Goal: Task Accomplishment & Management: Manage account settings

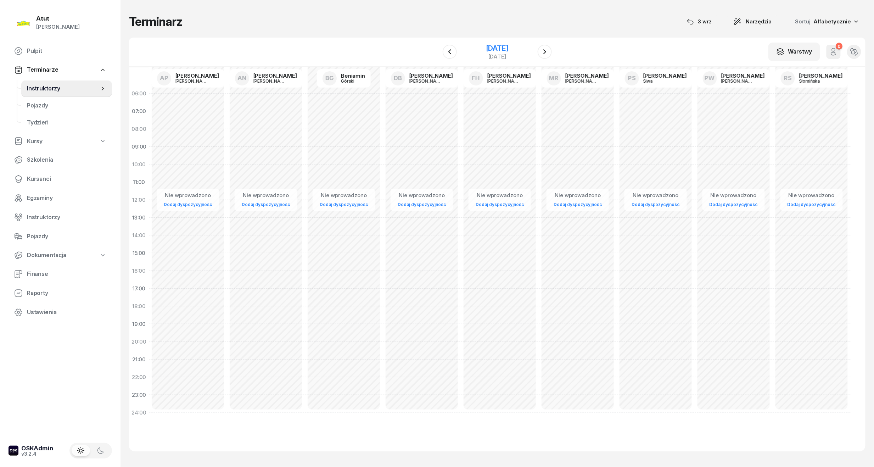
click at [486, 45] on div "5 października 2025" at bounding box center [497, 48] width 23 height 7
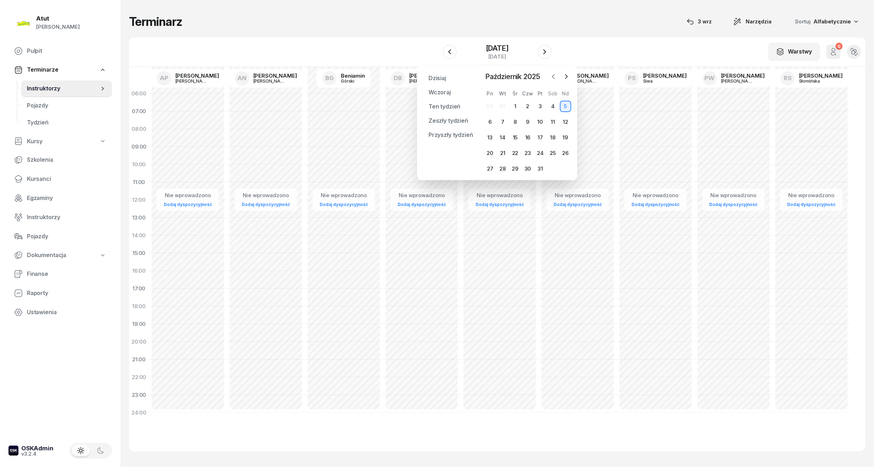
click at [552, 77] on icon "button" at bounding box center [553, 76] width 7 height 7
click at [514, 107] on div "3" at bounding box center [514, 106] width 11 height 11
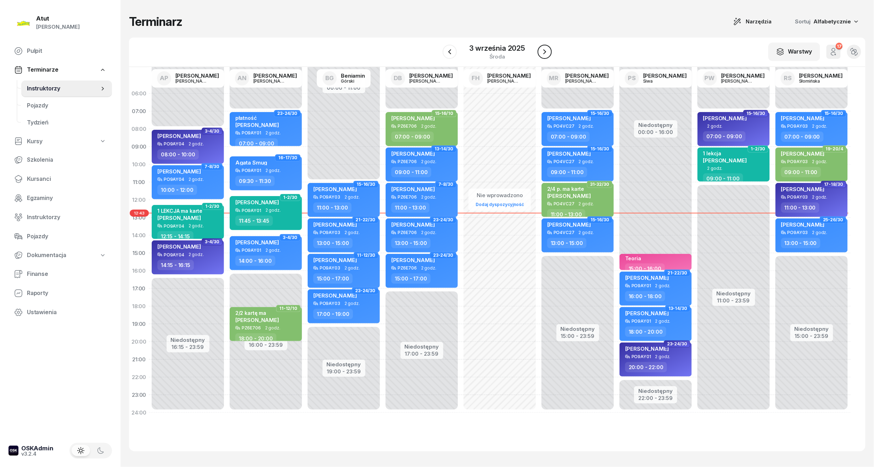
click at [542, 49] on icon "button" at bounding box center [544, 51] width 9 height 9
click at [542, 49] on icon "button" at bounding box center [545, 51] width 9 height 9
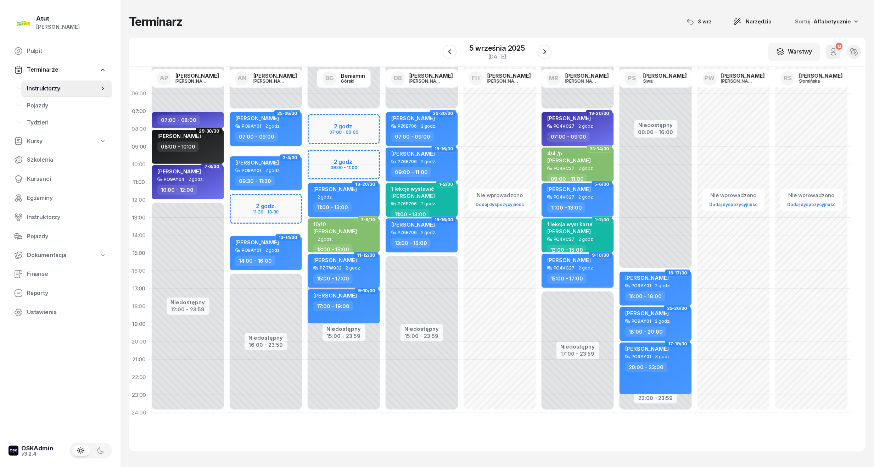
click at [295, 207] on div "Niedostępny 00:00 - 07:00 Niedostępny 16:00 - 23:59 2 godz. 11:30 - 13:30 25-26…" at bounding box center [266, 253] width 78 height 337
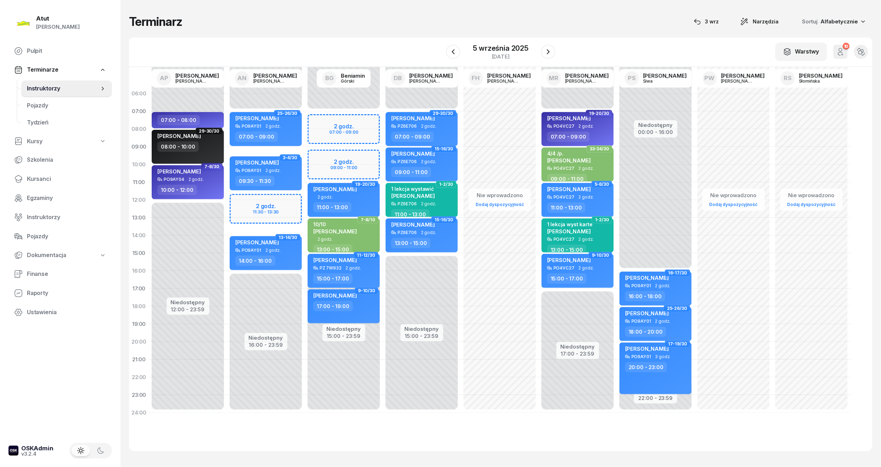
select select "12"
select select "14"
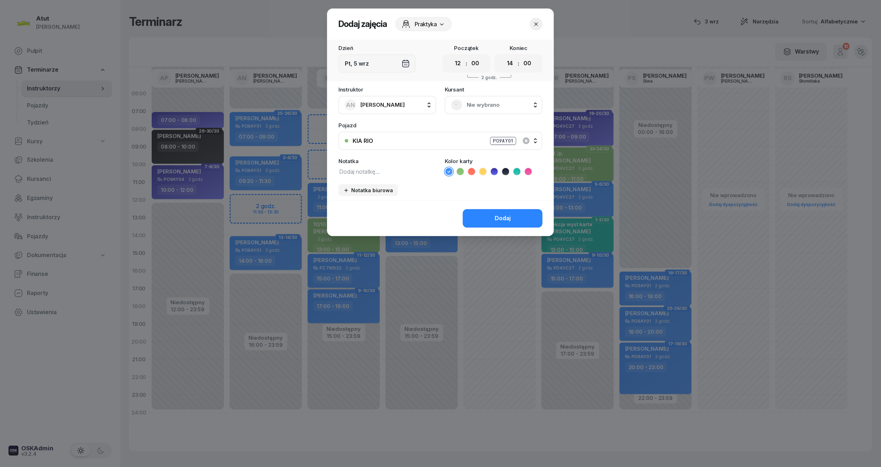
click at [486, 108] on span "Nie wybrano" at bounding box center [501, 104] width 69 height 9
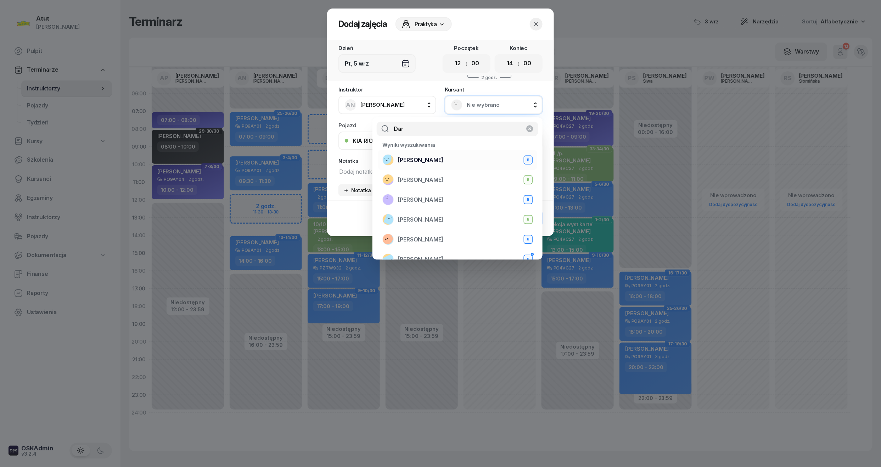
type input "Dar"
click at [433, 159] on span "Maria Darmonos" at bounding box center [420, 160] width 45 height 9
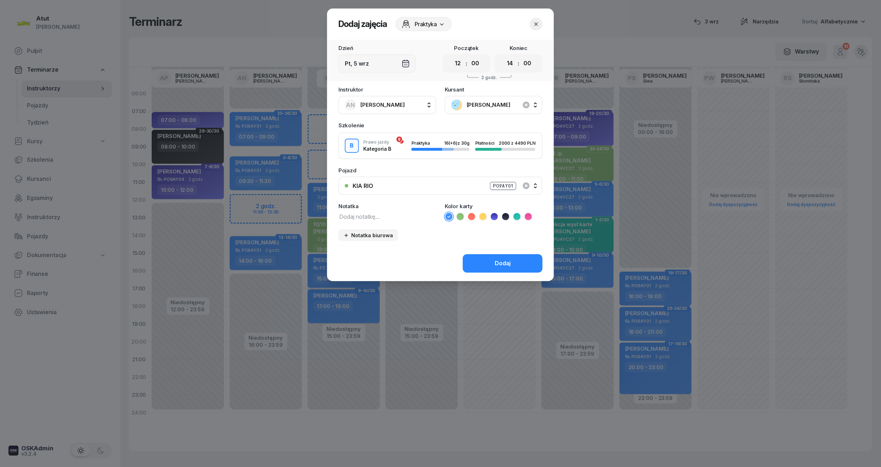
click at [492, 215] on icon at bounding box center [493, 216] width 3 height 2
click at [496, 268] on button "Dodaj" at bounding box center [503, 263] width 80 height 18
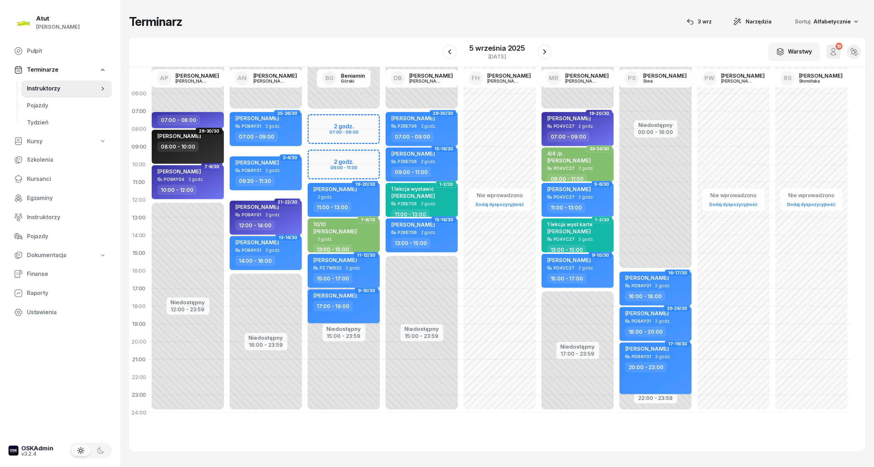
click at [262, 218] on div "Maria Darmonos PO9AY01 2 godz. 12:00 - 14:00" at bounding box center [266, 217] width 72 height 34
select select "12"
select select "14"
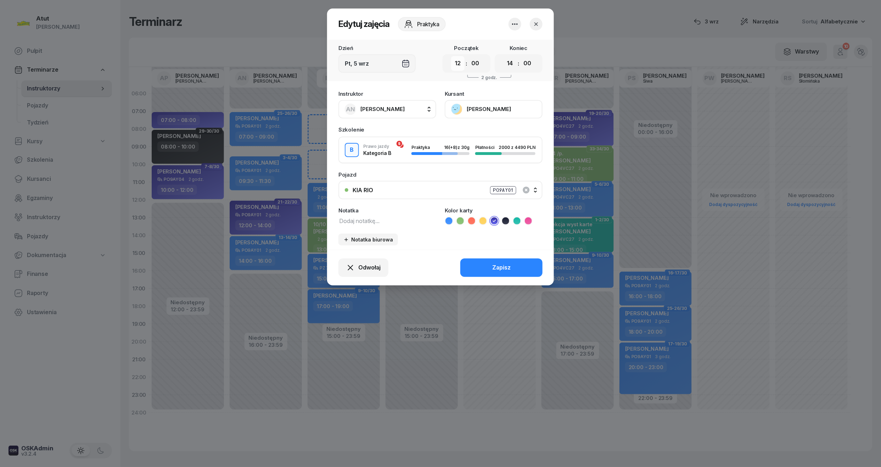
click at [458, 70] on select "00 01 02 03 04 05 06 07 08 09 10 11 12 13 14 15 16 17 18 19 20 21 22 23" at bounding box center [457, 63] width 13 height 15
select select "11"
click at [451, 56] on select "00 01 02 03 04 05 06 07 08 09 10 11 12 13 14 15 16 17 18 19 20 21 22 23" at bounding box center [457, 63] width 13 height 15
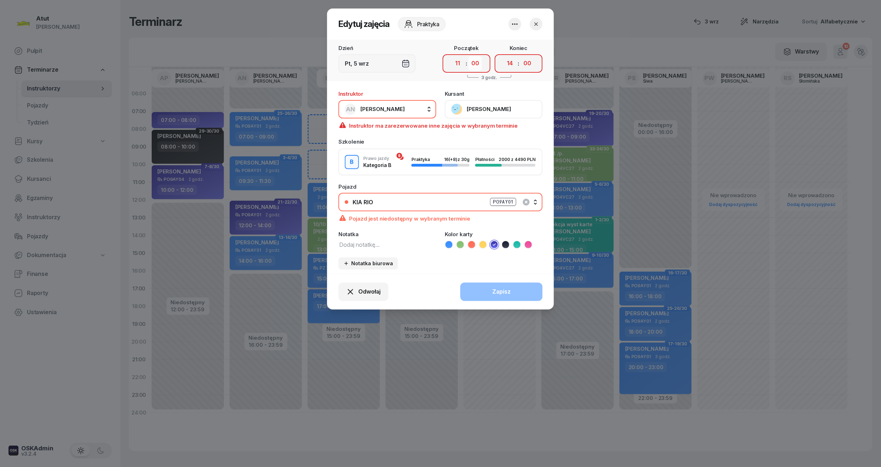
click at [478, 58] on select "00 05 10 15 20 25 30 35 40 45 50 55" at bounding box center [474, 63] width 13 height 15
select select "45"
click at [469, 56] on select "00 05 10 15 20 25 30 35 40 45 50 55" at bounding box center [474, 63] width 13 height 15
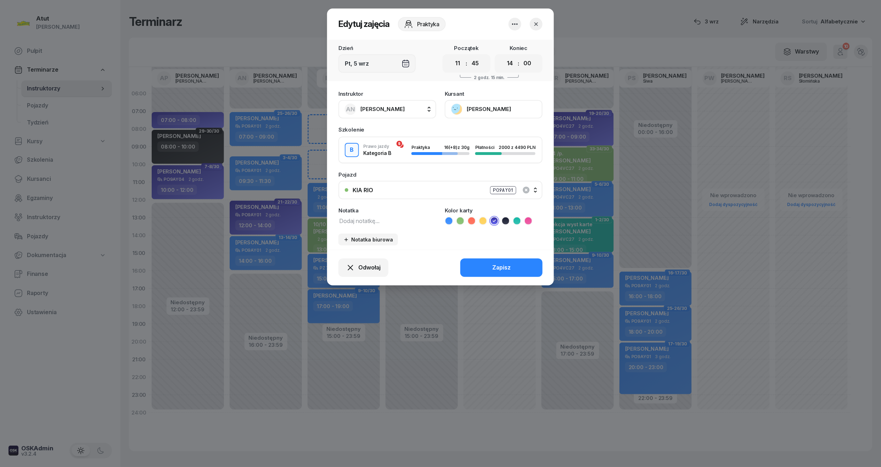
drag, startPoint x: 512, startPoint y: 57, endPoint x: 504, endPoint y: 72, distance: 16.8
click at [512, 57] on select "00 01 02 03 04 05 06 07 08 09 10 11 12 13 14 15 16 17 18 19 20 21 22 23" at bounding box center [509, 63] width 13 height 15
select select "13"
click at [503, 56] on select "00 01 02 03 04 05 06 07 08 09 10 11 12 13 14 15 16 17 18 19 20 21 22 23" at bounding box center [509, 63] width 13 height 15
click at [529, 63] on select "00 05 10 15 20 25 30 35 40 45 50 55" at bounding box center [526, 63] width 13 height 15
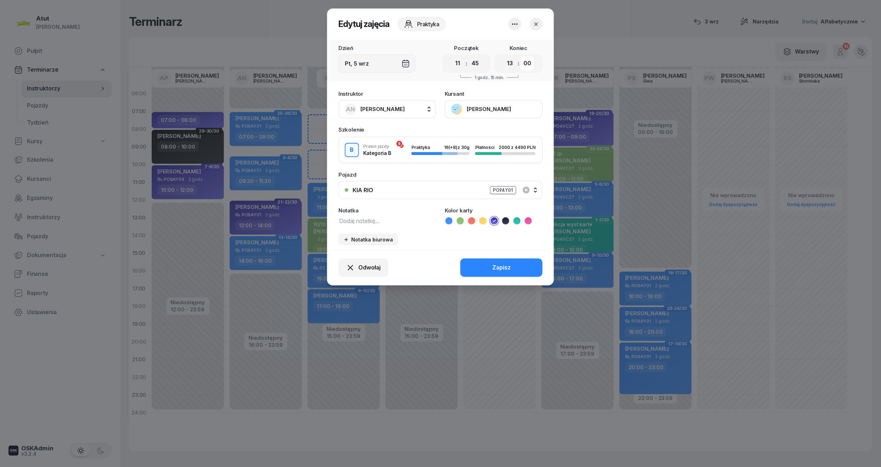
select select "45"
click at [521, 56] on select "00 05 10 15 20 25 30 35 40 45 50 55" at bounding box center [526, 63] width 13 height 15
click at [498, 266] on div "Zapisz" at bounding box center [501, 267] width 18 height 9
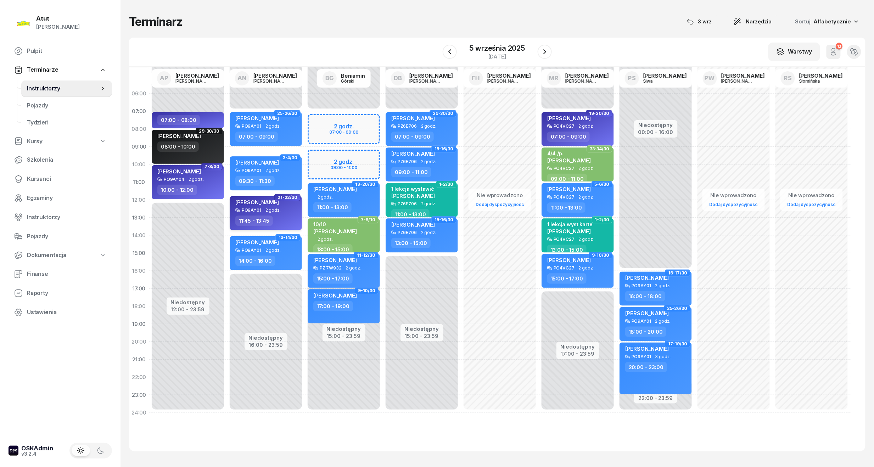
click at [268, 209] on span "2 godz." at bounding box center [272, 210] width 15 height 5
select select "11"
select select "45"
select select "13"
select select "45"
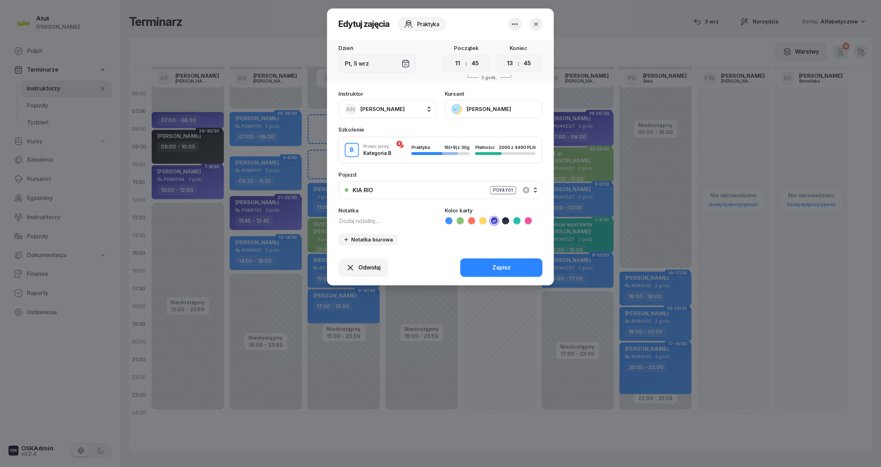
click at [490, 108] on button "Maria Darmonos" at bounding box center [494, 109] width 98 height 18
click at [479, 137] on div "Otwórz profil" at bounding box center [467, 133] width 34 height 9
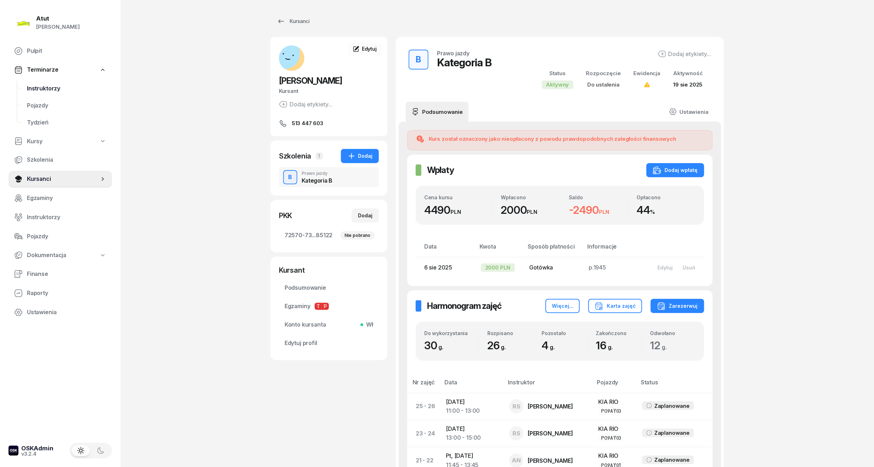
click at [50, 87] on span "Instruktorzy" at bounding box center [66, 88] width 79 height 9
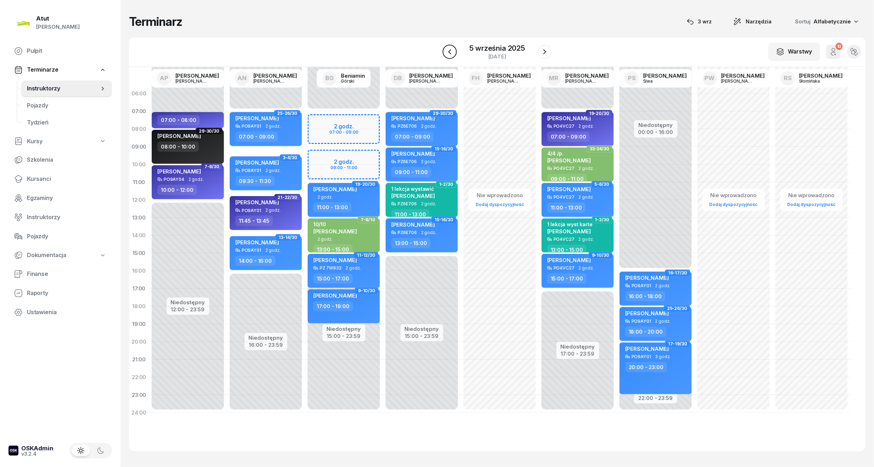
click at [450, 54] on icon "button" at bounding box center [449, 51] width 9 height 9
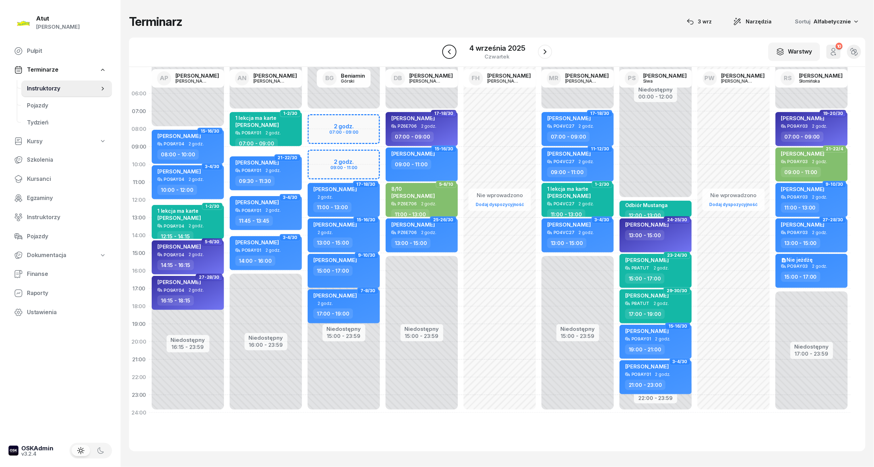
click at [450, 54] on icon "button" at bounding box center [449, 51] width 9 height 9
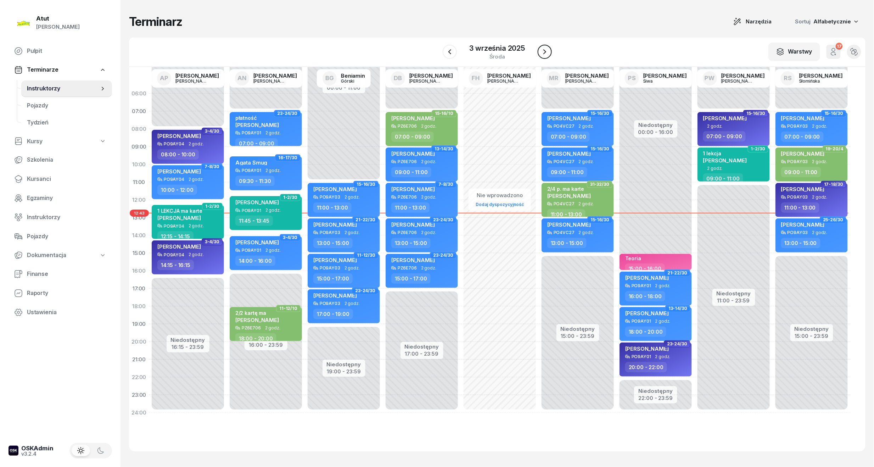
click at [544, 52] on icon "button" at bounding box center [544, 51] width 9 height 9
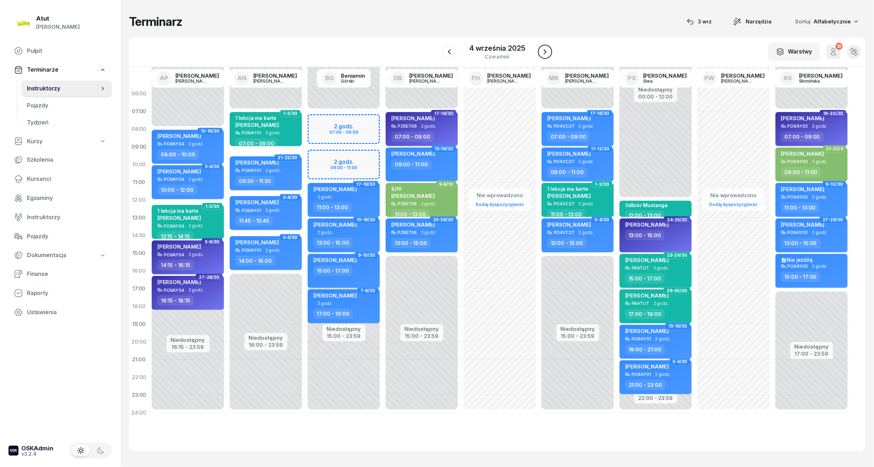
click at [544, 52] on icon "button" at bounding box center [545, 51] width 9 height 9
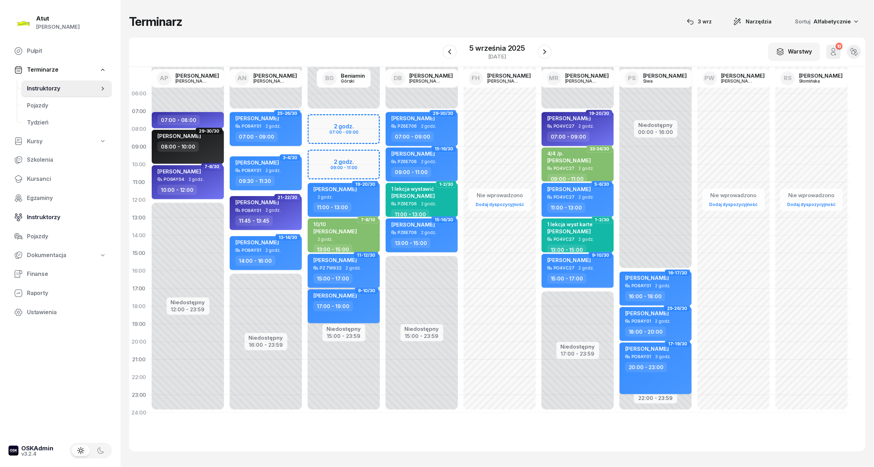
click at [65, 213] on span "Instruktorzy" at bounding box center [66, 217] width 79 height 9
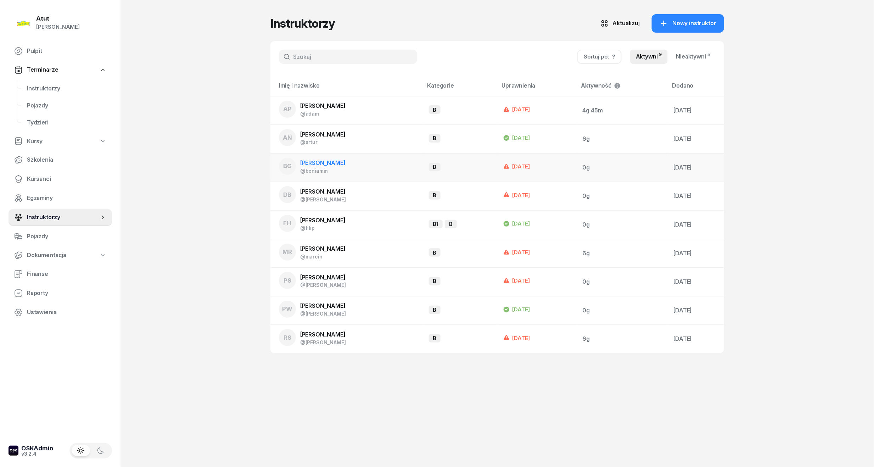
click at [320, 162] on span "[PERSON_NAME]" at bounding box center [322, 162] width 45 height 7
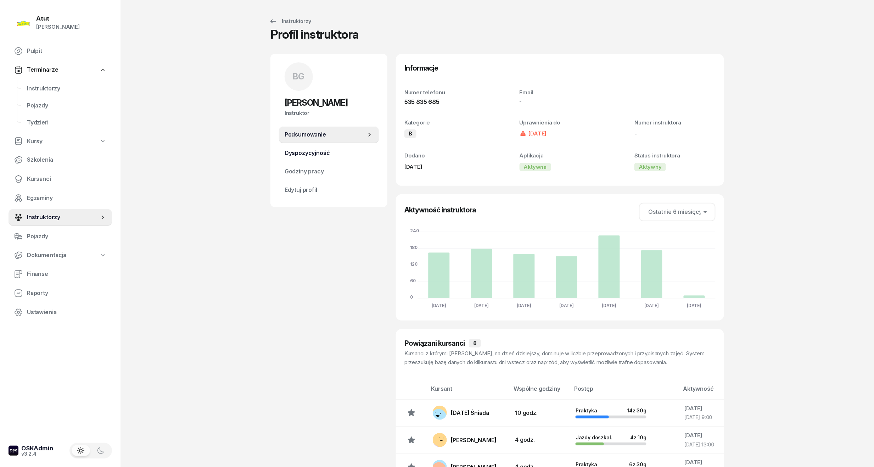
click at [309, 150] on span "Dyspozycyjność" at bounding box center [328, 152] width 89 height 9
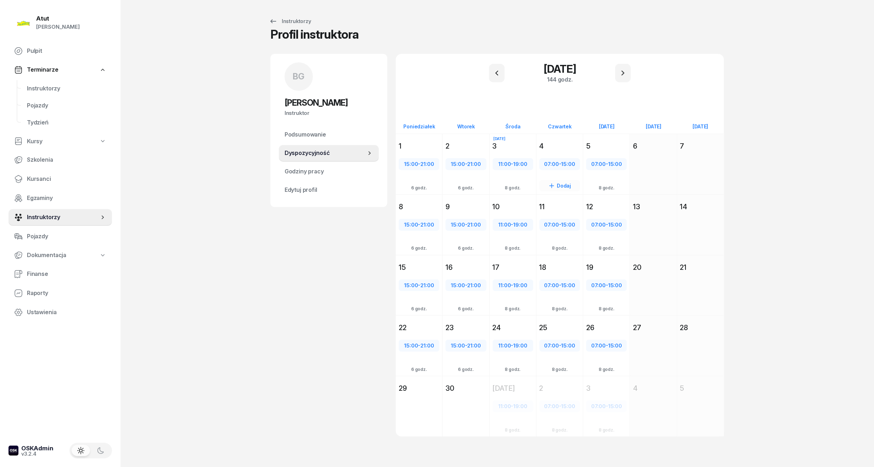
click at [554, 151] on div "4" at bounding box center [559, 146] width 41 height 10
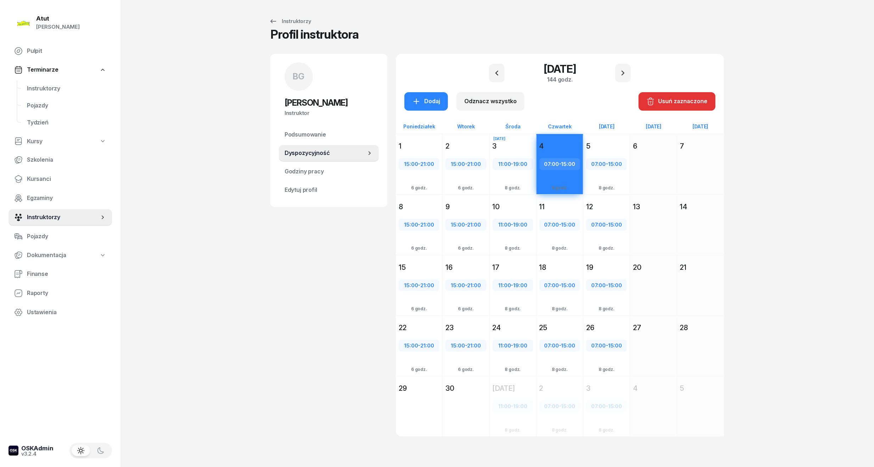
click at [614, 148] on div "5" at bounding box center [606, 146] width 41 height 10
click at [441, 105] on button "Dodaj" at bounding box center [426, 101] width 44 height 18
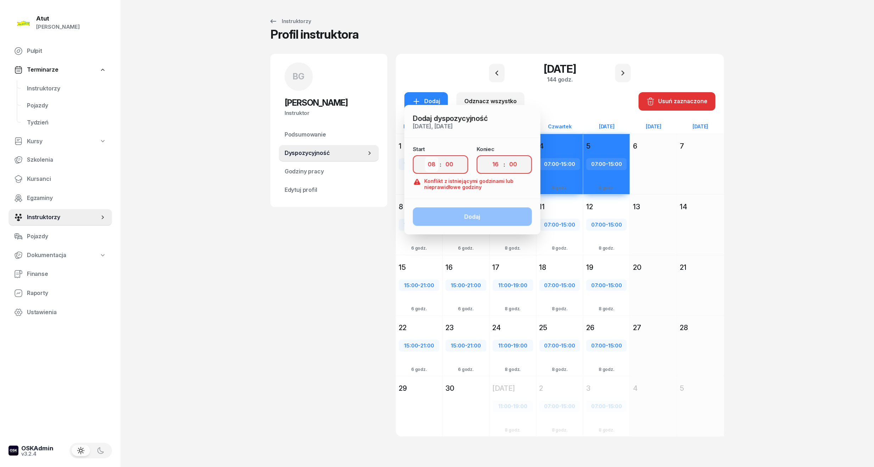
drag, startPoint x: 435, startPoint y: 165, endPoint x: 430, endPoint y: 171, distance: 7.8
click at [435, 165] on select "00 01 02 03 04 05 06 07 08 09 10 11 12 13 14 15 16 17 18 19 20 21 22 23" at bounding box center [431, 164] width 13 height 15
select select "11"
click at [425, 157] on select "00 01 02 03 04 05 06 07 08 09 10 11 12 13 14 15 16 17 18 19 20 21 22 23" at bounding box center [431, 164] width 13 height 15
click at [499, 164] on select "00 01 02 03 04 05 06 07 08 09 10 11 12 13 14 15 16 17 18 19 20 21 22 23" at bounding box center [494, 164] width 13 height 15
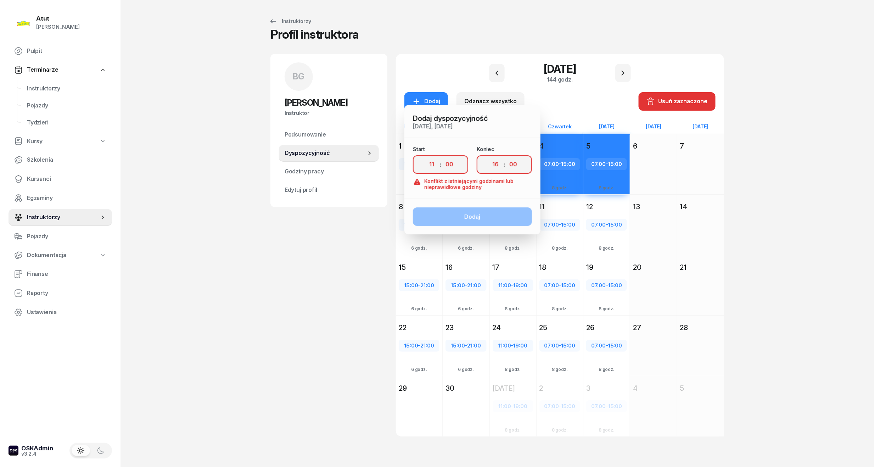
select select "19"
click at [488, 157] on select "00 01 02 03 04 05 06 07 08 09 10 11 12 13 14 15 16 17 18 19 20 21 22 23" at bounding box center [494, 164] width 13 height 15
click at [479, 217] on div "Dodaj" at bounding box center [472, 216] width 136 height 35
click at [715, 198] on div "14 września 2025 Nd niedziela 14 Dodaj" at bounding box center [700, 224] width 47 height 61
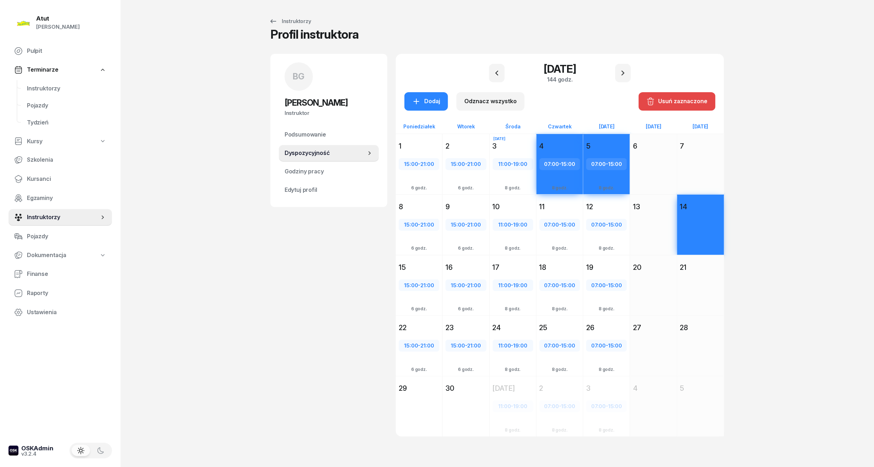
click at [692, 97] on div "Usuń zaznaczone" at bounding box center [676, 101] width 61 height 9
click at [545, 164] on div "Dodaj" at bounding box center [559, 176] width 46 height 49
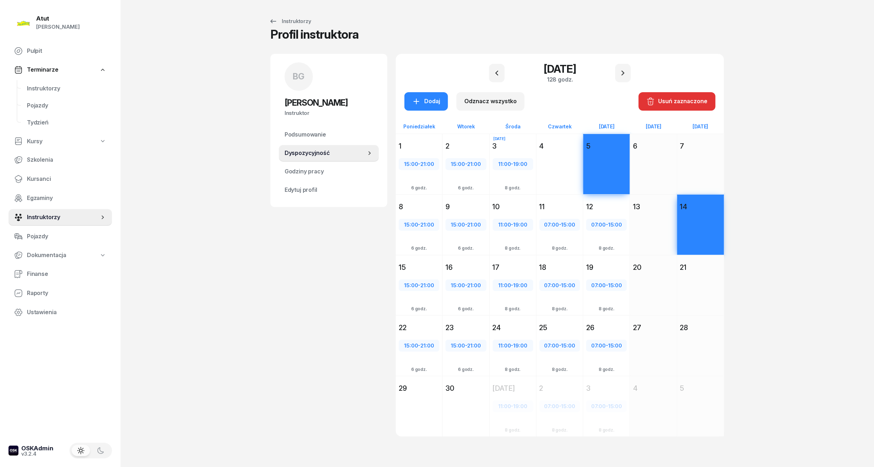
click at [594, 166] on div "Dodaj" at bounding box center [606, 176] width 46 height 49
click at [547, 168] on div "Dodaj" at bounding box center [559, 176] width 46 height 49
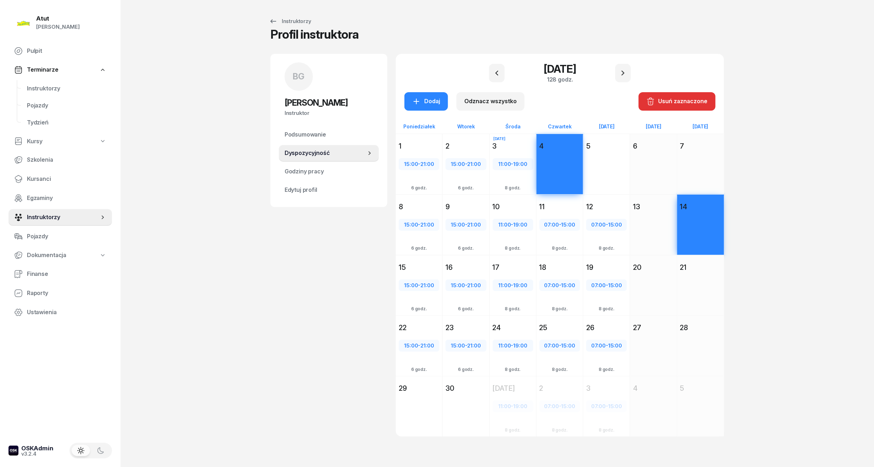
click at [601, 159] on div "Dodaj" at bounding box center [606, 176] width 46 height 49
click at [424, 101] on div "Dodaj" at bounding box center [426, 101] width 28 height 9
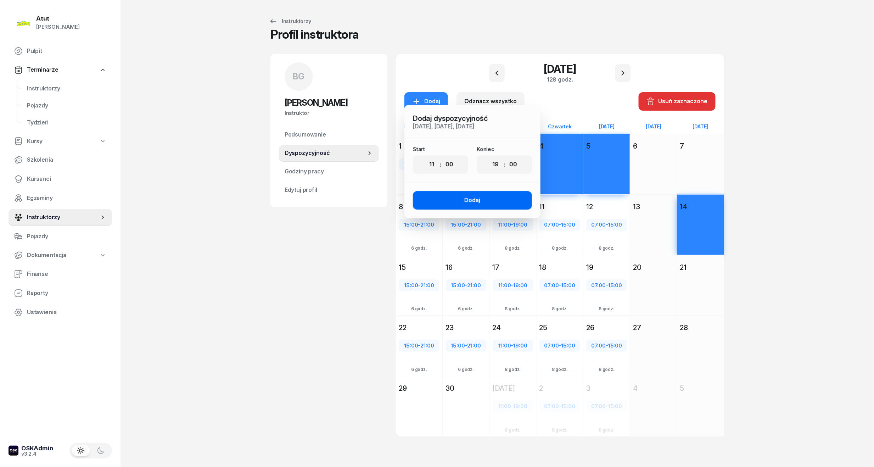
click at [476, 194] on button "Dodaj" at bounding box center [472, 200] width 119 height 18
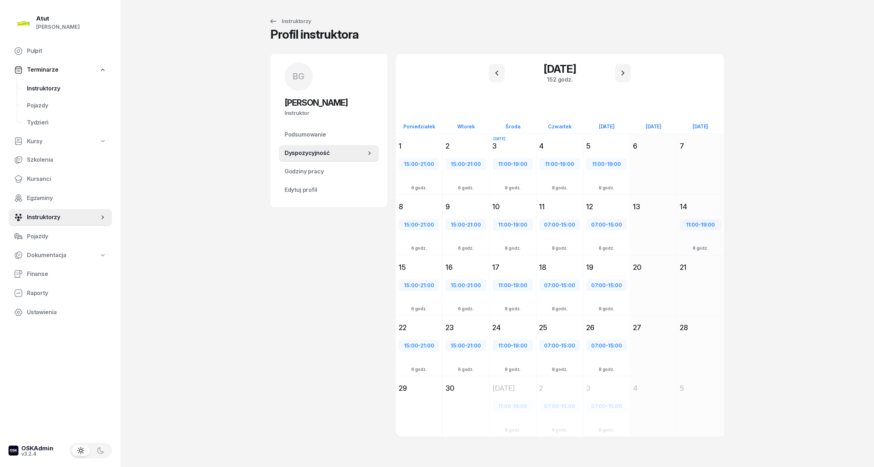
click at [32, 87] on span "Instruktorzy" at bounding box center [66, 88] width 79 height 9
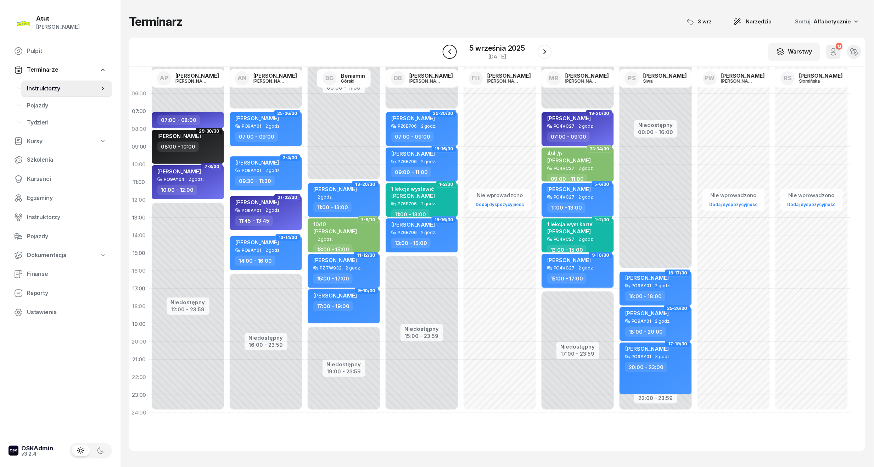
click at [449, 52] on icon "button" at bounding box center [449, 51] width 3 height 5
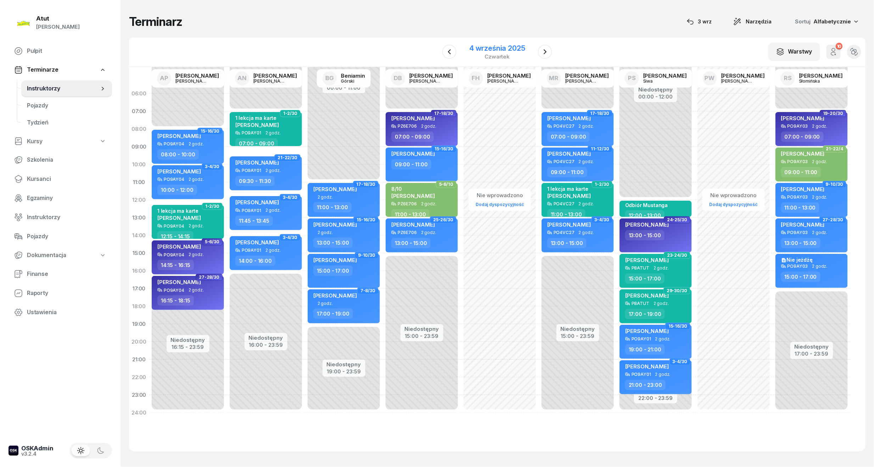
click at [505, 47] on div "4 września 2025" at bounding box center [497, 48] width 56 height 7
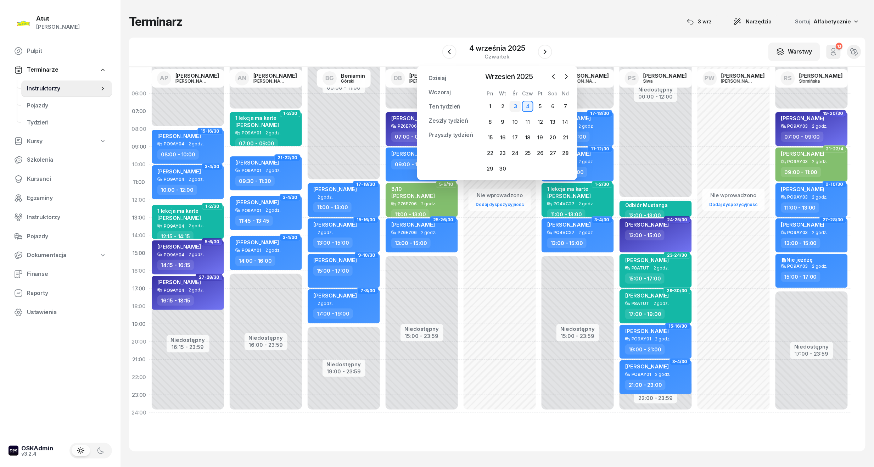
click at [516, 103] on div "3" at bounding box center [514, 106] width 11 height 11
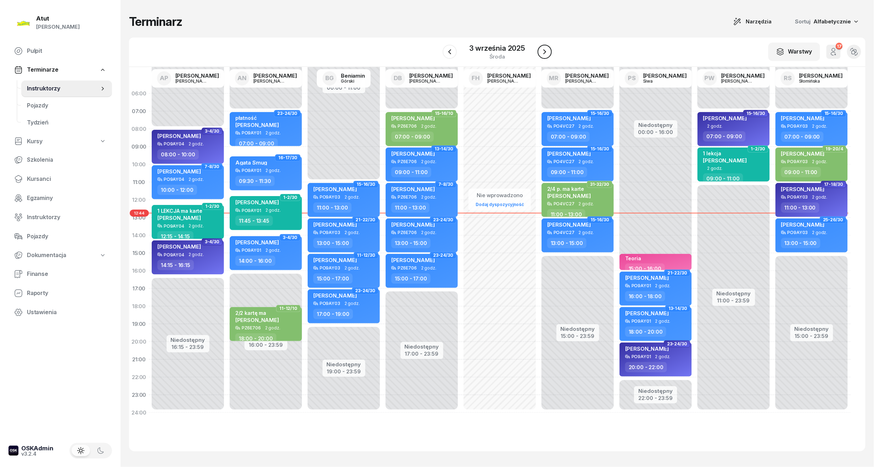
click at [543, 52] on icon "button" at bounding box center [544, 51] width 9 height 9
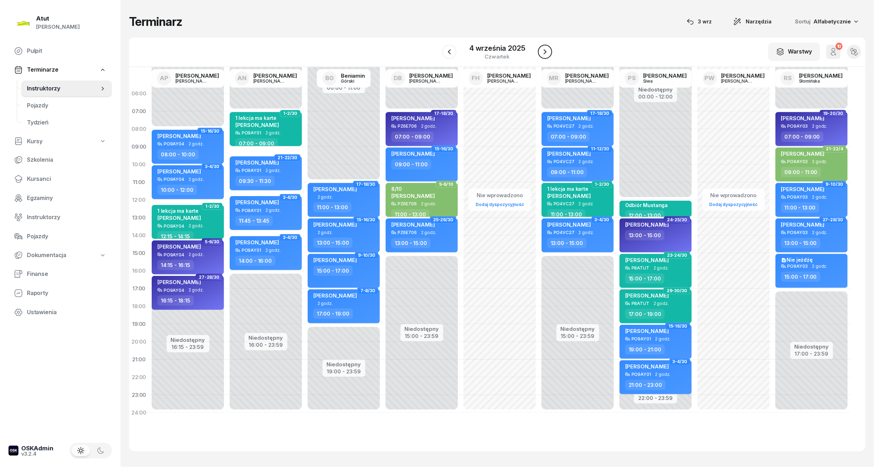
click at [543, 52] on icon "button" at bounding box center [545, 51] width 9 height 9
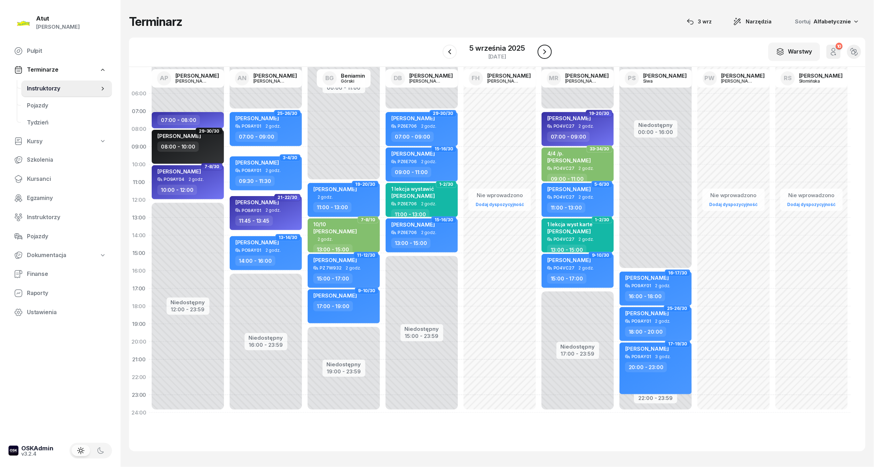
click at [543, 52] on icon "button" at bounding box center [544, 51] width 9 height 9
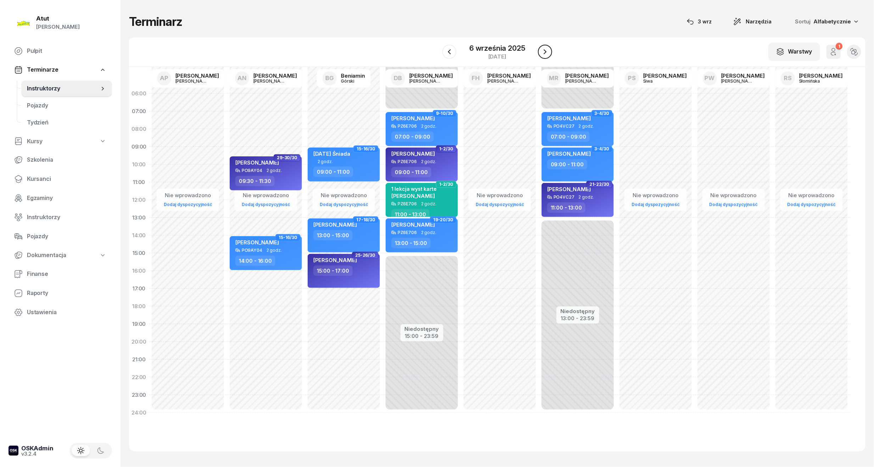
click at [543, 52] on icon "button" at bounding box center [545, 51] width 9 height 9
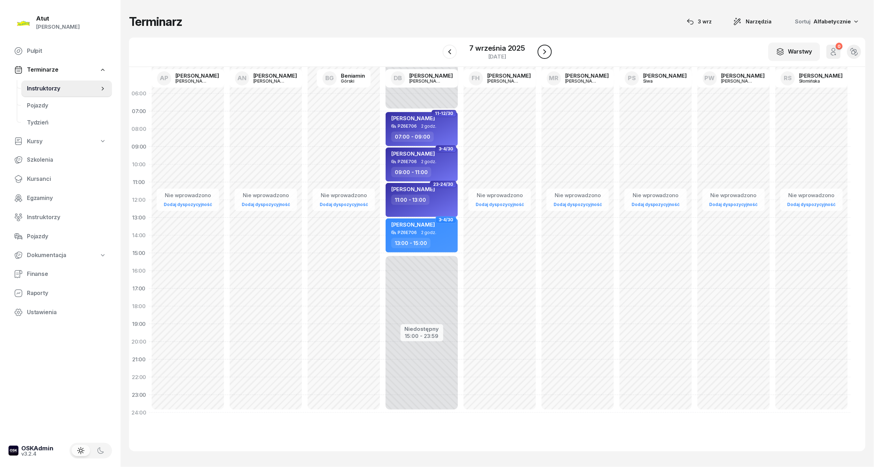
click at [543, 52] on icon "button" at bounding box center [544, 51] width 9 height 9
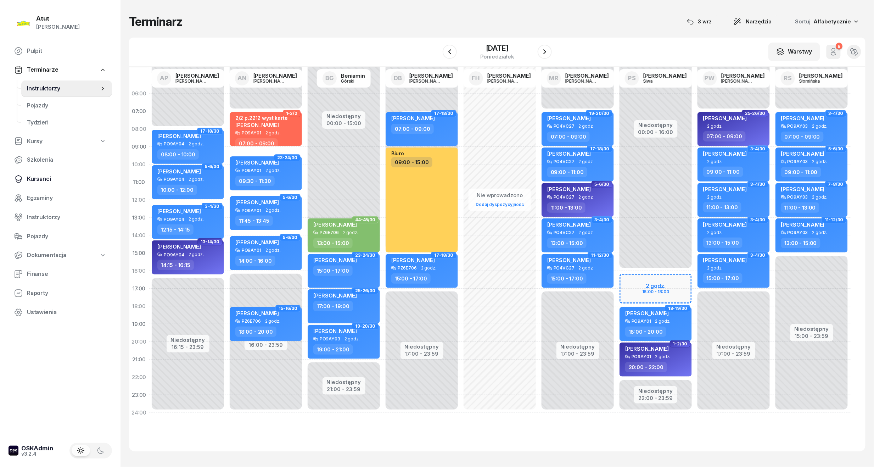
click at [34, 177] on span "Kursanci" at bounding box center [66, 178] width 79 height 9
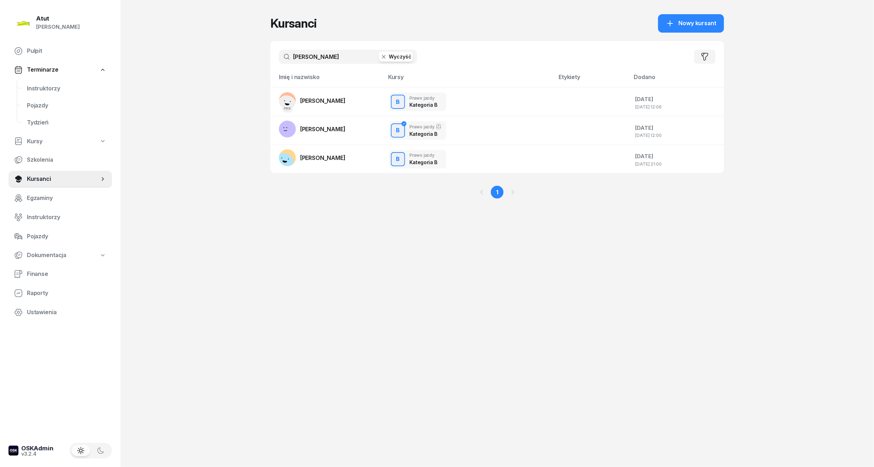
drag, startPoint x: 336, startPoint y: 59, endPoint x: -24, endPoint y: 119, distance: 365.3
click at [0, 119] on html "Paulina Atut Paulina Lis Pulpit Terminarze Instruktorzy Pojazdy Tydzień Kursy S…" at bounding box center [437, 233] width 874 height 467
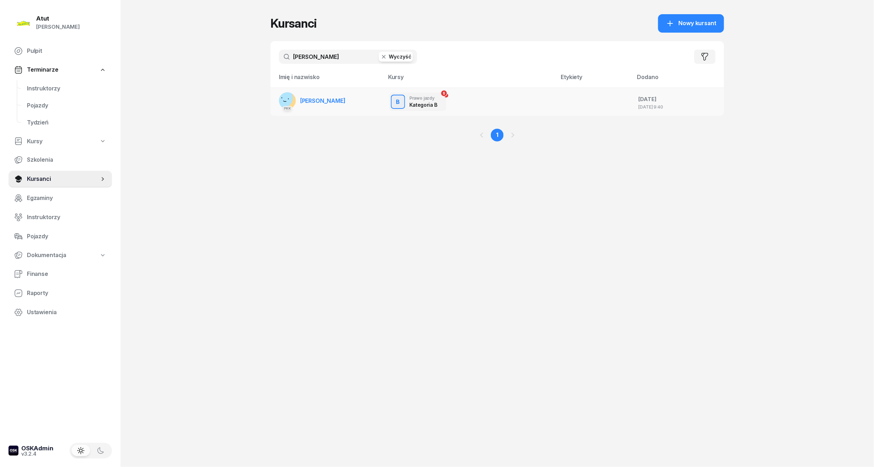
type input "darmon"
click at [321, 96] on link "PKK Maria Darmonos" at bounding box center [312, 100] width 67 height 17
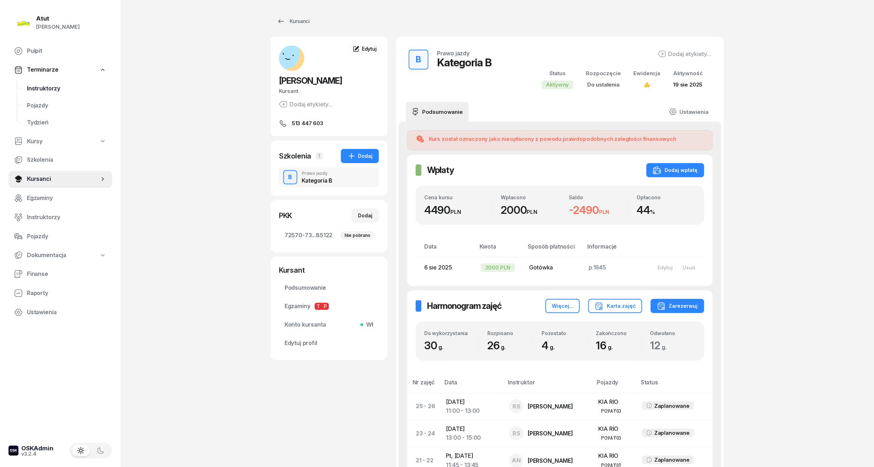
click at [47, 84] on span "Instruktorzy" at bounding box center [66, 88] width 79 height 9
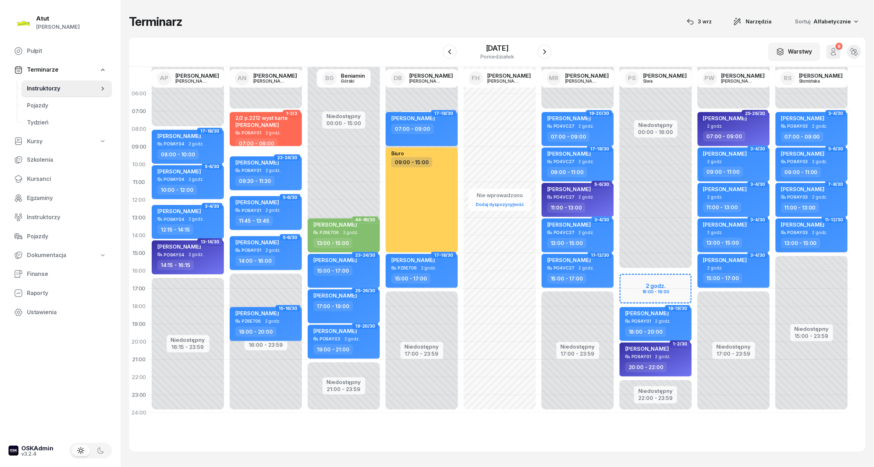
click at [660, 280] on div "Niedostępny 00:00 - 16:00 Niedostępny 22:00 - 23:59 2 godz. 16:00 - 18:00 1-2/3…" at bounding box center [655, 253] width 78 height 337
select select "16"
select select "18"
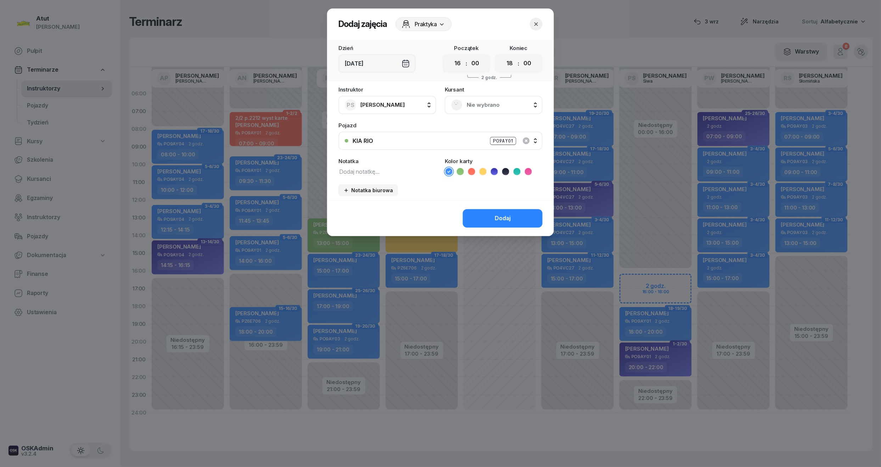
click at [478, 108] on span "Nie wybrano" at bounding box center [501, 104] width 69 height 9
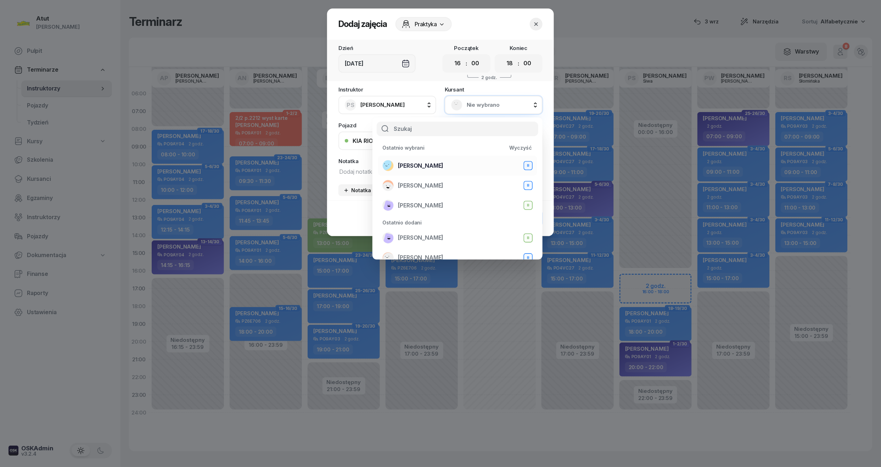
click at [417, 166] on span "Maria Darmonos" at bounding box center [420, 165] width 45 height 9
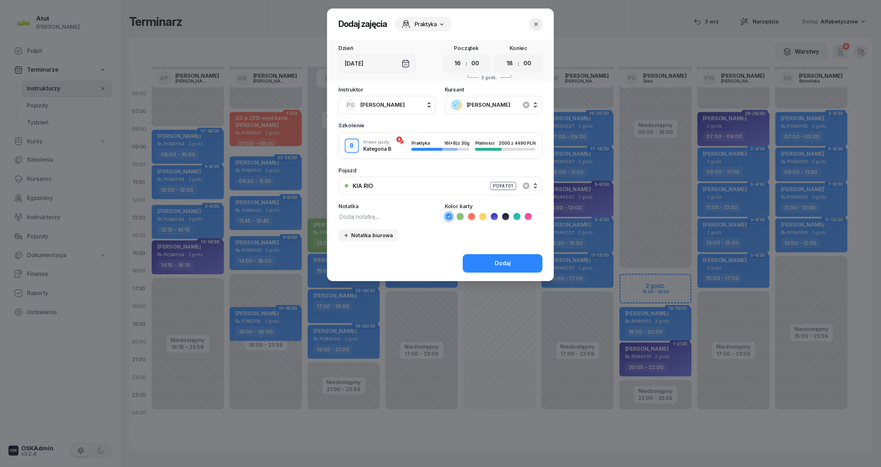
drag, startPoint x: 496, startPoint y: 215, endPoint x: 495, endPoint y: 226, distance: 10.4
click at [496, 215] on icon at bounding box center [494, 216] width 7 height 7
click at [503, 260] on div "Dodaj" at bounding box center [503, 263] width 16 height 9
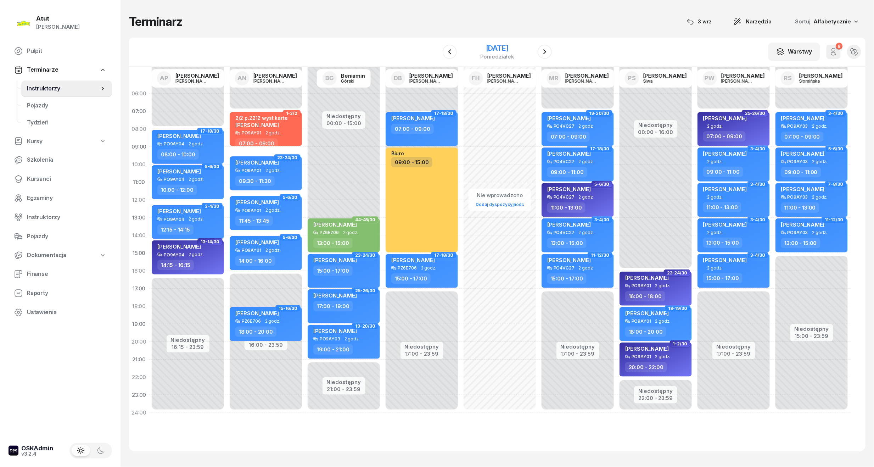
click at [488, 49] on div "8 września 2025" at bounding box center [497, 48] width 34 height 7
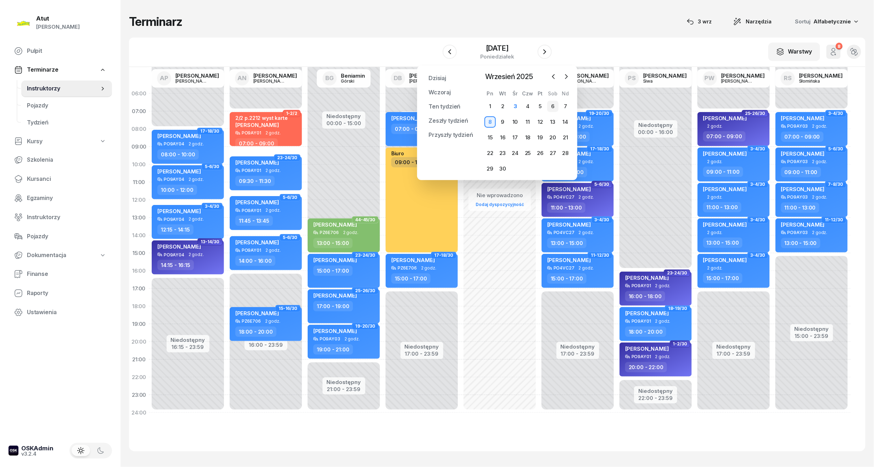
click at [555, 106] on div "6" at bounding box center [552, 106] width 11 height 11
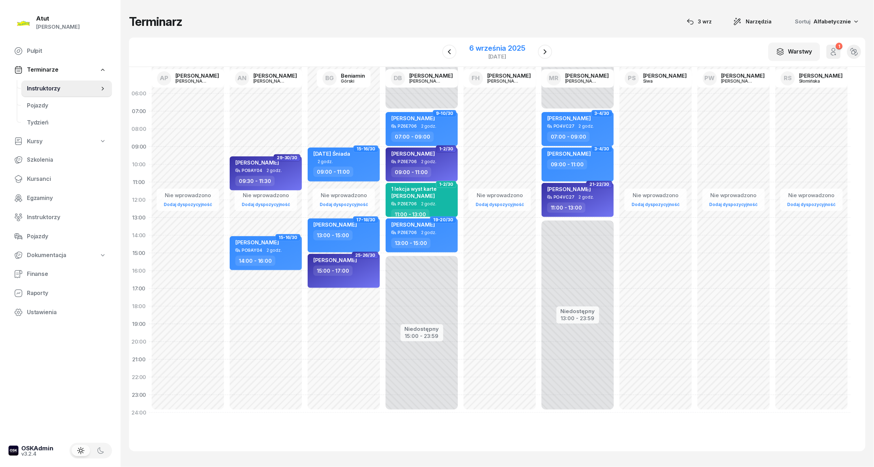
click at [491, 45] on div "6 września 2025" at bounding box center [497, 48] width 56 height 7
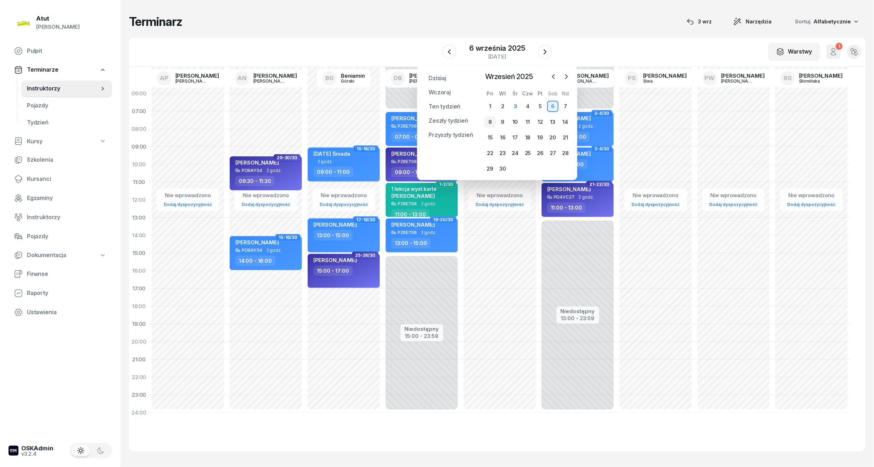
click at [491, 123] on div "8" at bounding box center [489, 121] width 11 height 11
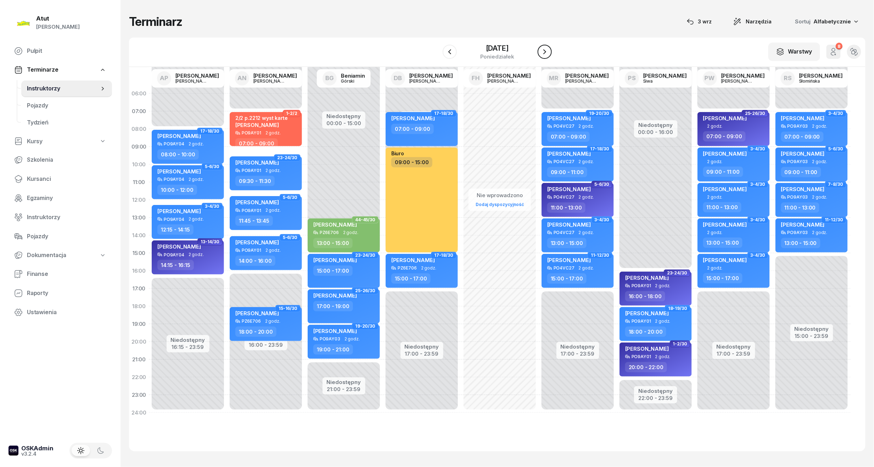
click at [543, 51] on icon "button" at bounding box center [544, 51] width 9 height 9
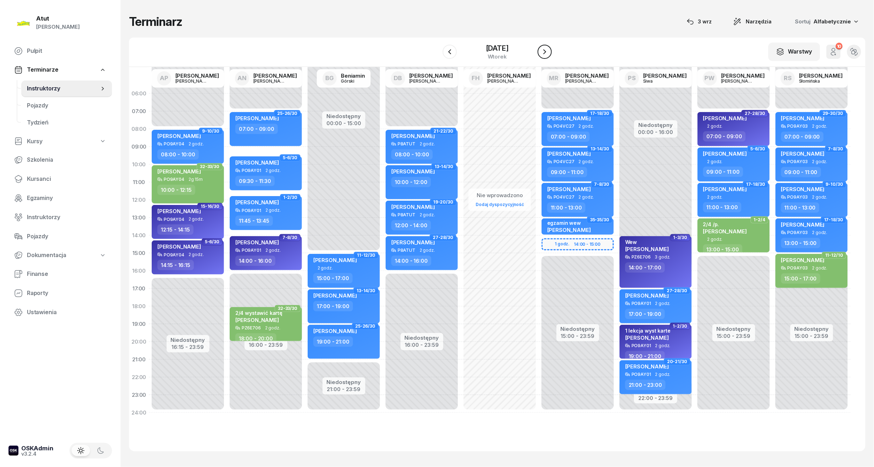
click at [543, 51] on icon "button" at bounding box center [544, 51] width 9 height 9
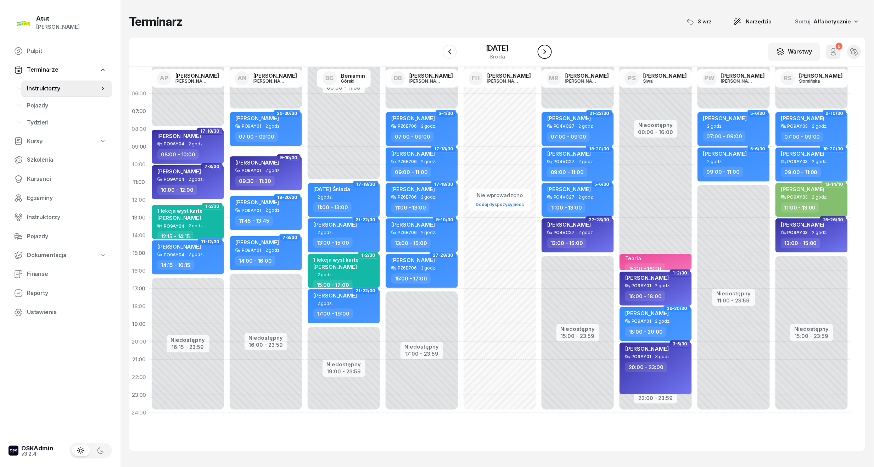
click at [543, 51] on icon "button" at bounding box center [544, 51] width 9 height 9
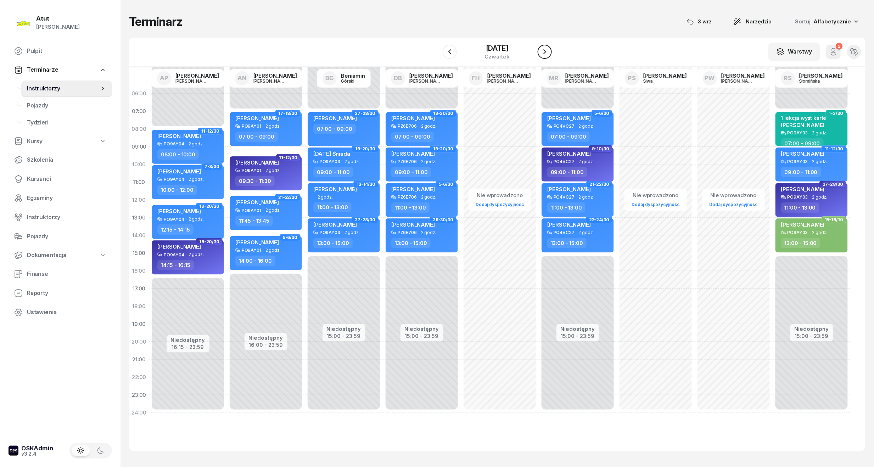
click at [543, 51] on icon "button" at bounding box center [544, 51] width 9 height 9
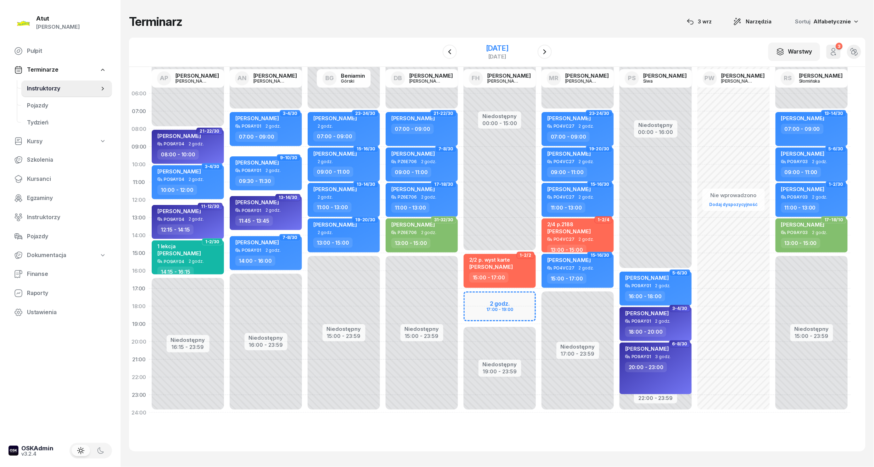
click at [496, 48] on div "12 września 2025" at bounding box center [497, 48] width 23 height 7
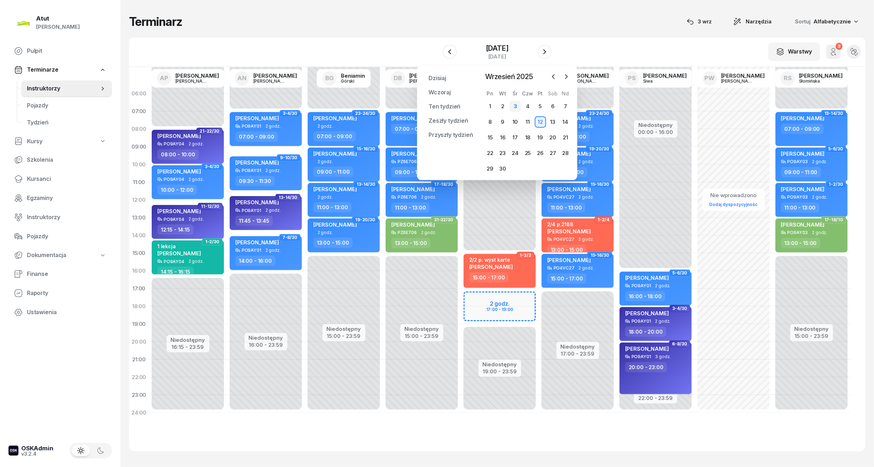
click at [513, 111] on div "3" at bounding box center [514, 106] width 11 height 11
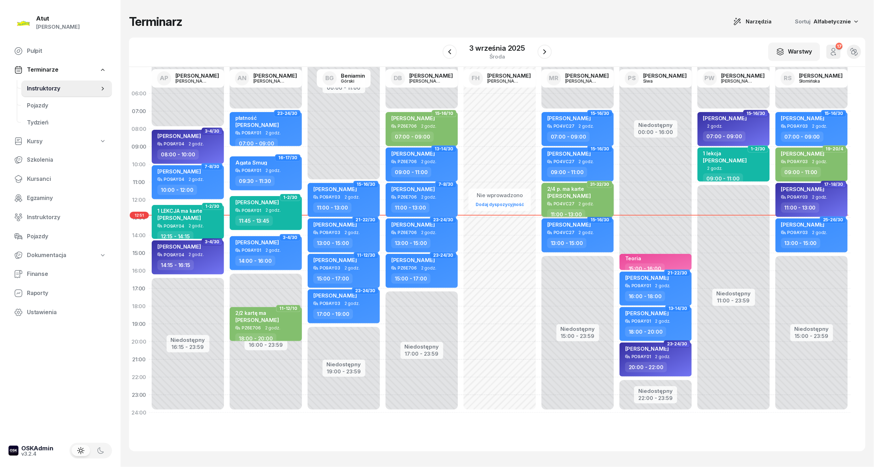
click at [573, 190] on div "2/4 p. ma karte" at bounding box center [569, 189] width 44 height 6
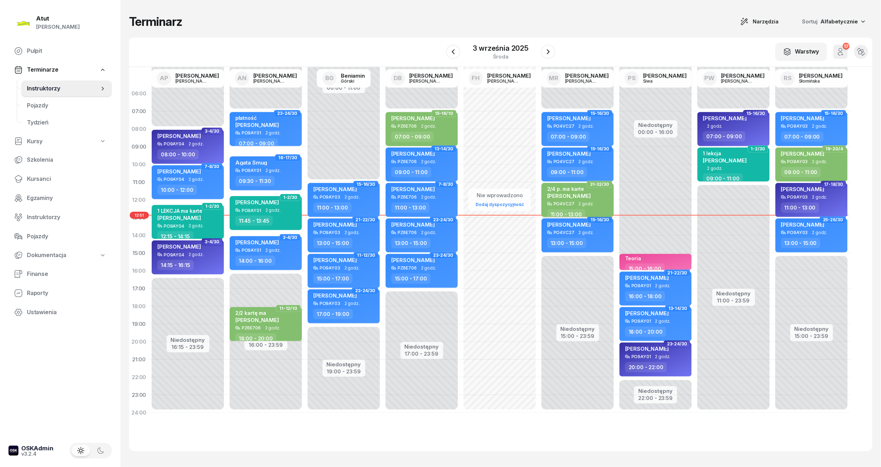
select select "11"
select select "13"
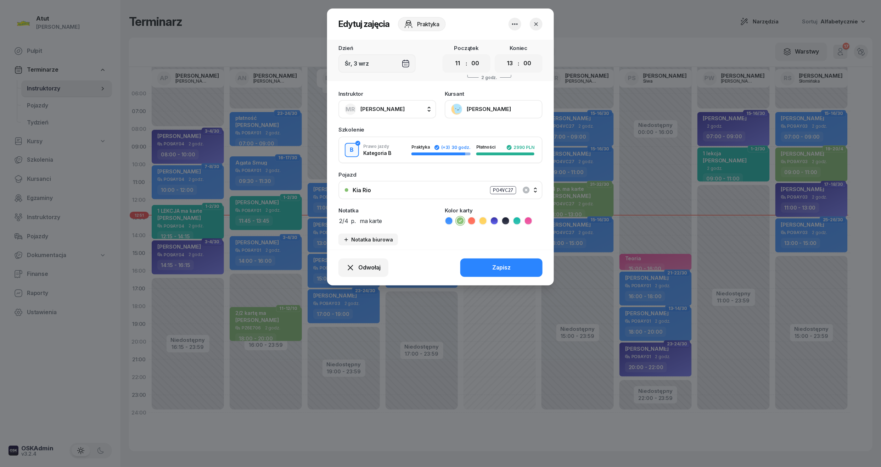
drag, startPoint x: 405, startPoint y: 220, endPoint x: 356, endPoint y: 220, distance: 48.9
click at [356, 220] on textarea "2/4 p. ma karte" at bounding box center [387, 220] width 98 height 9
paste textarea "2214"
type textarea "2/4 p.2214"
click at [492, 261] on button "Zapisz" at bounding box center [501, 267] width 82 height 18
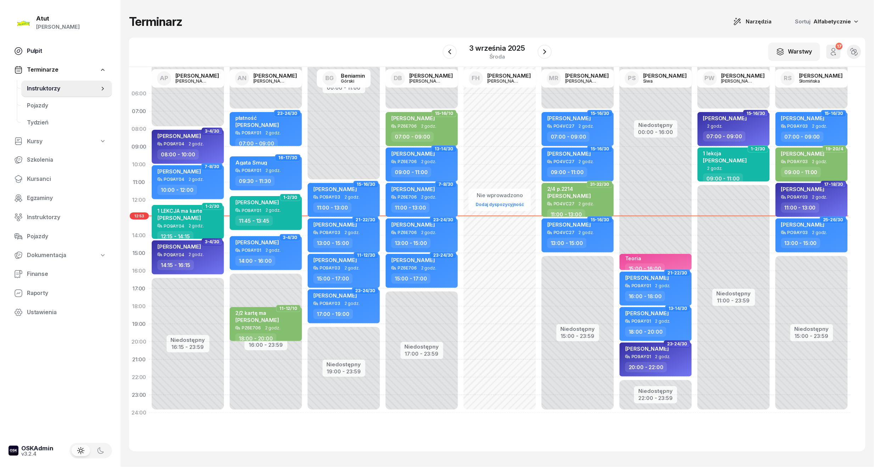
click at [37, 44] on link "Pulpit" at bounding box center [60, 51] width 103 height 17
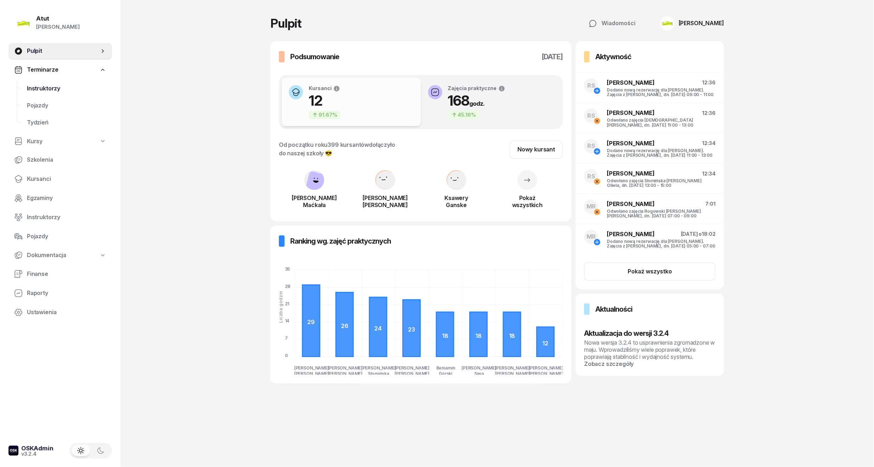
click at [64, 85] on span "Instruktorzy" at bounding box center [66, 88] width 79 height 9
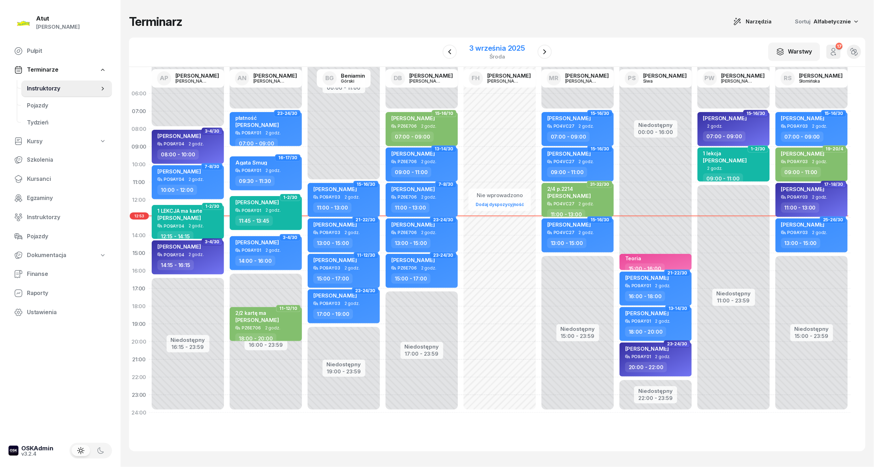
click at [465, 48] on div "3 września 2025 środa" at bounding box center [497, 52] width 73 height 20
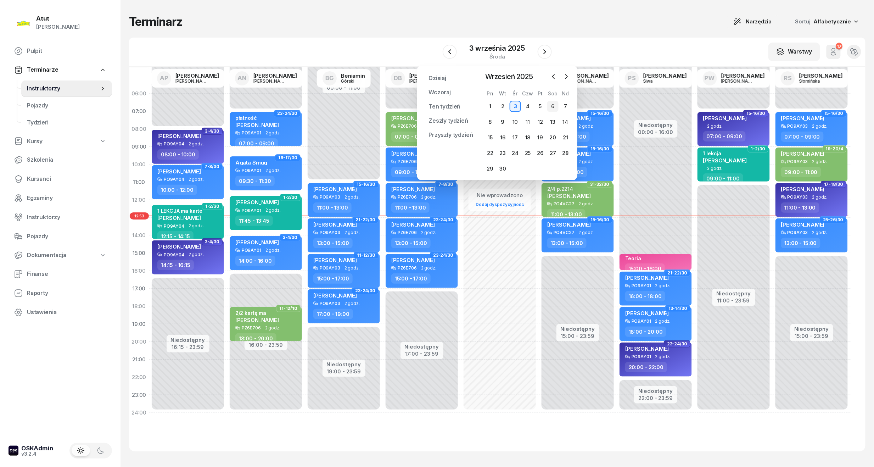
click at [553, 108] on div "6" at bounding box center [552, 106] width 11 height 11
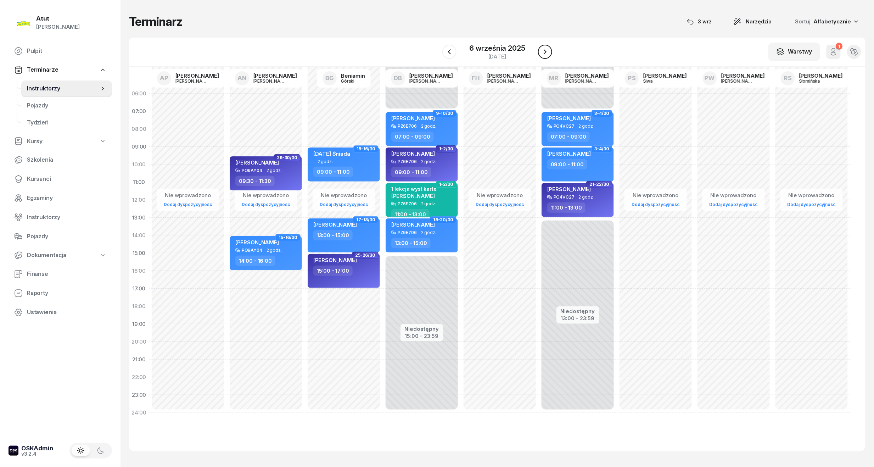
click at [539, 50] on button "button" at bounding box center [545, 52] width 14 height 14
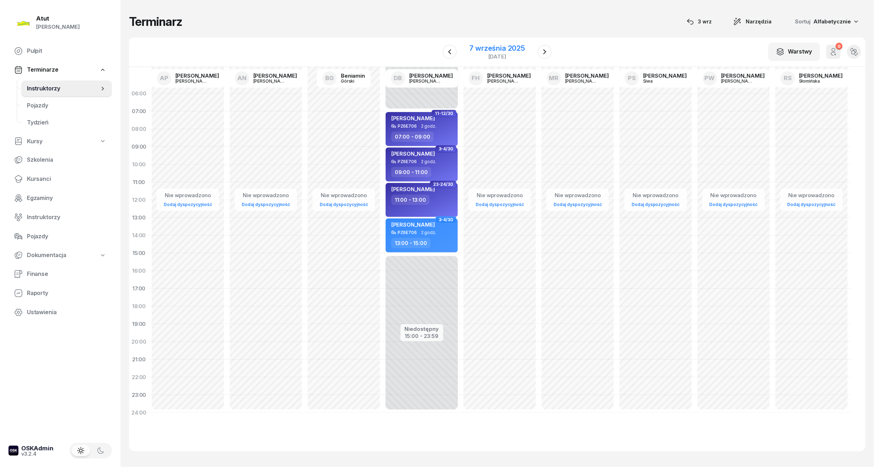
click at [473, 46] on div "7 września 2025" at bounding box center [497, 48] width 56 height 7
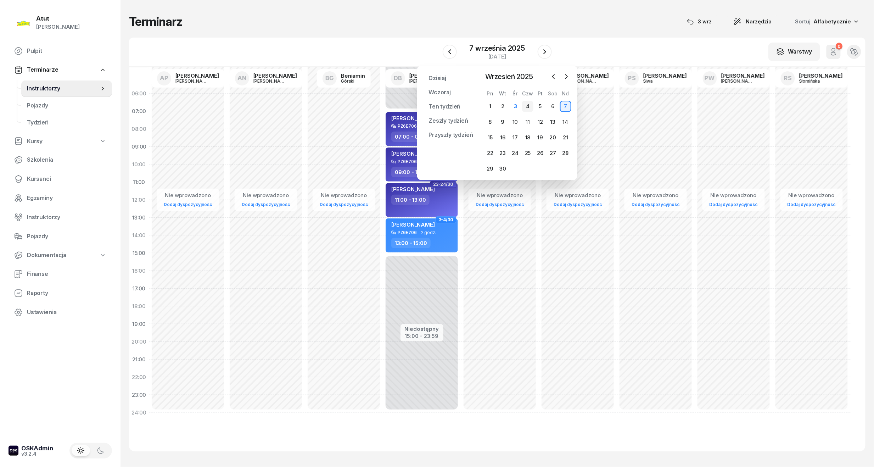
click at [526, 108] on div "4" at bounding box center [527, 106] width 11 height 11
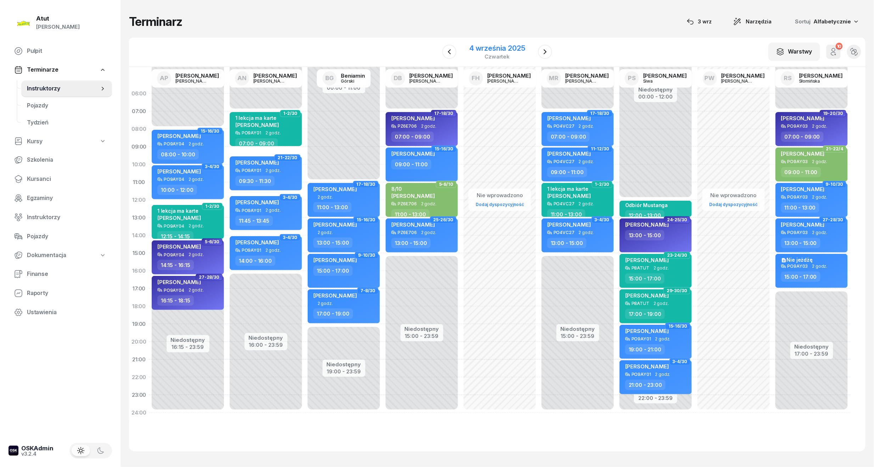
click at [505, 46] on div "4 września 2025" at bounding box center [497, 48] width 56 height 7
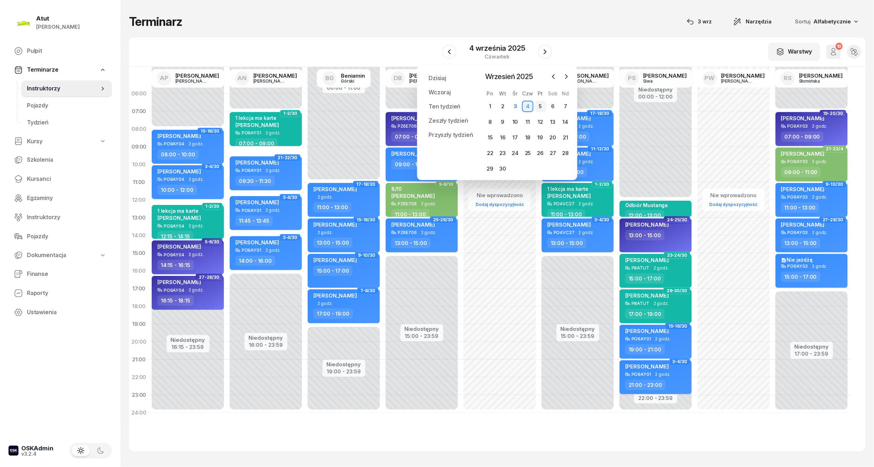
click at [539, 108] on div "5" at bounding box center [540, 106] width 11 height 11
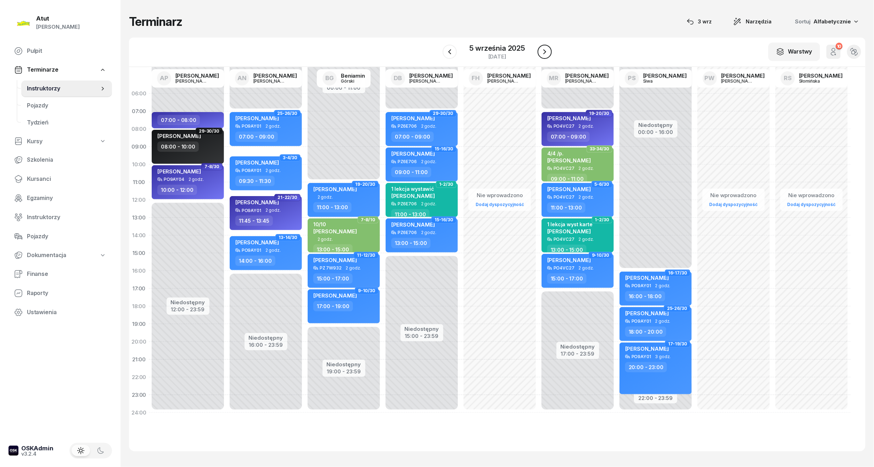
click at [546, 53] on icon "button" at bounding box center [544, 51] width 9 height 9
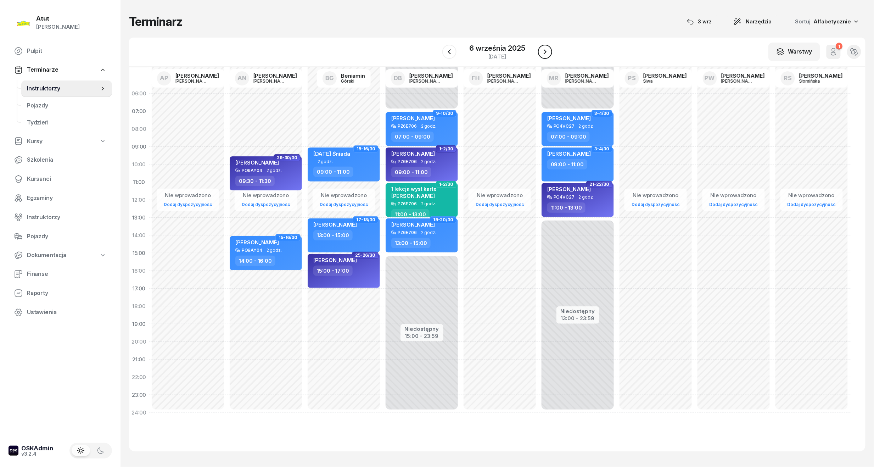
click at [546, 53] on icon "button" at bounding box center [545, 51] width 9 height 9
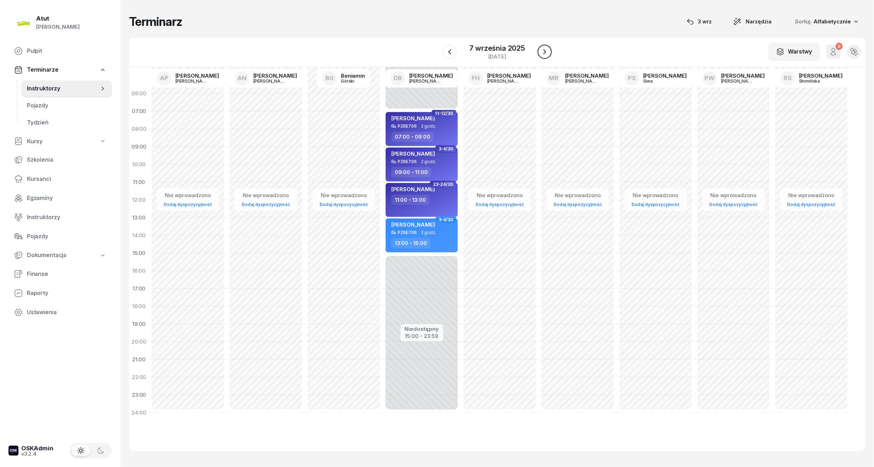
click at [546, 53] on icon "button" at bounding box center [544, 51] width 9 height 9
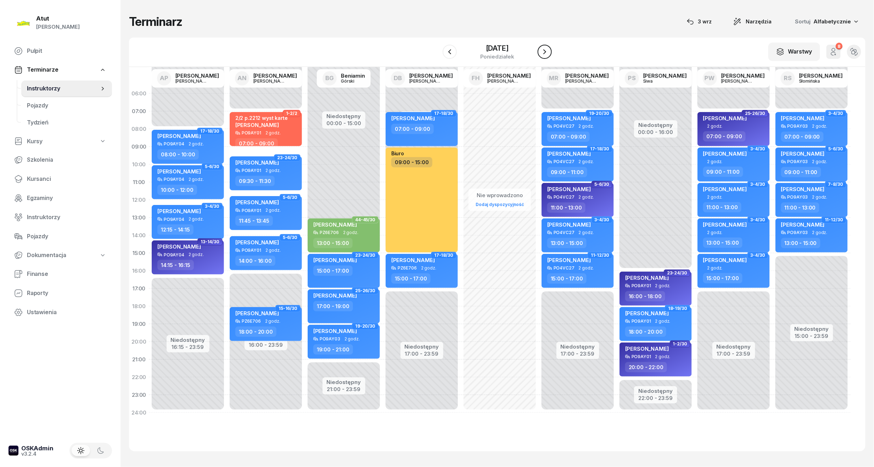
click at [546, 53] on icon "button" at bounding box center [544, 51] width 9 height 9
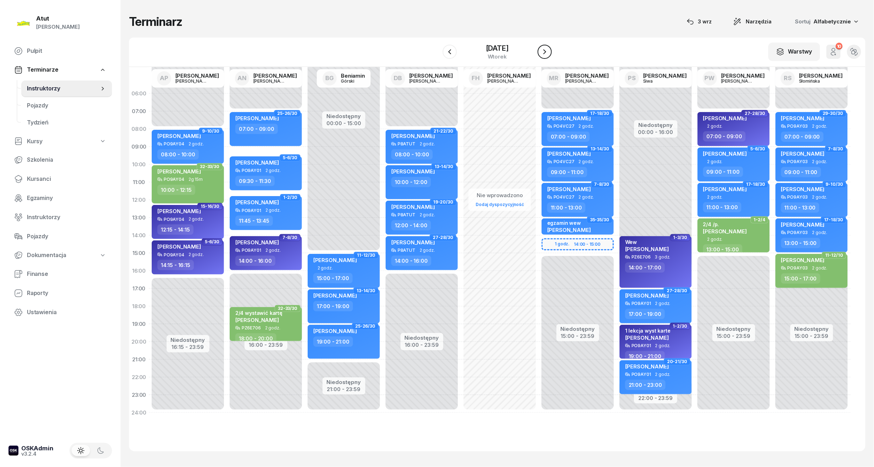
click at [546, 53] on icon "button" at bounding box center [544, 51] width 9 height 9
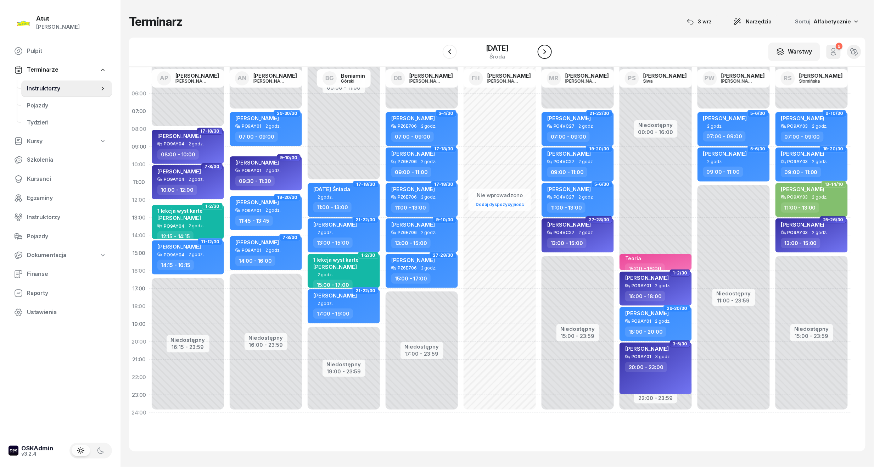
click at [546, 53] on icon "button" at bounding box center [544, 51] width 9 height 9
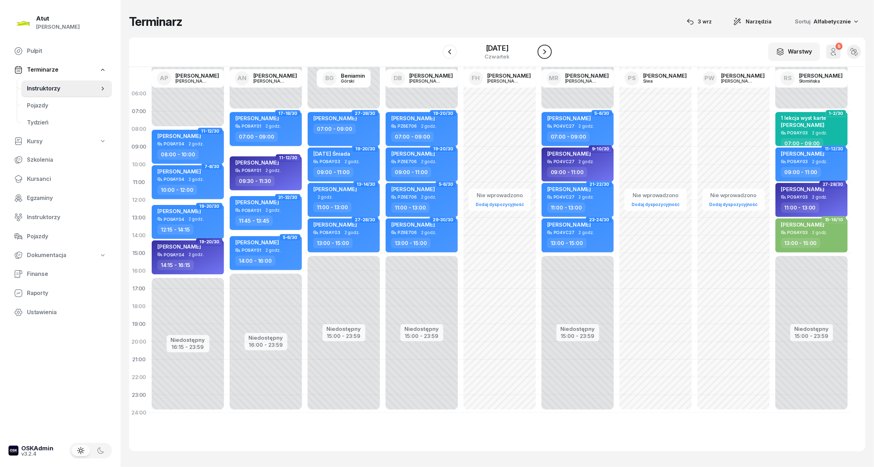
click at [546, 53] on icon "button" at bounding box center [544, 51] width 9 height 9
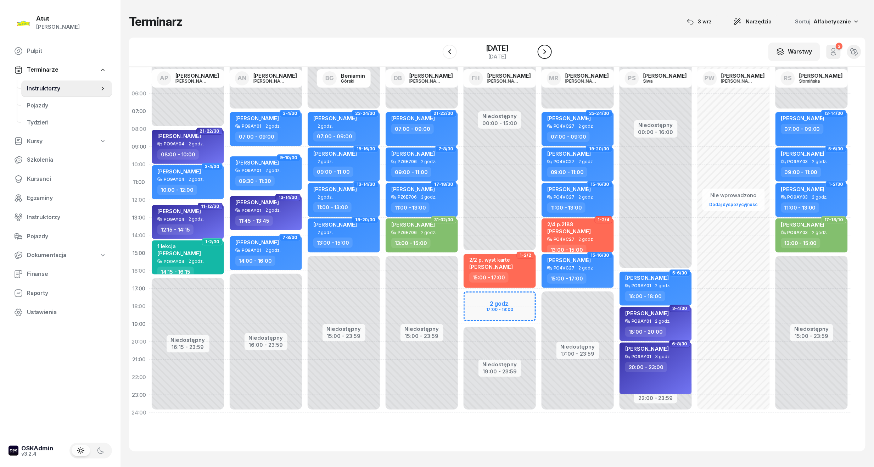
click at [546, 53] on icon "button" at bounding box center [544, 51] width 9 height 9
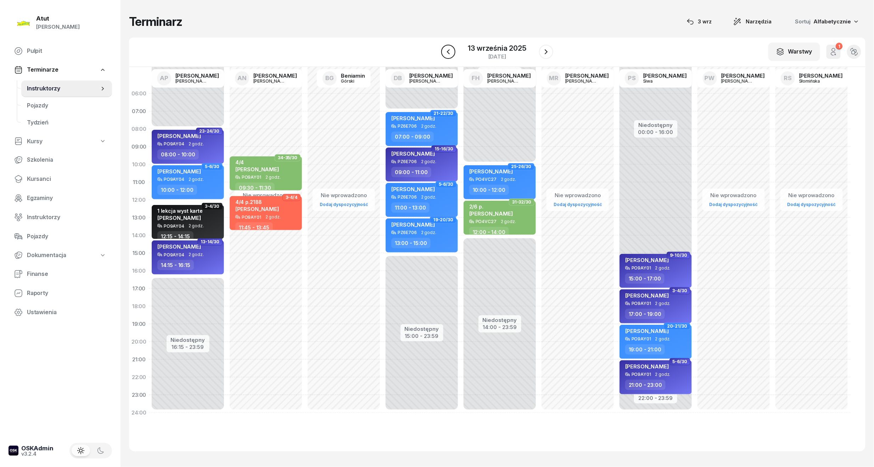
click at [445, 56] on icon "button" at bounding box center [448, 51] width 9 height 9
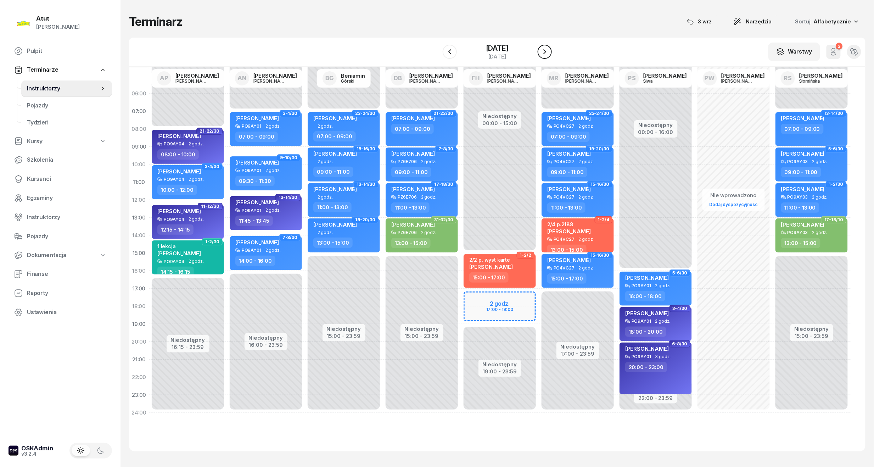
click at [549, 50] on icon "button" at bounding box center [544, 51] width 9 height 9
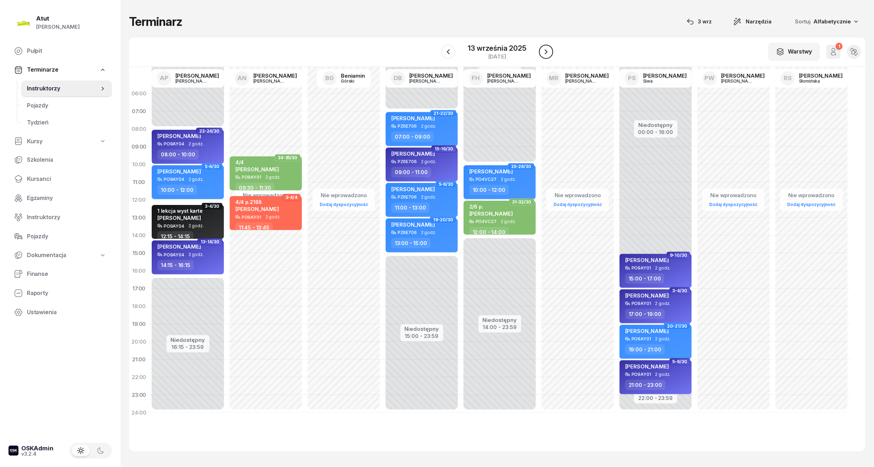
click at [544, 51] on icon "button" at bounding box center [546, 51] width 9 height 9
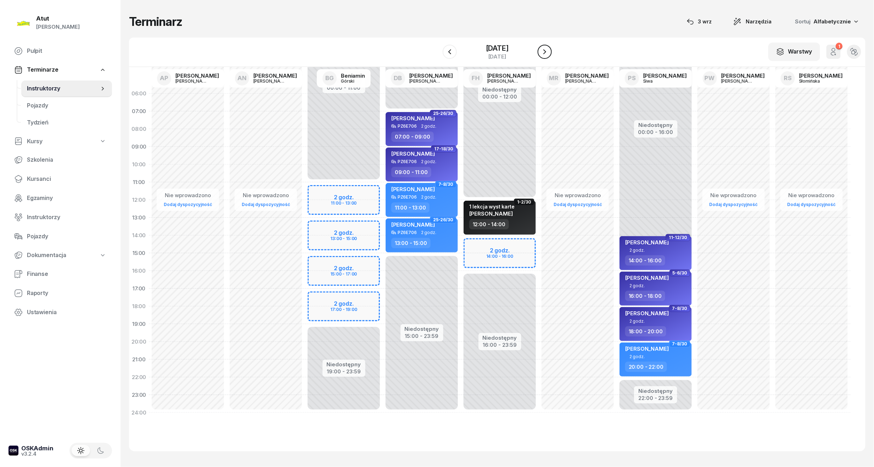
click at [544, 51] on icon "button" at bounding box center [544, 51] width 9 height 9
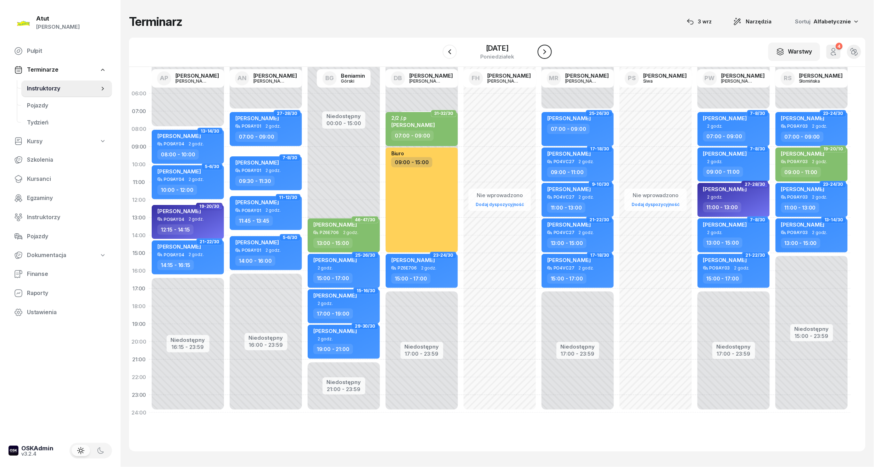
click at [544, 51] on icon "button" at bounding box center [544, 51] width 9 height 9
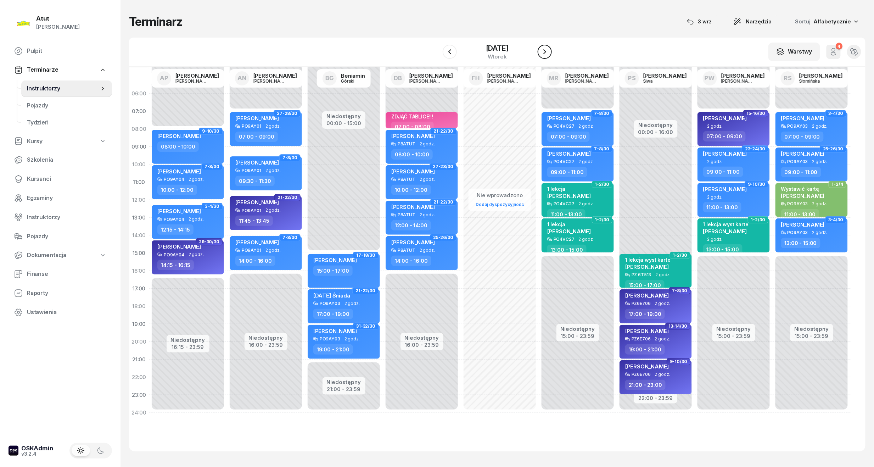
click at [544, 51] on icon "button" at bounding box center [544, 51] width 9 height 9
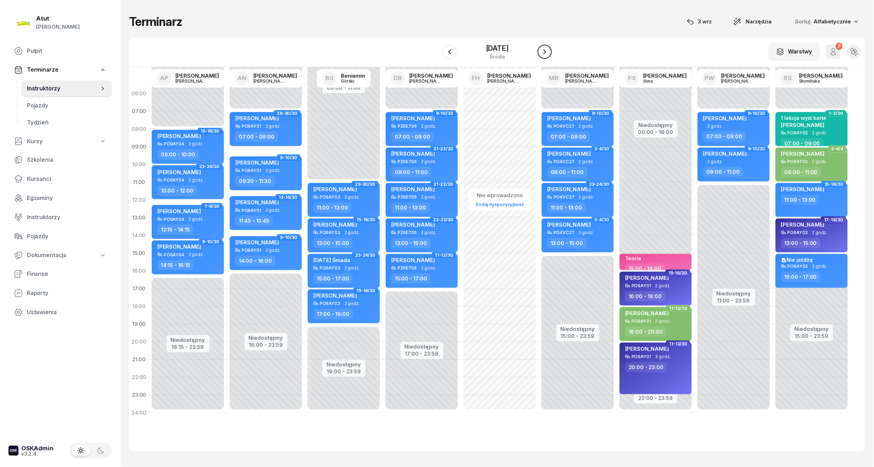
click at [544, 51] on icon "button" at bounding box center [544, 51] width 9 height 9
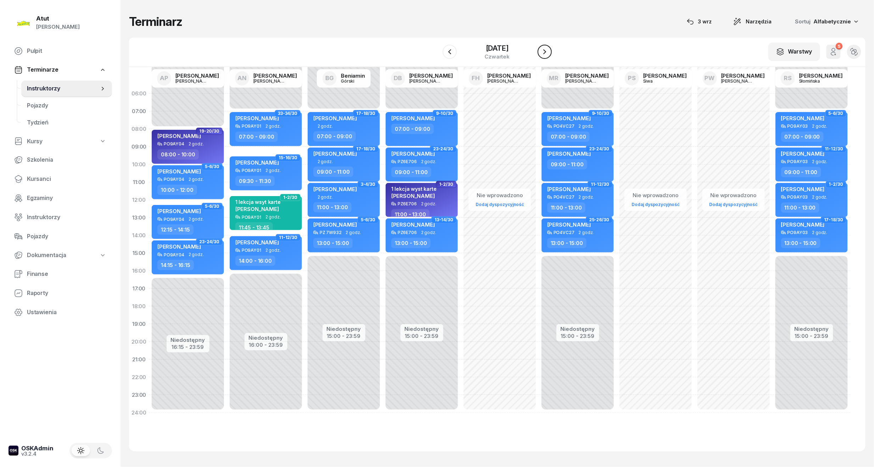
click at [544, 51] on icon "button" at bounding box center [544, 51] width 9 height 9
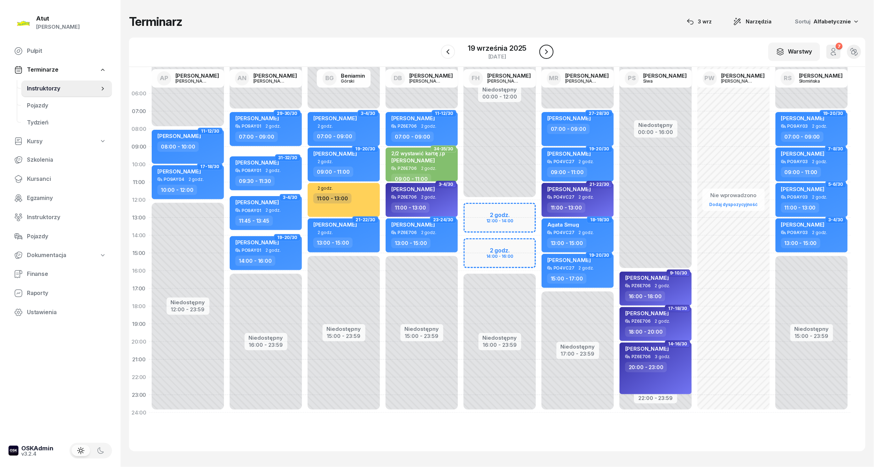
click at [544, 53] on icon "button" at bounding box center [546, 51] width 9 height 9
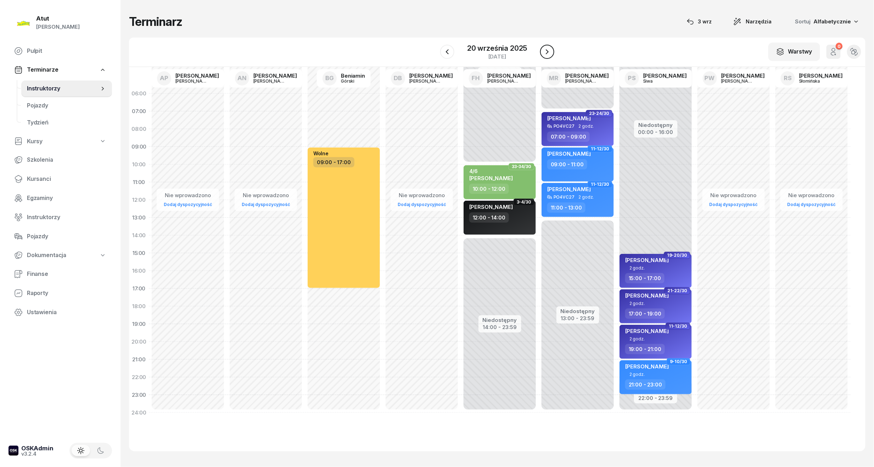
click at [543, 53] on icon "button" at bounding box center [547, 51] width 9 height 9
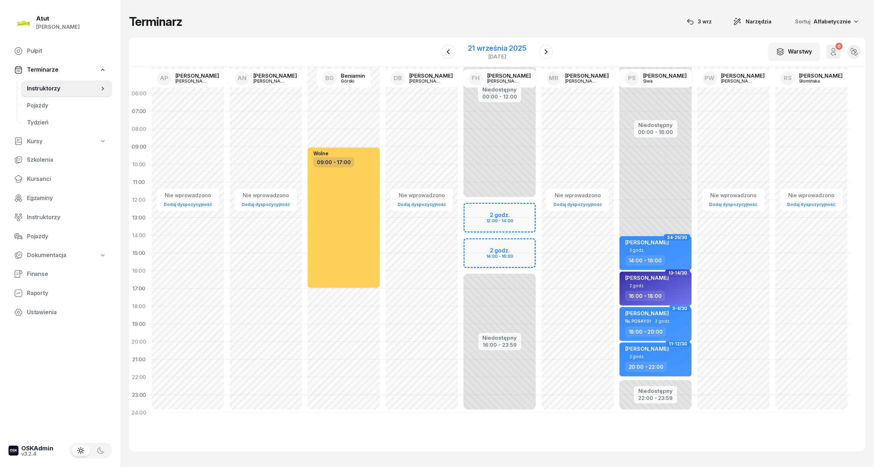
click at [503, 50] on div "21 września 2025" at bounding box center [497, 48] width 58 height 7
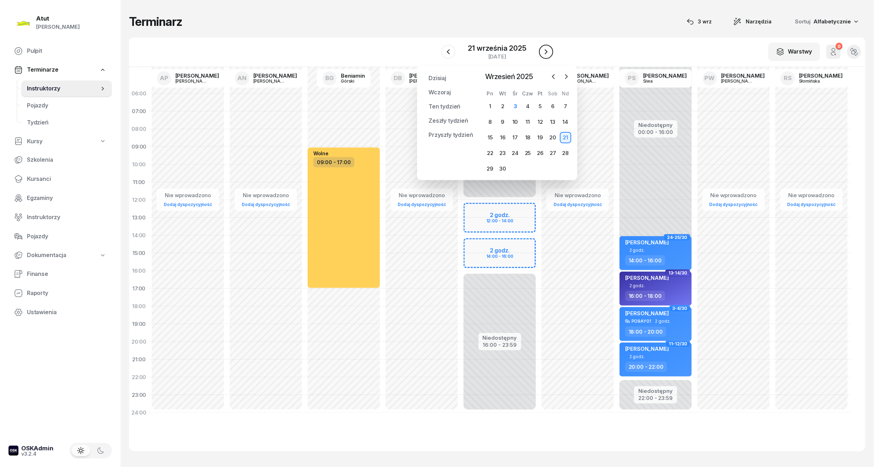
click at [546, 57] on button "button" at bounding box center [546, 52] width 14 height 14
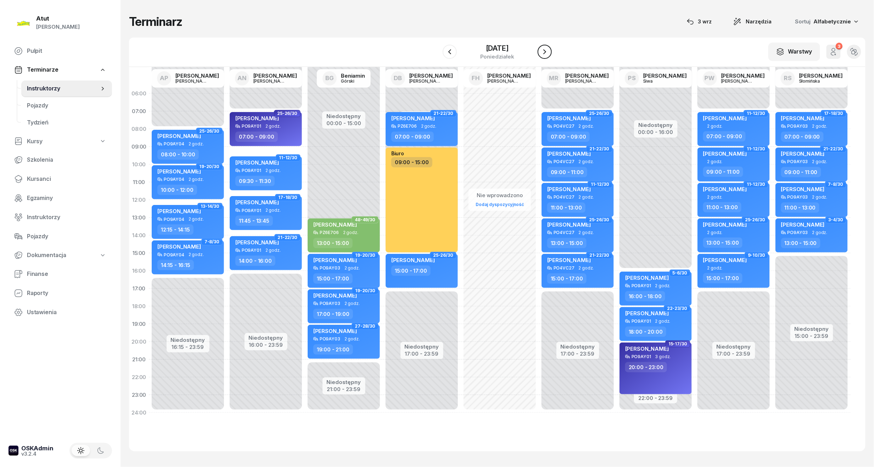
click at [541, 52] on button "button" at bounding box center [544, 52] width 14 height 14
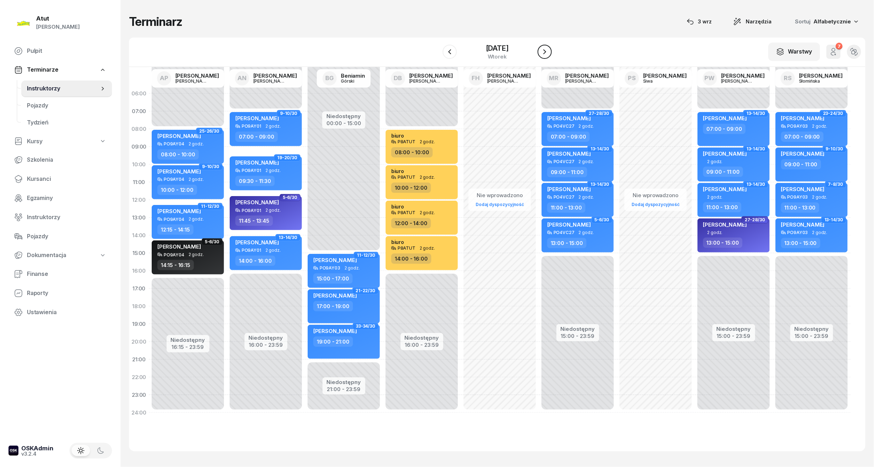
click at [541, 52] on button "button" at bounding box center [544, 52] width 14 height 14
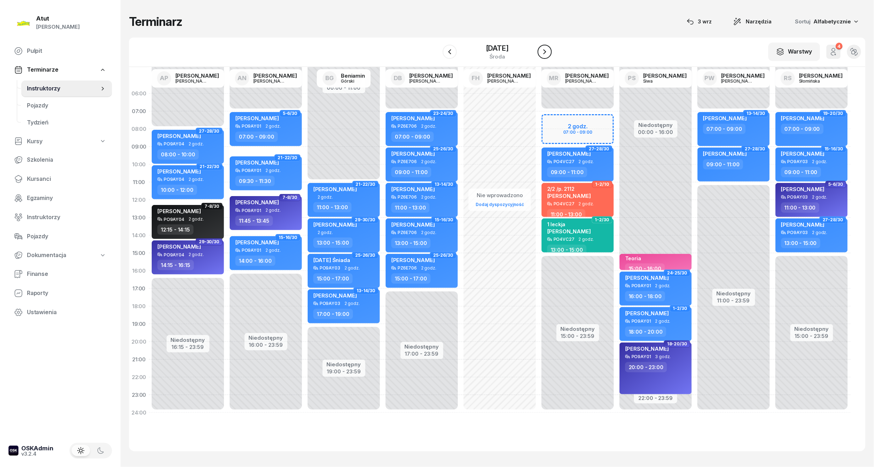
click at [541, 52] on button "button" at bounding box center [544, 52] width 14 height 14
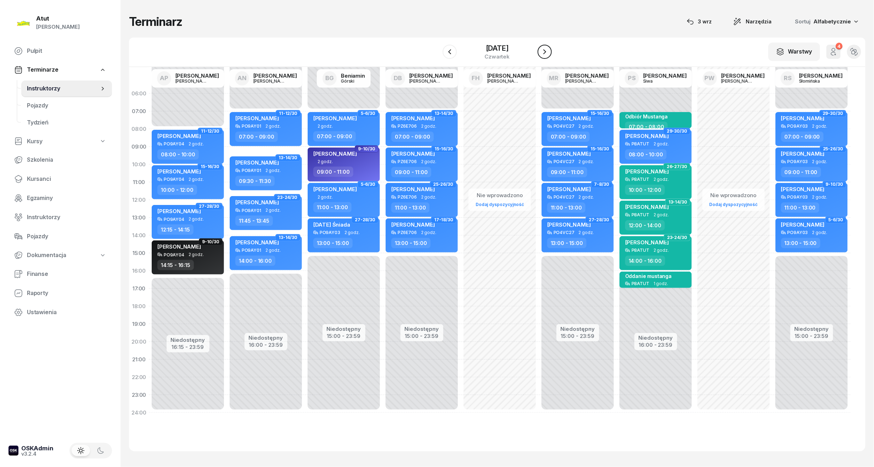
click at [541, 52] on button "button" at bounding box center [544, 52] width 14 height 14
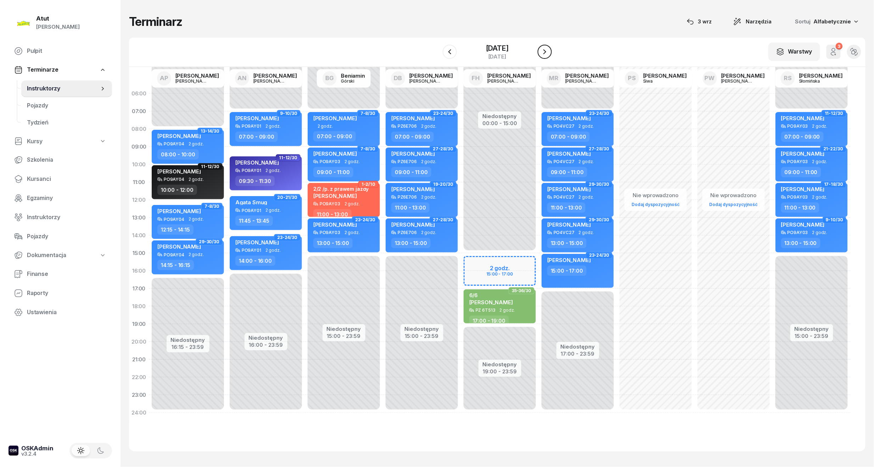
click at [541, 52] on button "button" at bounding box center [544, 52] width 14 height 14
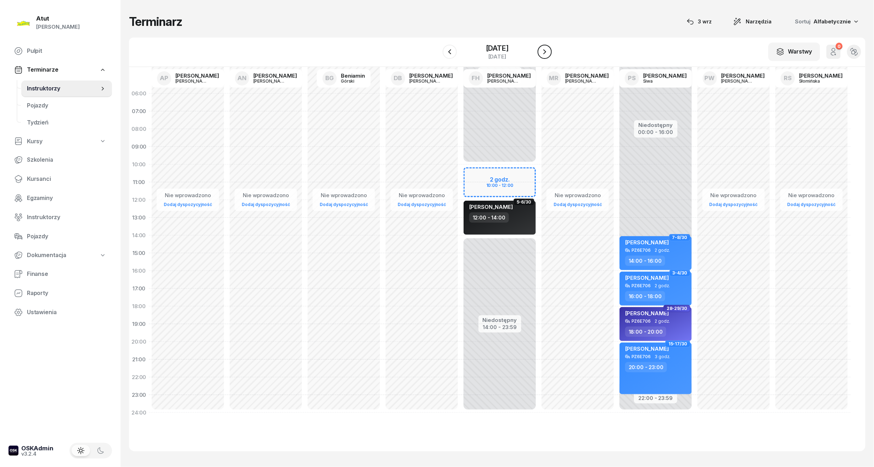
click at [541, 52] on button "button" at bounding box center [544, 52] width 14 height 14
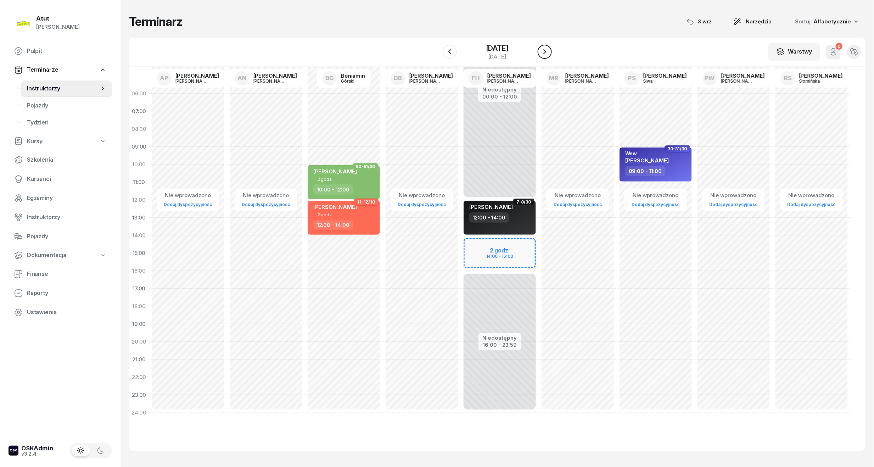
click at [541, 52] on button "button" at bounding box center [544, 52] width 14 height 14
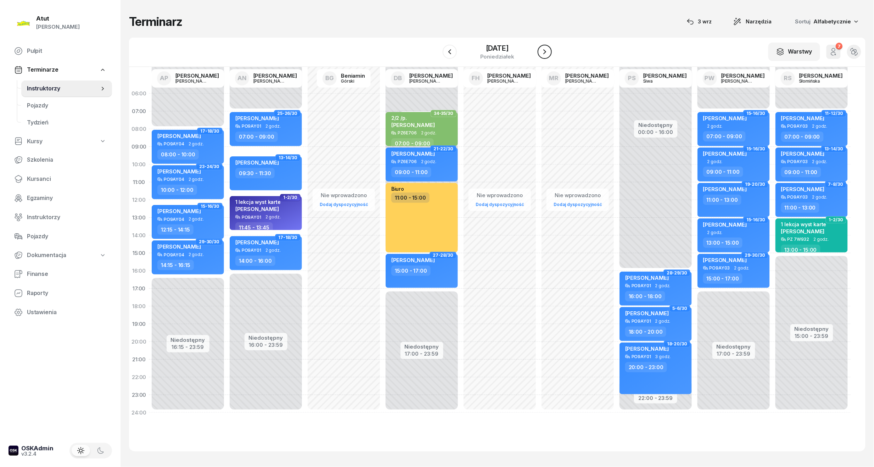
click at [541, 52] on button "button" at bounding box center [544, 52] width 14 height 14
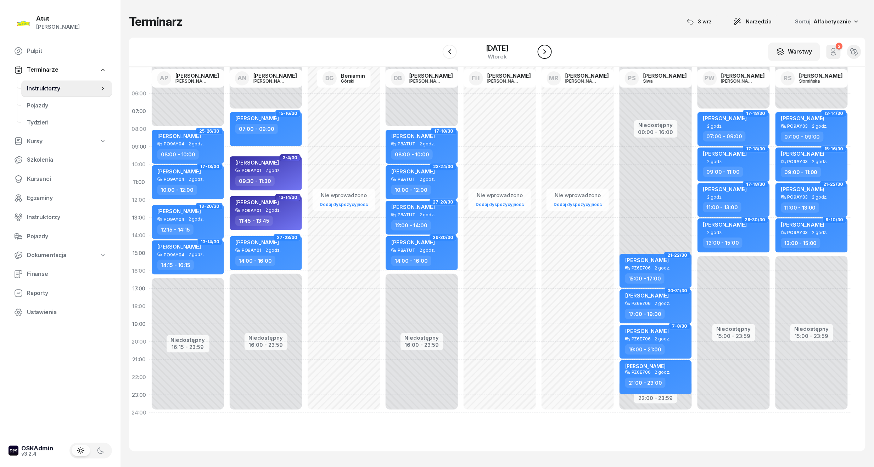
click at [541, 52] on button "button" at bounding box center [544, 52] width 14 height 14
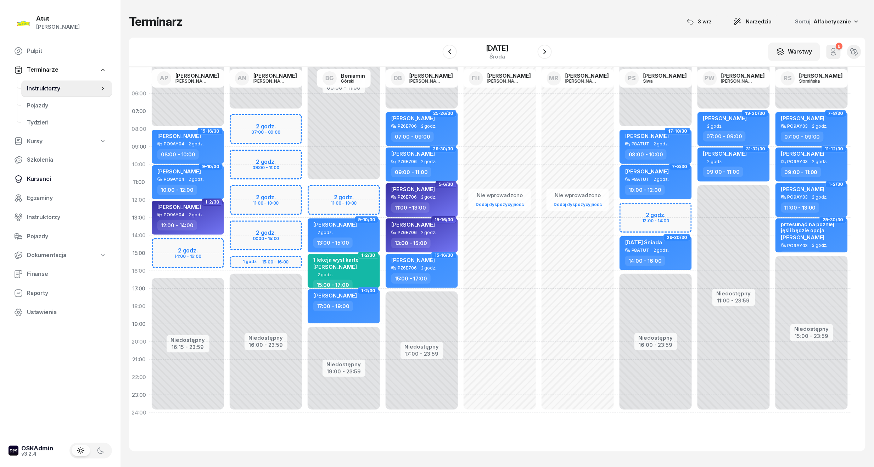
click at [38, 180] on span "Kursanci" at bounding box center [66, 178] width 79 height 9
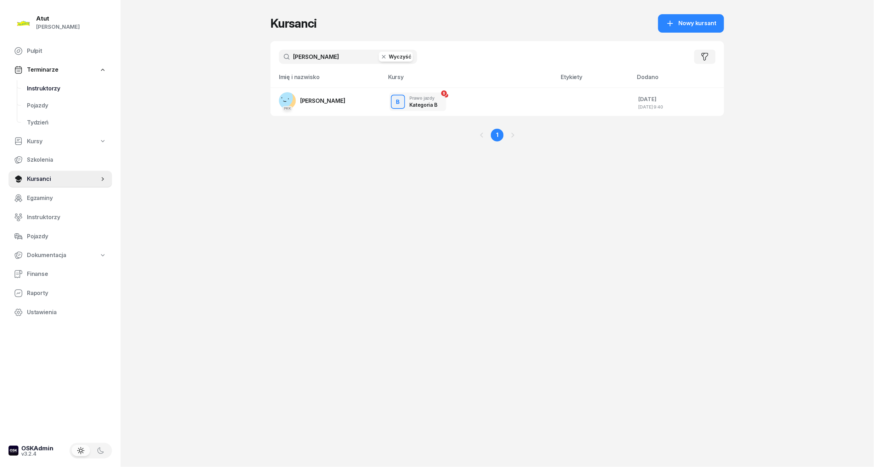
click at [34, 85] on span "Instruktorzy" at bounding box center [66, 88] width 79 height 9
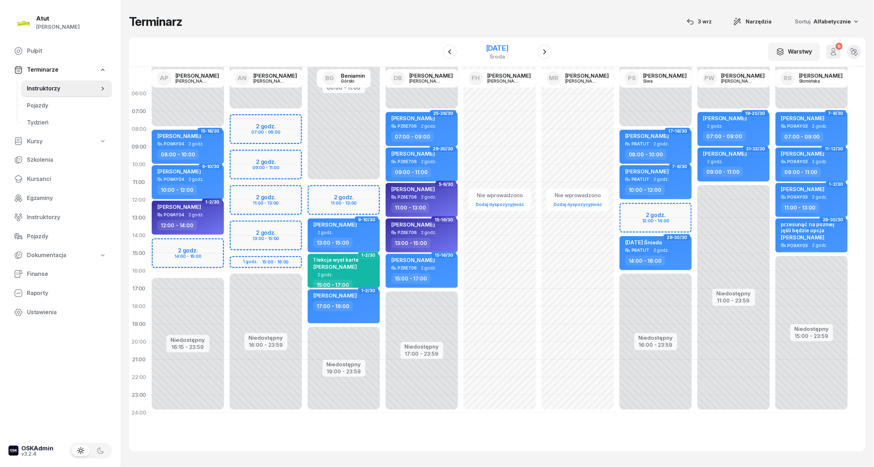
click at [508, 49] on div "1 października 2025" at bounding box center [497, 48] width 23 height 7
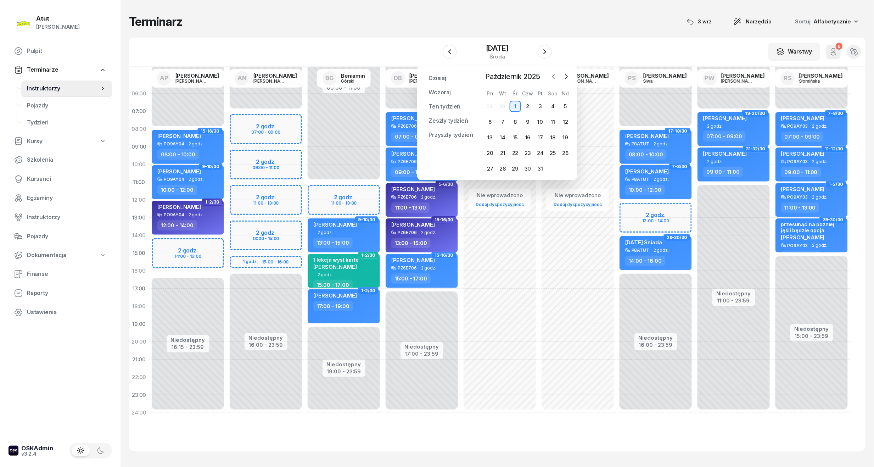
click at [549, 75] on button "button" at bounding box center [553, 76] width 11 height 11
click at [529, 106] on div "4" at bounding box center [527, 106] width 11 height 11
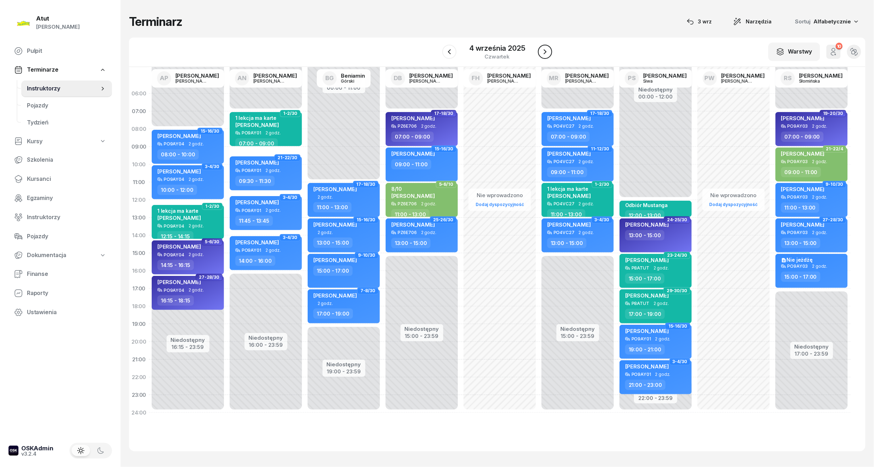
click at [548, 53] on icon "button" at bounding box center [545, 51] width 9 height 9
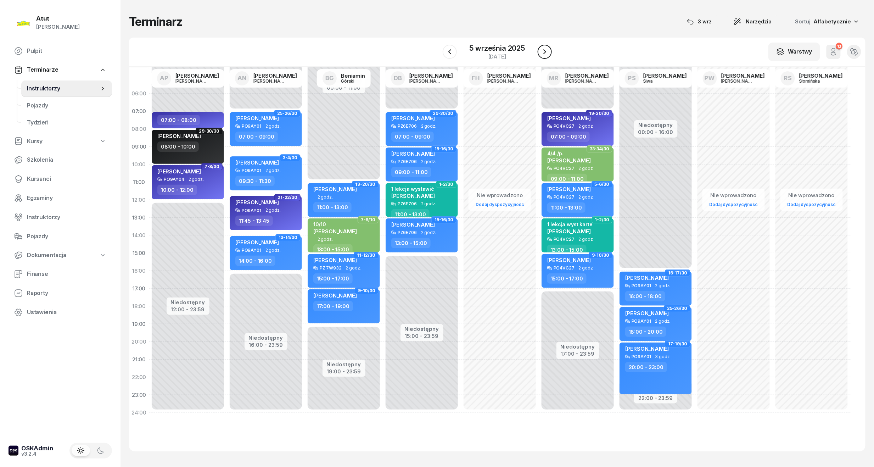
click at [548, 53] on icon "button" at bounding box center [544, 51] width 9 height 9
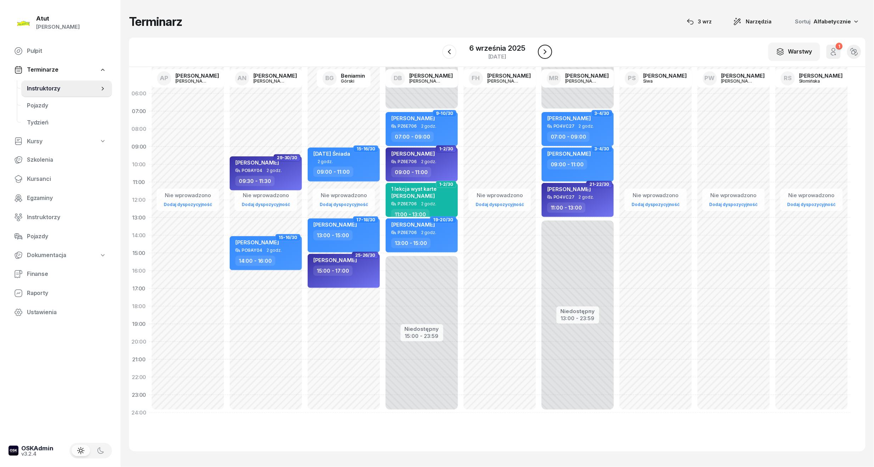
click at [548, 53] on icon "button" at bounding box center [545, 51] width 9 height 9
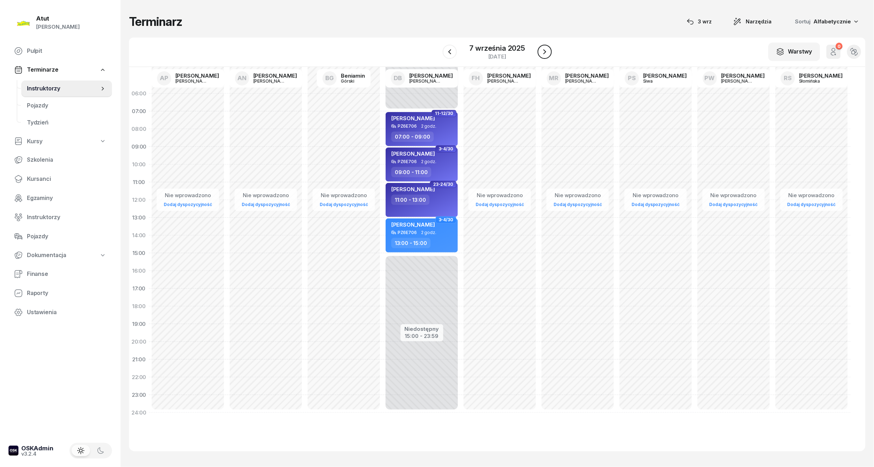
click at [548, 53] on icon "button" at bounding box center [544, 51] width 9 height 9
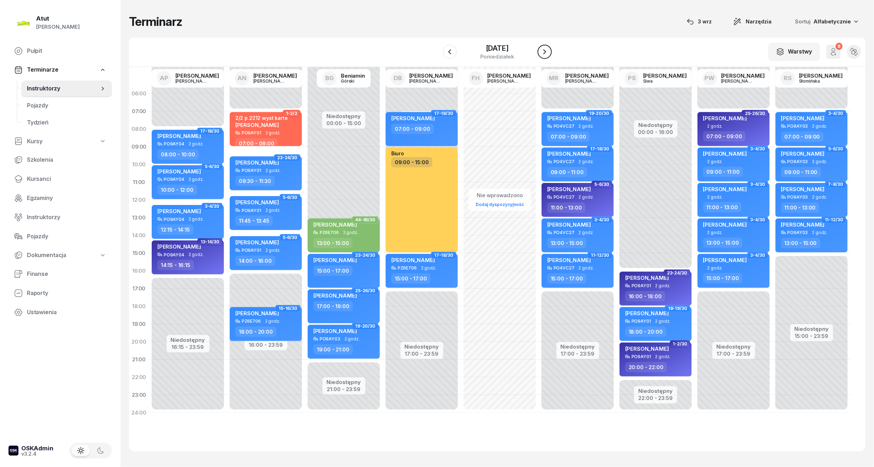
click at [548, 53] on icon "button" at bounding box center [544, 51] width 9 height 9
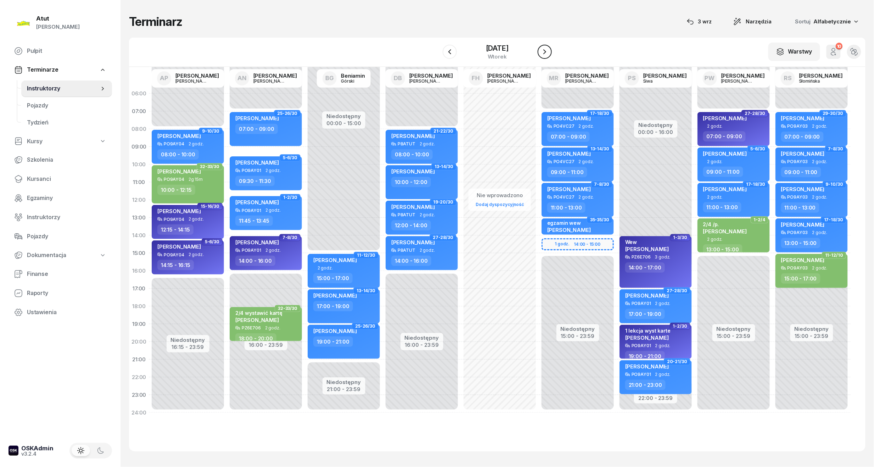
click at [548, 53] on icon "button" at bounding box center [544, 51] width 9 height 9
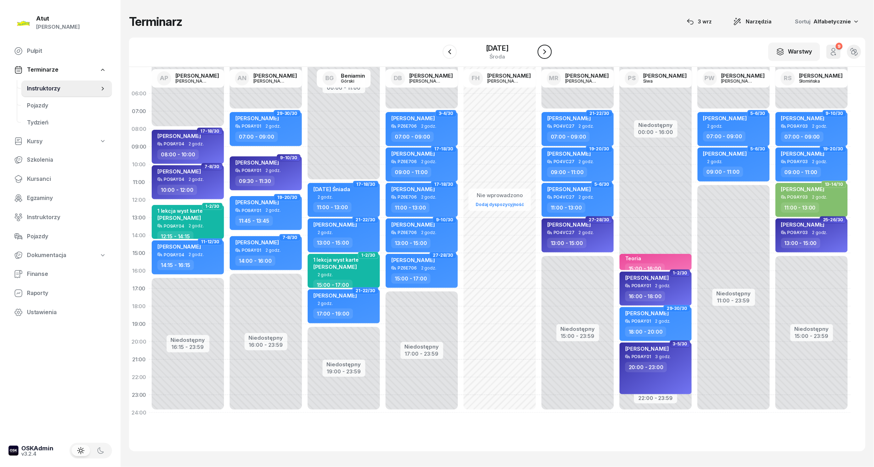
click at [548, 53] on icon "button" at bounding box center [544, 51] width 9 height 9
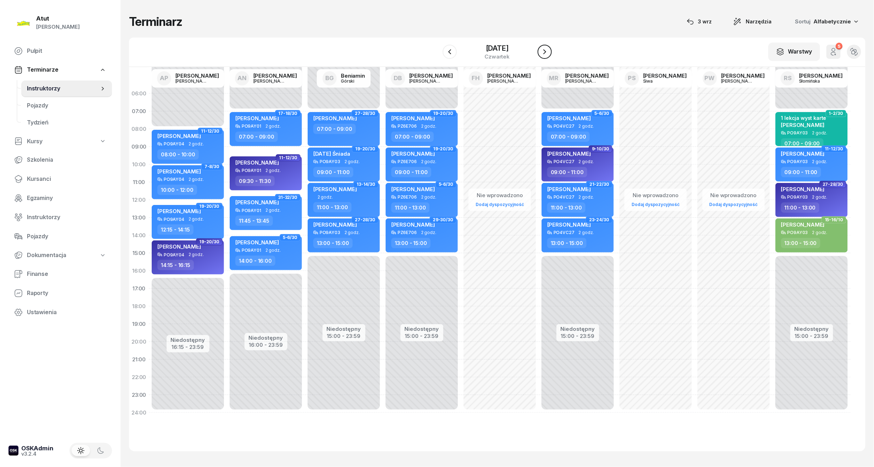
click at [548, 53] on icon "button" at bounding box center [544, 51] width 9 height 9
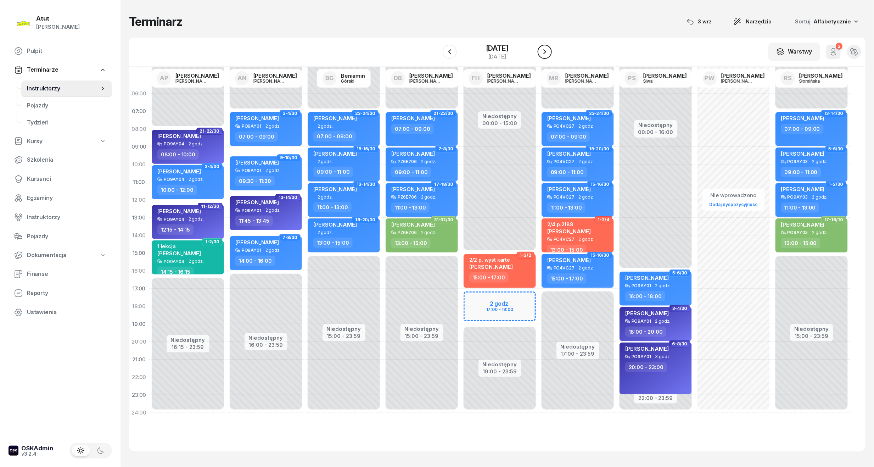
click at [548, 53] on icon "button" at bounding box center [544, 51] width 9 height 9
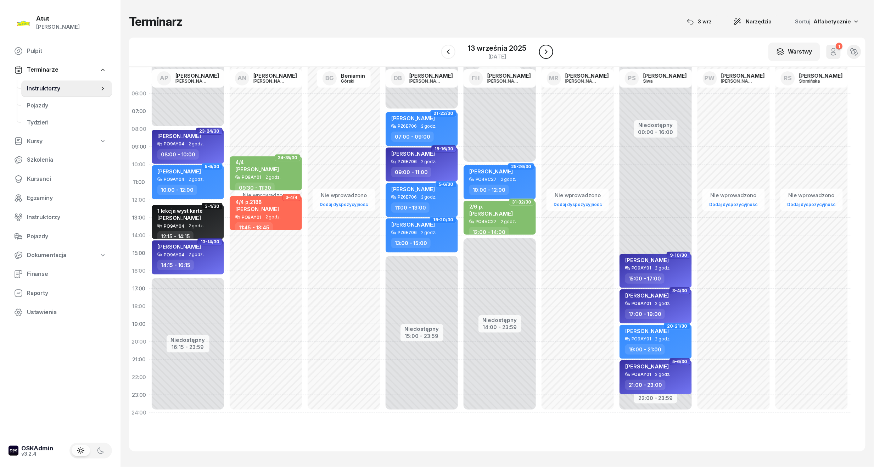
click at [548, 53] on icon "button" at bounding box center [546, 51] width 9 height 9
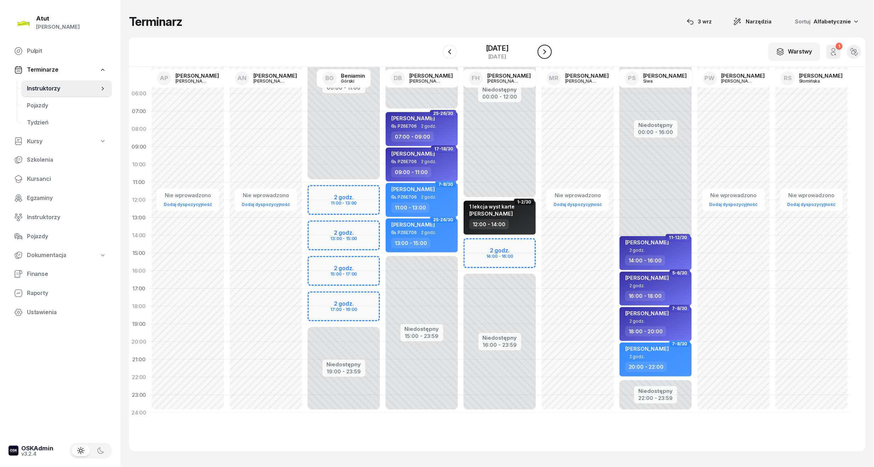
click at [548, 53] on icon "button" at bounding box center [544, 51] width 9 height 9
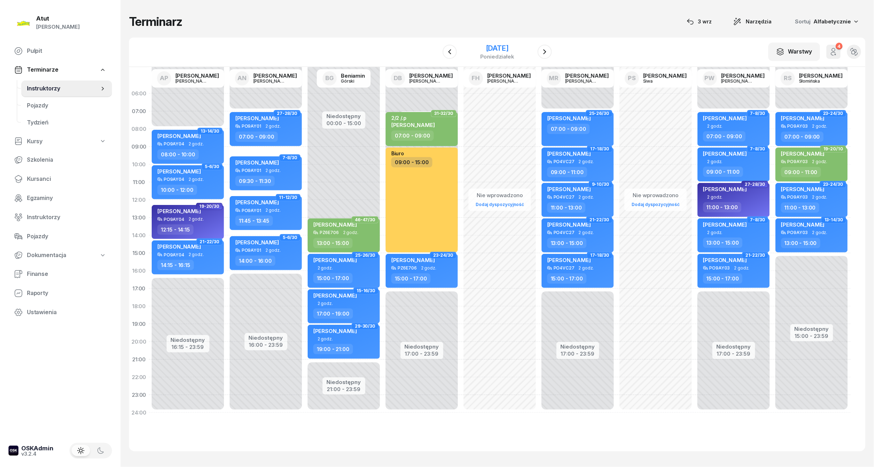
click at [481, 47] on div "15 września 2025" at bounding box center [497, 48] width 34 height 7
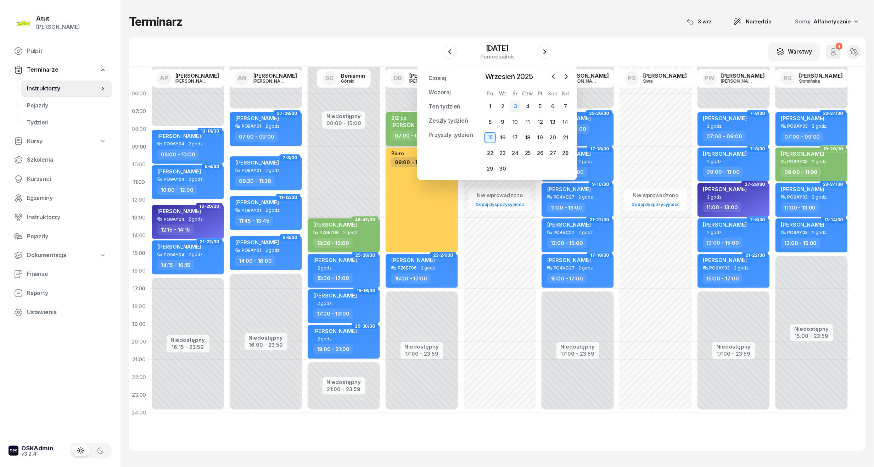
click at [510, 106] on div "3" at bounding box center [514, 106] width 11 height 11
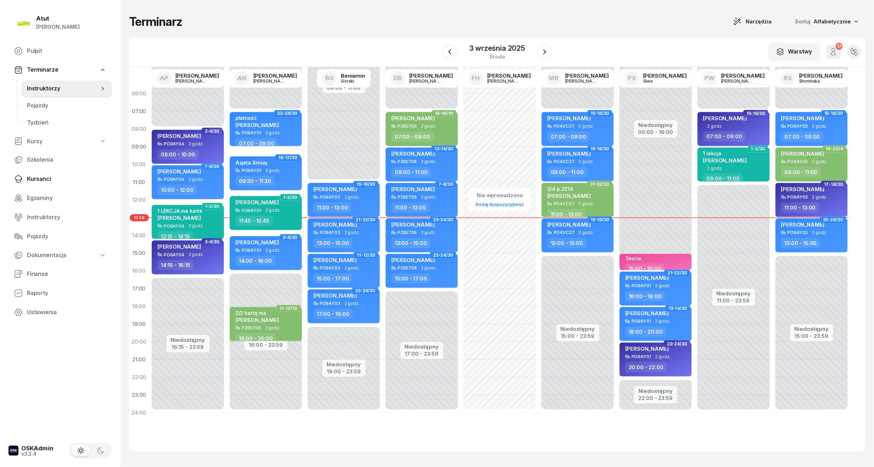
click at [36, 180] on span "Kursanci" at bounding box center [66, 178] width 79 height 9
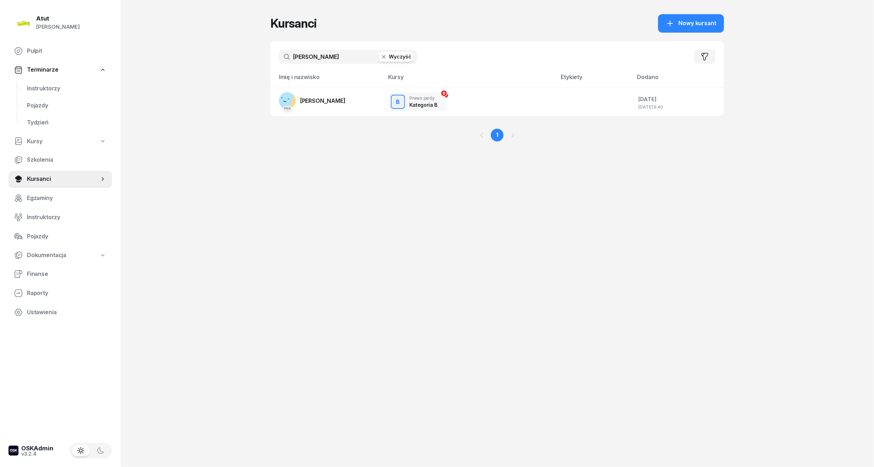
drag, startPoint x: 325, startPoint y: 58, endPoint x: -24, endPoint y: 98, distance: 351.2
click at [0, 98] on html "Paulina Atut Paulina Lis Pulpit Terminarze Instruktorzy Pojazdy Tydzień Kursy S…" at bounding box center [437, 233] width 874 height 467
type input "wizer"
click at [327, 100] on span "Mikolaj Wizer" at bounding box center [322, 100] width 45 height 7
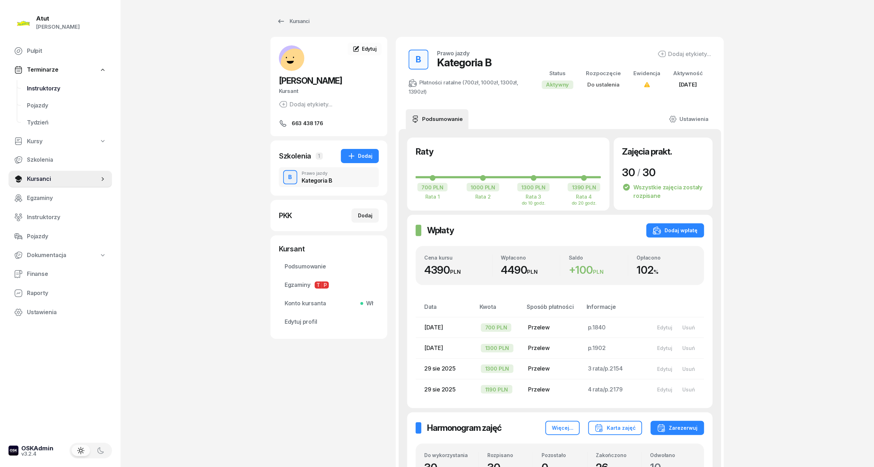
click at [43, 90] on span "Instruktorzy" at bounding box center [66, 88] width 79 height 9
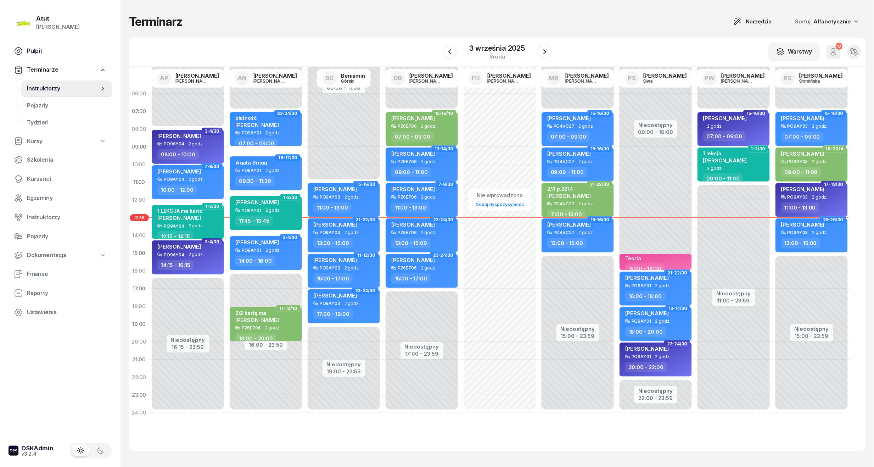
click at [33, 46] on span "Pulpit" at bounding box center [66, 50] width 79 height 9
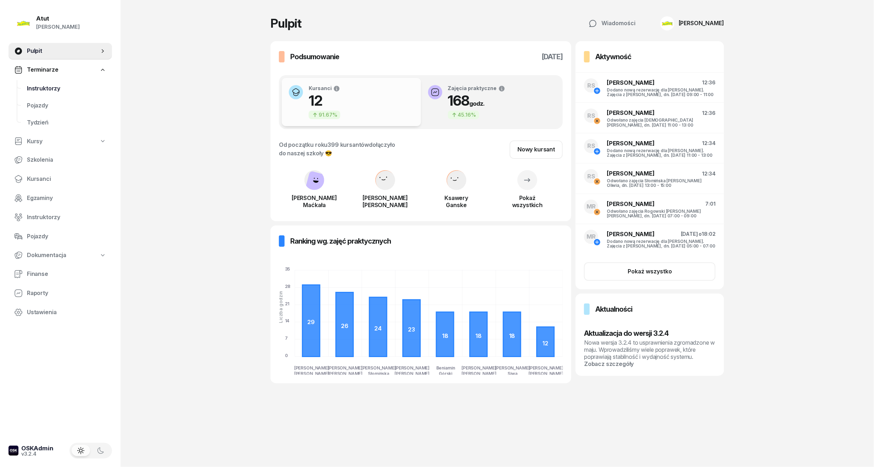
click at [55, 87] on span "Instruktorzy" at bounding box center [66, 88] width 79 height 9
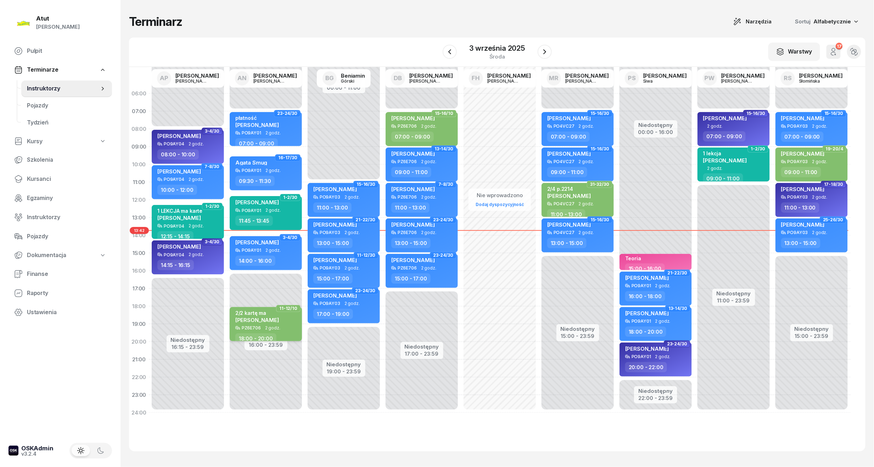
click at [270, 316] on span "Weronika Andruch" at bounding box center [257, 319] width 44 height 7
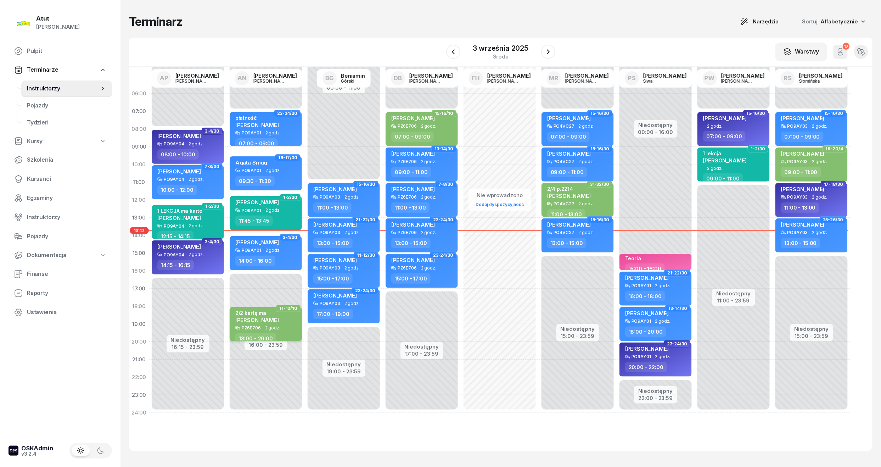
select select "18"
select select "20"
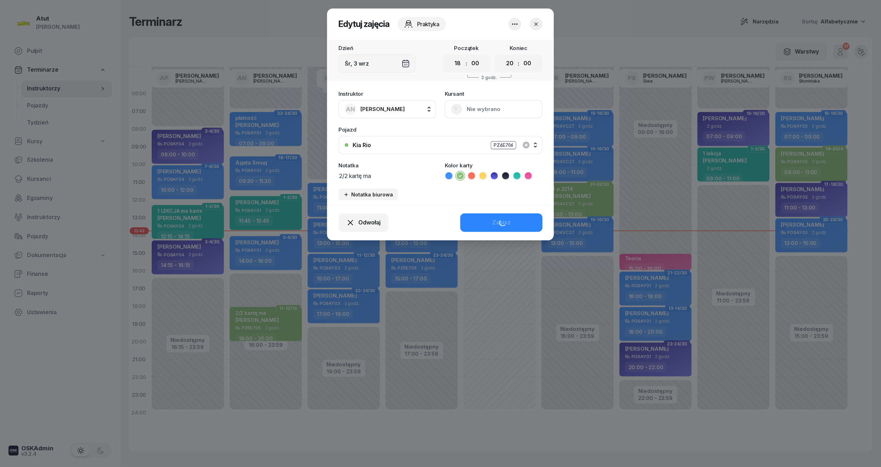
click at [485, 106] on button "Nie wybrano" at bounding box center [494, 109] width 98 height 18
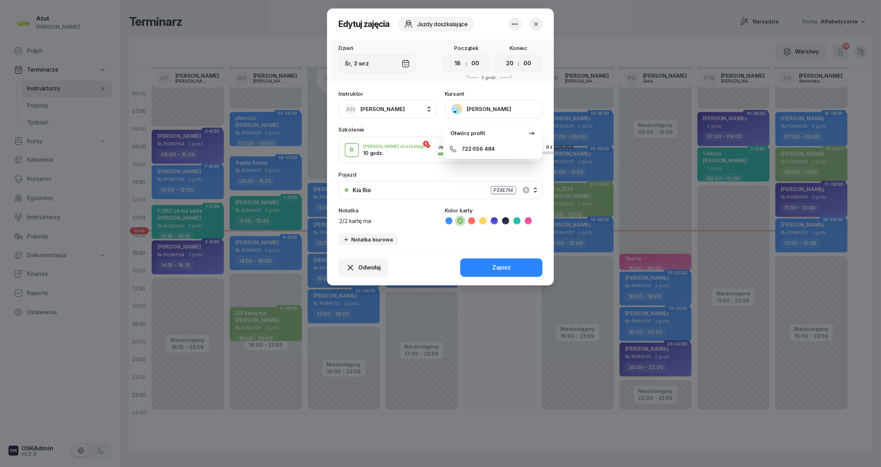
click at [529, 26] on div at bounding box center [525, 24] width 34 height 13
click at [537, 23] on icon "button" at bounding box center [536, 24] width 4 height 4
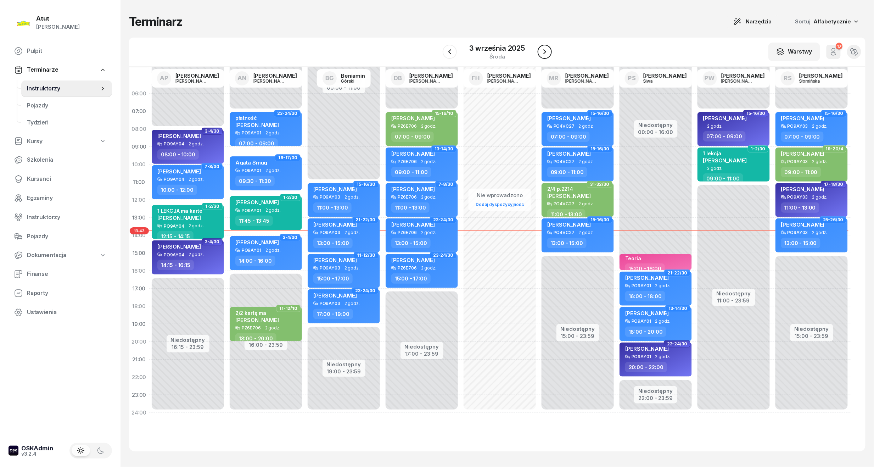
click at [540, 47] on button "button" at bounding box center [544, 52] width 14 height 14
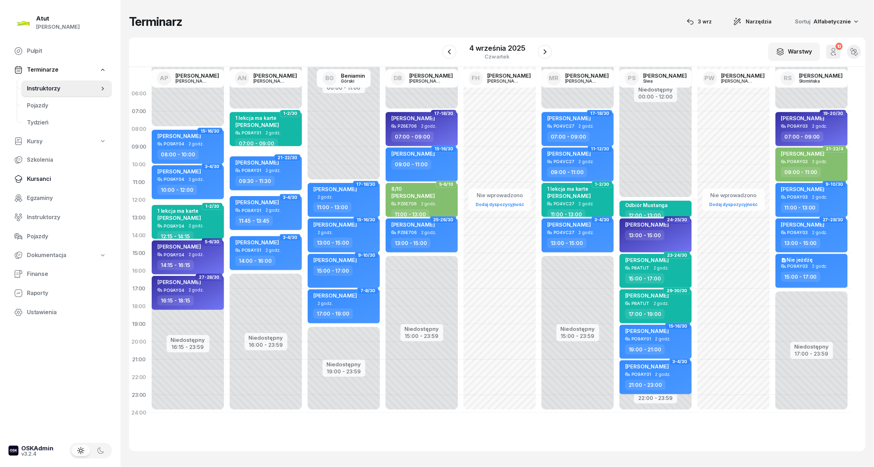
click at [38, 172] on link "Kursanci" at bounding box center [60, 178] width 103 height 17
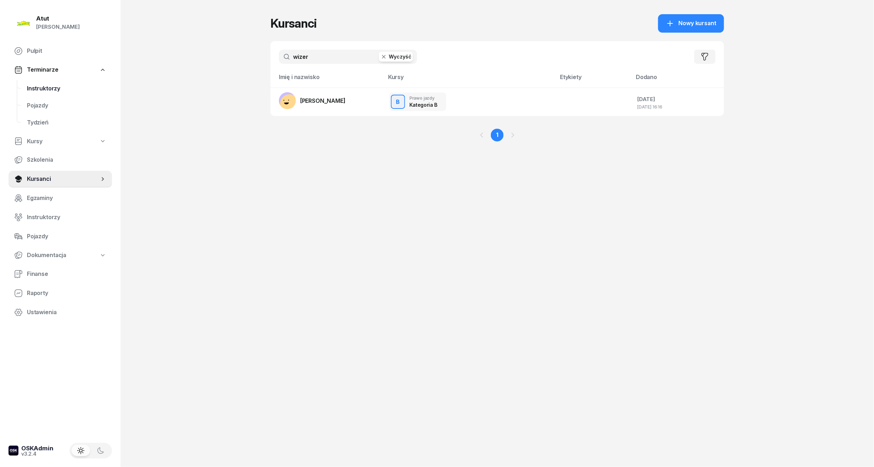
drag, startPoint x: 274, startPoint y: 60, endPoint x: 81, endPoint y: 84, distance: 194.9
click at [81, 84] on div "Atut Paulina Lis Pulpit Terminarze Instruktorzy Pojazdy Tydzień Kursy Szkolenia…" at bounding box center [437, 233] width 874 height 467
drag, startPoint x: 334, startPoint y: 51, endPoint x: -12, endPoint y: 92, distance: 349.2
click at [0, 92] on html "Paulina Atut Paulina Lis Pulpit Terminarze Instruktorzy Pojazdy Tydzień Kursy S…" at bounding box center [437, 233] width 874 height 467
type input "andruch"
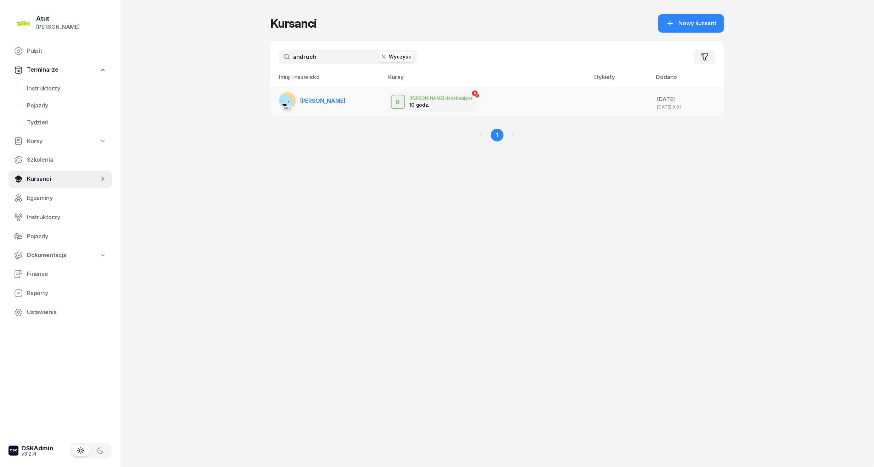
click at [312, 102] on span "Weronika Andruch" at bounding box center [322, 100] width 45 height 7
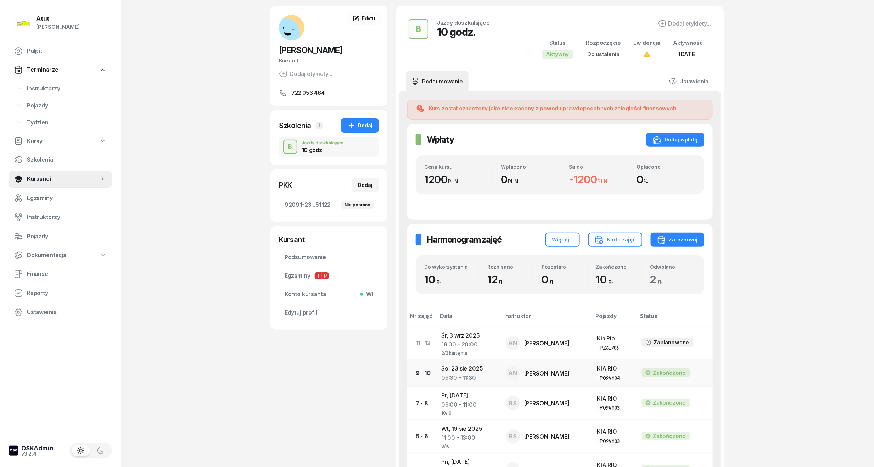
scroll to position [47, 0]
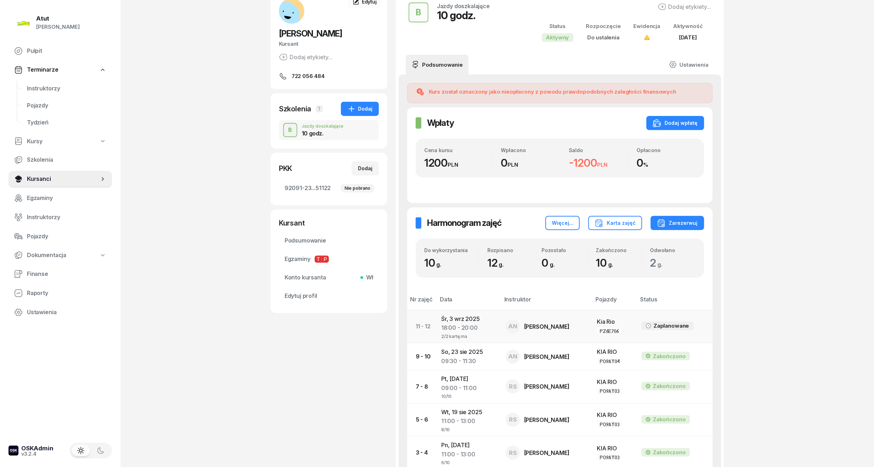
click at [465, 323] on div "18:00 - 20:00" at bounding box center [467, 327] width 53 height 9
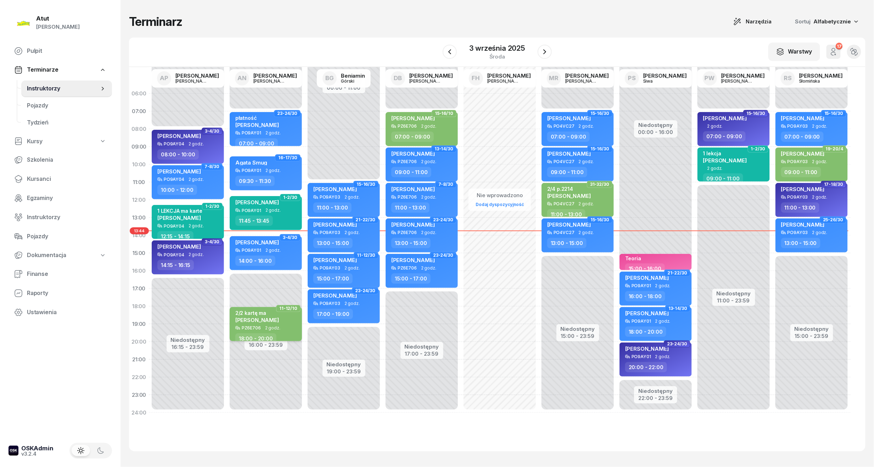
click at [286, 324] on div "2/2 kartę ma Weronika Andruch" at bounding box center [266, 318] width 62 height 16
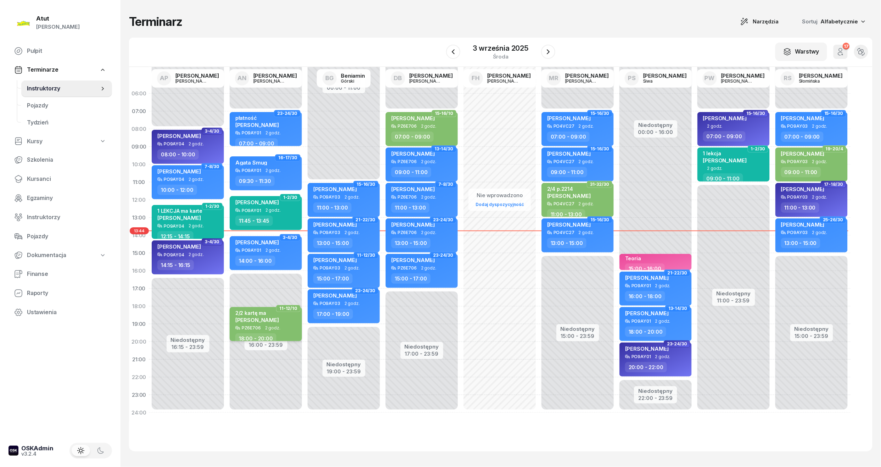
select select "18"
select select "20"
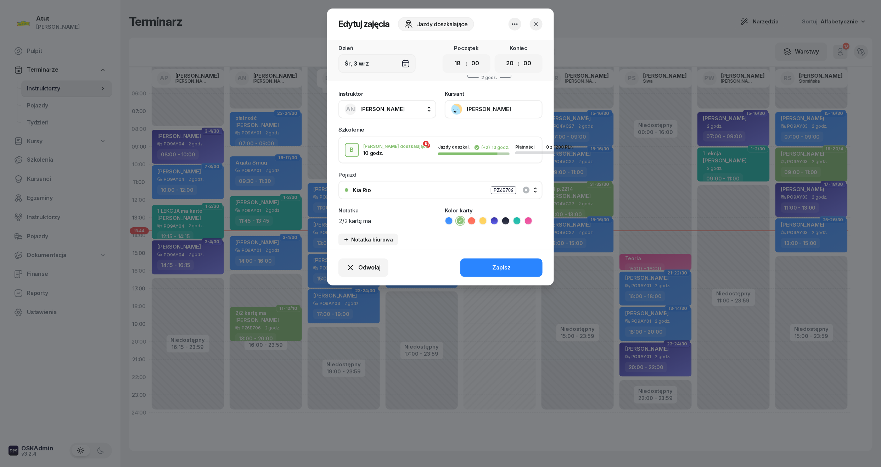
drag, startPoint x: 395, startPoint y: 221, endPoint x: 349, endPoint y: 232, distance: 47.6
click at [349, 232] on div "Instruktor AN Artur Nowakowski AP Adam Pytlak AN Artur Nowakowski BG Beniamin G…" at bounding box center [440, 168] width 227 height 163
paste textarea "2148"
type textarea "2/2 p.2148"
click at [504, 263] on div "Zapisz" at bounding box center [501, 267] width 18 height 9
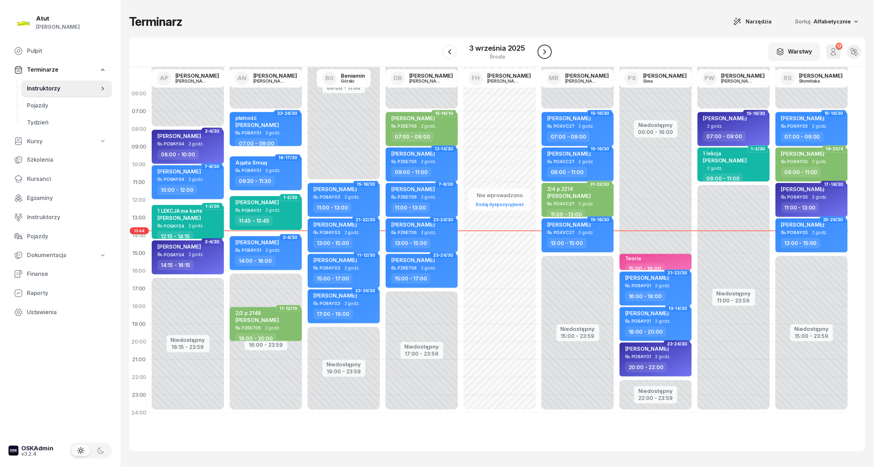
click at [546, 45] on button "button" at bounding box center [544, 52] width 14 height 14
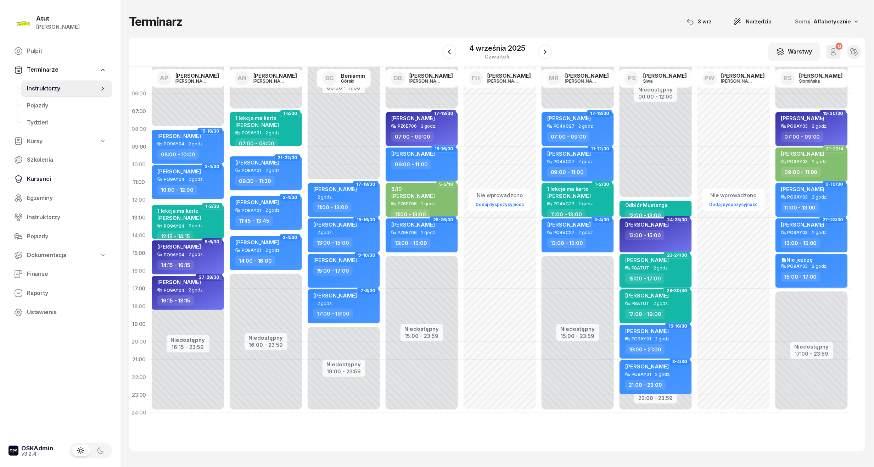
drag, startPoint x: 23, startPoint y: 180, endPoint x: 38, endPoint y: 172, distance: 16.3
click at [23, 180] on link "Kursanci" at bounding box center [60, 178] width 103 height 17
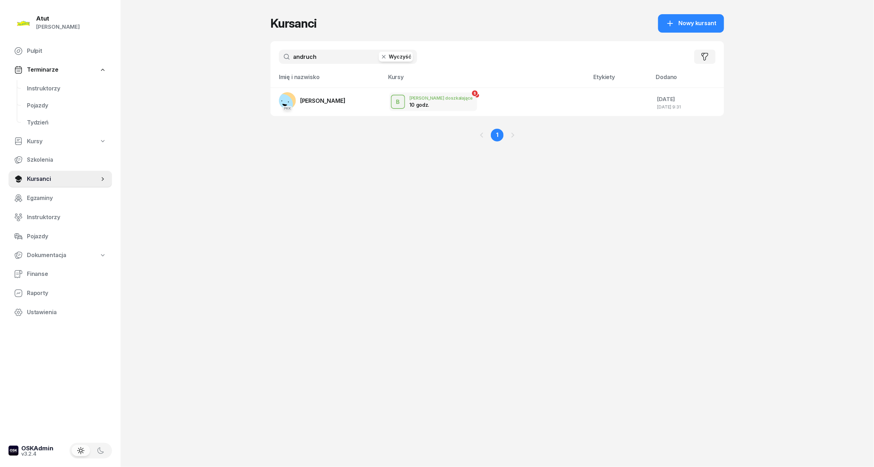
drag, startPoint x: 319, startPoint y: 57, endPoint x: 184, endPoint y: 60, distance: 134.6
click at [179, 61] on div "Atut Paulina Lis Pulpit Terminarze Instruktorzy Pojazdy Tydzień Kursy Szkolenia…" at bounding box center [437, 233] width 874 height 467
click at [697, 14] on link "Nowy kursant" at bounding box center [691, 23] width 66 height 18
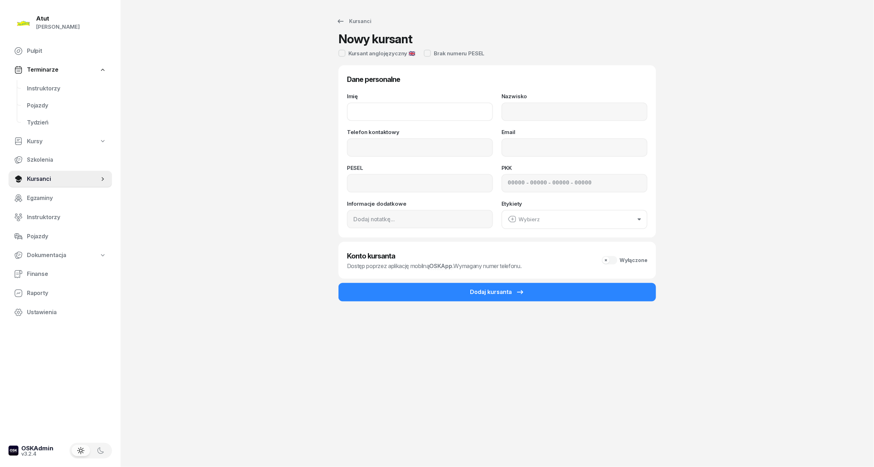
click at [385, 110] on input "Imię" at bounding box center [420, 111] width 146 height 18
type input "Joel"
click at [558, 105] on input "Nazwisko" at bounding box center [574, 111] width 146 height 18
type input "Schmidl"
click at [401, 146] on input "Telefon kontaktowy" at bounding box center [420, 147] width 146 height 18
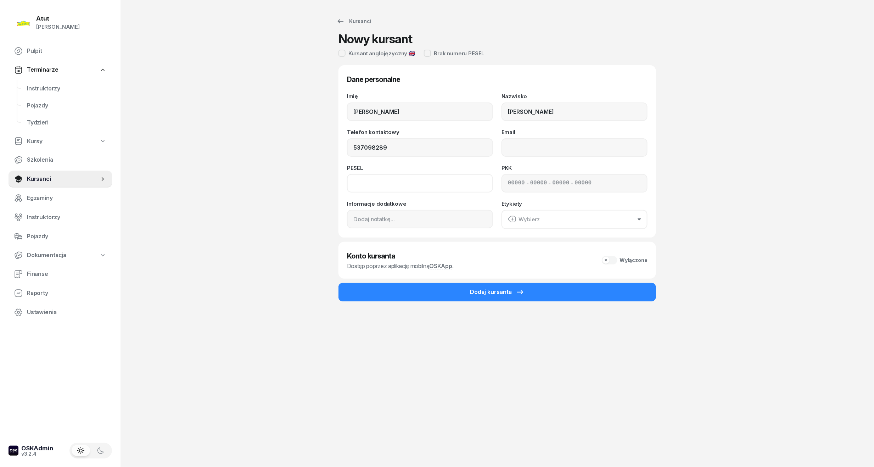
type input "537 098 289"
click at [380, 179] on input at bounding box center [420, 183] width 146 height 18
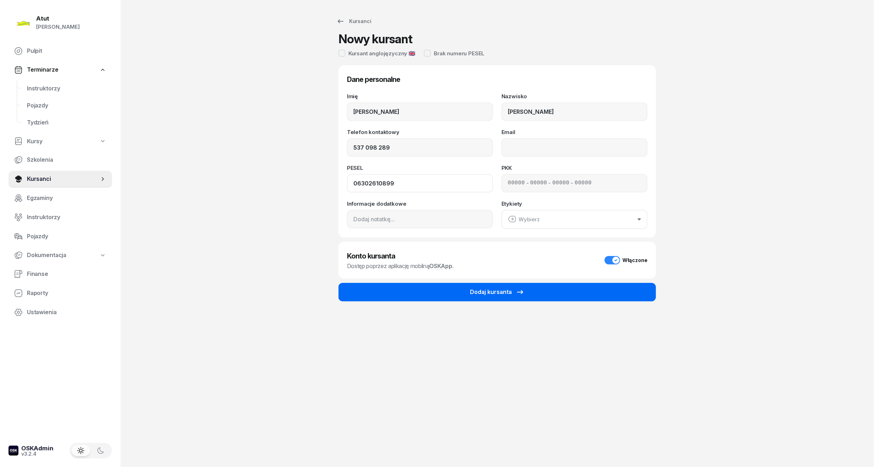
type input "06302610899"
click at [513, 288] on div "Dodaj kursanta" at bounding box center [497, 291] width 55 height 9
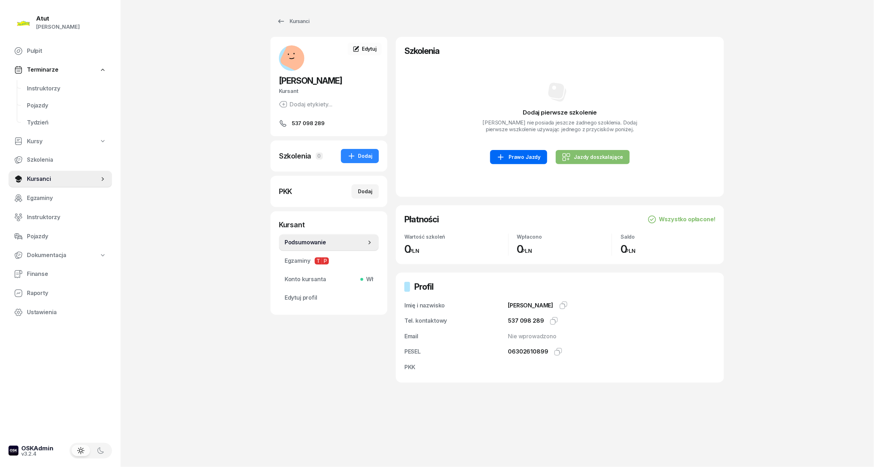
click at [523, 162] on link "Prawo Jazdy" at bounding box center [518, 157] width 57 height 14
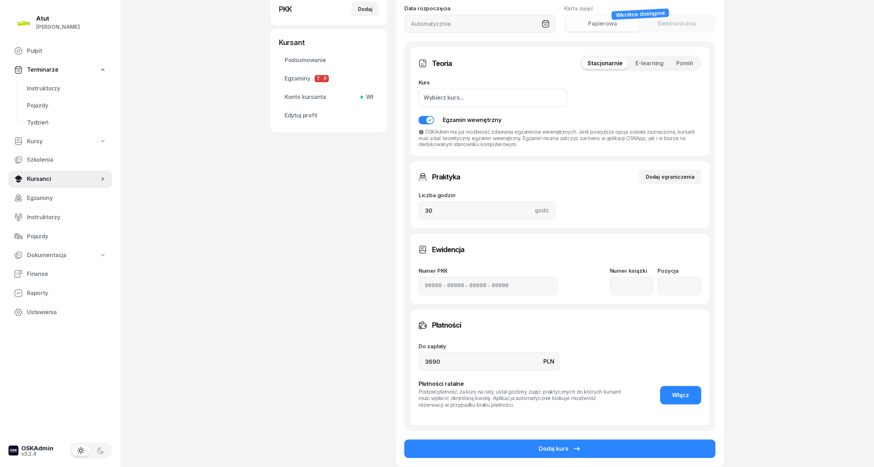
scroll to position [246, 0]
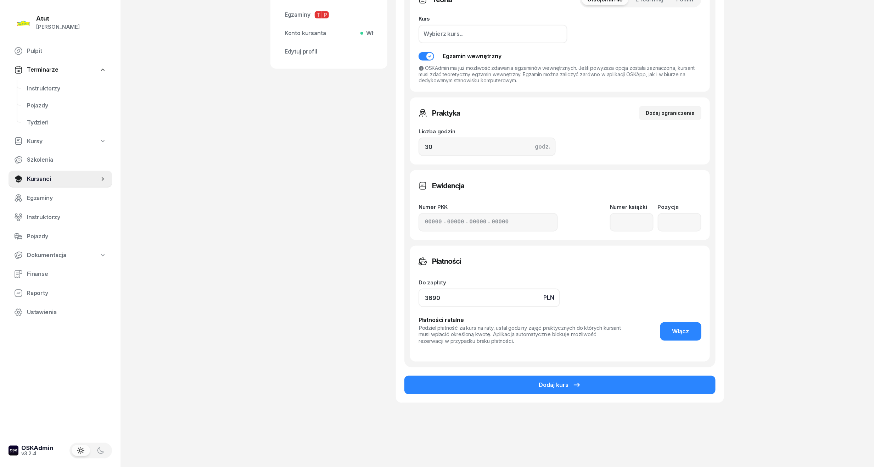
drag, startPoint x: 468, startPoint y: 294, endPoint x: 204, endPoint y: 322, distance: 265.0
click at [204, 322] on div "Atut Paulina Lis Pulpit Terminarze Instruktorzy Pojazdy Tydzień Kursy Szkolenia…" at bounding box center [437, 110] width 874 height 713
type input "4490"
click at [695, 329] on button "Włącz" at bounding box center [680, 331] width 41 height 18
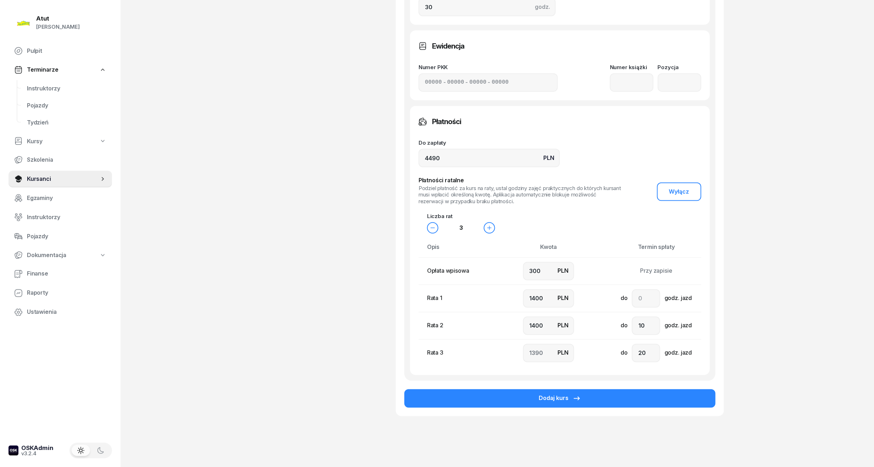
scroll to position [388, 0]
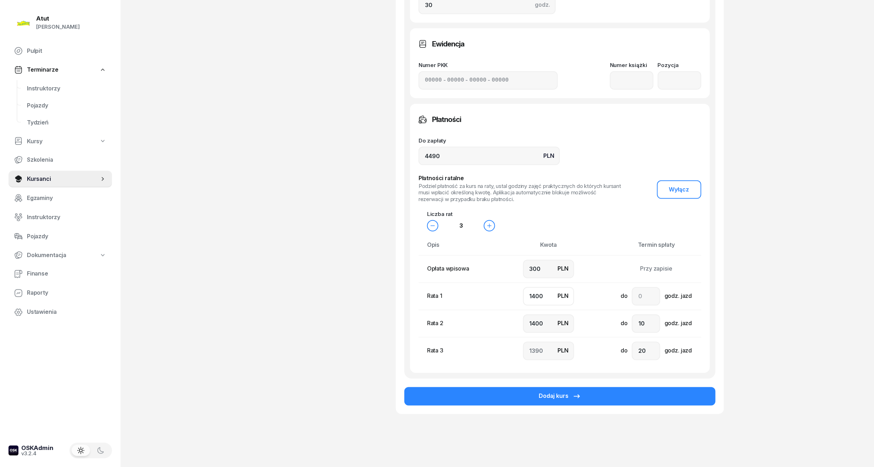
drag, startPoint x: 550, startPoint y: 295, endPoint x: 403, endPoint y: 321, distance: 149.9
click at [403, 321] on div "Nowe szkolenie Prawo Jazdy Wybierz z cennika Kategoria AM A1 A2 A B1 B B+E C1 C…" at bounding box center [560, 31] width 328 height 764
drag, startPoint x: 546, startPoint y: 271, endPoint x: 313, endPoint y: 299, distance: 234.4
click at [313, 299] on div "Joel Schmidl Kursant Dodaj etykiety... 537 098 289 JS Joel Schmidl Kursant Edyt…" at bounding box center [496, 39] width 453 height 781
type input "7"
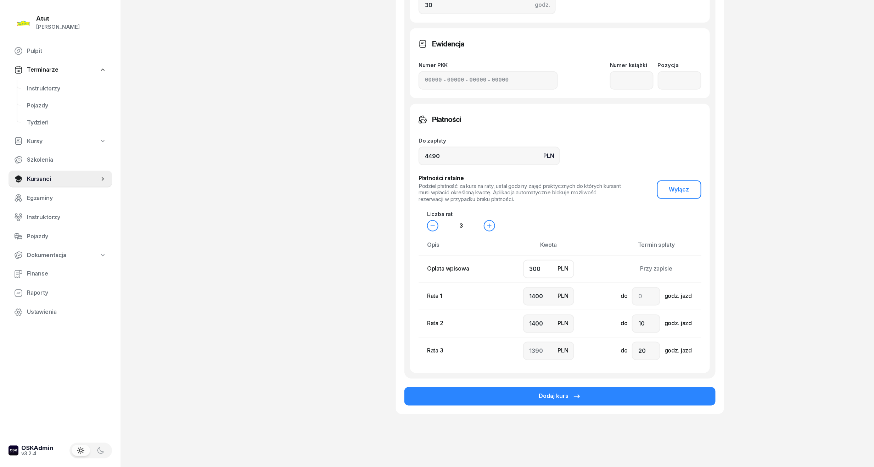
type input "1500"
type input "1483"
type input "70"
type input "1400"
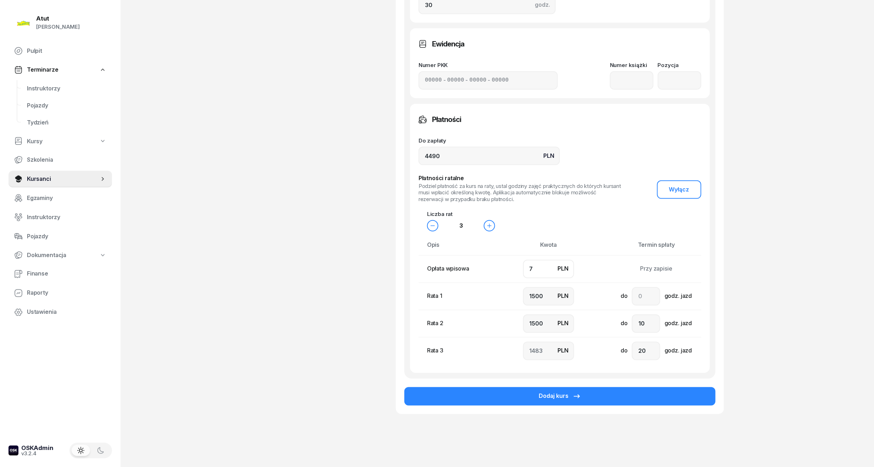
type input "1520"
type input "700"
type input "1300"
type input "1200"
type input "1290"
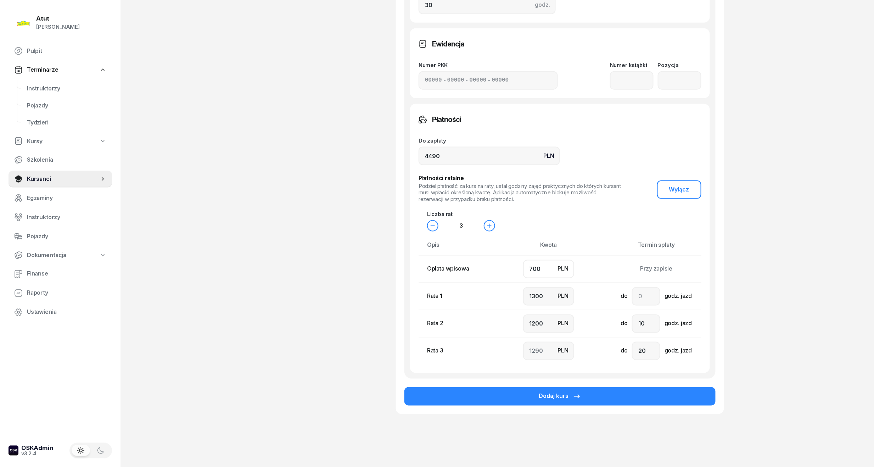
type input "700"
drag, startPoint x: 552, startPoint y: 293, endPoint x: 274, endPoint y: 313, distance: 278.9
click at [274, 313] on div "Joel Schmidl Kursant Dodaj etykiety... 537 098 289 JS Joel Schmidl Kursant Edyt…" at bounding box center [496, 39] width 453 height 781
type input "1"
type input "2589"
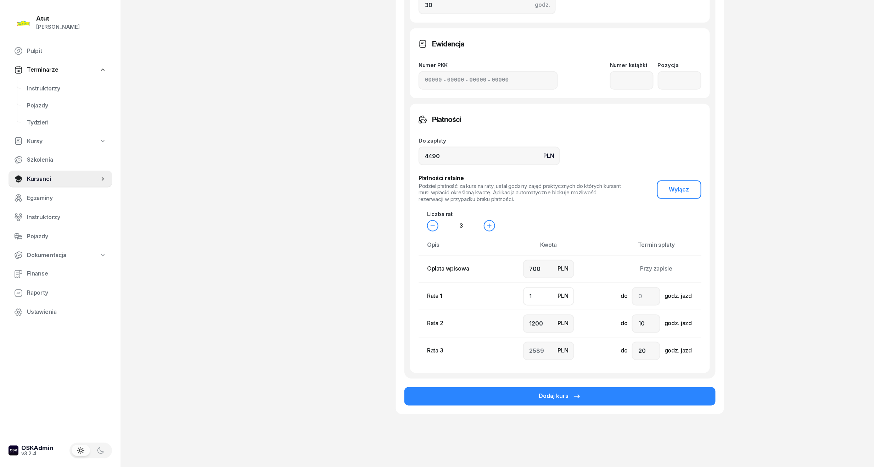
type input "10"
type input "2580"
type input "100"
type input "2490"
type input "1000"
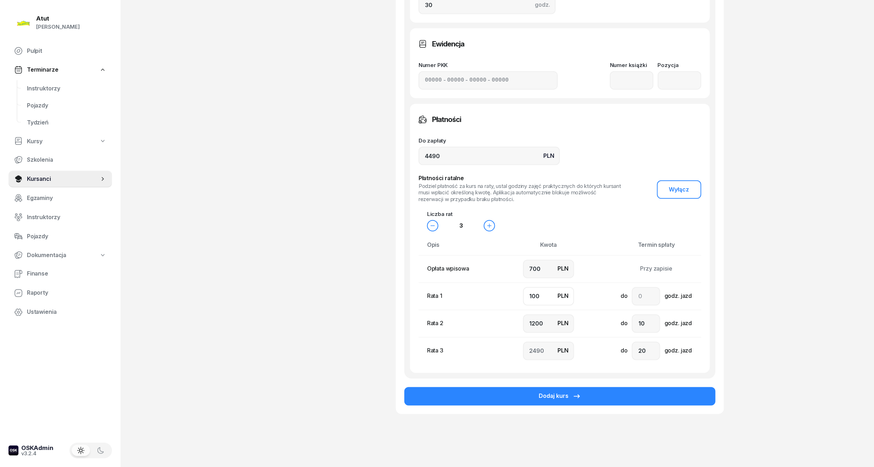
type input "1590"
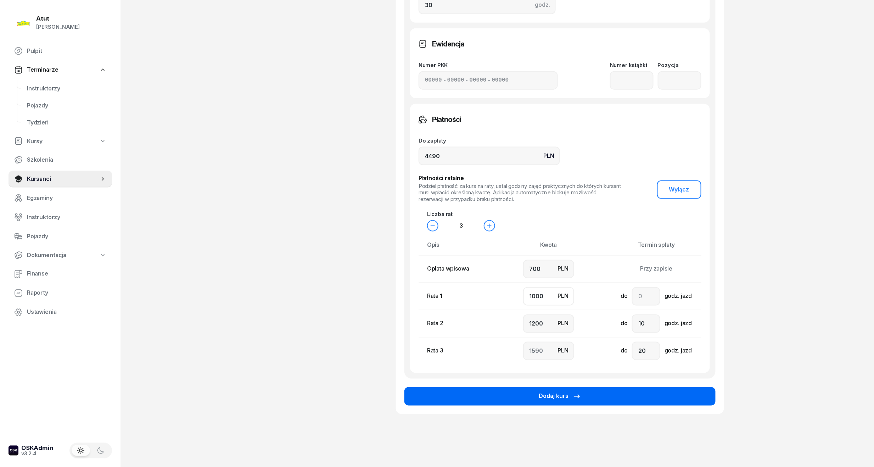
type input "1000"
click at [567, 390] on button "Dodaj kurs" at bounding box center [559, 396] width 311 height 18
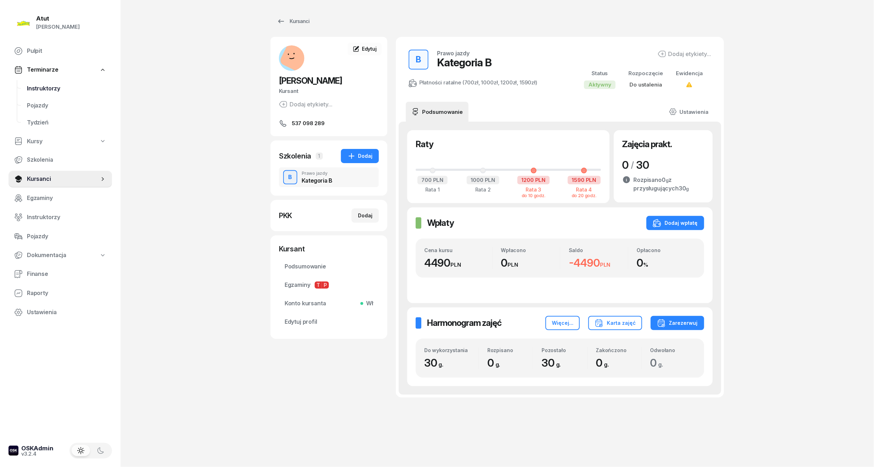
click at [58, 84] on span "Instruktorzy" at bounding box center [66, 88] width 79 height 9
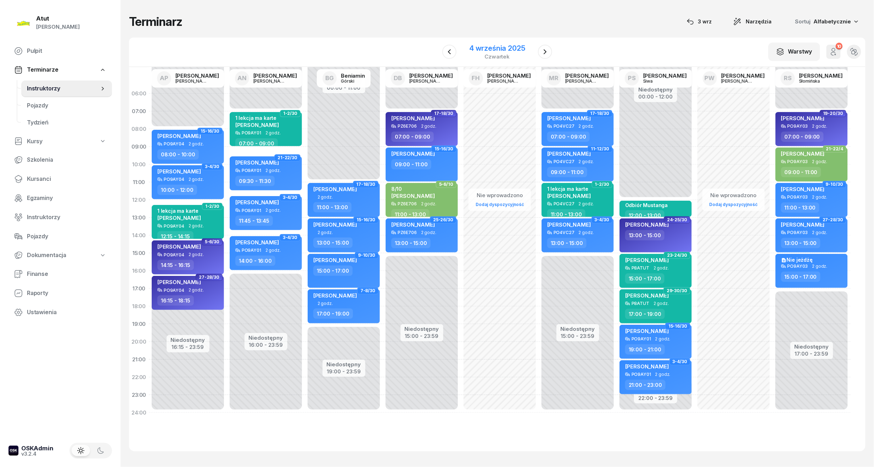
click at [505, 49] on div "4 września 2025" at bounding box center [497, 48] width 56 height 7
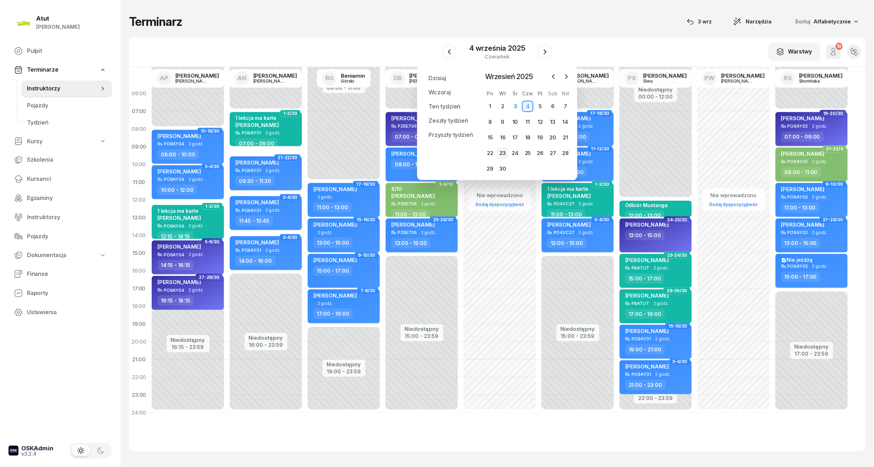
click at [502, 151] on div "23" at bounding box center [502, 152] width 11 height 11
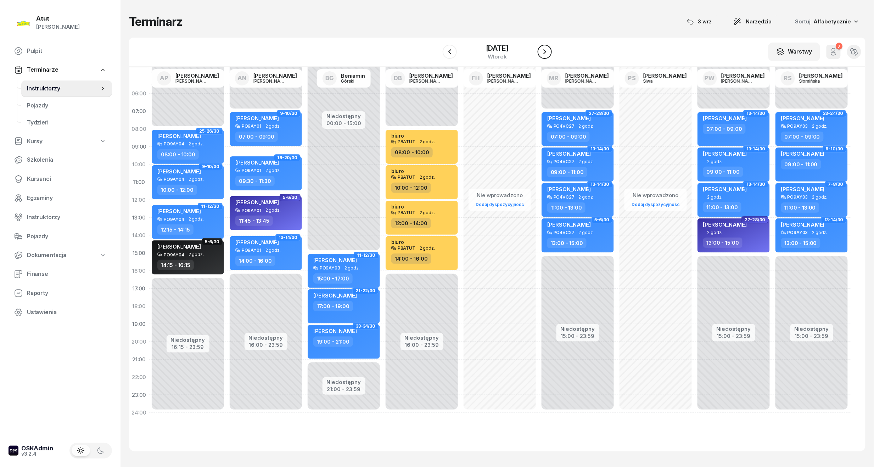
click at [544, 49] on icon "button" at bounding box center [544, 51] width 9 height 9
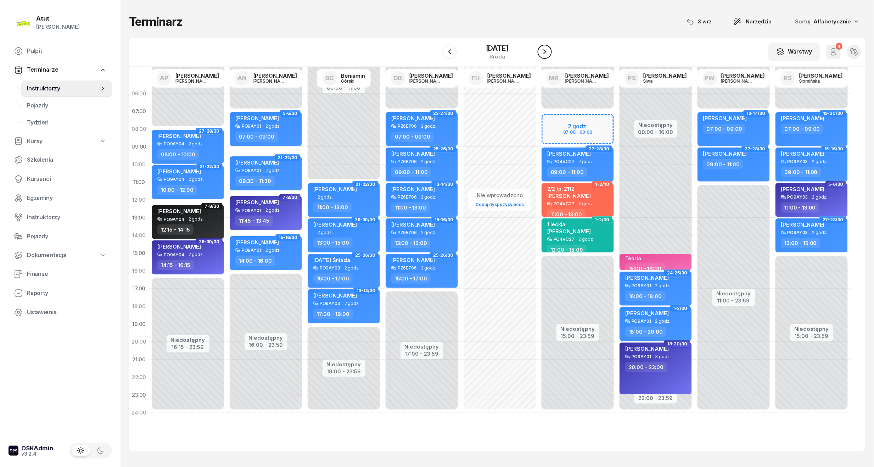
click at [544, 49] on icon "button" at bounding box center [544, 51] width 9 height 9
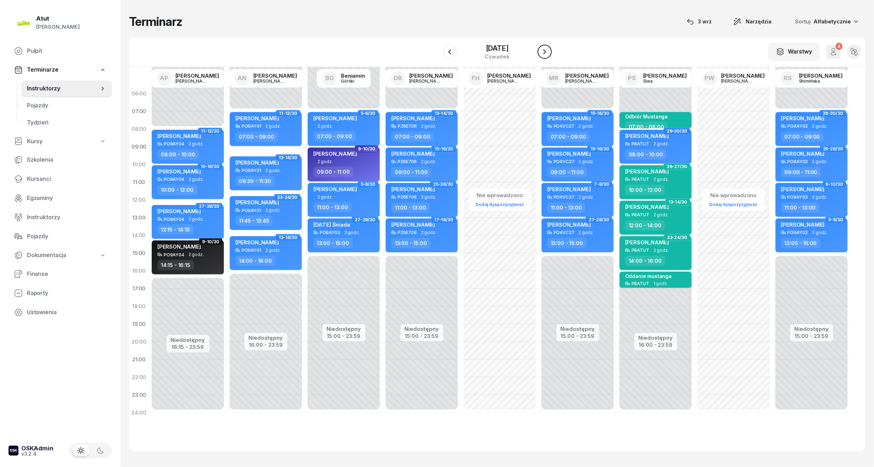
click at [544, 49] on icon "button" at bounding box center [544, 51] width 9 height 9
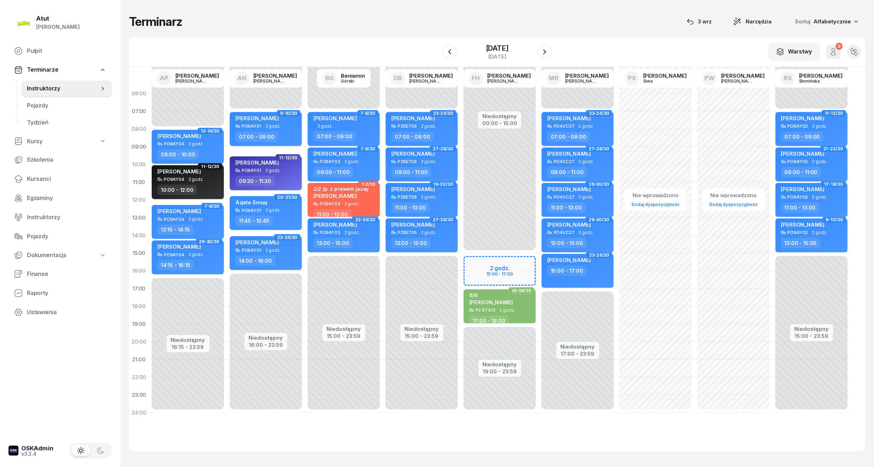
click at [499, 269] on div "Niedostępny 00:00 - 15:00 Niedostępny 19:00 - 23:59 2 godz. 15:00 - 17:00 35-36…" at bounding box center [499, 253] width 78 height 337
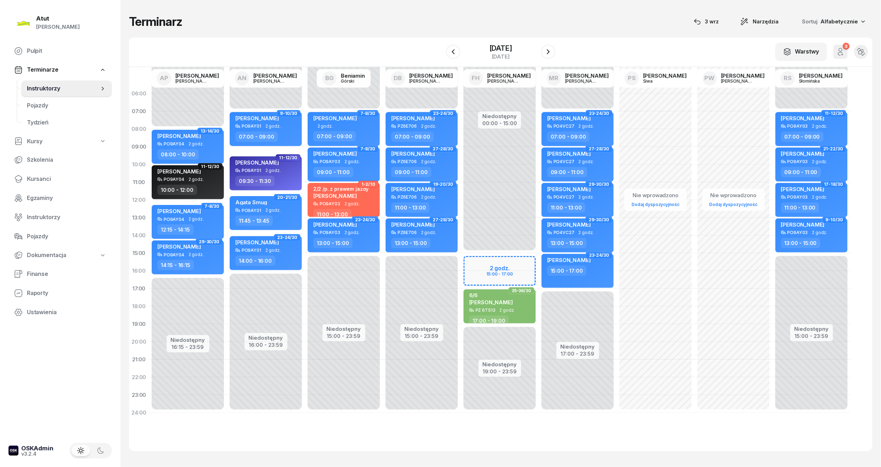
select select "15"
select select "17"
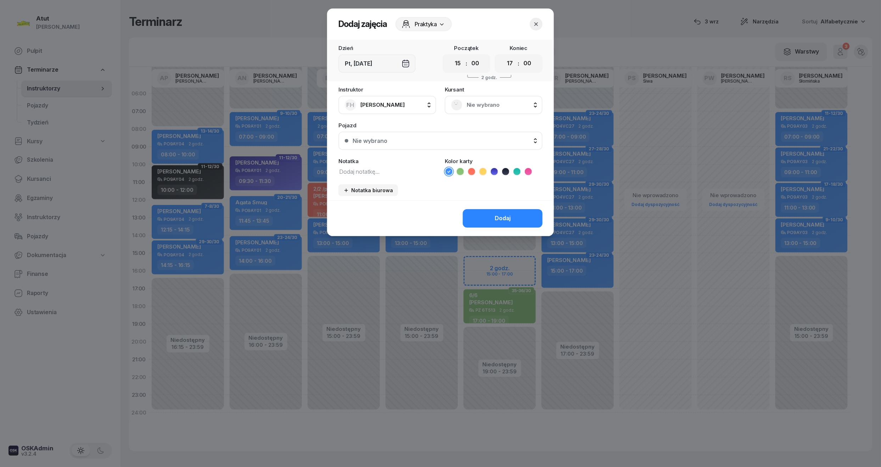
click at [482, 105] on span "Nie wybrano" at bounding box center [501, 104] width 69 height 9
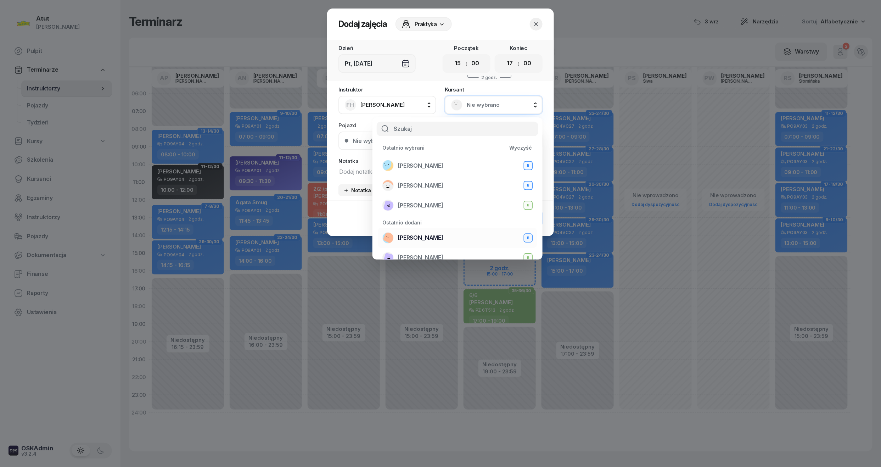
click at [423, 238] on span "Joel Schmidl" at bounding box center [420, 237] width 45 height 9
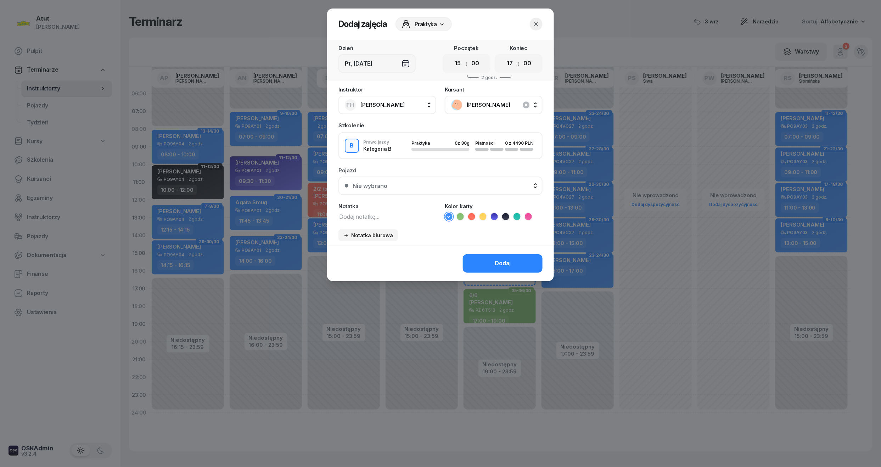
click at [495, 215] on icon at bounding box center [494, 216] width 7 height 7
click at [432, 180] on button "Nie wybrano" at bounding box center [440, 185] width 204 height 18
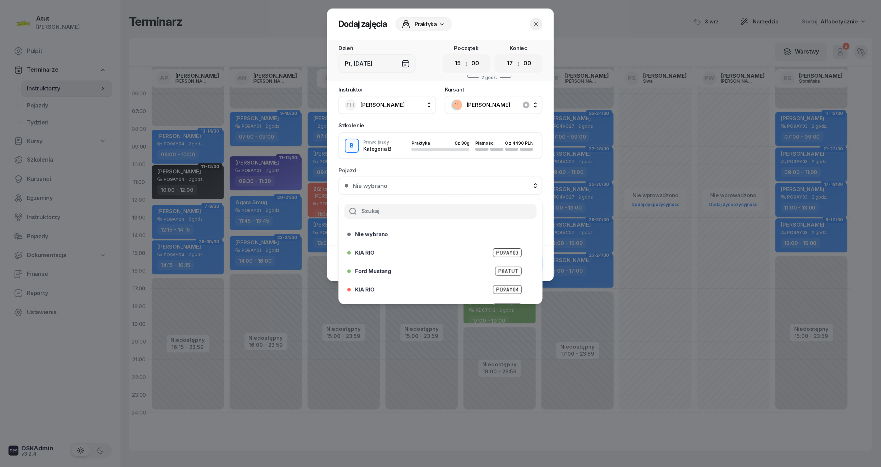
click at [395, 183] on div "Nie wybrano" at bounding box center [443, 186] width 183 height 6
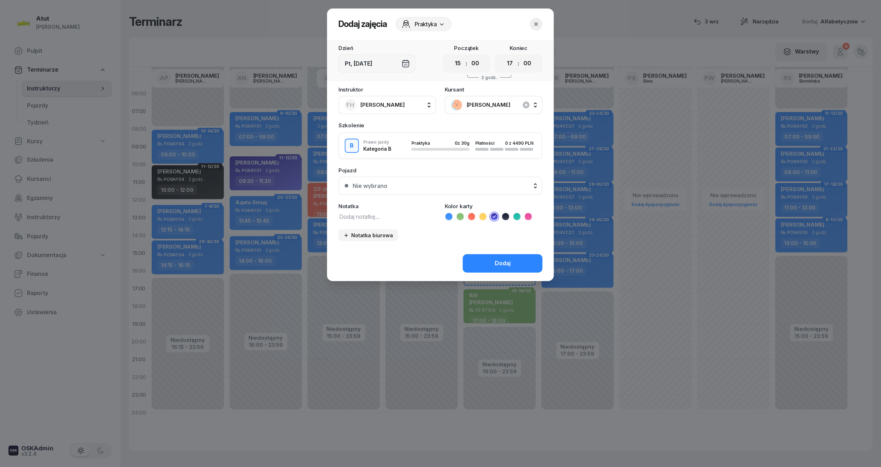
drag, startPoint x: 465, startPoint y: 15, endPoint x: 370, endPoint y: 27, distance: 95.8
click at [370, 27] on header "Dodaj zajęcia Praktyka" at bounding box center [440, 24] width 227 height 31
click at [374, 214] on textarea at bounding box center [387, 215] width 98 height 9
type textarea "1 lekcja"
click at [482, 262] on button "Dodaj" at bounding box center [503, 263] width 80 height 18
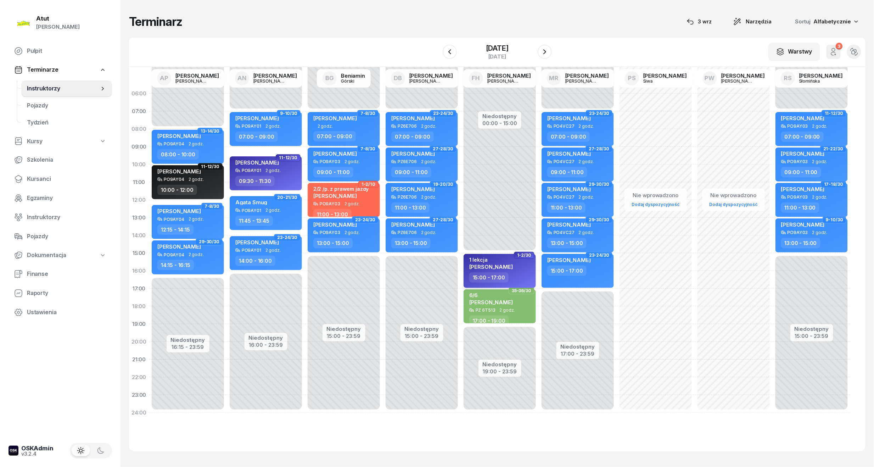
click at [504, 267] on div "1 lekcja Joel Schmidl" at bounding box center [500, 264] width 62 height 16
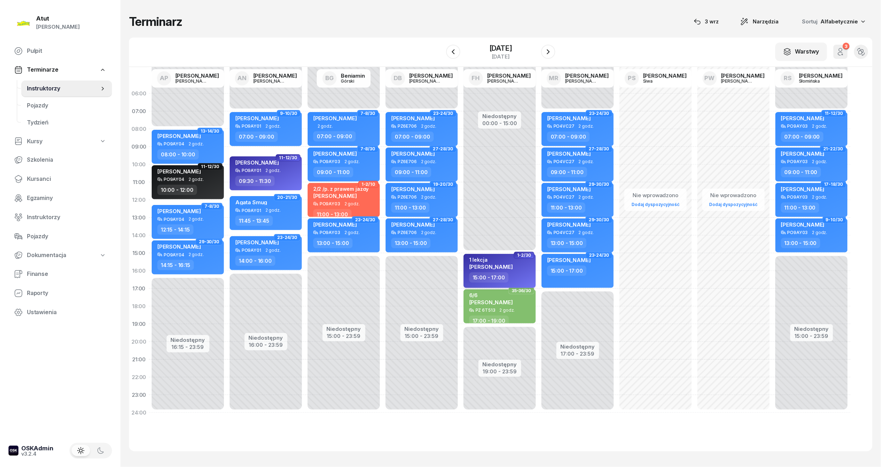
select select "15"
select select "17"
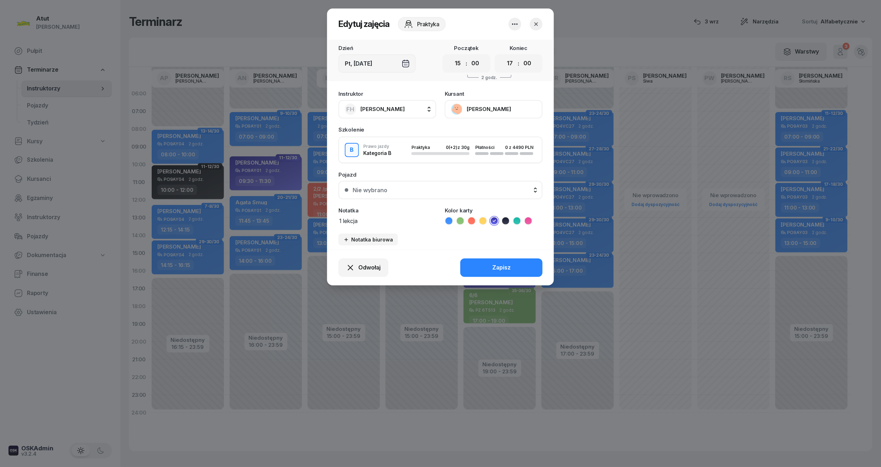
click at [464, 189] on div "Nie wybrano" at bounding box center [443, 190] width 183 height 6
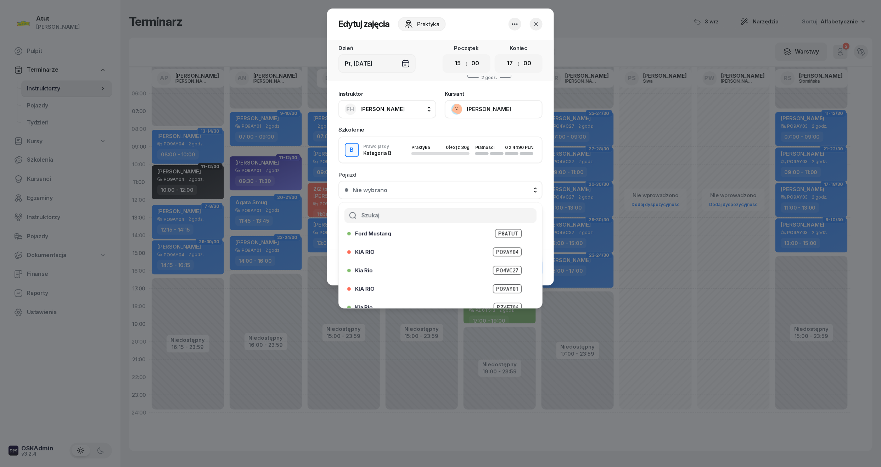
scroll to position [88, 0]
click at [494, 294] on span "PZ 6T513" at bounding box center [506, 297] width 29 height 9
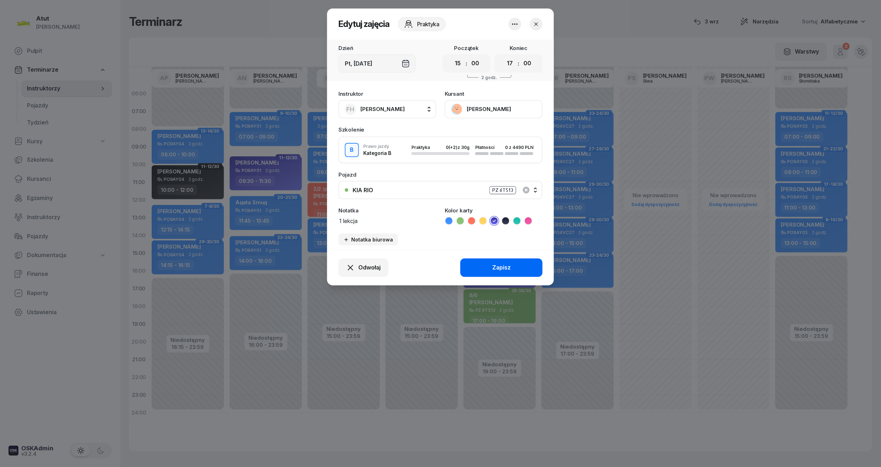
click at [520, 268] on button "Zapisz" at bounding box center [501, 267] width 82 height 18
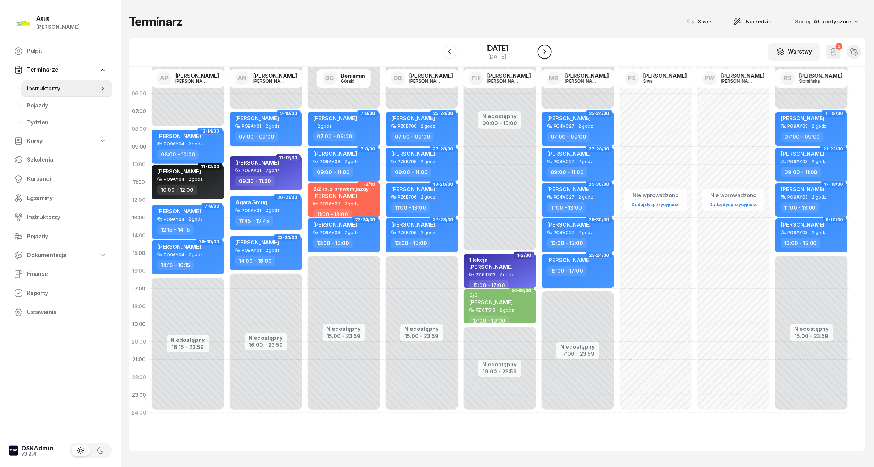
click at [544, 47] on button "button" at bounding box center [544, 52] width 14 height 14
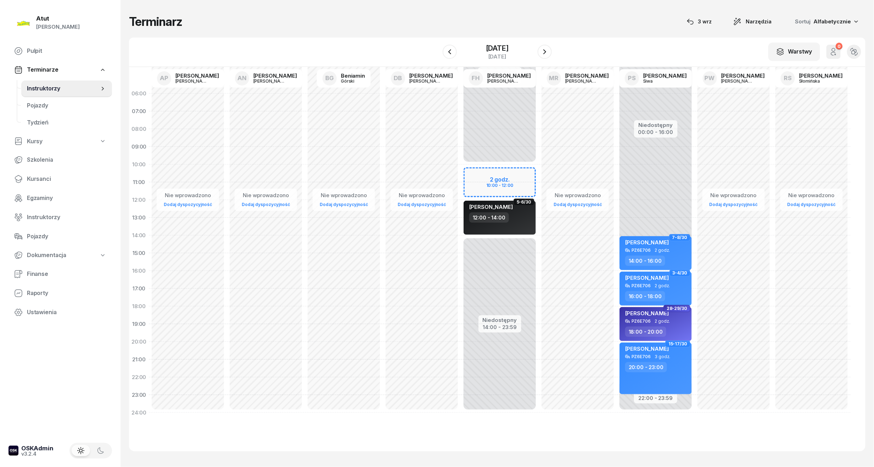
click at [510, 175] on div "Niedostępny 00:00 - 10:00 Niedostępny 14:00 - 23:59 2 godz. 10:00 - 12:00 5-6/3…" at bounding box center [499, 253] width 78 height 337
select select "10"
select select "12"
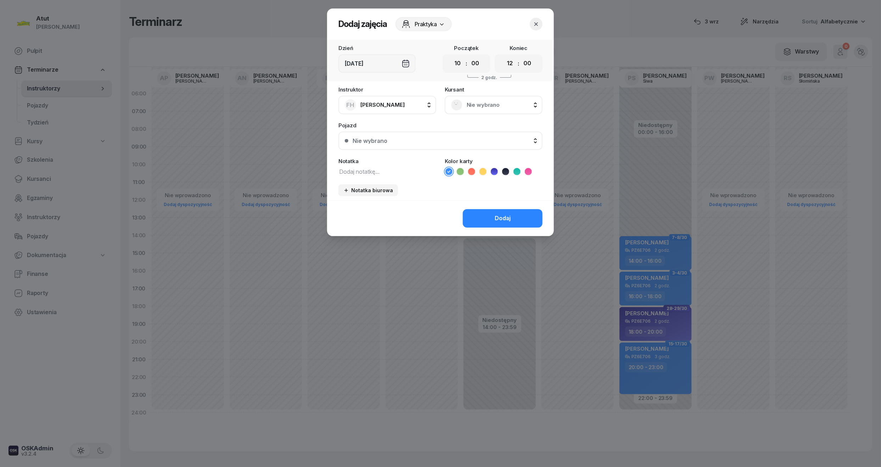
click at [476, 101] on span "Nie wybrano" at bounding box center [501, 104] width 69 height 9
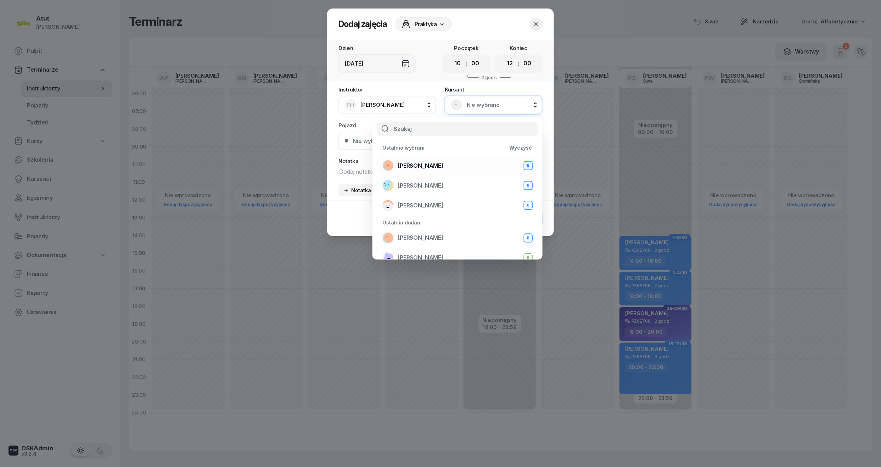
click at [424, 163] on span "Joel Schmidl" at bounding box center [420, 165] width 45 height 9
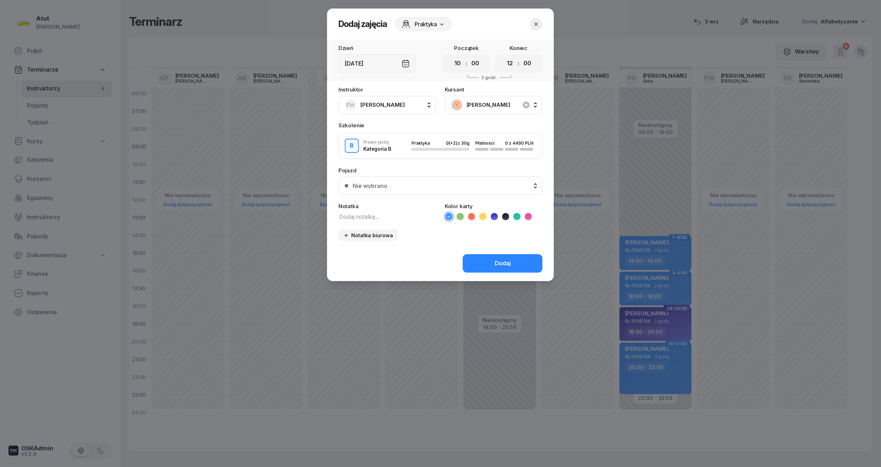
click at [496, 217] on icon at bounding box center [494, 216] width 7 height 7
click at [363, 187] on button "Nie wybrano" at bounding box center [440, 185] width 204 height 18
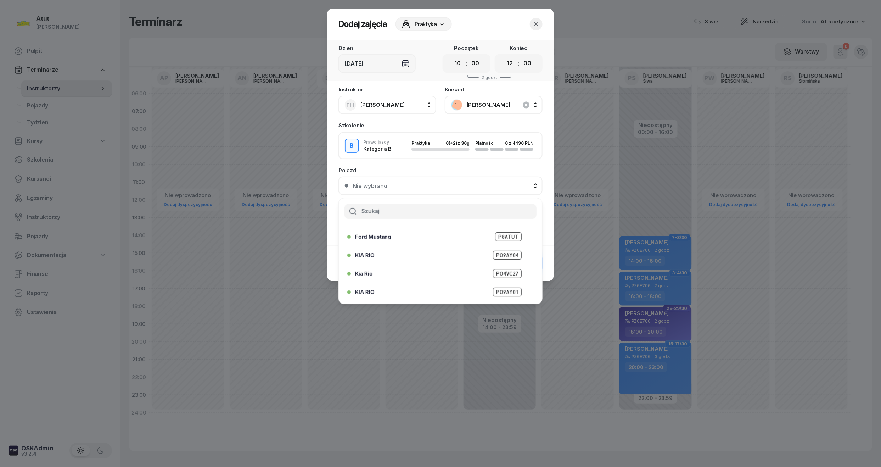
scroll to position [38, 0]
click at [499, 267] on span "PO4VC27" at bounding box center [507, 270] width 29 height 9
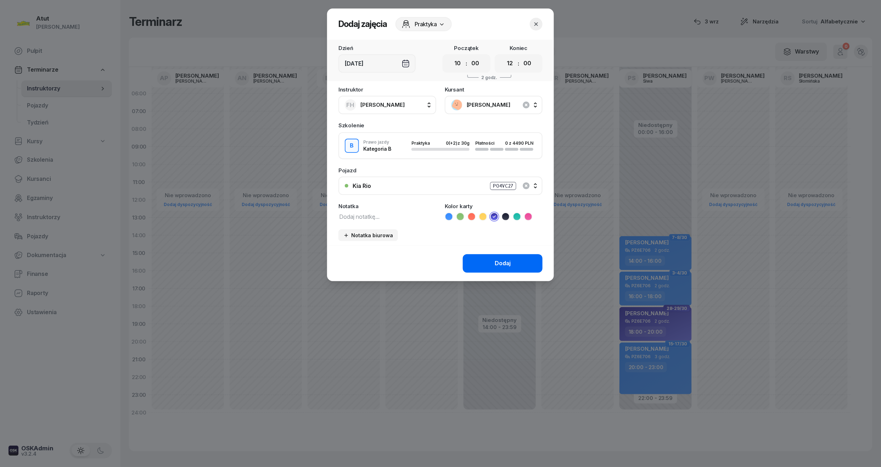
click at [499, 265] on div "Dodaj" at bounding box center [503, 263] width 16 height 9
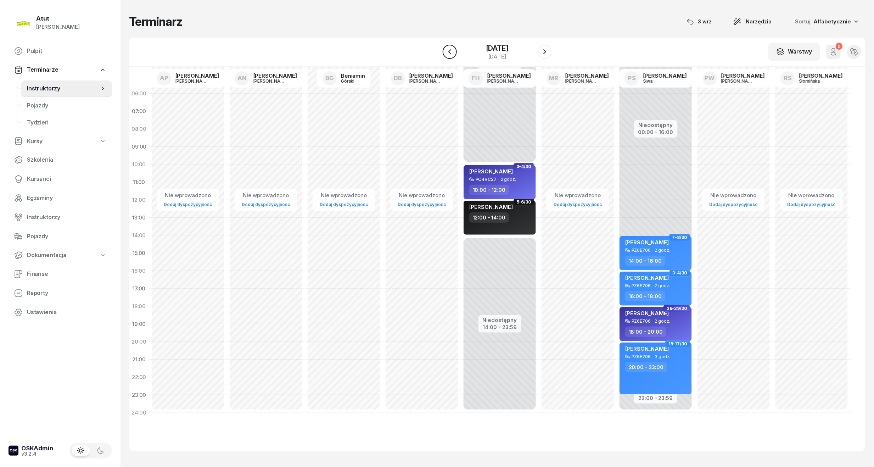
click at [443, 52] on button "button" at bounding box center [449, 52] width 14 height 14
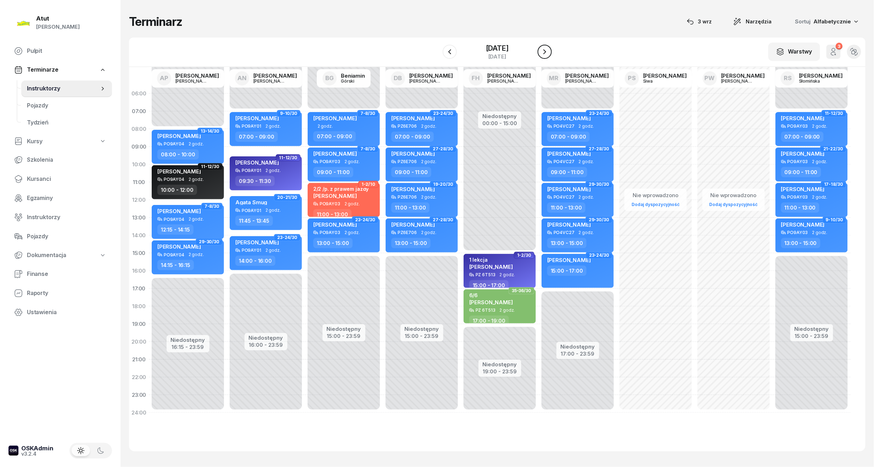
click at [552, 51] on button "button" at bounding box center [544, 52] width 14 height 14
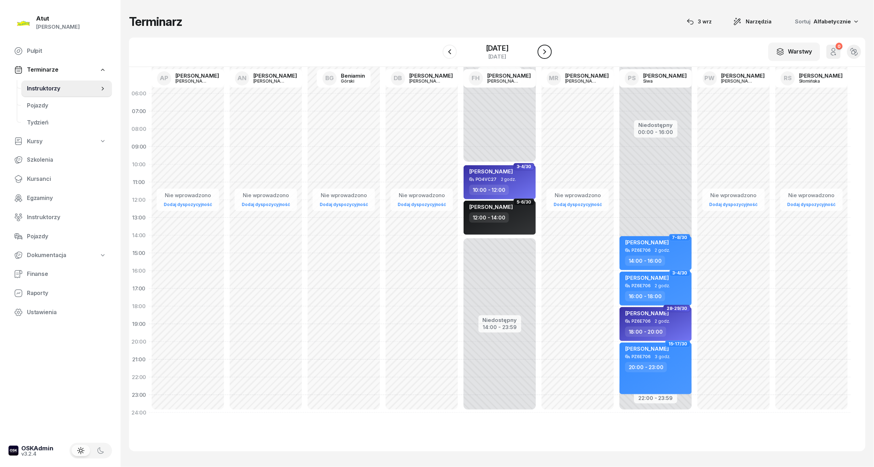
click at [546, 55] on icon "button" at bounding box center [544, 51] width 9 height 9
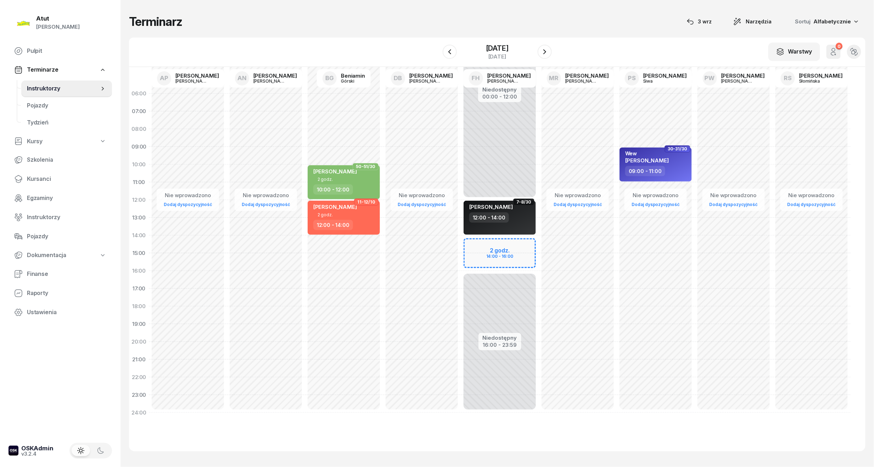
click at [499, 256] on div "Niedostępny 00:00 - 12:00 Niedostępny 16:00 - 23:59 2 godz. 14:00 - 16:00 7-8/3…" at bounding box center [499, 253] width 78 height 337
select select "15"
select select "17"
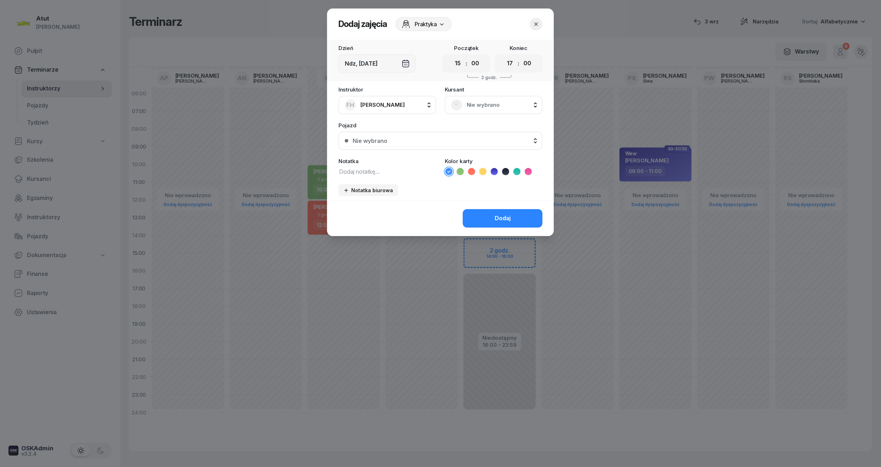
click at [480, 106] on span "Nie wybrano" at bounding box center [501, 104] width 69 height 9
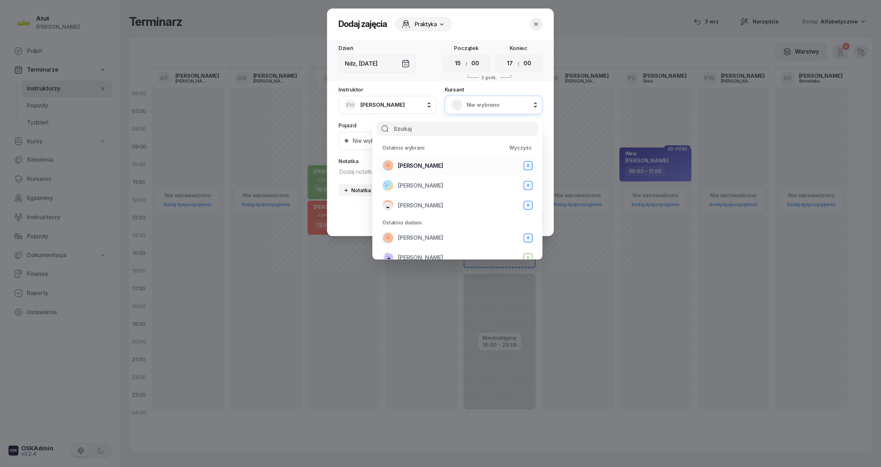
click at [434, 165] on div "Joel Schmidl B" at bounding box center [457, 165] width 150 height 11
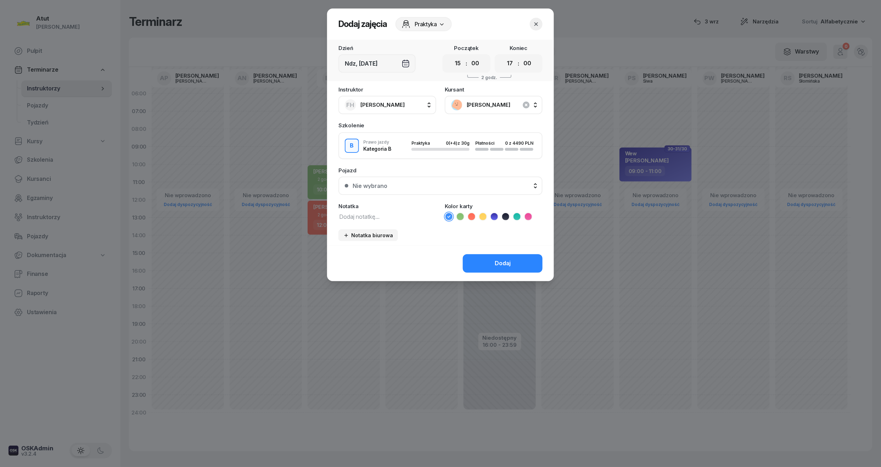
click at [496, 215] on icon at bounding box center [494, 216] width 7 height 7
click at [438, 179] on button "Nie wybrano" at bounding box center [440, 185] width 204 height 18
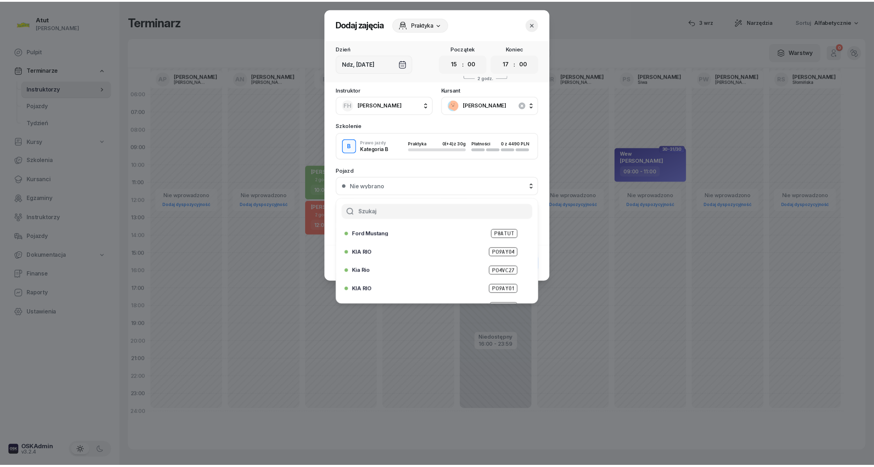
scroll to position [57, 0]
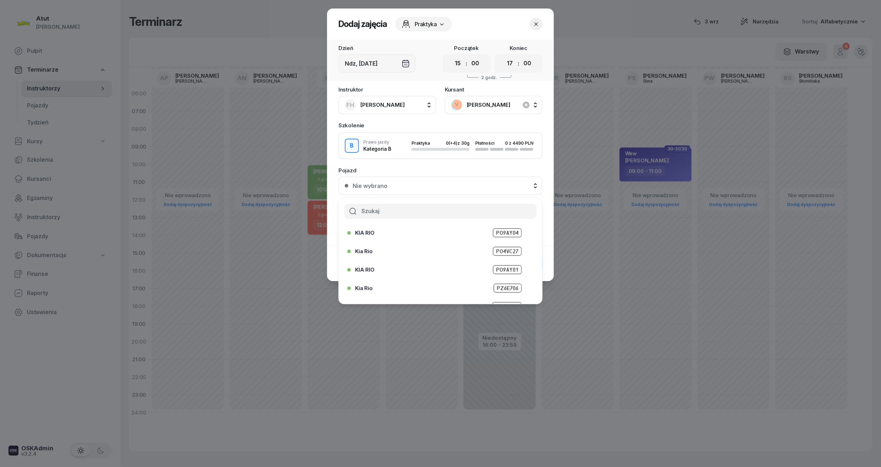
click at [505, 247] on span "PO4VC27" at bounding box center [507, 251] width 29 height 9
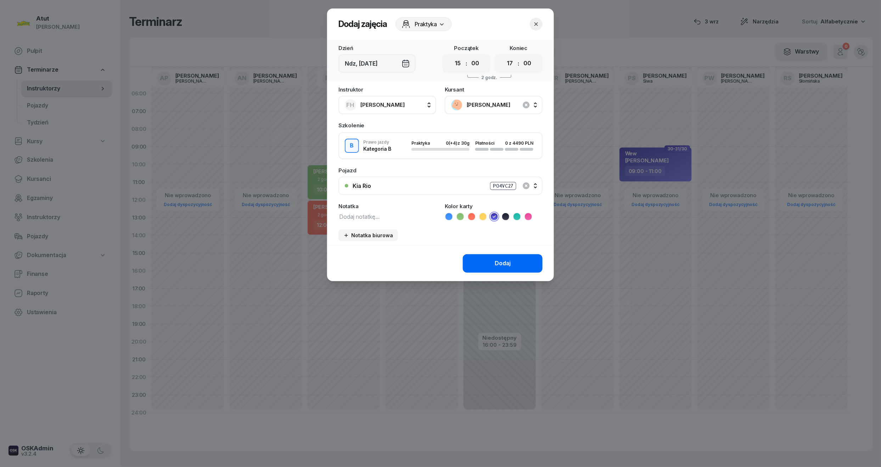
click at [509, 261] on div "Dodaj" at bounding box center [503, 263] width 16 height 9
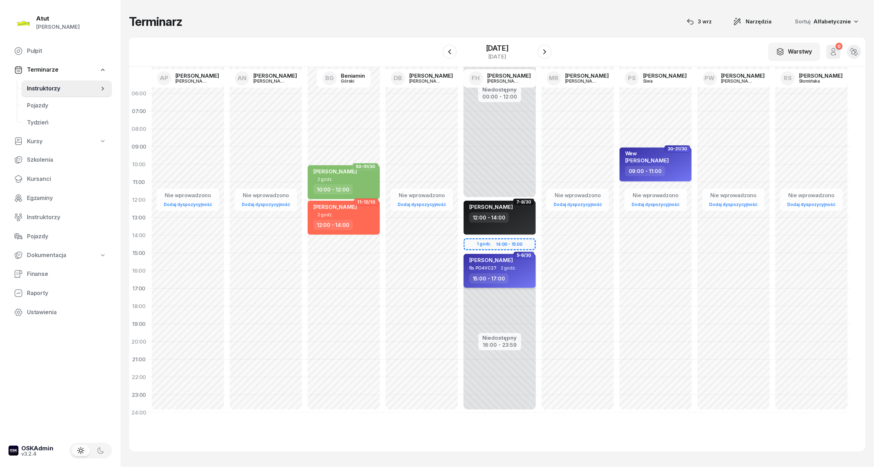
click at [482, 259] on span "Joel Schmidl" at bounding box center [491, 259] width 44 height 7
select select "15"
select select "17"
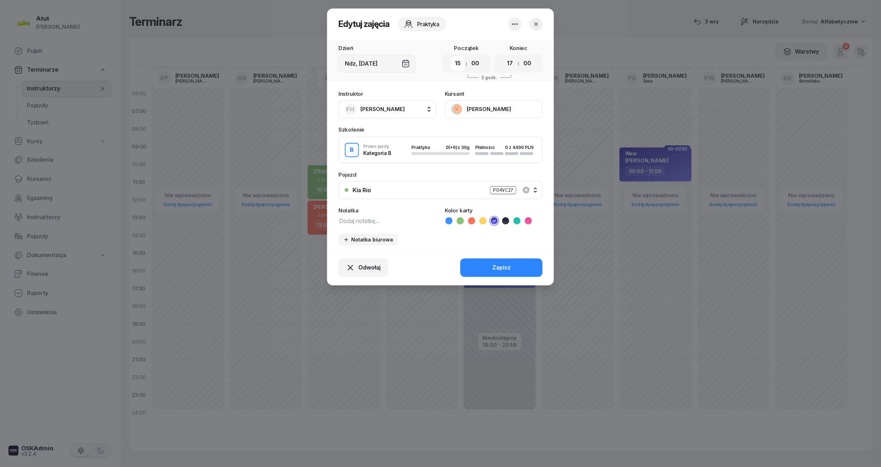
drag, startPoint x: 456, startPoint y: 67, endPoint x: 461, endPoint y: 67, distance: 5.7
click at [456, 67] on select "00 01 02 03 04 05 06 07 08 09 10 11 12 13 14 15 16 17 18 19 20 21 22 23" at bounding box center [457, 63] width 13 height 15
select select "14"
click at [451, 56] on select "00 01 02 03 04 05 06 07 08 09 10 11 12 13 14 15 16 17 18 19 20 21 22 23" at bounding box center [457, 63] width 13 height 15
drag, startPoint x: 510, startPoint y: 62, endPoint x: 512, endPoint y: 71, distance: 8.6
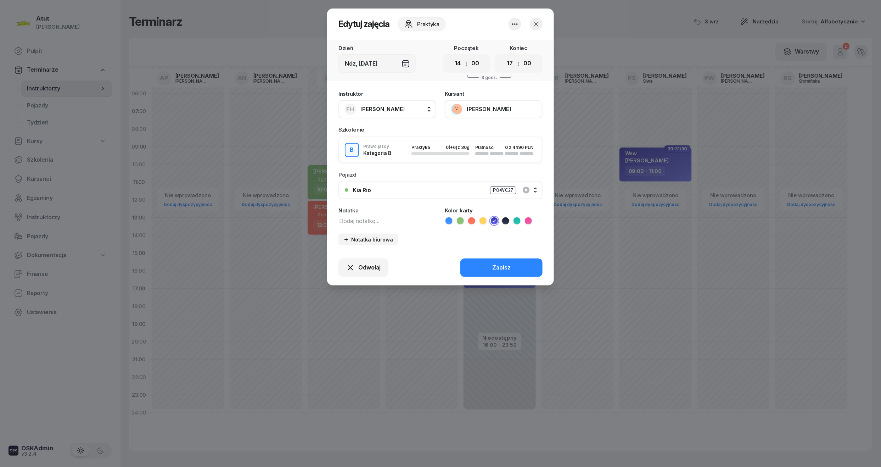
click at [510, 62] on select "00 01 02 03 04 05 06 07 08 09 10 11 12 13 14 15 16 17 18 19 20 21 22 23" at bounding box center [509, 63] width 13 height 15
select select "16"
click at [503, 56] on select "00 01 02 03 04 05 06 07 08 09 10 11 12 13 14 15 16 17 18 19 20 21 22 23" at bounding box center [509, 63] width 13 height 15
click at [508, 264] on div "Zapisz" at bounding box center [501, 267] width 18 height 9
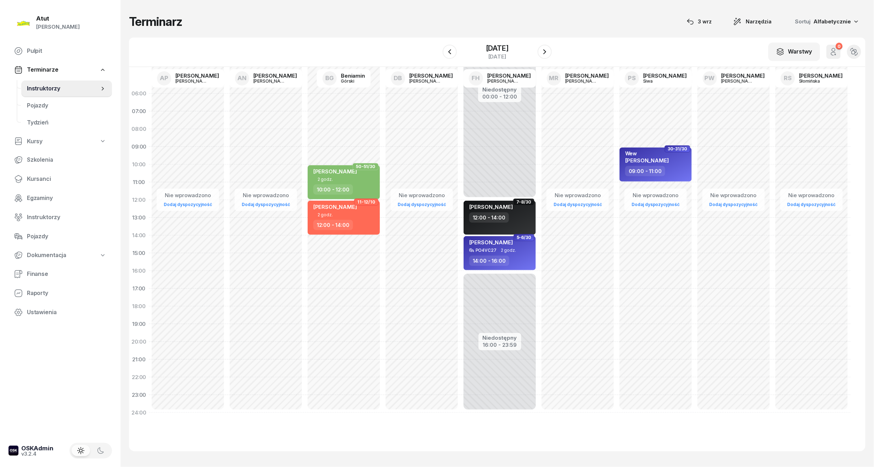
click at [538, 49] on div "28 września 2025 niedziela" at bounding box center [496, 52] width 109 height 20
click at [541, 49] on button "button" at bounding box center [544, 52] width 14 height 14
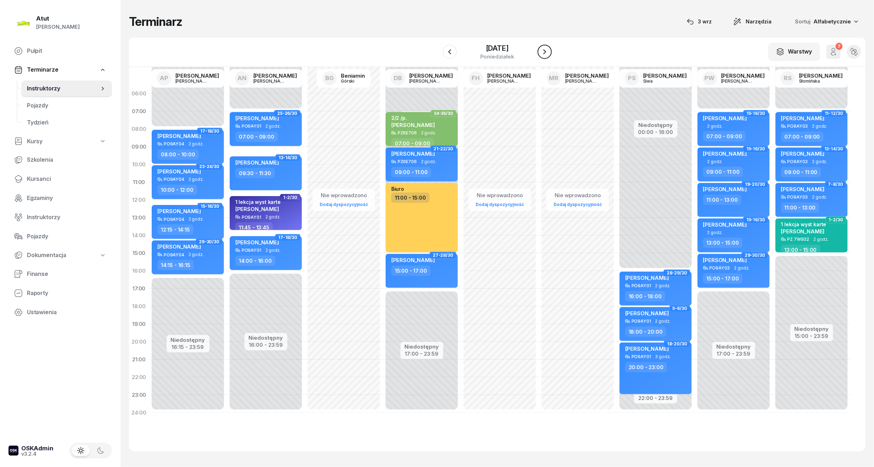
click at [543, 49] on icon "button" at bounding box center [544, 51] width 9 height 9
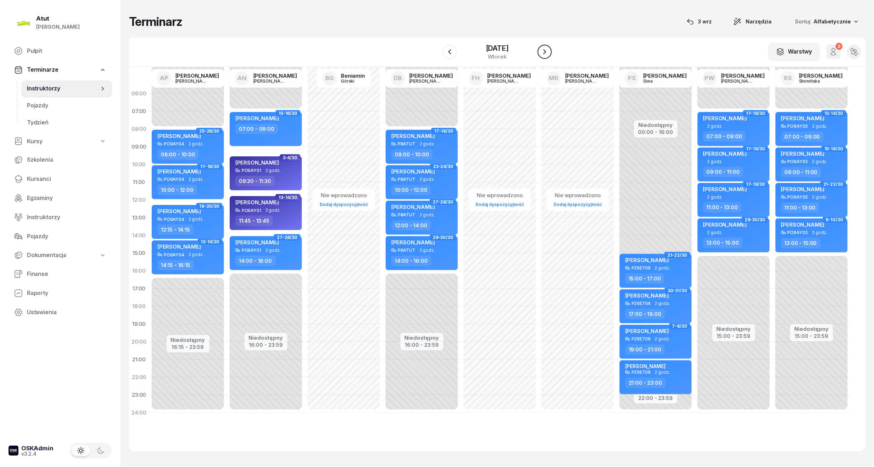
click at [543, 49] on icon "button" at bounding box center [544, 51] width 9 height 9
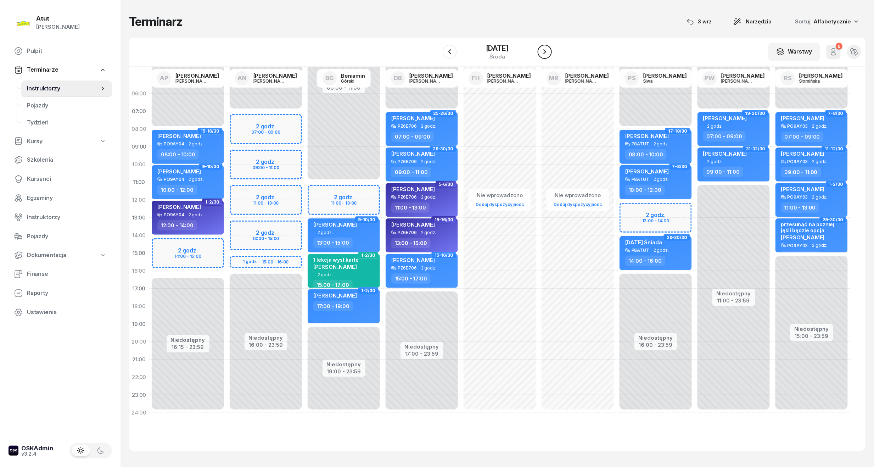
click at [546, 54] on icon "button" at bounding box center [544, 51] width 9 height 9
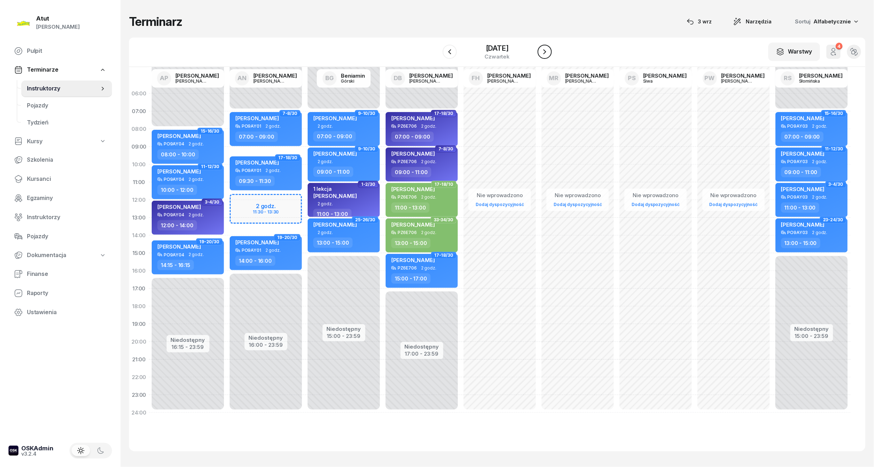
click at [546, 51] on icon "button" at bounding box center [544, 51] width 3 height 5
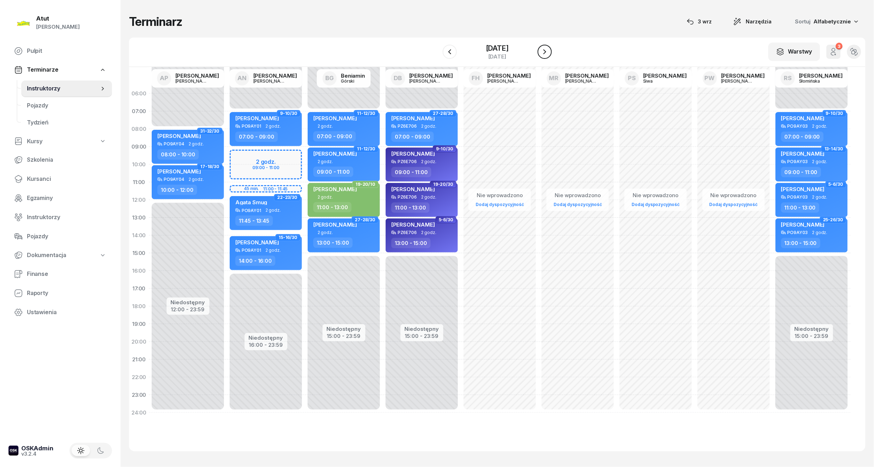
click at [546, 51] on icon "button" at bounding box center [544, 51] width 3 height 5
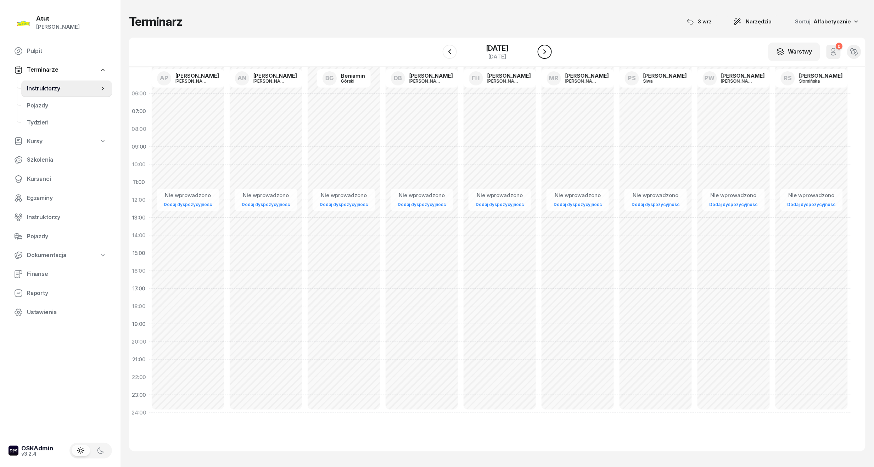
click at [546, 51] on icon "button" at bounding box center [544, 51] width 3 height 5
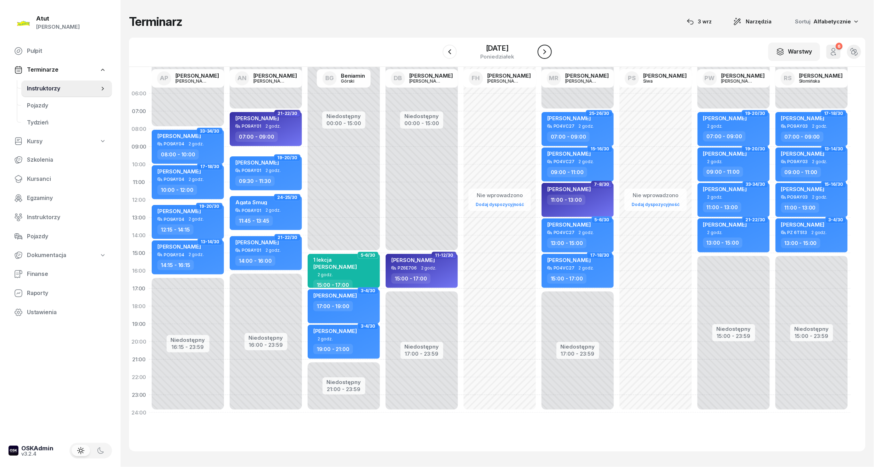
click at [549, 51] on icon "button" at bounding box center [544, 51] width 9 height 9
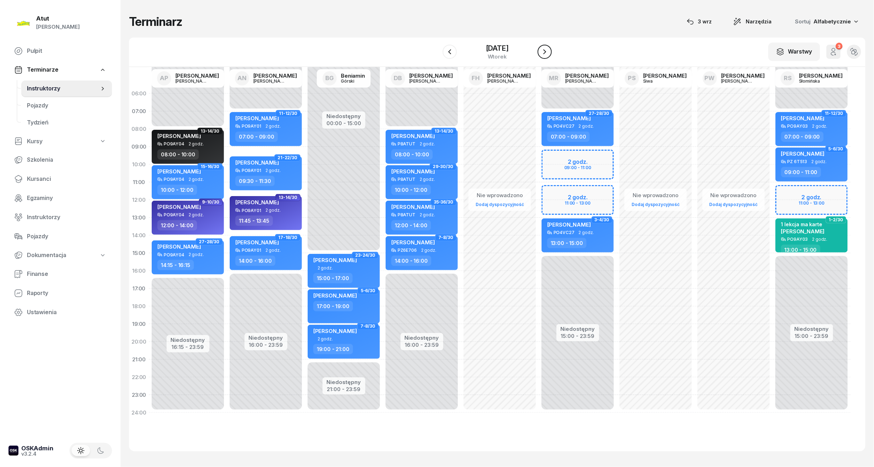
click at [549, 51] on icon "button" at bounding box center [544, 51] width 9 height 9
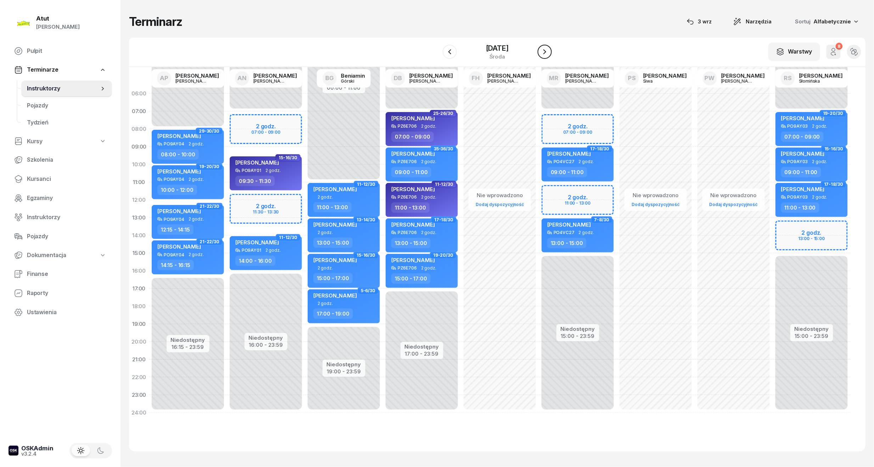
click at [549, 51] on icon "button" at bounding box center [544, 51] width 9 height 9
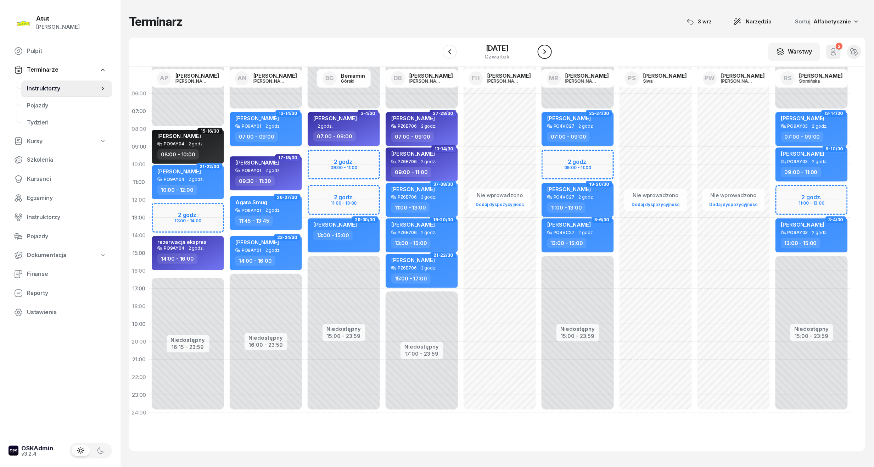
click at [549, 51] on icon "button" at bounding box center [544, 51] width 9 height 9
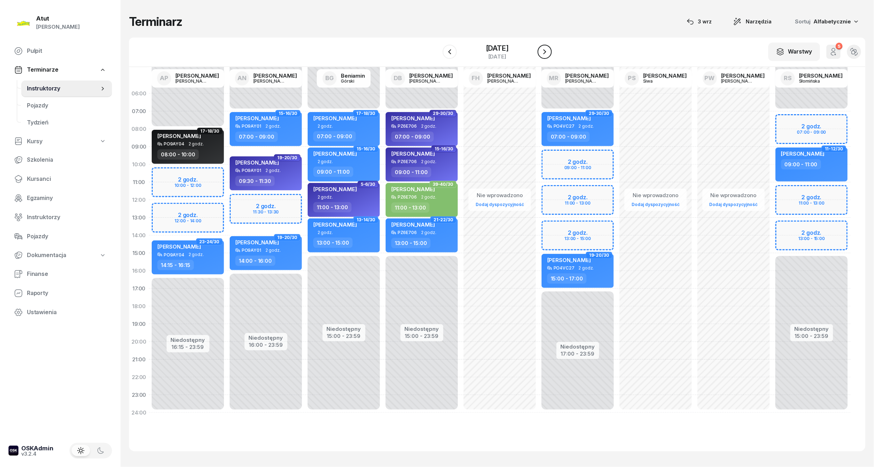
click at [549, 51] on icon "button" at bounding box center [544, 51] width 9 height 9
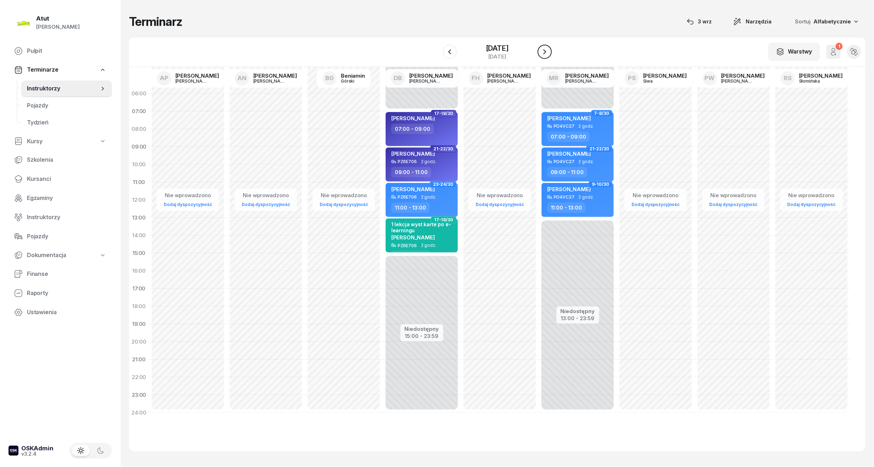
click at [549, 51] on icon "button" at bounding box center [544, 51] width 9 height 9
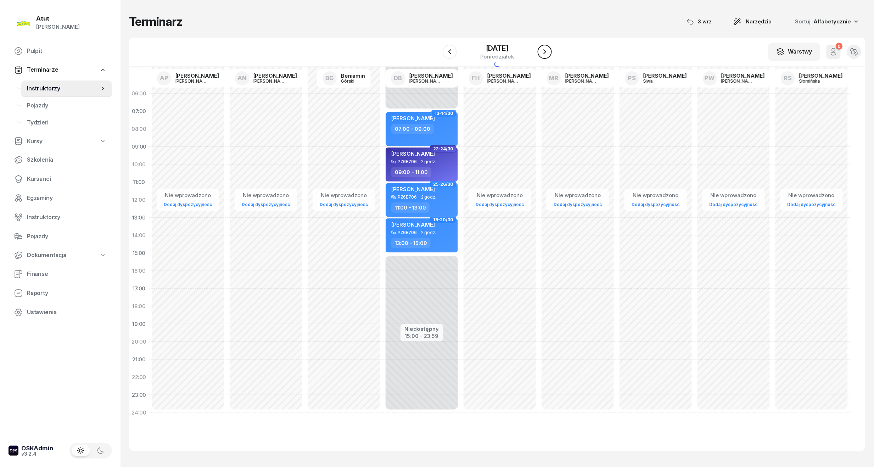
click at [549, 51] on icon "button" at bounding box center [544, 51] width 9 height 9
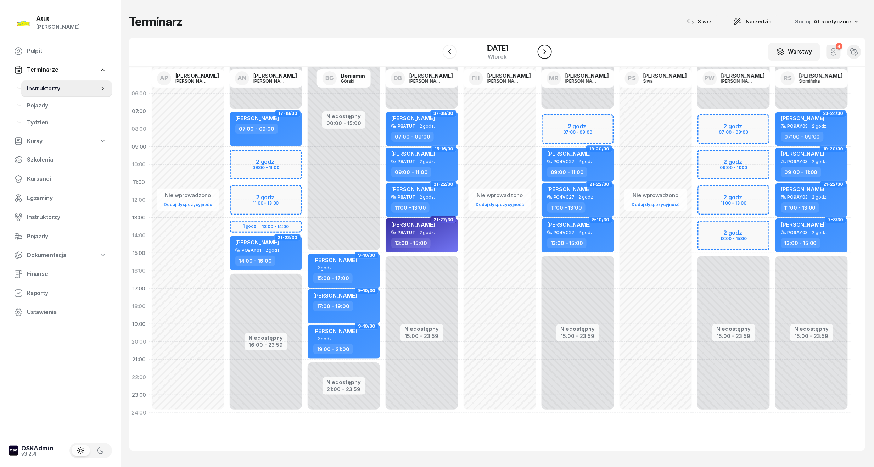
click at [549, 51] on icon "button" at bounding box center [544, 51] width 9 height 9
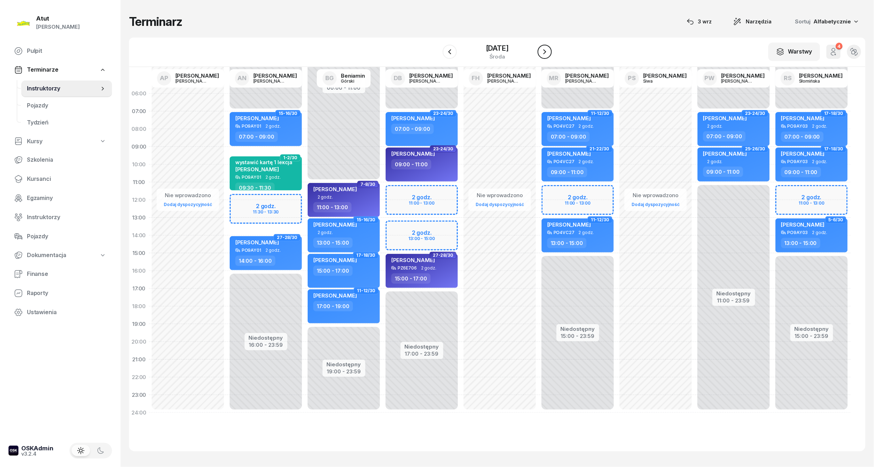
click at [549, 53] on icon "button" at bounding box center [544, 51] width 9 height 9
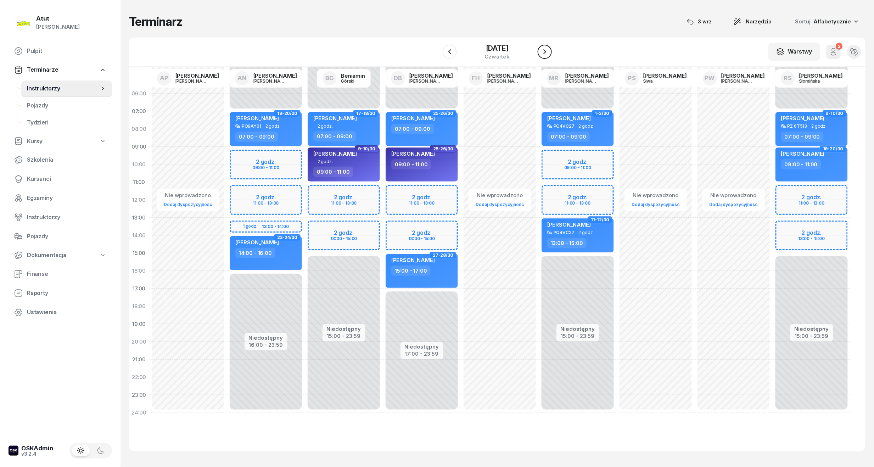
click at [549, 53] on icon "button" at bounding box center [544, 51] width 9 height 9
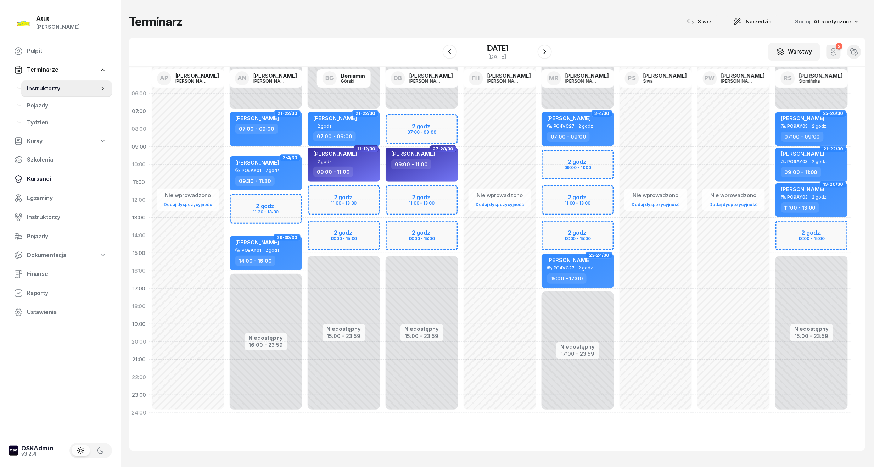
drag, startPoint x: 39, startPoint y: 179, endPoint x: 54, endPoint y: 170, distance: 17.1
click at [39, 179] on span "Kursanci" at bounding box center [66, 178] width 79 height 9
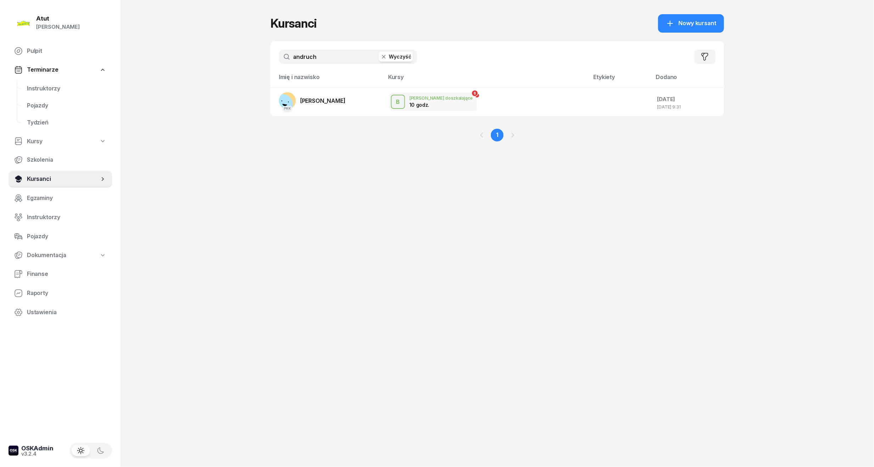
click at [34, 181] on span "Kursanci" at bounding box center [63, 178] width 72 height 9
drag, startPoint x: 327, startPoint y: 60, endPoint x: 58, endPoint y: 78, distance: 268.8
click at [58, 78] on div "Atut Paulina Lis Pulpit Terminarze Instruktorzy Pojazdy Tydzień Kursy Szkolenia…" at bounding box center [437, 233] width 874 height 467
type input "joel"
click at [315, 109] on td "Joel Schmidl" at bounding box center [326, 101] width 113 height 28
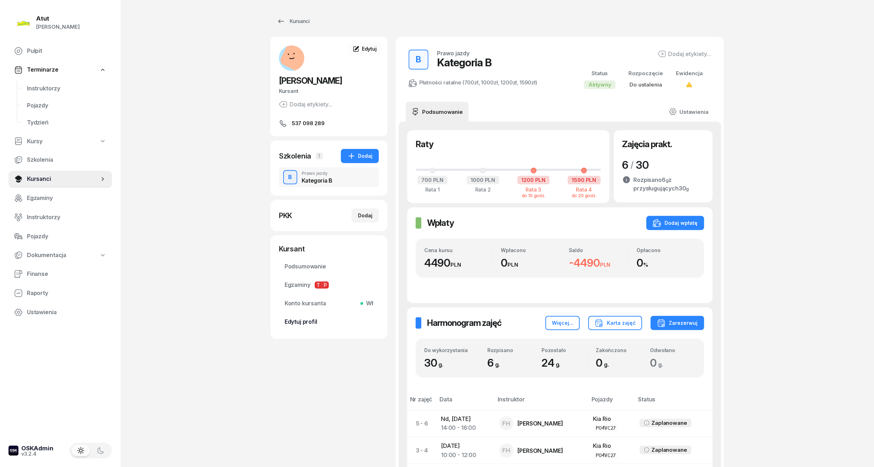
click at [292, 323] on span "Edytuj profil" at bounding box center [328, 321] width 89 height 9
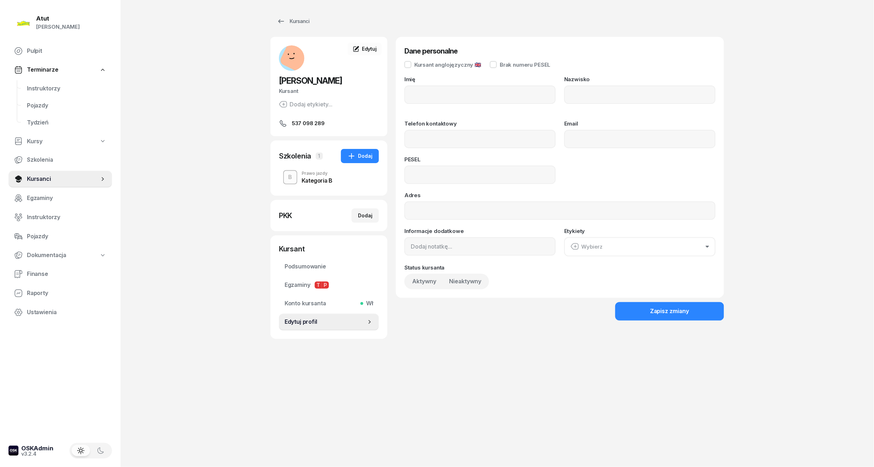
type input "Joel"
type input "Schmidl"
type input "537098289"
type input "06302610899"
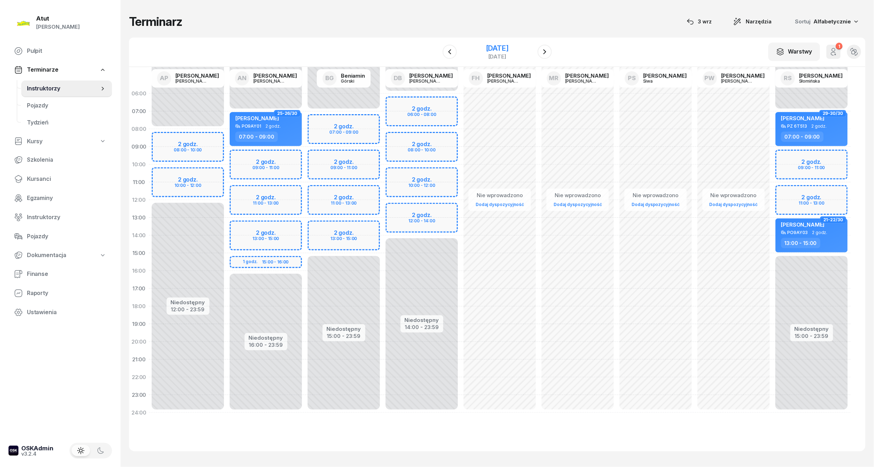
click at [492, 47] on div "14 listopada 2025" at bounding box center [497, 48] width 23 height 7
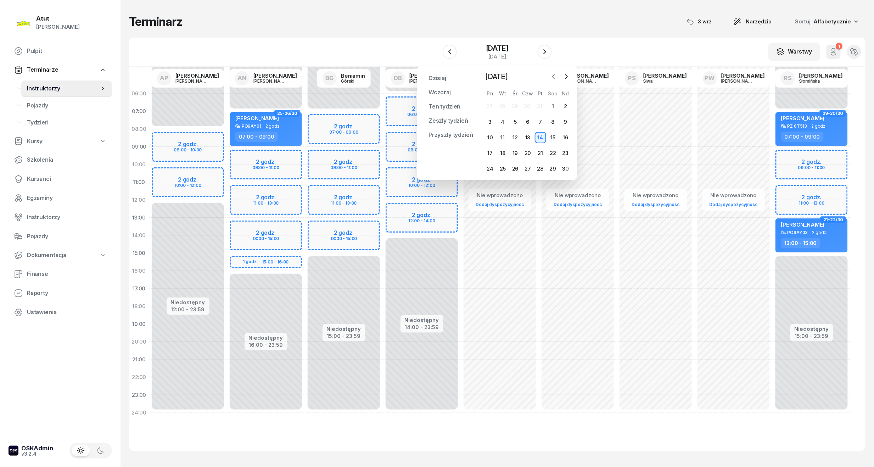
click at [553, 77] on icon "button" at bounding box center [553, 76] width 7 height 7
click at [519, 105] on div "1" at bounding box center [514, 106] width 11 height 11
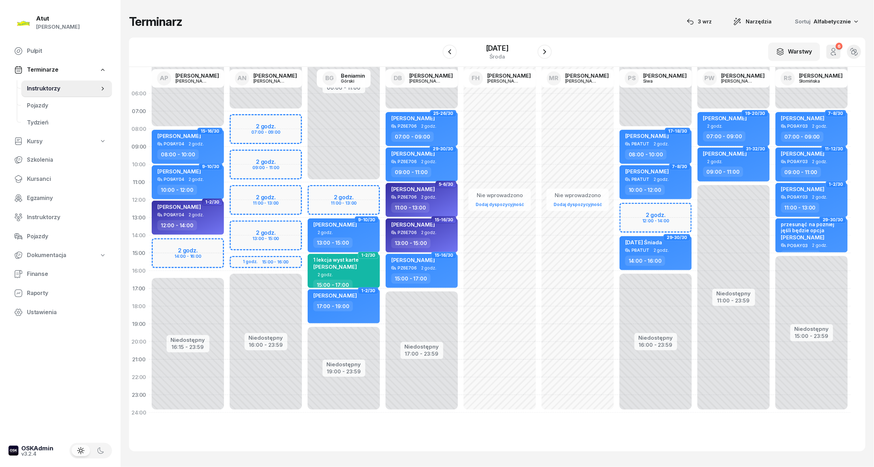
click at [645, 202] on div "Niedostępny 00:00 - 08:00 Niedostępny 16:00 - 23:59 2 godz. 12:00 - 14:00 17-18…" at bounding box center [655, 253] width 78 height 337
select select "12"
select select "14"
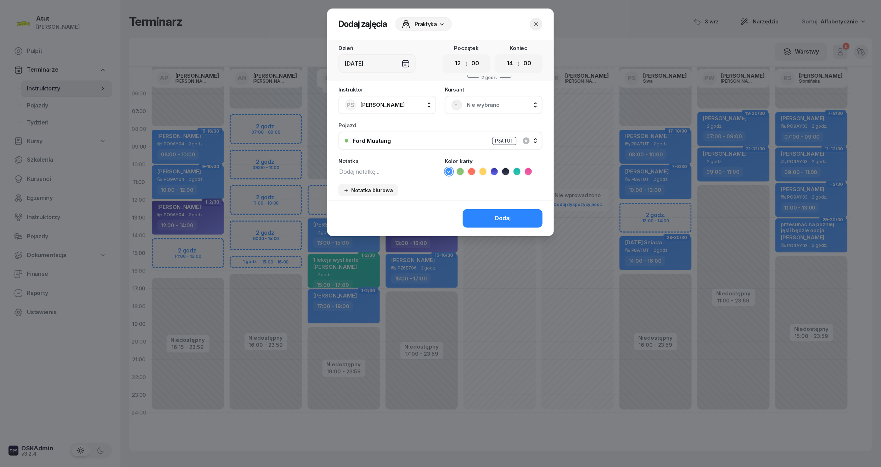
click at [485, 105] on span "Nie wybrano" at bounding box center [501, 104] width 69 height 9
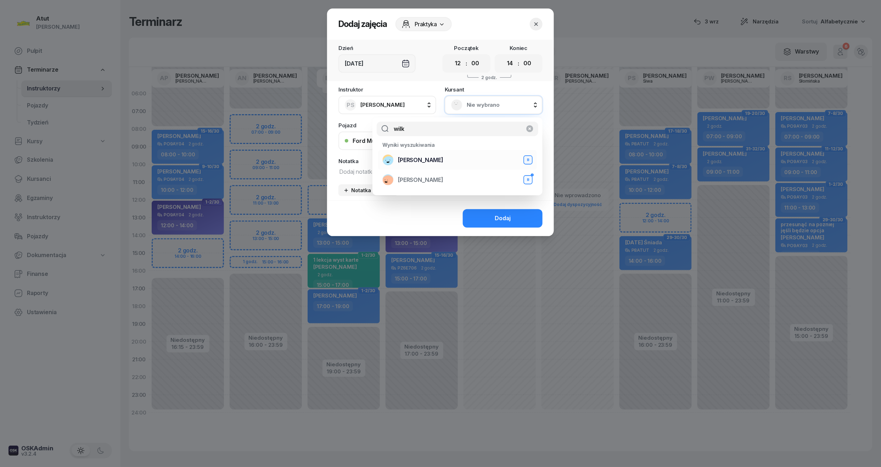
type input "wilk"
click at [428, 155] on div "Jakub Wilk B" at bounding box center [457, 159] width 150 height 11
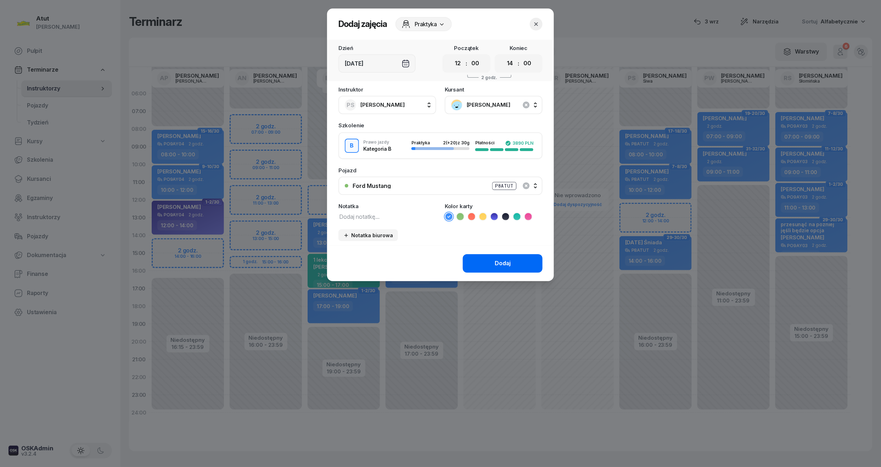
click at [487, 254] on button "Dodaj" at bounding box center [503, 263] width 80 height 18
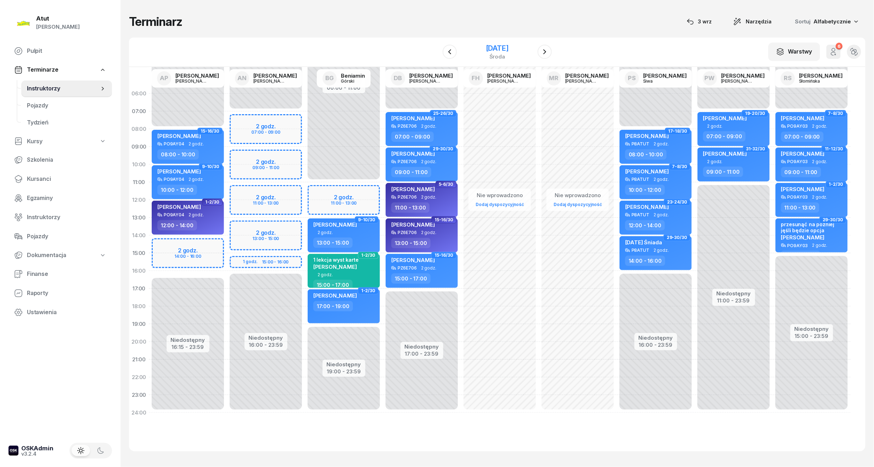
click at [508, 47] on div "1 października 2025" at bounding box center [497, 48] width 23 height 7
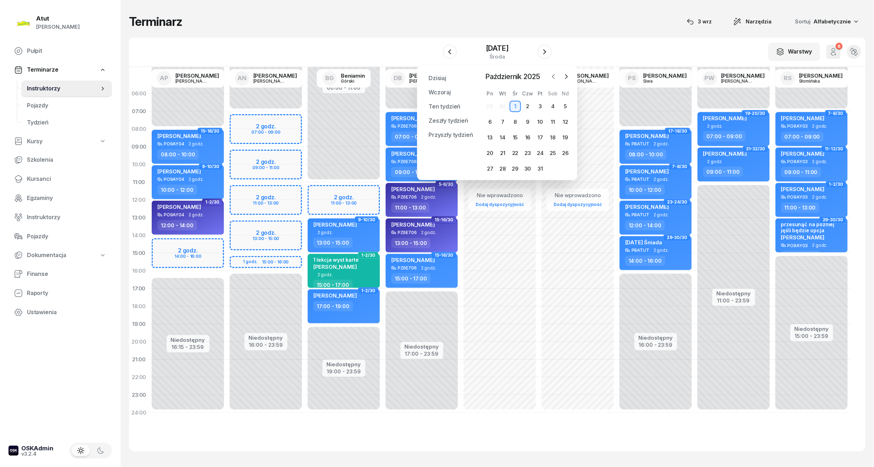
click at [552, 77] on icon "button" at bounding box center [553, 76] width 7 height 7
click at [538, 142] on div "19" at bounding box center [540, 137] width 11 height 11
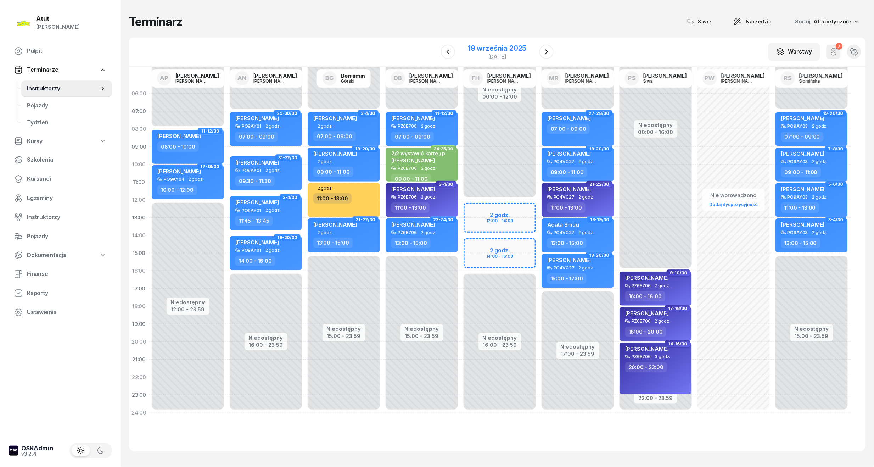
click at [496, 45] on div "19 września 2025" at bounding box center [497, 48] width 58 height 7
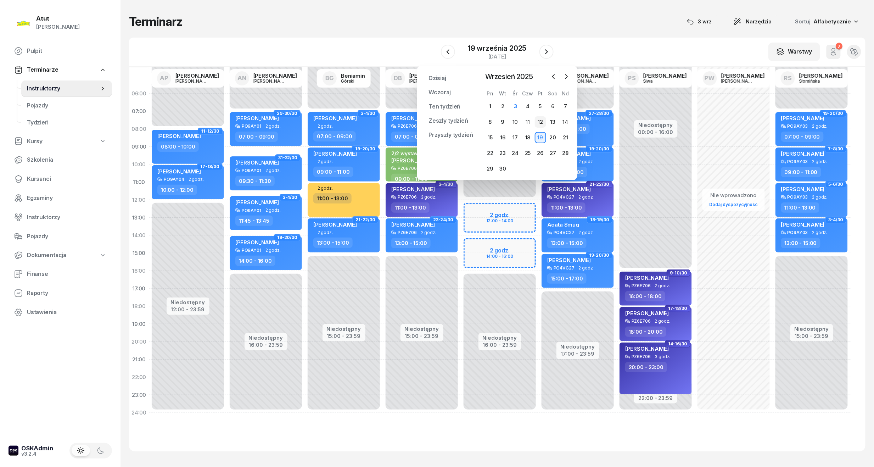
click at [540, 123] on div "12" at bounding box center [540, 121] width 11 height 11
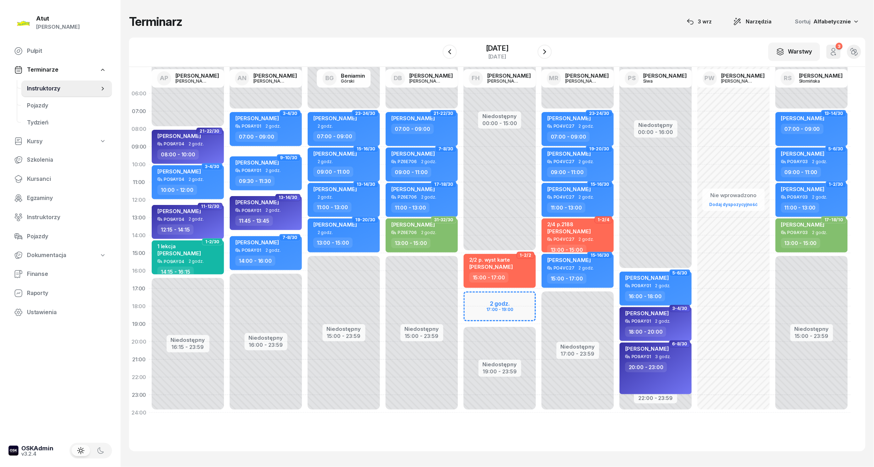
click at [490, 311] on div "Niedostępny 00:00 - 15:00 Niedostępny 19:00 - 23:59 2 godz. 17:00 - 19:00 1-2/2…" at bounding box center [499, 253] width 78 height 337
select select "18"
select select "20"
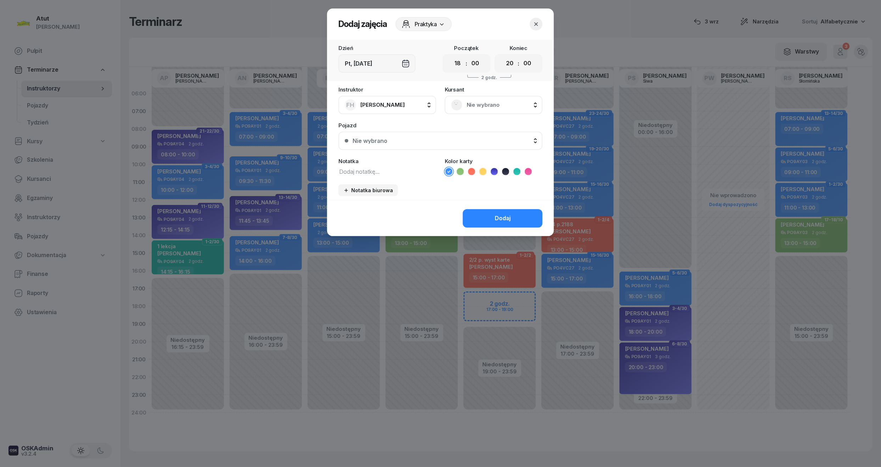
click at [489, 108] on span "Nie wybrano" at bounding box center [501, 104] width 69 height 9
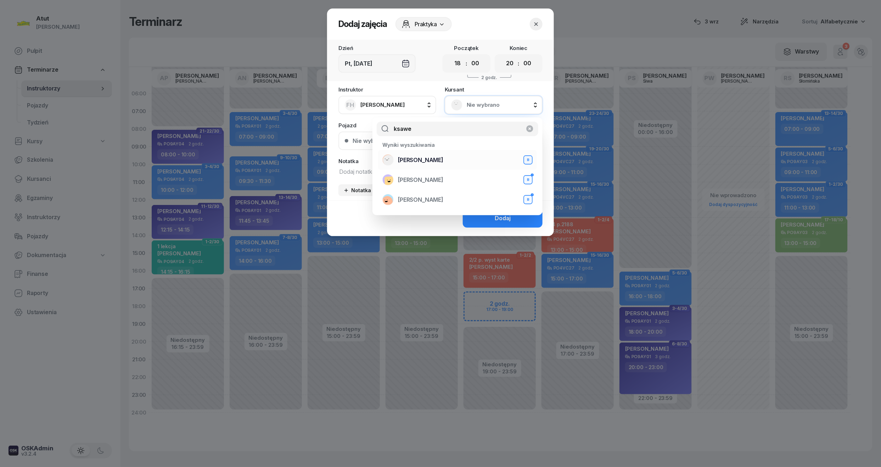
type input "ksawe"
click at [437, 160] on span "Ksawery Ganske" at bounding box center [420, 160] width 45 height 9
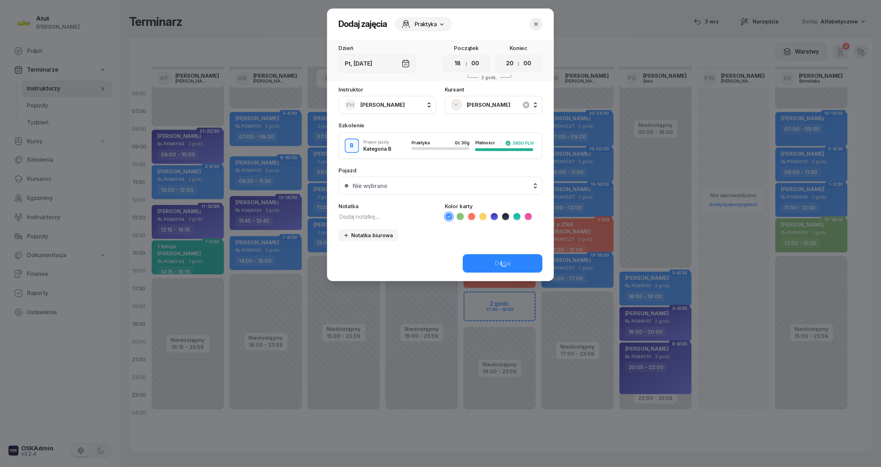
click at [387, 219] on textarea at bounding box center [387, 215] width 98 height 9
type textarea "1"
click at [518, 215] on icon at bounding box center [516, 216] width 3 height 2
click at [356, 211] on textarea at bounding box center [387, 215] width 98 height 9
type textarea "z"
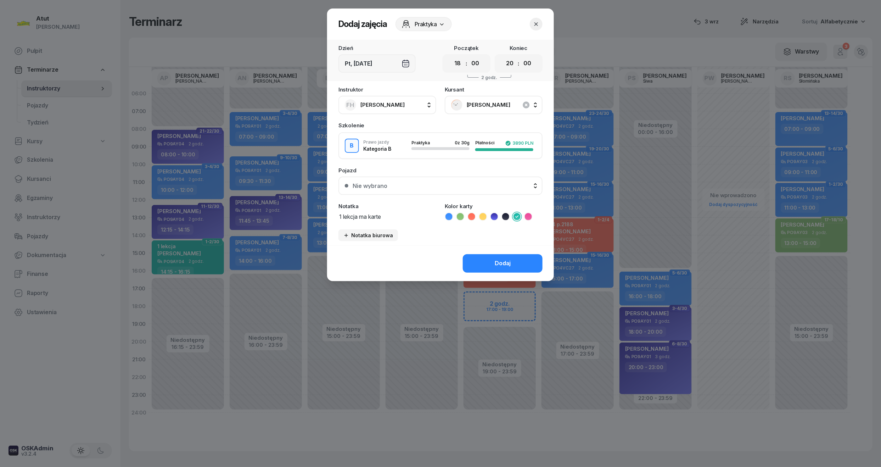
type textarea "1 lekcja ma karte"
click at [384, 186] on div "Nie wybrano" at bounding box center [369, 186] width 35 height 6
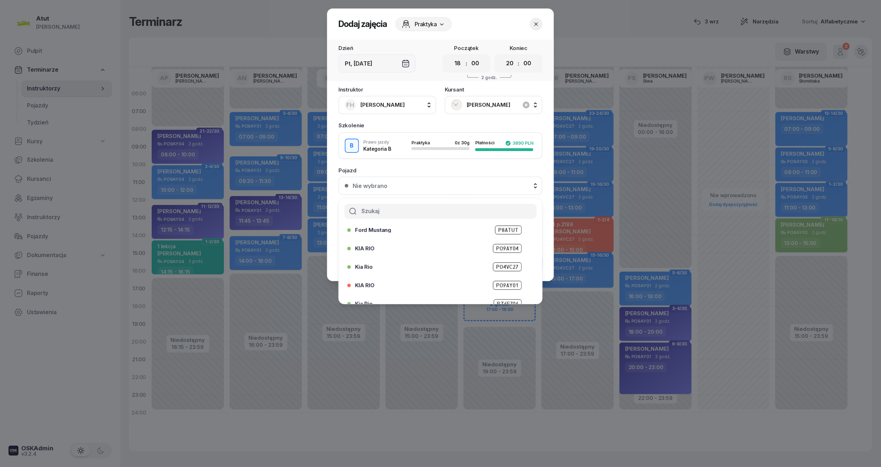
scroll to position [88, 0]
click at [499, 289] on span "PZ 6T513" at bounding box center [506, 293] width 29 height 9
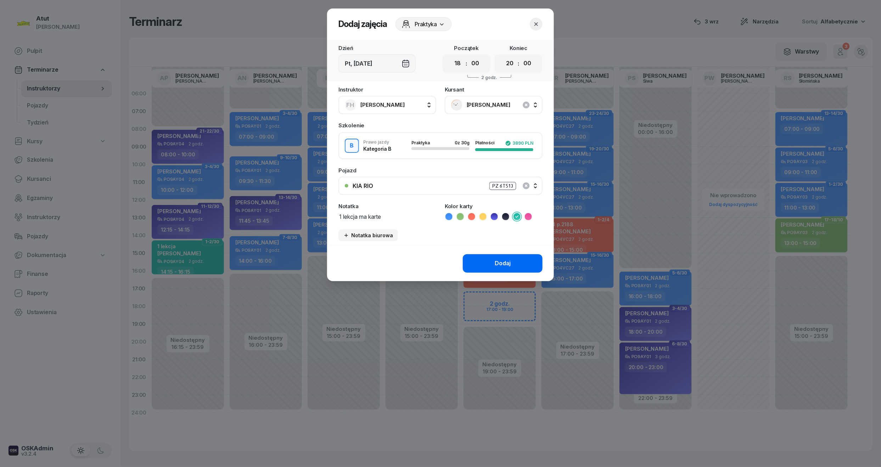
click at [509, 264] on div "Dodaj" at bounding box center [503, 263] width 16 height 9
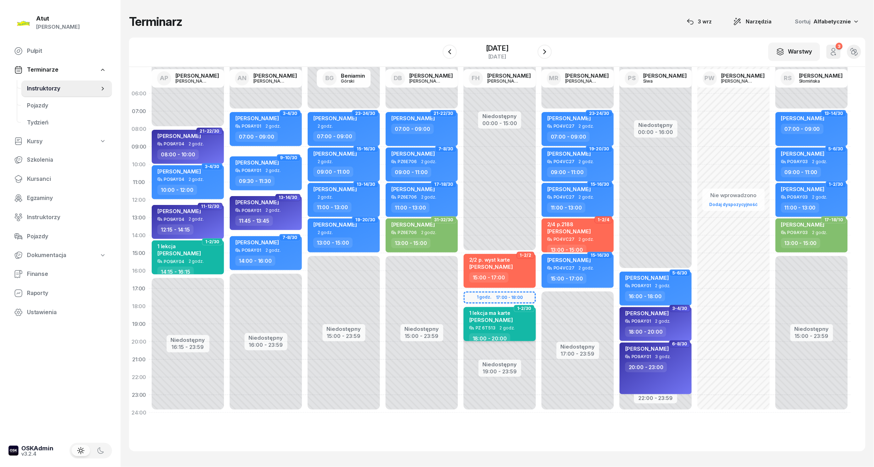
click at [499, 318] on span "Ksawery Ganske" at bounding box center [491, 319] width 44 height 7
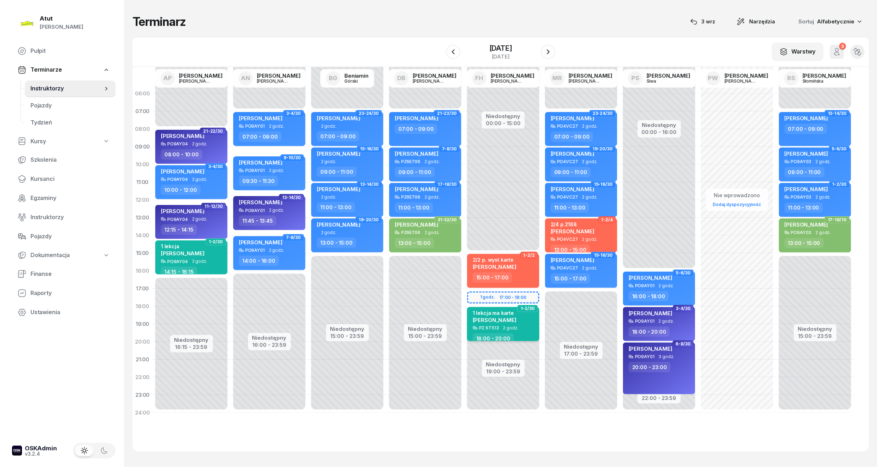
select select "18"
select select "20"
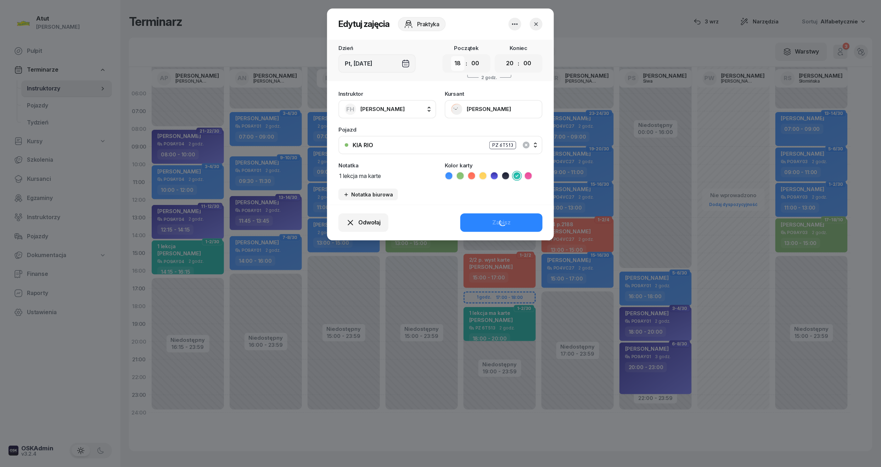
click at [457, 63] on select "00 01 02 03 04 05 06 07 08 09 10 11 12 13 14 15 16 17 18 19 20 21 22 23" at bounding box center [457, 63] width 13 height 15
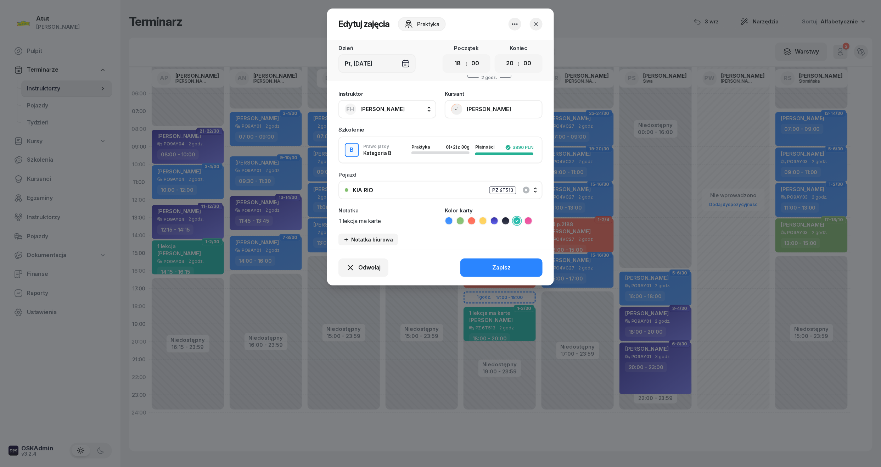
select select "17"
click at [451, 56] on select "00 01 02 03 04 05 06 07 08 09 10 11 12 13 14 15 16 17 18 19 20 21 22 23" at bounding box center [457, 63] width 13 height 15
click at [506, 61] on select "00 01 02 03 04 05 06 07 08 09 10 11 12 13 14 15 16 17 18 19 20 21 22 23" at bounding box center [509, 63] width 13 height 15
select select "19"
click at [503, 56] on select "00 01 02 03 04 05 06 07 08 09 10 11 12 13 14 15 16 17 18 19 20 21 22 23" at bounding box center [509, 63] width 13 height 15
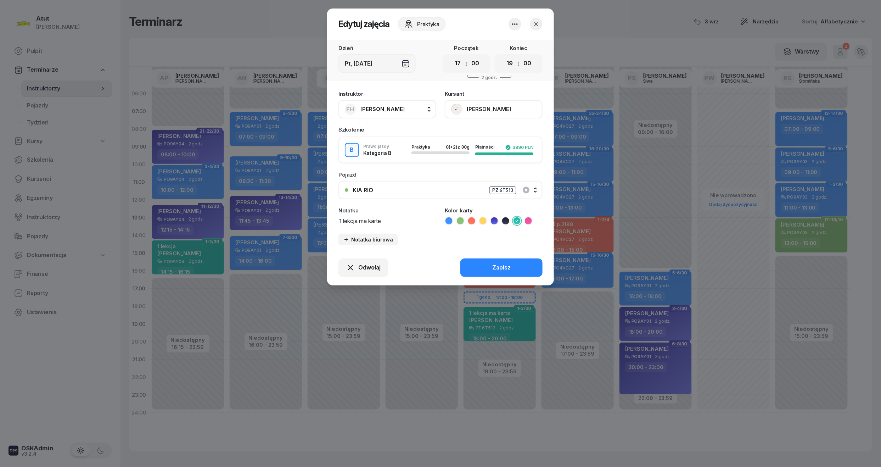
click at [499, 186] on div "PZ 6T513" at bounding box center [502, 190] width 27 height 8
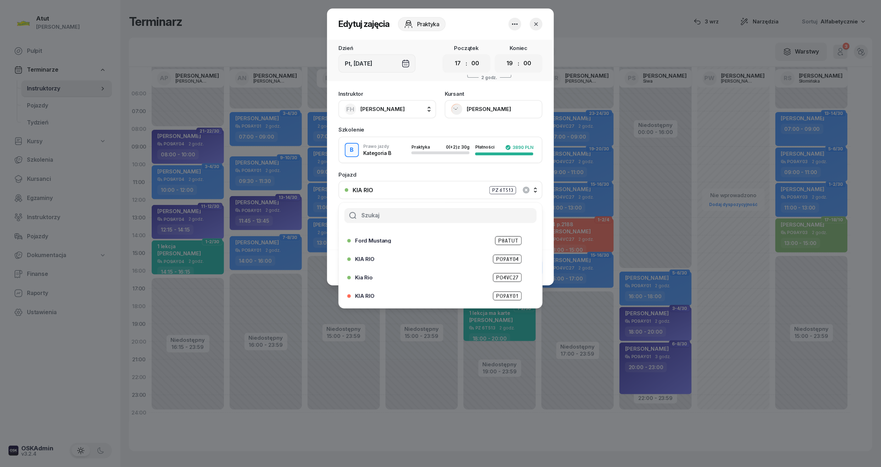
scroll to position [38, 0]
click at [510, 272] on span "PO4VC27" at bounding box center [507, 274] width 29 height 9
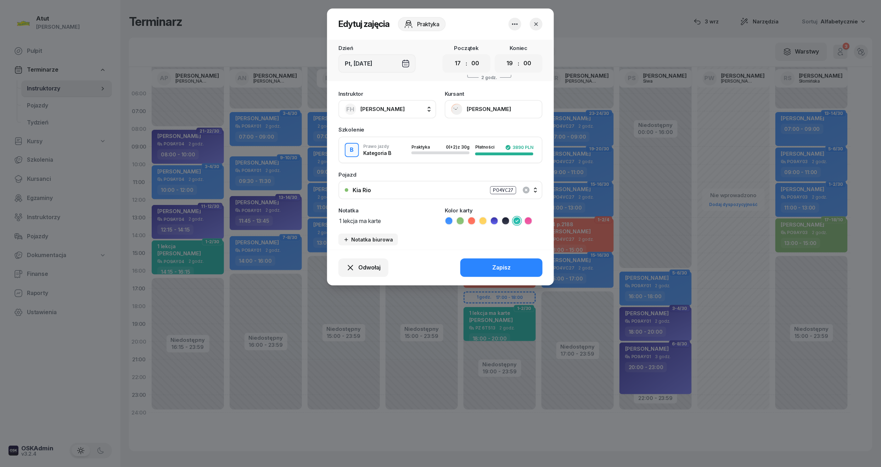
click at [510, 272] on button "Zapisz" at bounding box center [501, 267] width 82 height 18
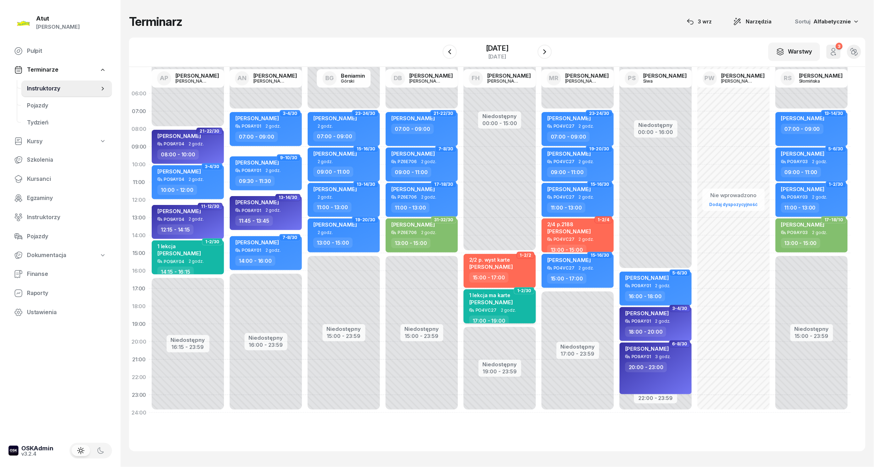
click at [509, 295] on div "1 lekcja ma karte" at bounding box center [491, 295] width 44 height 6
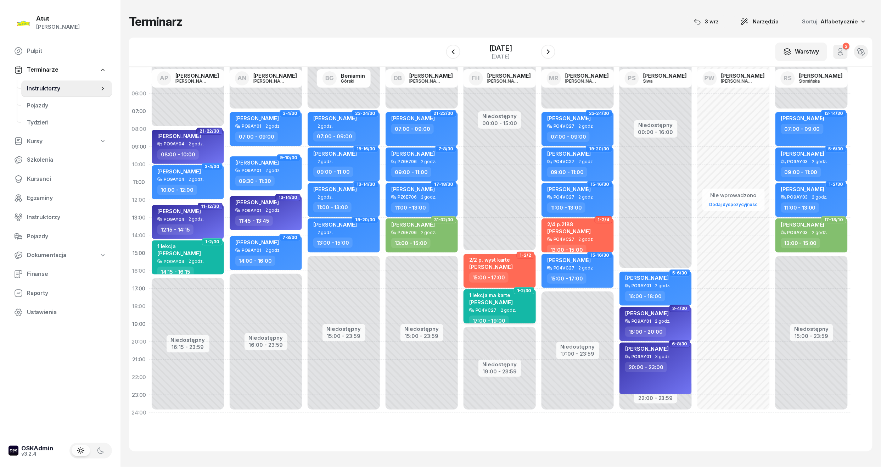
select select "17"
select select "19"
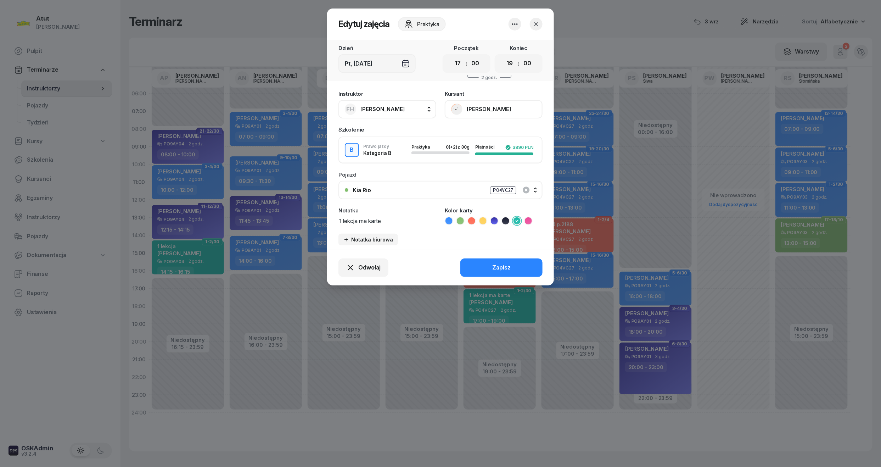
click at [499, 186] on div "PO4VC27" at bounding box center [503, 190] width 26 height 8
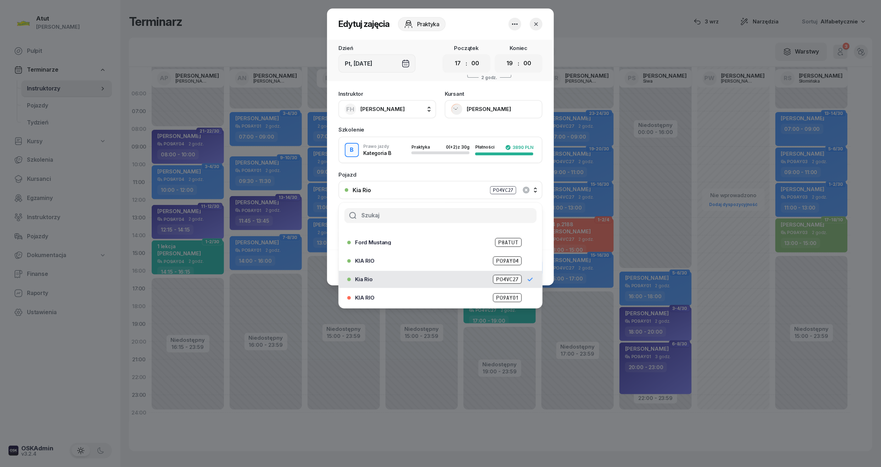
scroll to position [88, 0]
click at [499, 293] on span "PZ 6T513" at bounding box center [506, 297] width 29 height 9
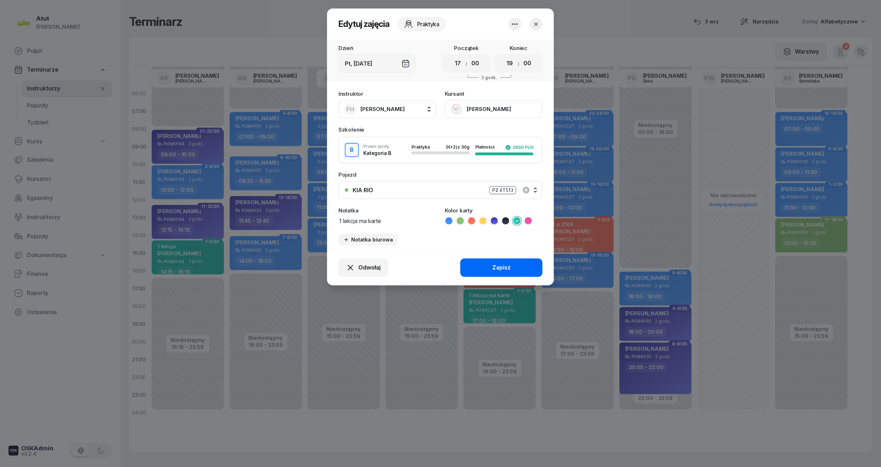
click at [508, 263] on div "Zapisz" at bounding box center [501, 267] width 18 height 9
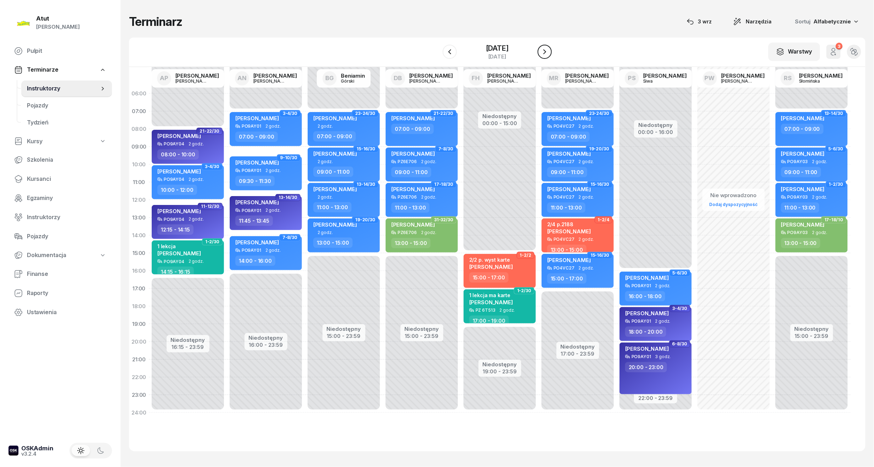
click at [549, 49] on icon "button" at bounding box center [544, 51] width 9 height 9
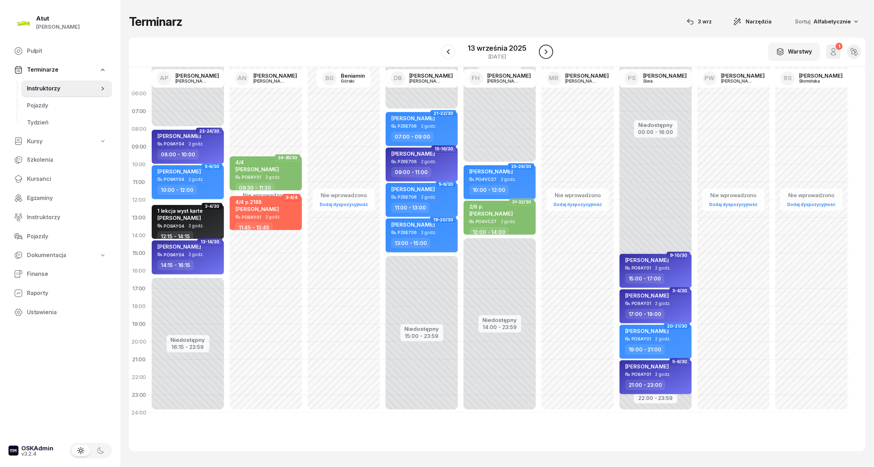
click at [549, 49] on icon "button" at bounding box center [546, 51] width 9 height 9
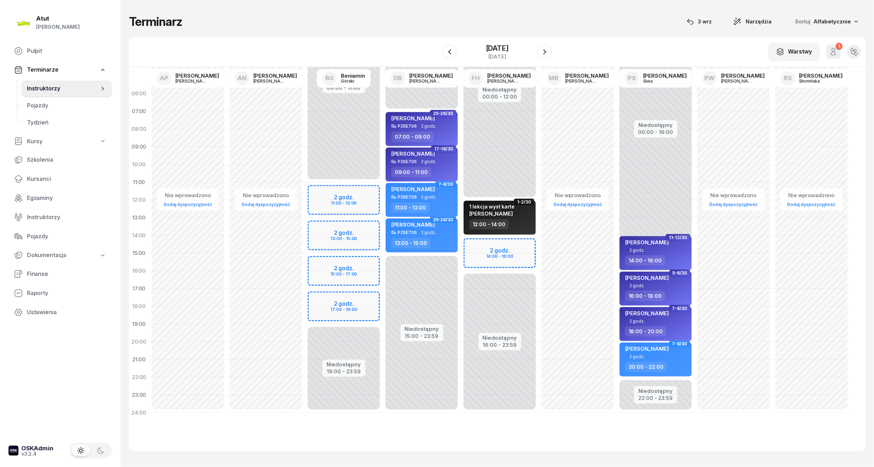
click at [509, 247] on div "Niedostępny 00:00 - 12:00 Niedostępny 16:00 - 23:59 2 godz. 14:00 - 16:00 1-2/3…" at bounding box center [499, 253] width 78 height 337
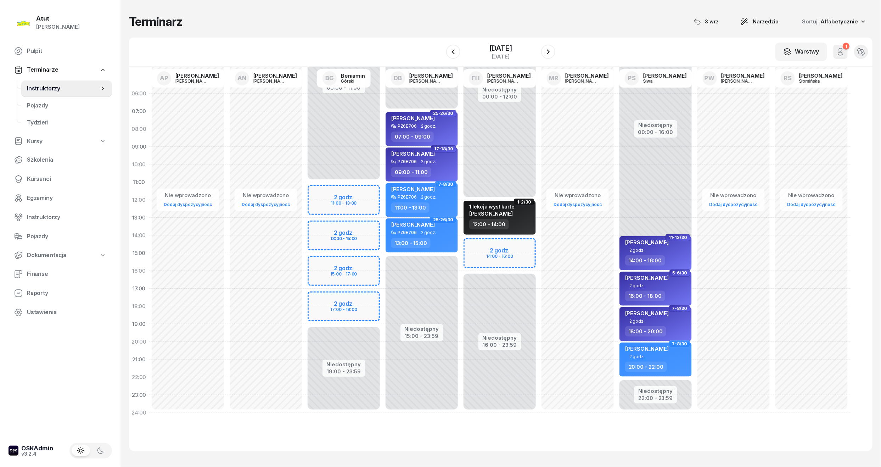
select select "14"
select select "16"
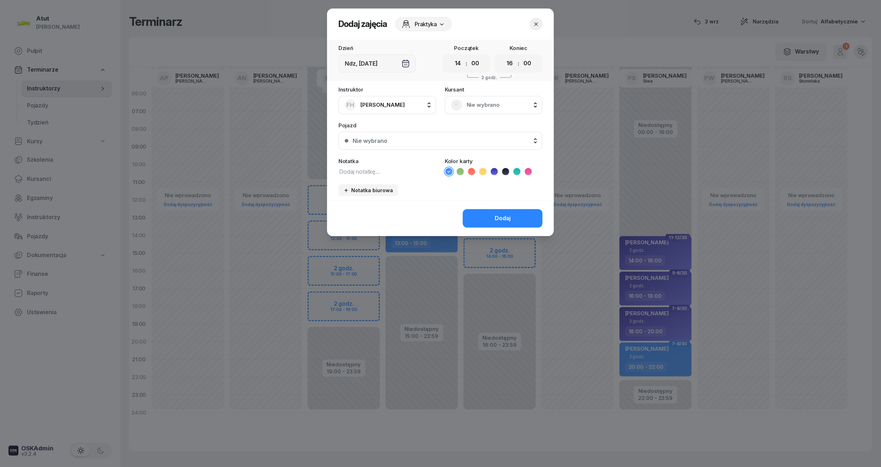
click at [485, 106] on span "Nie wybrano" at bounding box center [501, 104] width 69 height 9
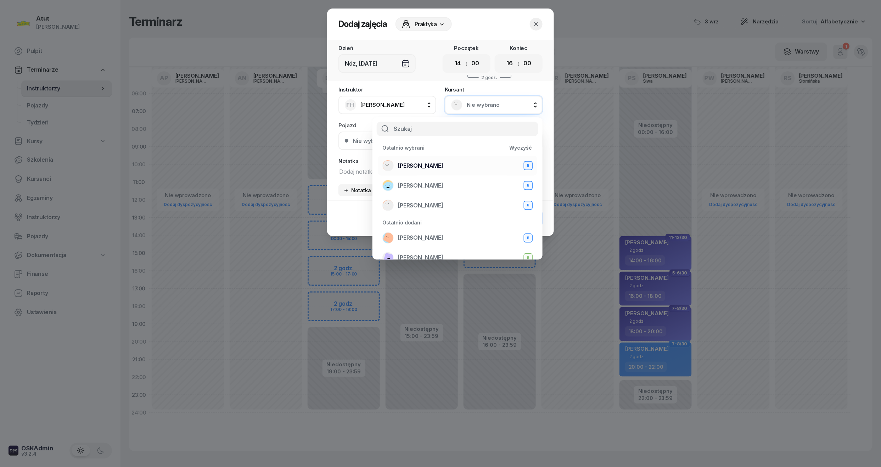
click at [426, 165] on span "Ksawery Ganske" at bounding box center [420, 165] width 45 height 9
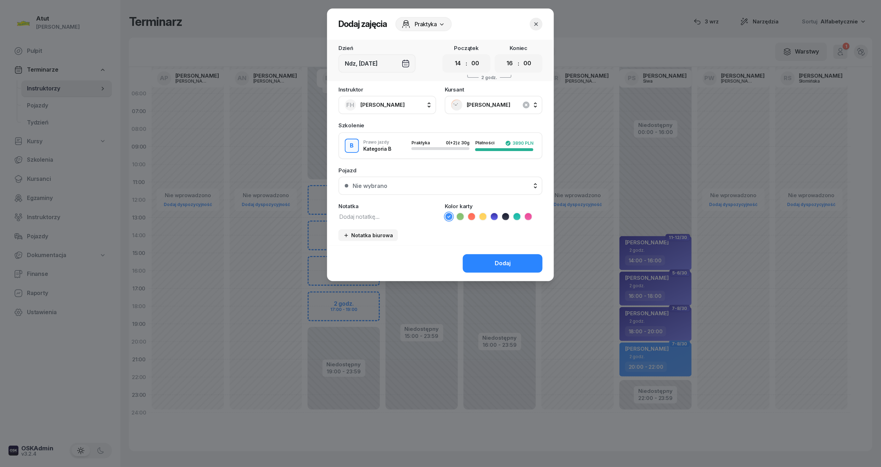
click at [448, 189] on button "Nie wybrano" at bounding box center [440, 185] width 204 height 18
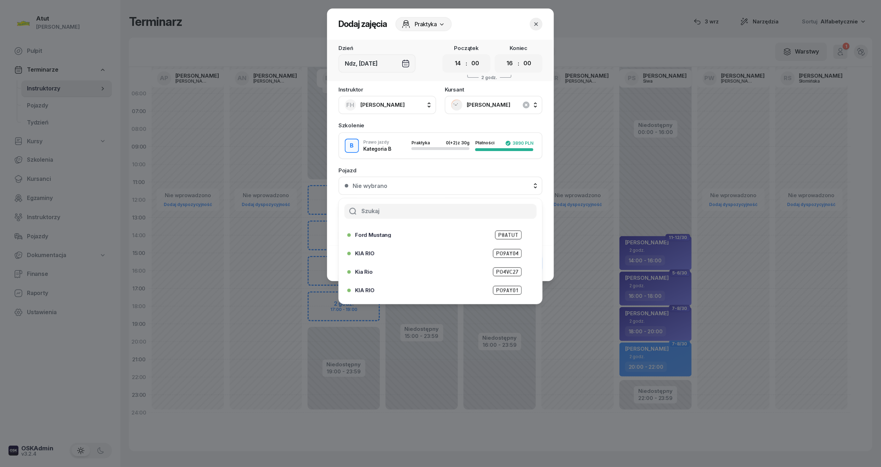
scroll to position [38, 0]
click at [506, 269] on span "PO4VC27" at bounding box center [507, 270] width 29 height 9
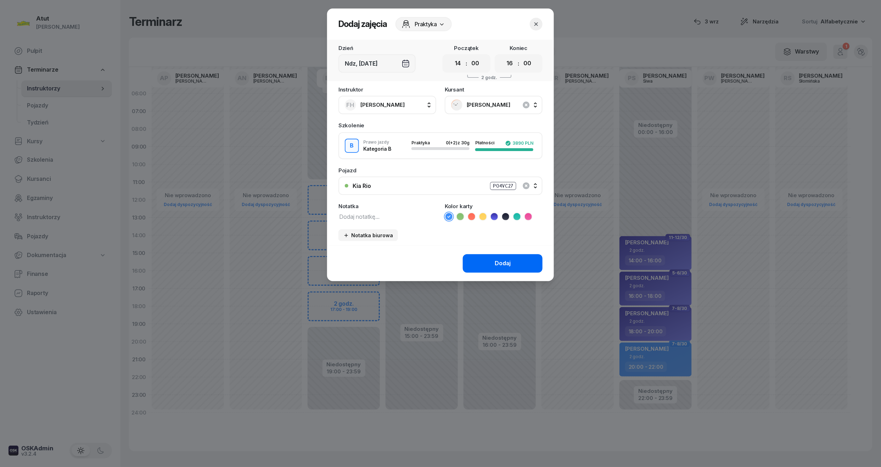
click at [509, 264] on div "Dodaj" at bounding box center [503, 263] width 16 height 9
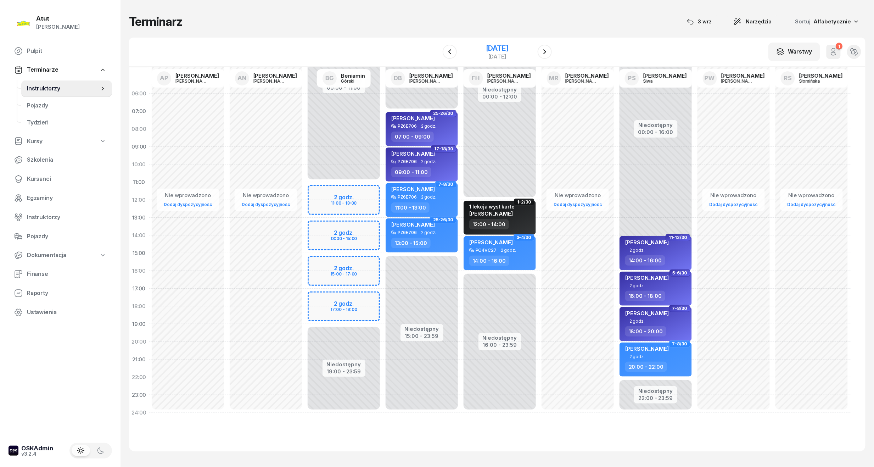
click at [508, 49] on div "14 września 2025" at bounding box center [497, 48] width 23 height 7
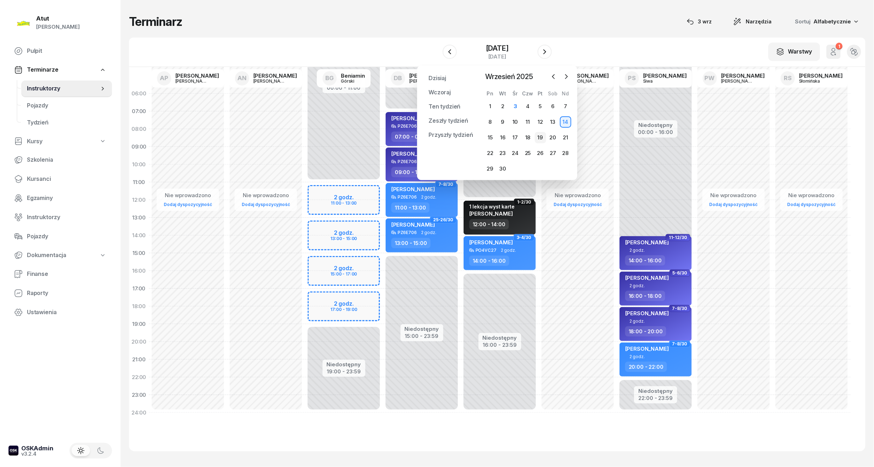
click at [539, 137] on div "19" at bounding box center [540, 137] width 11 height 11
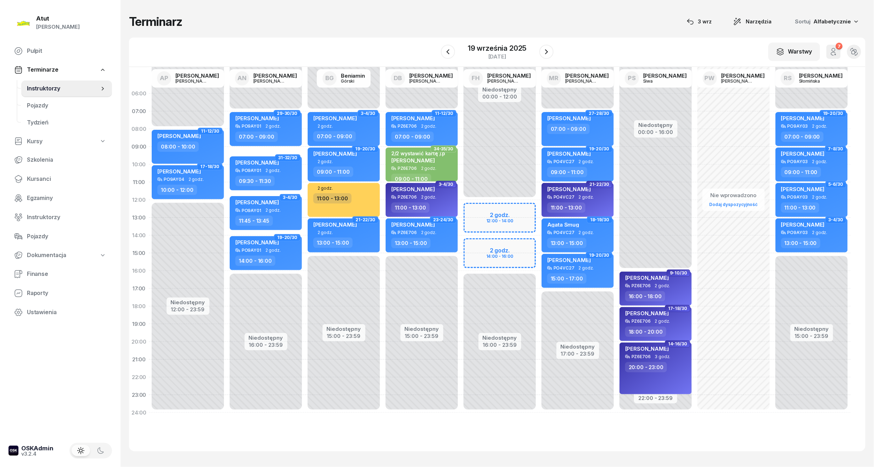
click at [495, 207] on div "Niedostępny 00:00 - 12:00 Niedostępny 16:00 - 23:59 2 godz. 12:00 - 14:00 2 god…" at bounding box center [499, 253] width 78 height 337
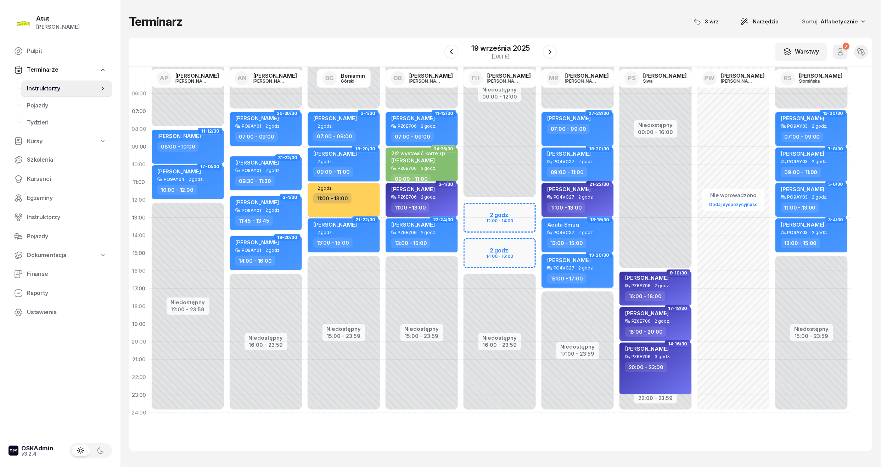
select select "12"
select select "14"
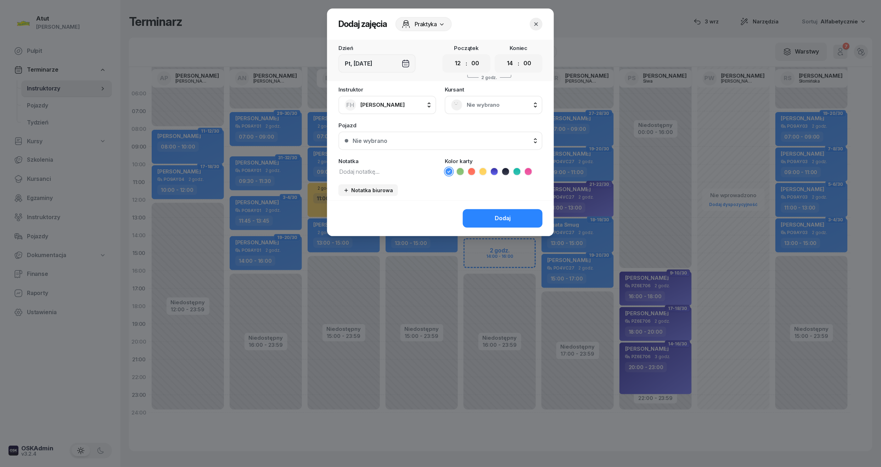
click at [502, 102] on span "Nie wybrano" at bounding box center [501, 104] width 69 height 9
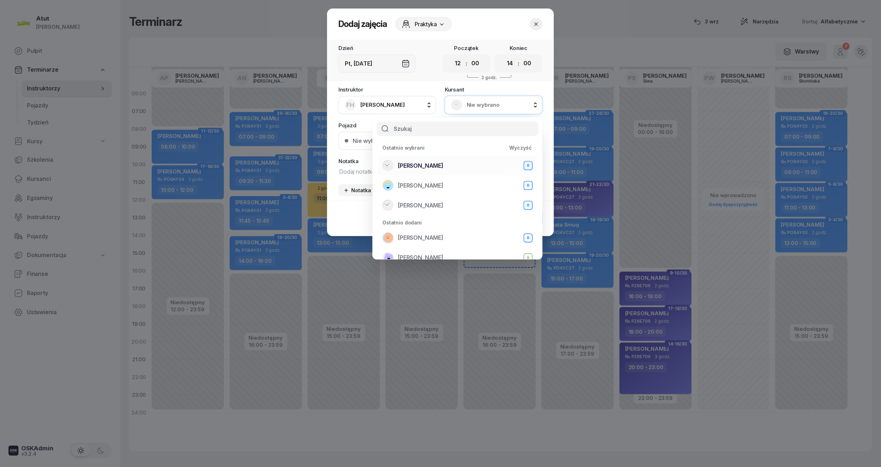
click at [436, 169] on span "Ksawery Ganske" at bounding box center [420, 165] width 45 height 9
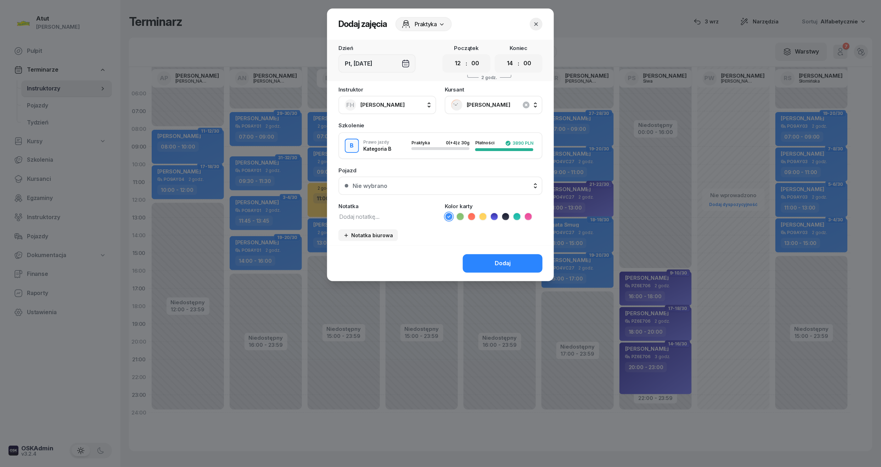
click at [415, 186] on div "Nie wybrano" at bounding box center [443, 186] width 183 height 6
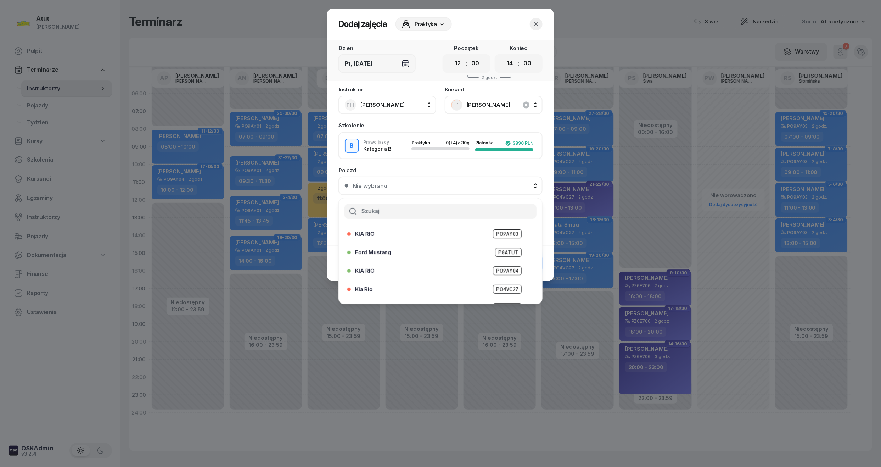
scroll to position [38, 0]
click at [504, 268] on span "PO4VC27" at bounding box center [507, 270] width 29 height 9
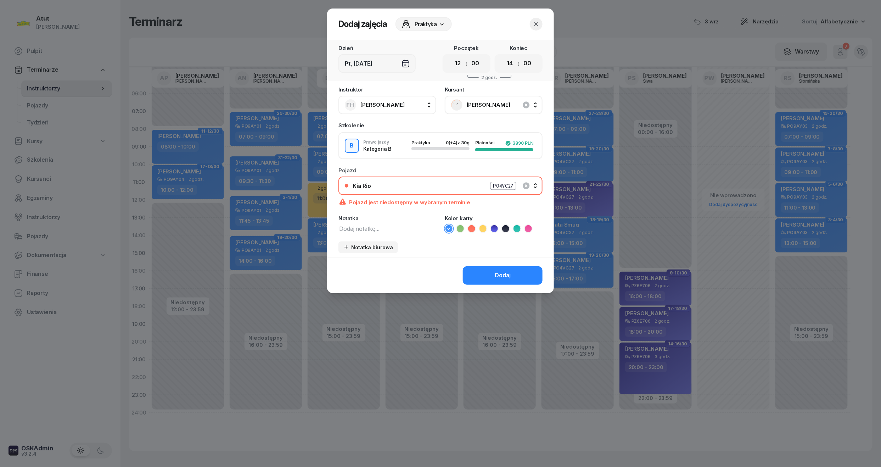
click at [507, 182] on div "PO4VC27" at bounding box center [503, 186] width 26 height 8
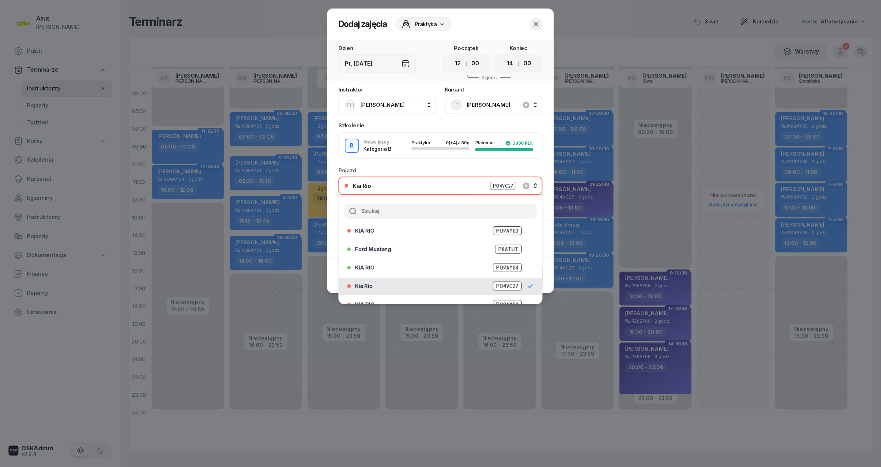
scroll to position [0, 0]
click at [507, 284] on div "KIA RIO PO9AY04" at bounding box center [438, 289] width 182 height 11
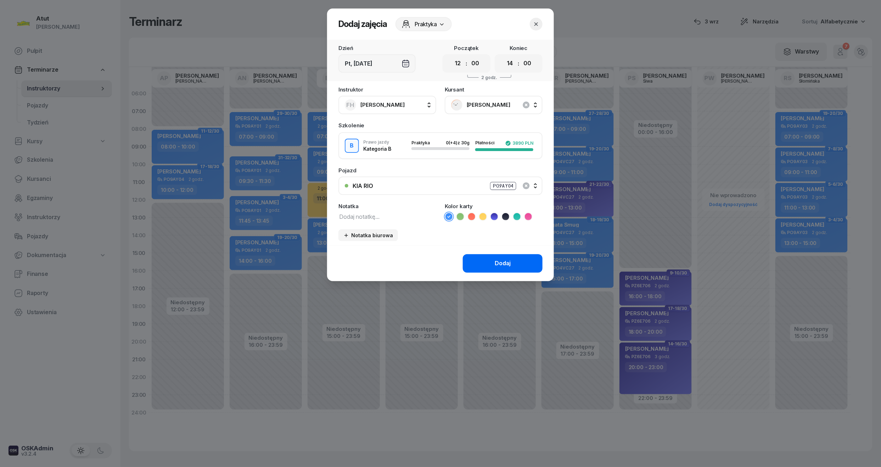
click at [505, 256] on button "Dodaj" at bounding box center [503, 263] width 80 height 18
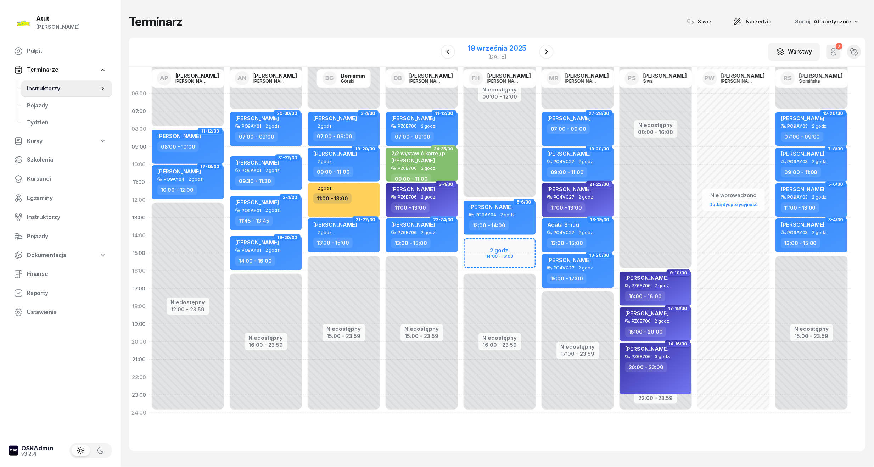
click at [502, 42] on div "19 września 2025 piątek" at bounding box center [496, 52] width 75 height 20
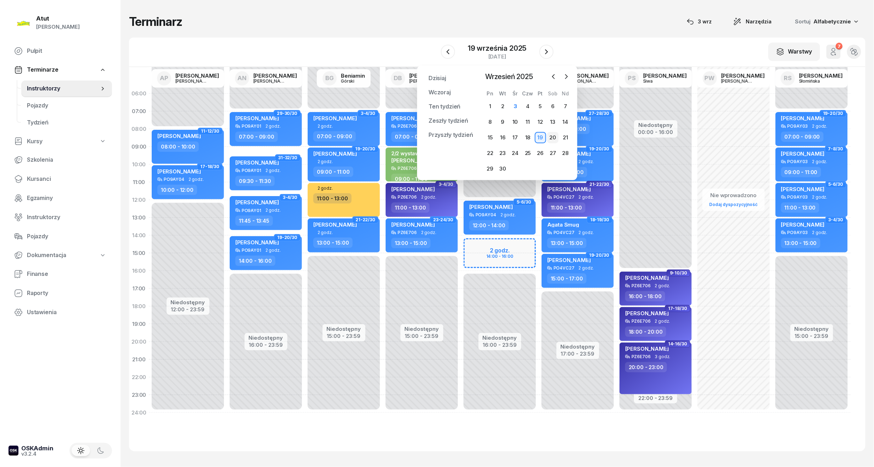
click at [556, 139] on div "20" at bounding box center [552, 137] width 11 height 11
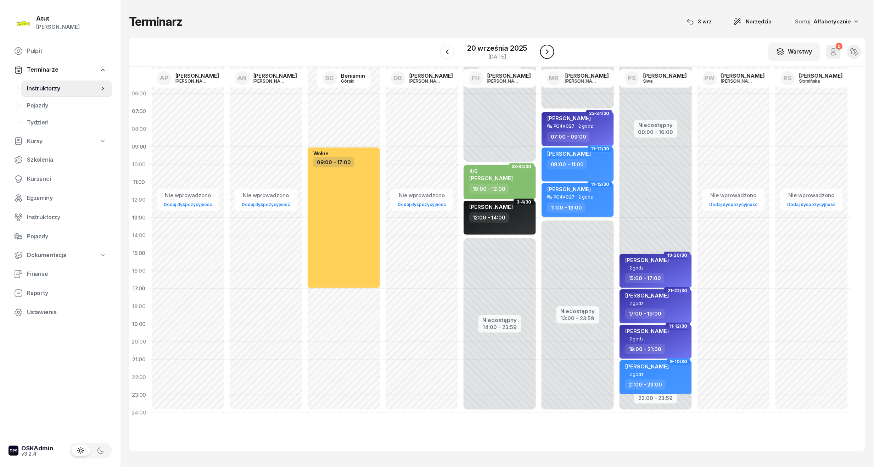
click at [550, 51] on icon "button" at bounding box center [547, 51] width 9 height 9
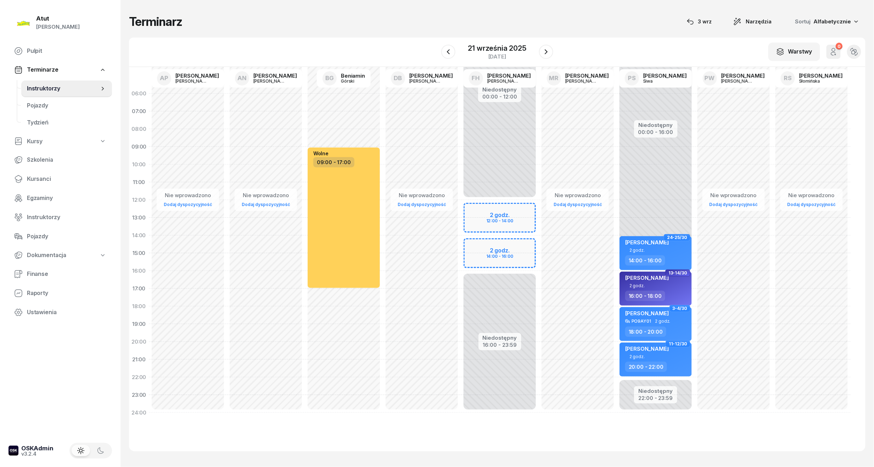
click at [496, 217] on div "Niedostępny 00:00 - 12:00 Niedostępny 16:00 - 23:59 2 godz. 12:00 - 14:00 2 god…" at bounding box center [499, 253] width 78 height 337
select select "13"
select select "15"
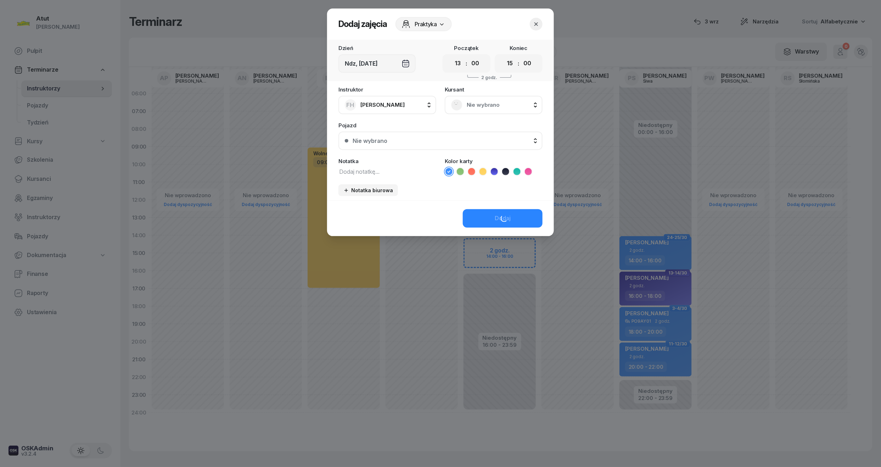
click at [486, 103] on span "Nie wybrano" at bounding box center [501, 104] width 69 height 9
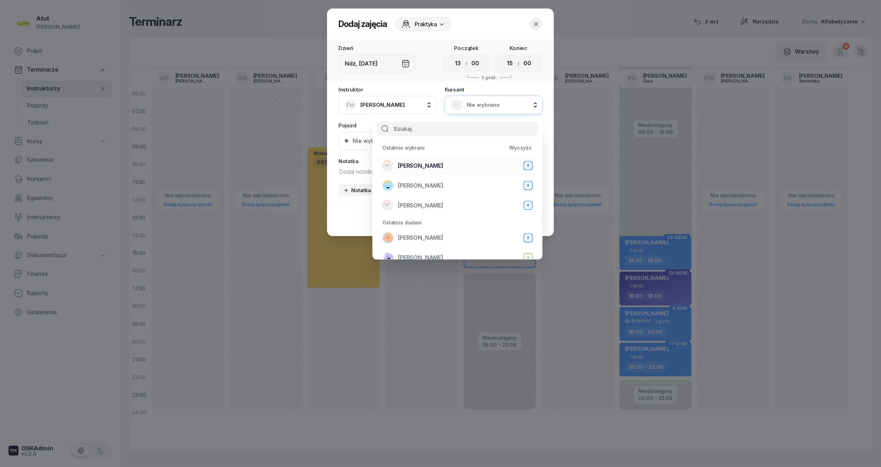
click at [435, 165] on span "Ksawery Ganske" at bounding box center [420, 165] width 45 height 9
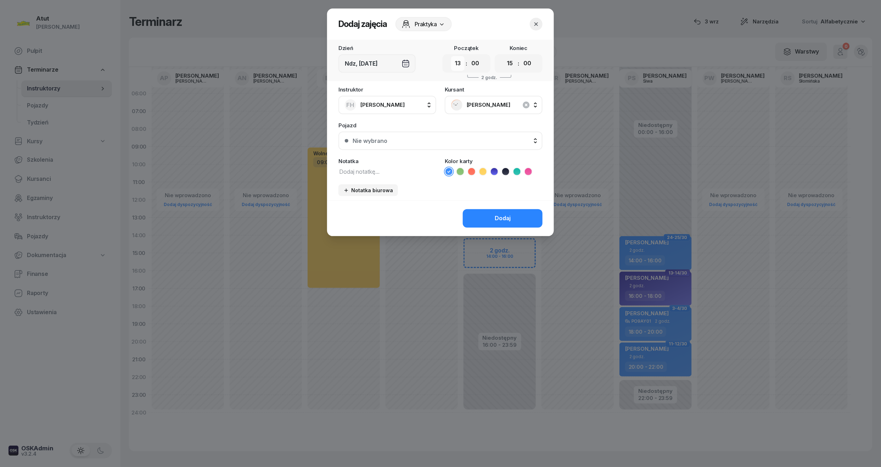
drag, startPoint x: 454, startPoint y: 66, endPoint x: 453, endPoint y: 70, distance: 4.5
click at [454, 66] on select "00 01 02 03 04 05 06 07 08 09 10 11 12 13 14 15 16 17 18 19 20 21 22 23" at bounding box center [457, 63] width 13 height 15
select select "12"
click at [451, 56] on select "00 01 02 03 04 05 06 07 08 09 10 11 12 13 14 15 16 17 18 19 20 21 22 23" at bounding box center [457, 63] width 13 height 15
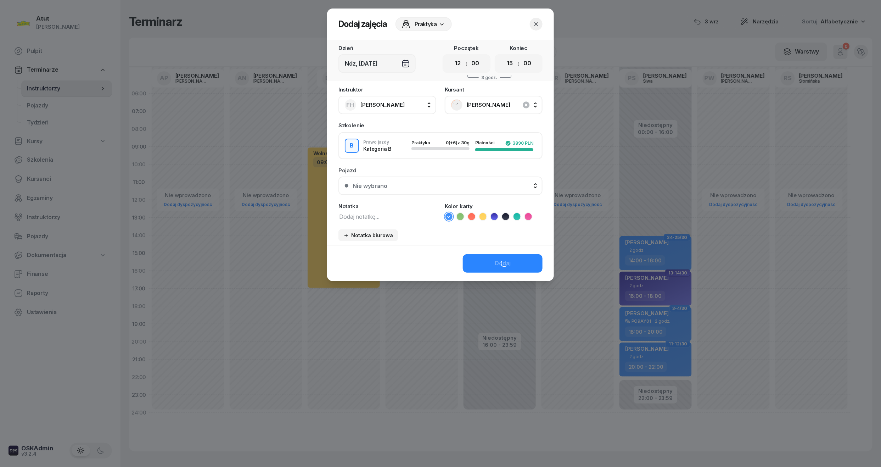
click at [513, 70] on select "00 01 02 03 04 05 06 07 08 09 10 11 12 13 14 15 16 17 18 19 20 21 22 23" at bounding box center [509, 63] width 13 height 15
select select "14"
click at [503, 56] on select "00 01 02 03 04 05 06 07 08 09 10 11 12 13 14 15 16 17 18 19 20 21 22 23" at bounding box center [509, 63] width 13 height 15
click at [464, 183] on div "Nie wybrano" at bounding box center [443, 186] width 183 height 6
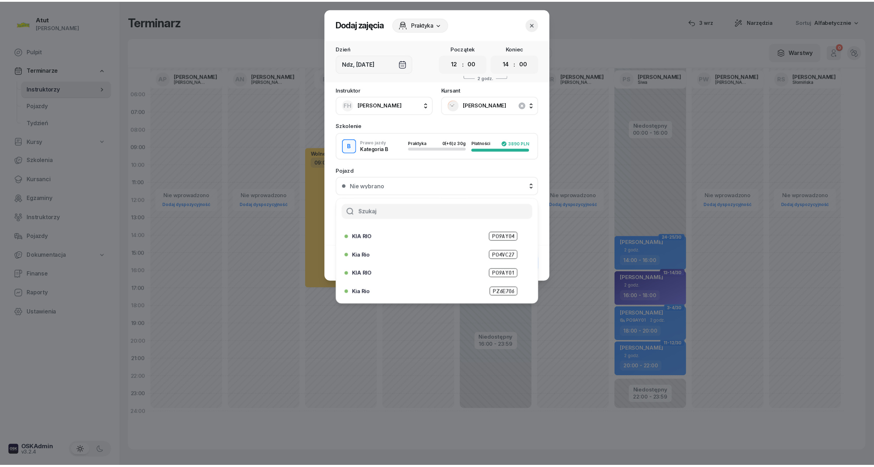
scroll to position [50, 0]
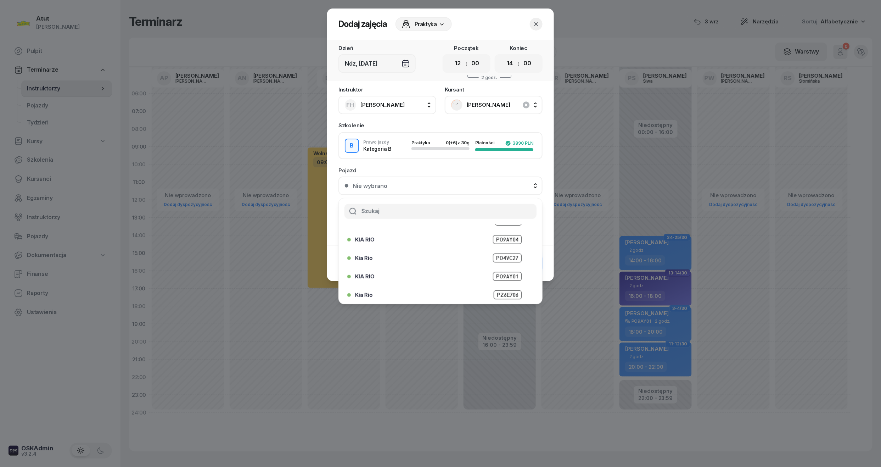
click at [506, 256] on span "PO4VC27" at bounding box center [507, 257] width 29 height 9
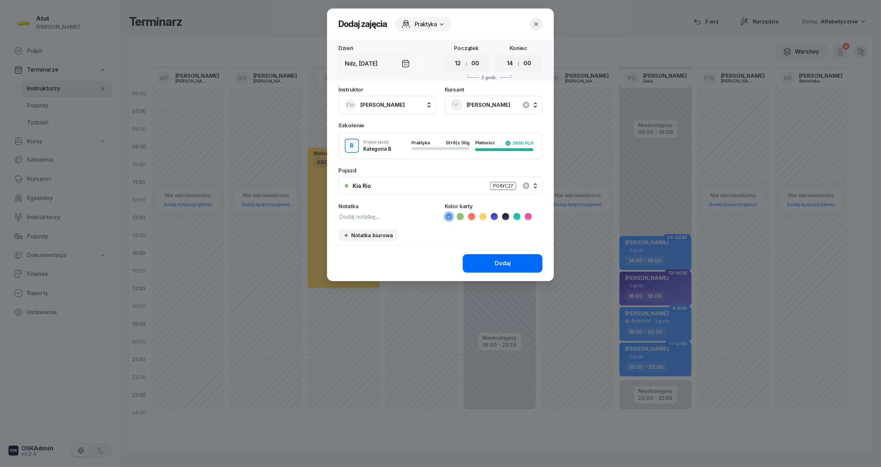
click at [516, 259] on button "Dodaj" at bounding box center [503, 263] width 80 height 18
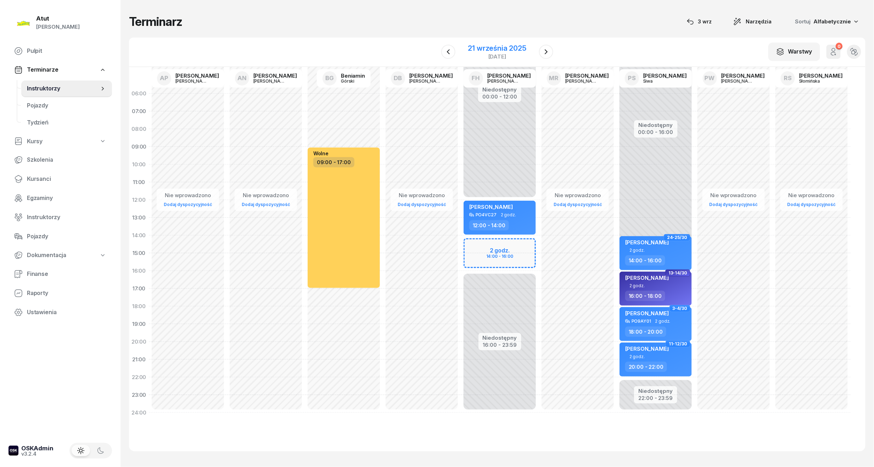
click at [486, 46] on div "21 września 2025" at bounding box center [497, 48] width 58 height 7
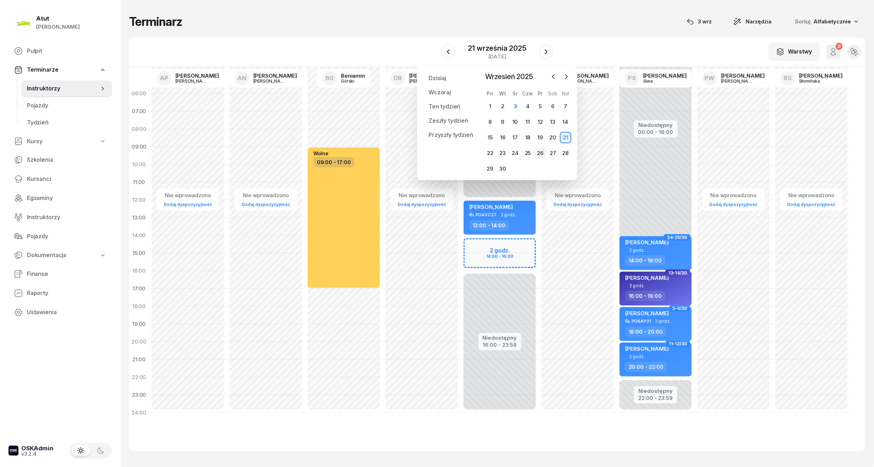
click at [541, 152] on div "26" at bounding box center [540, 152] width 11 height 11
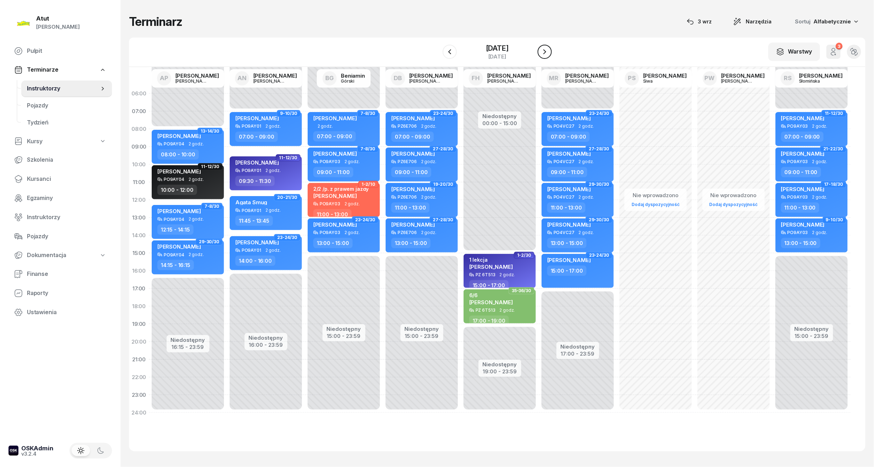
click at [544, 53] on icon "button" at bounding box center [544, 51] width 9 height 9
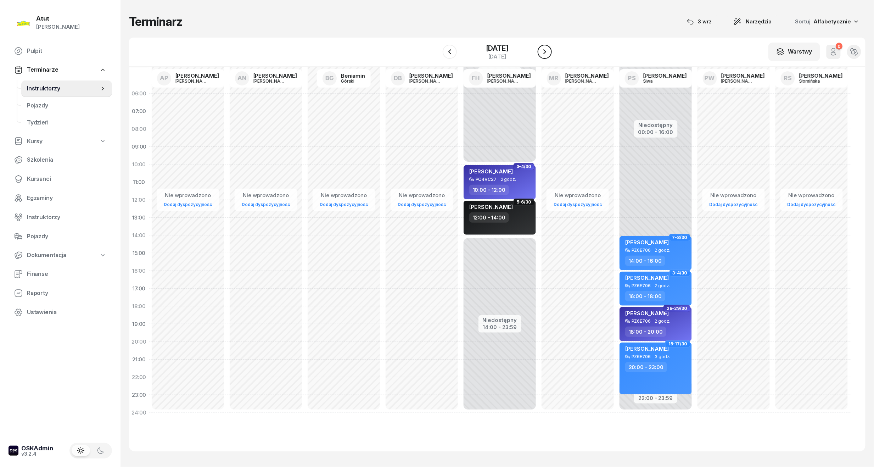
click at [546, 47] on button "button" at bounding box center [544, 52] width 14 height 14
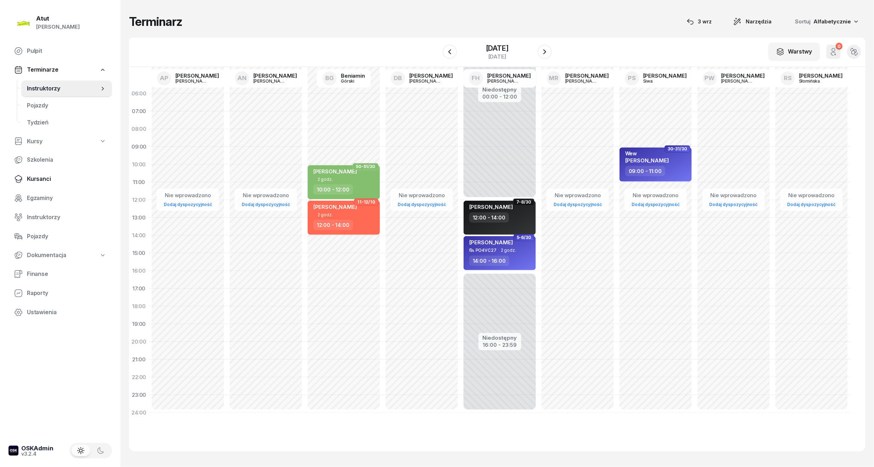
click at [21, 175] on icon at bounding box center [18, 179] width 9 height 9
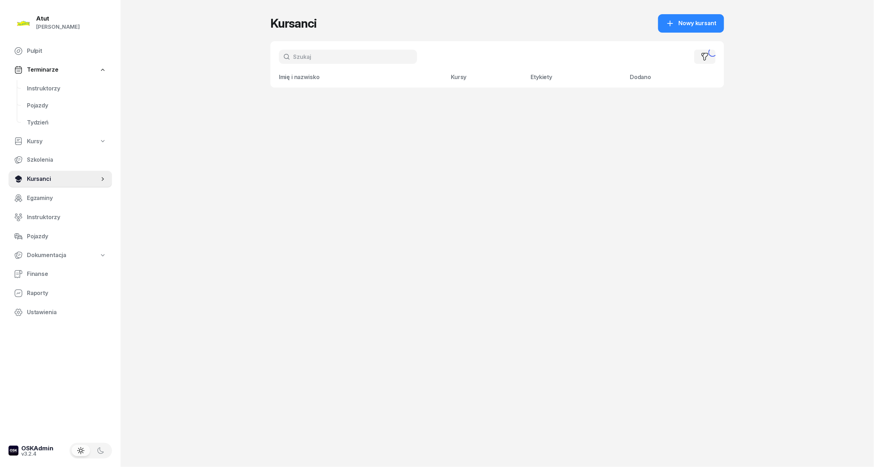
click at [321, 62] on input "text" at bounding box center [348, 57] width 138 height 14
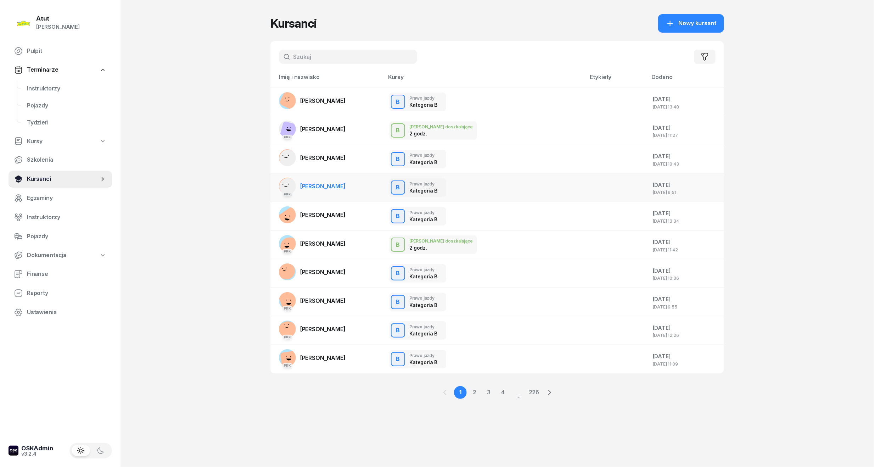
click at [327, 187] on span "Ksawery Ganske" at bounding box center [322, 185] width 45 height 7
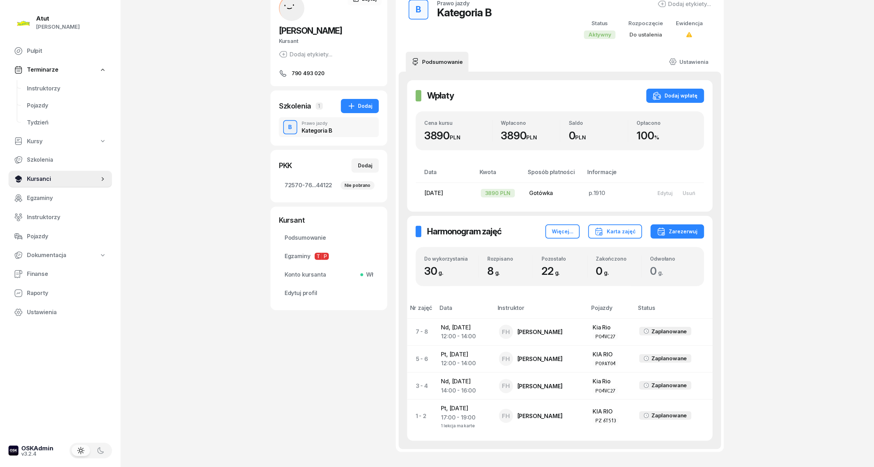
scroll to position [105, 0]
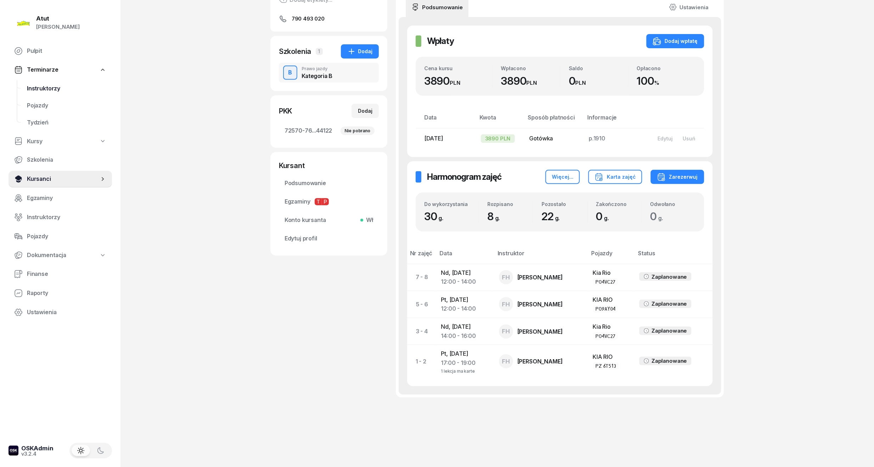
click at [43, 93] on link "Instruktorzy" at bounding box center [66, 88] width 91 height 17
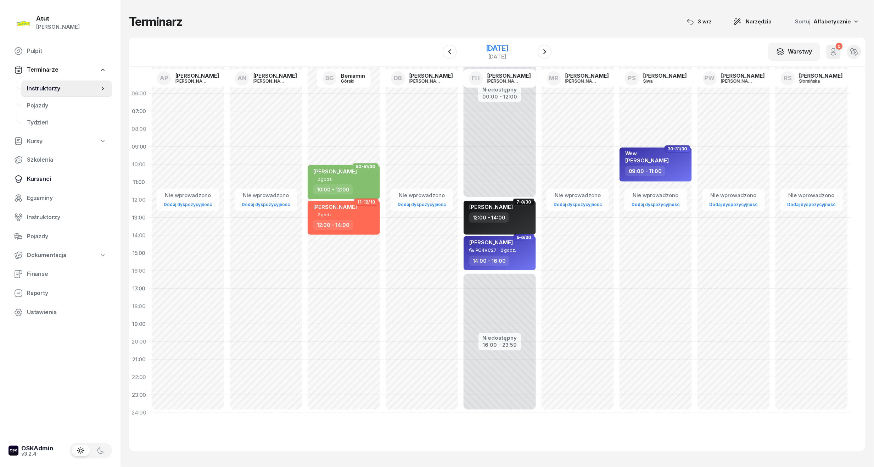
click at [508, 46] on div "28 września 2025" at bounding box center [497, 48] width 23 height 7
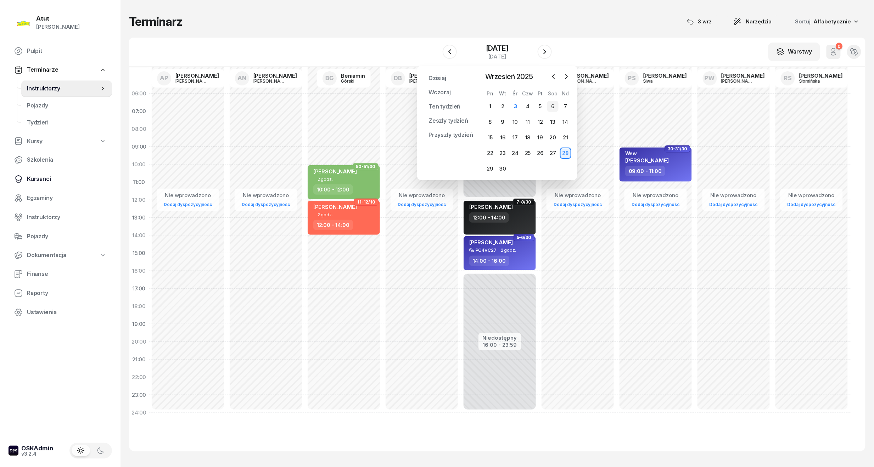
click at [553, 109] on div "6" at bounding box center [552, 106] width 11 height 11
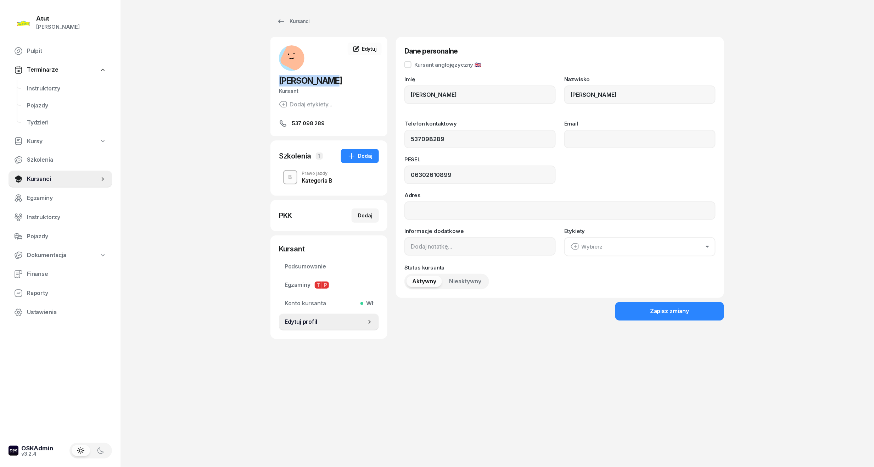
drag, startPoint x: 331, startPoint y: 81, endPoint x: 279, endPoint y: 79, distance: 51.8
click at [279, 79] on h2 "[PERSON_NAME]" at bounding box center [329, 80] width 100 height 11
click at [31, 92] on link "Instruktorzy" at bounding box center [66, 88] width 91 height 17
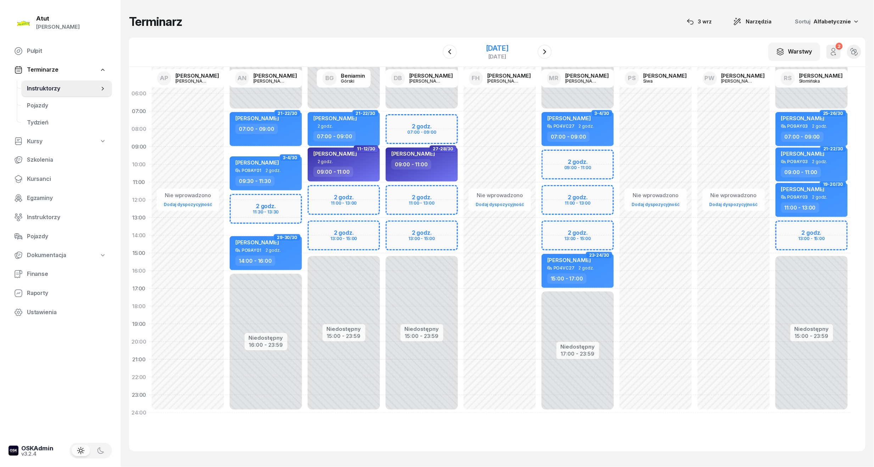
click at [491, 50] on div "17 października 2025" at bounding box center [497, 48] width 23 height 7
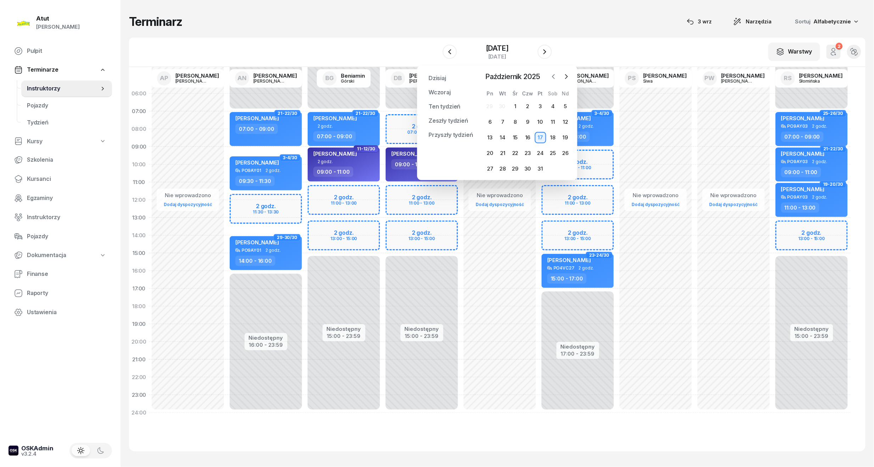
click at [549, 75] on button "button" at bounding box center [553, 76] width 11 height 11
click at [544, 121] on div "12" at bounding box center [540, 121] width 11 height 11
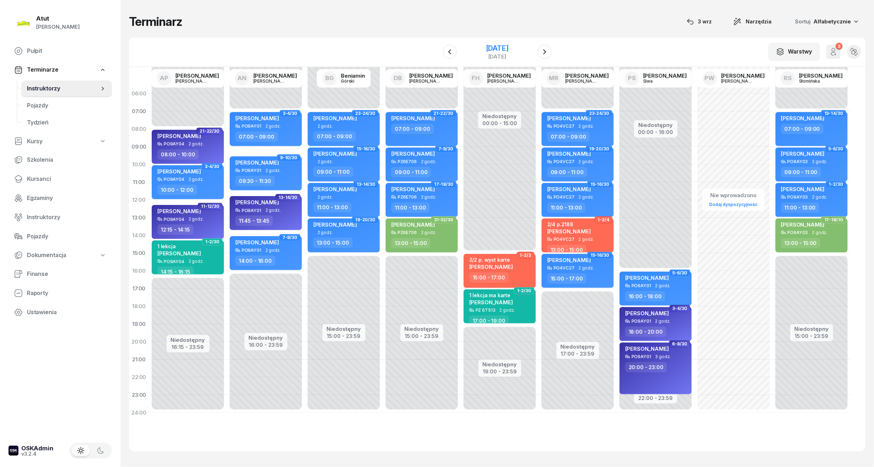
click at [502, 45] on div "12 września 2025" at bounding box center [497, 48] width 23 height 7
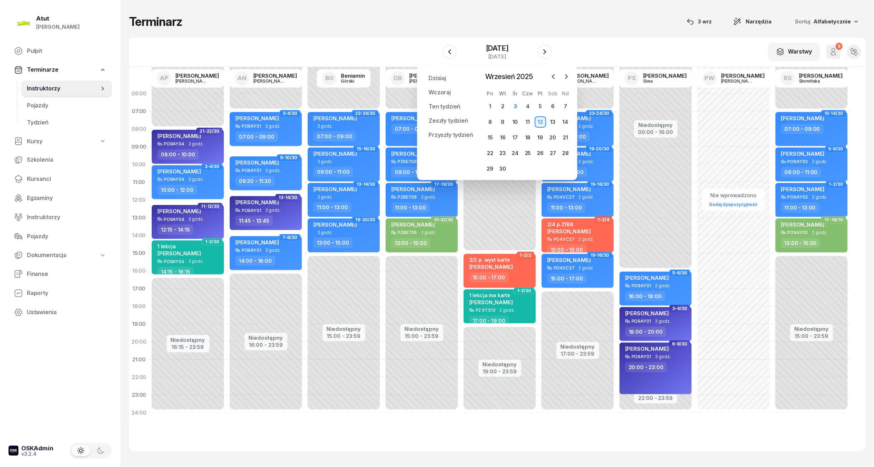
click at [640, 64] on div "W Wybierz AP Adam Pytlak AN Artur Nowakowski BG Beniamin Górski DB Dariusz Bańk…" at bounding box center [497, 52] width 736 height 29
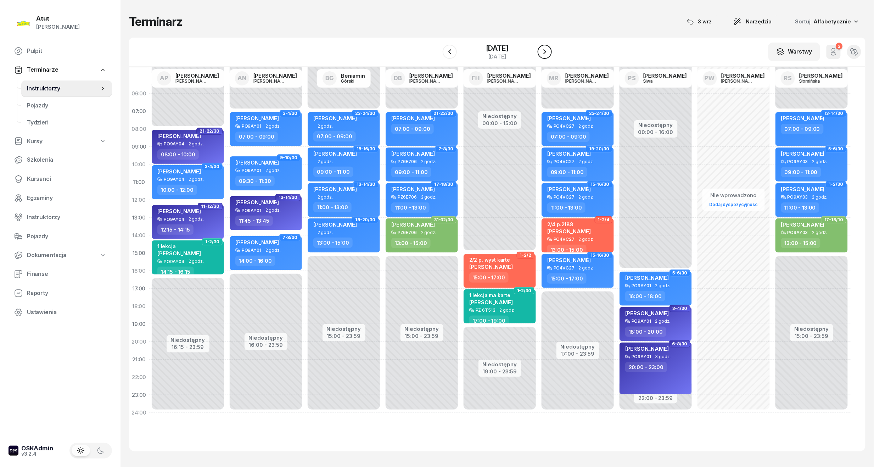
click at [549, 52] on icon "button" at bounding box center [544, 51] width 9 height 9
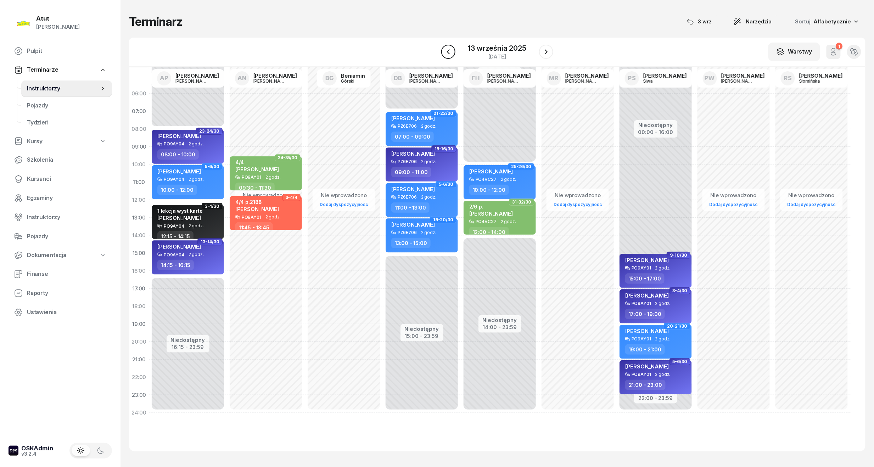
click at [452, 54] on icon "button" at bounding box center [448, 51] width 9 height 9
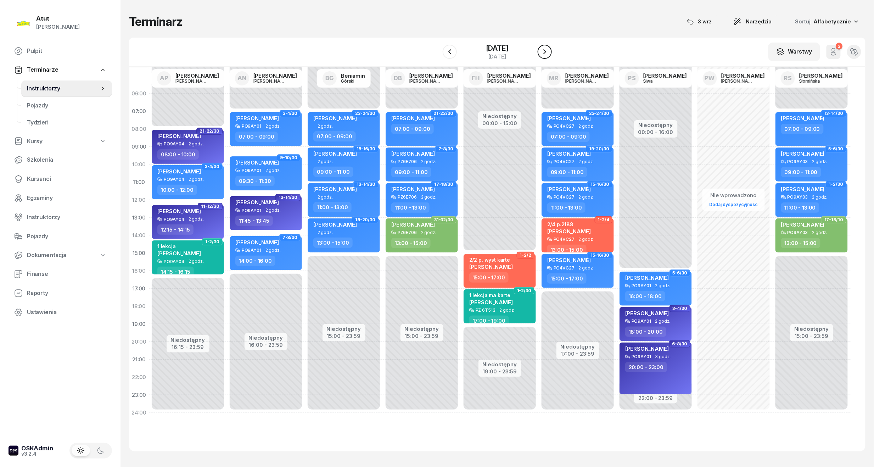
click at [548, 50] on icon "button" at bounding box center [544, 51] width 9 height 9
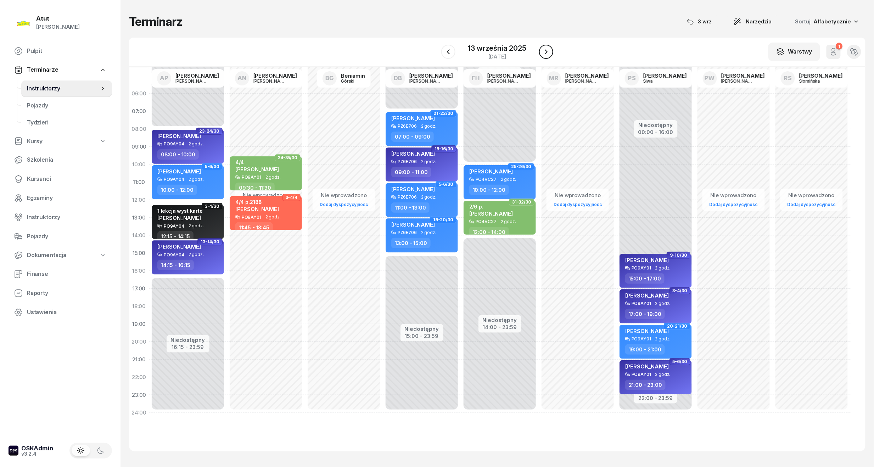
click at [549, 52] on icon "button" at bounding box center [546, 51] width 9 height 9
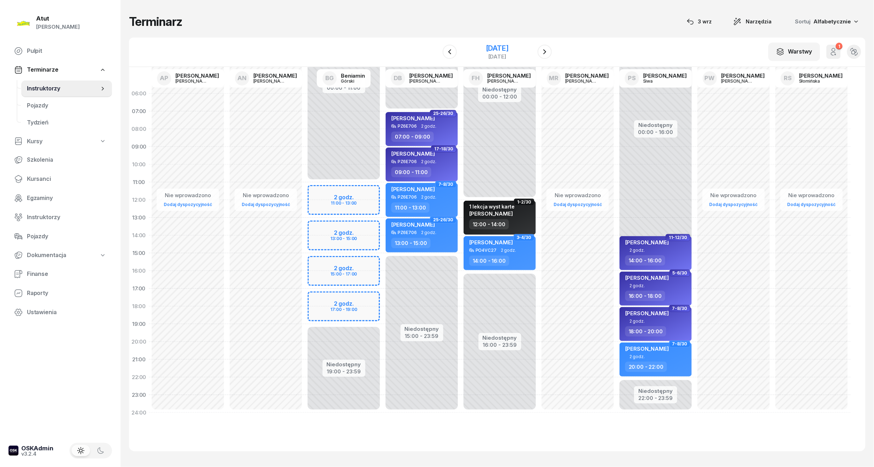
click at [519, 42] on div "14 września 2025 niedziela" at bounding box center [497, 52] width 72 height 20
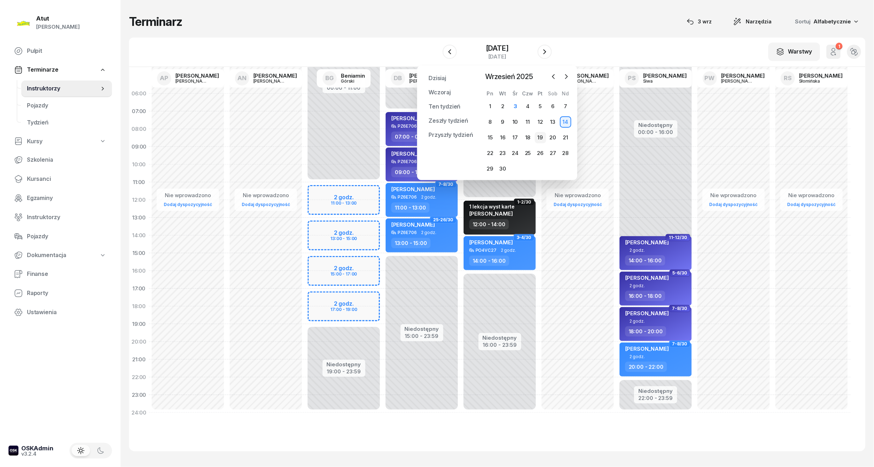
click at [539, 138] on div "19" at bounding box center [540, 137] width 11 height 11
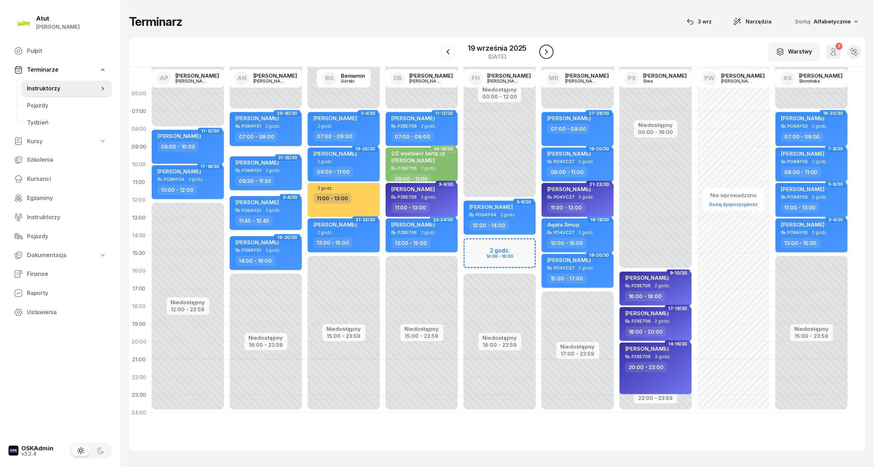
click at [545, 51] on icon "button" at bounding box center [546, 51] width 9 height 9
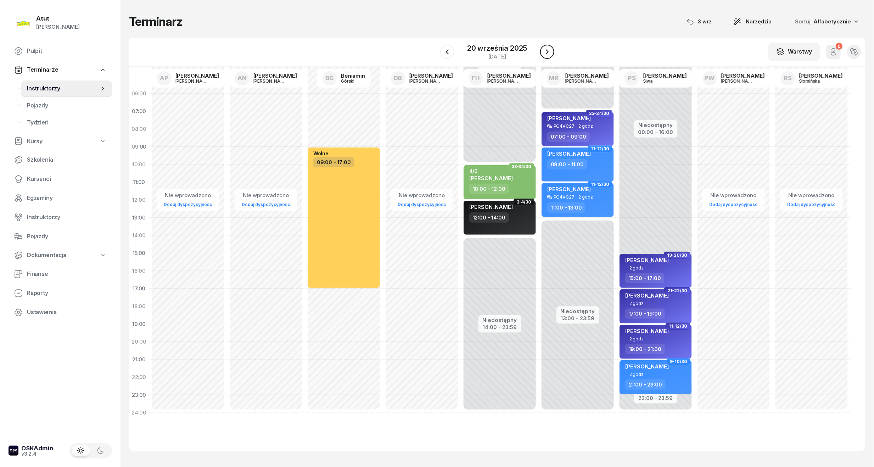
click at [544, 50] on icon "button" at bounding box center [547, 51] width 9 height 9
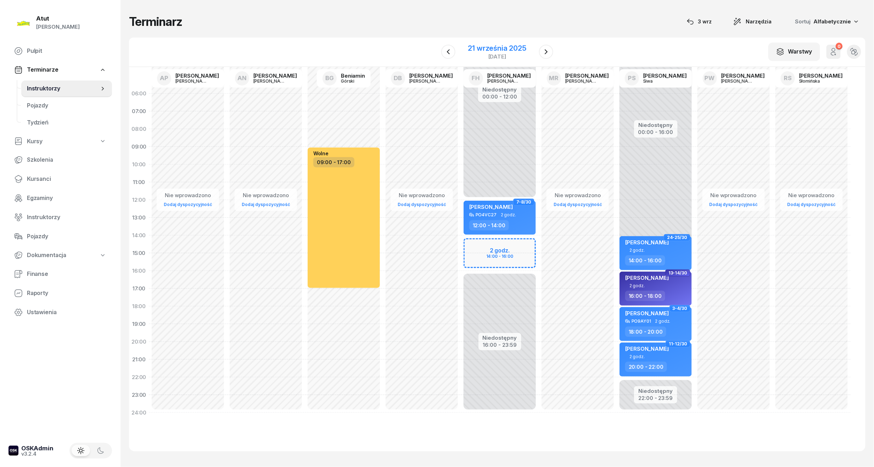
click at [495, 49] on div "21 września 2025" at bounding box center [497, 48] width 58 height 7
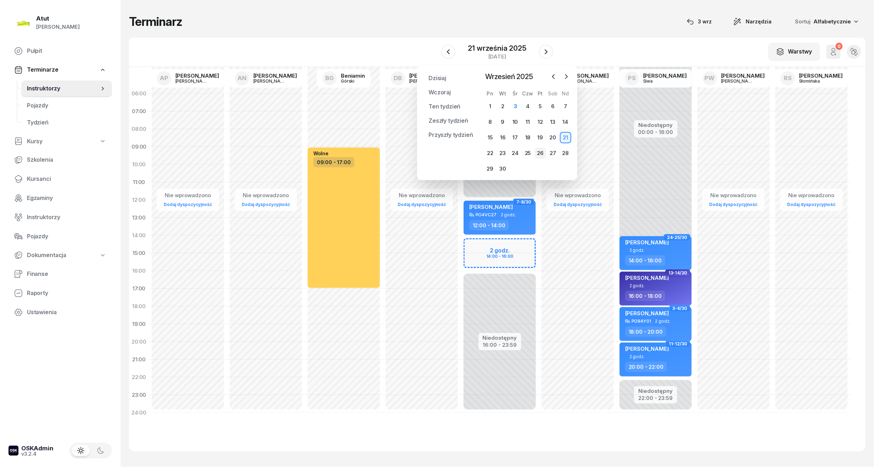
click at [539, 152] on div "26" at bounding box center [540, 152] width 11 height 11
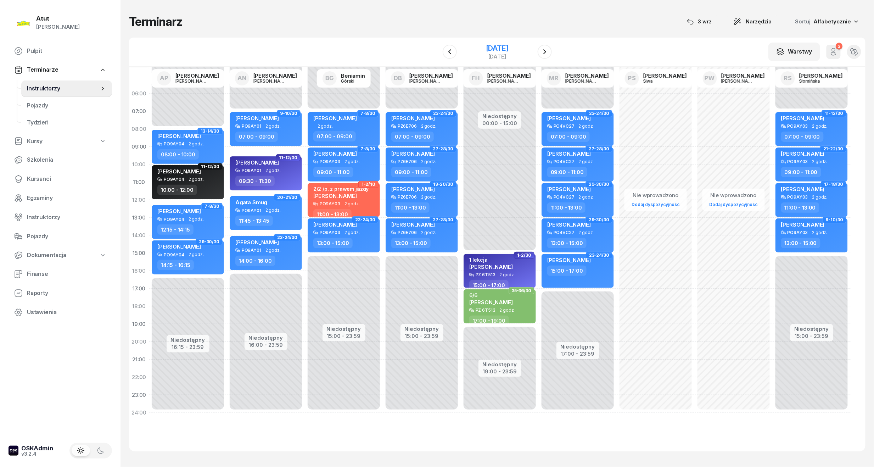
click at [494, 51] on div "26 września 2025" at bounding box center [497, 48] width 23 height 7
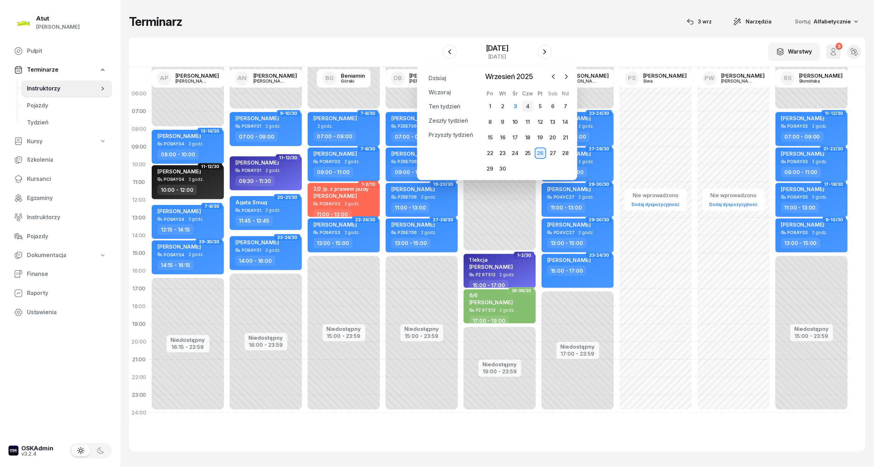
click at [526, 108] on div "4" at bounding box center [527, 106] width 11 height 11
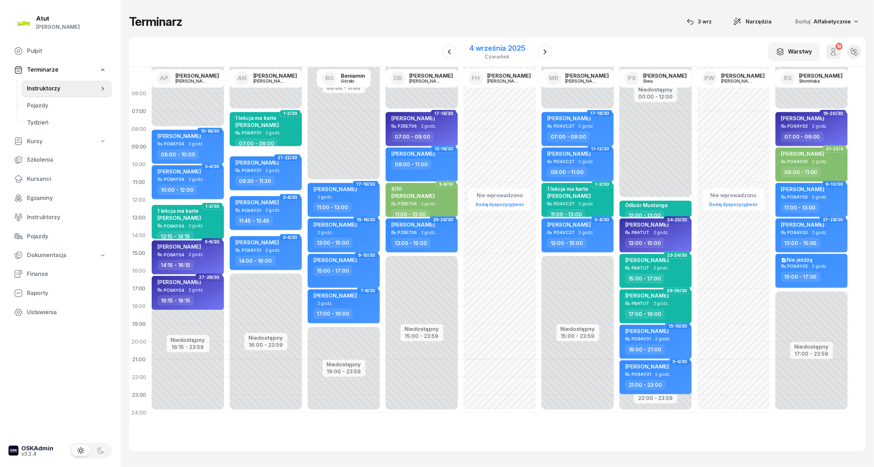
click at [512, 46] on div "4 września 2025" at bounding box center [497, 48] width 56 height 7
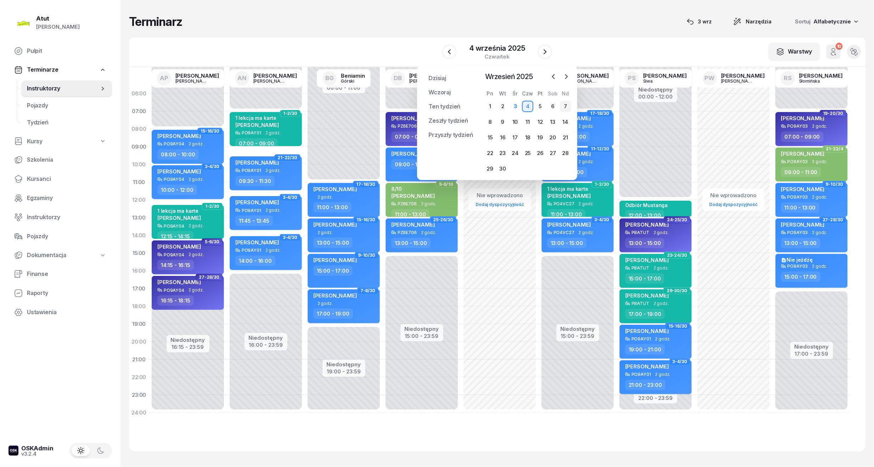
click at [563, 102] on div "7" at bounding box center [565, 106] width 11 height 11
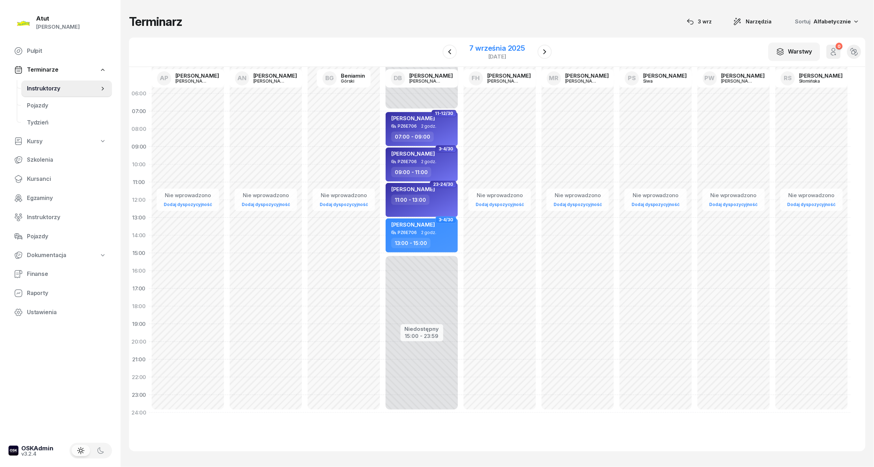
click at [468, 50] on div "7 września 2025 niedziela" at bounding box center [497, 52] width 73 height 20
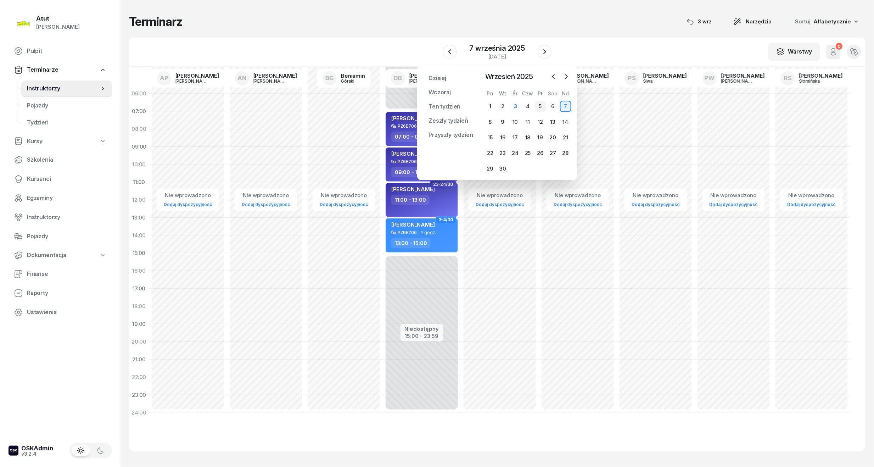
click at [539, 106] on div "5" at bounding box center [540, 106] width 11 height 11
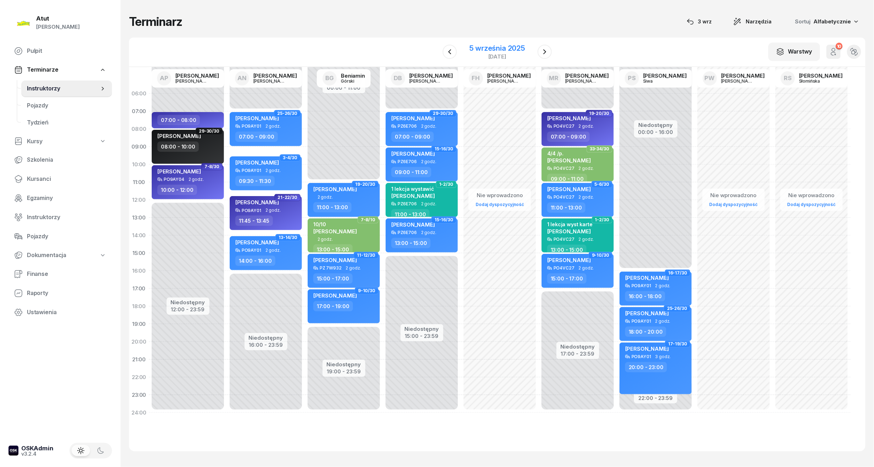
click at [485, 46] on div "5 września 2025" at bounding box center [497, 48] width 56 height 7
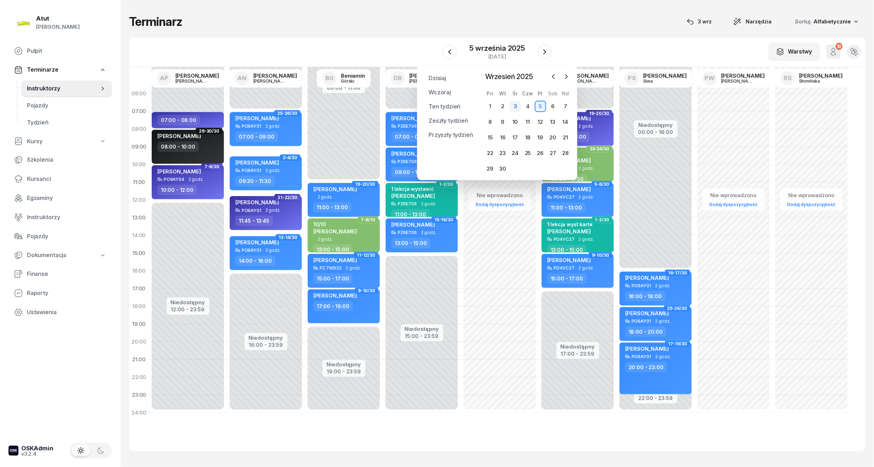
click at [518, 102] on div "3" at bounding box center [514, 106] width 11 height 11
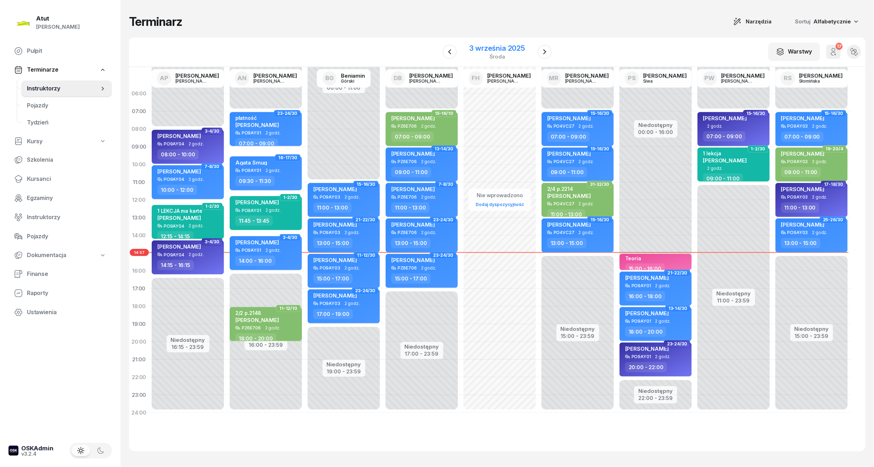
click at [509, 54] on div "środa" at bounding box center [497, 56] width 56 height 5
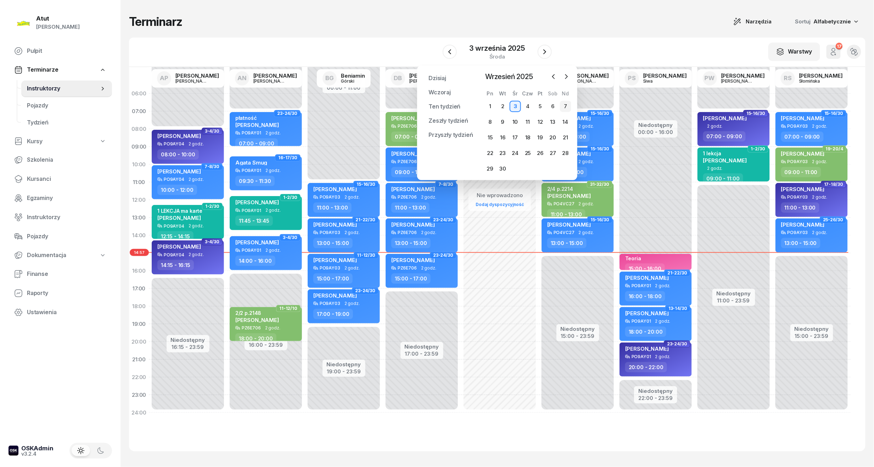
click at [565, 108] on div "7" at bounding box center [565, 106] width 11 height 11
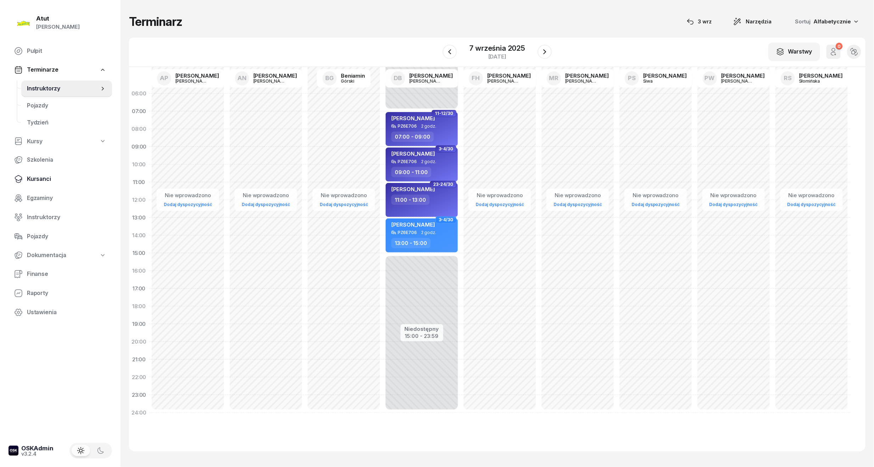
click at [30, 175] on span "Kursanci" at bounding box center [66, 178] width 79 height 9
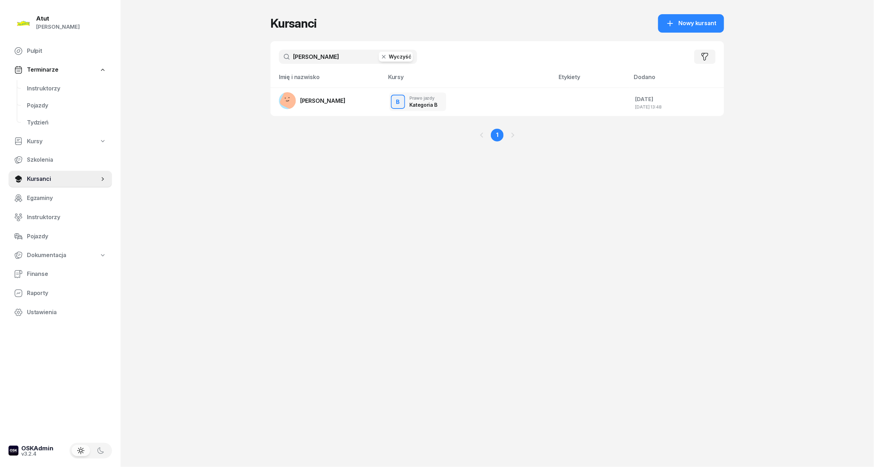
drag, startPoint x: 324, startPoint y: 57, endPoint x: 201, endPoint y: 64, distance: 122.8
click at [201, 64] on div "Atut Paulina Lis Pulpit Terminarze Instruktorzy Pojazdy Tydzień Kursy Szkolenia…" at bounding box center [437, 233] width 874 height 467
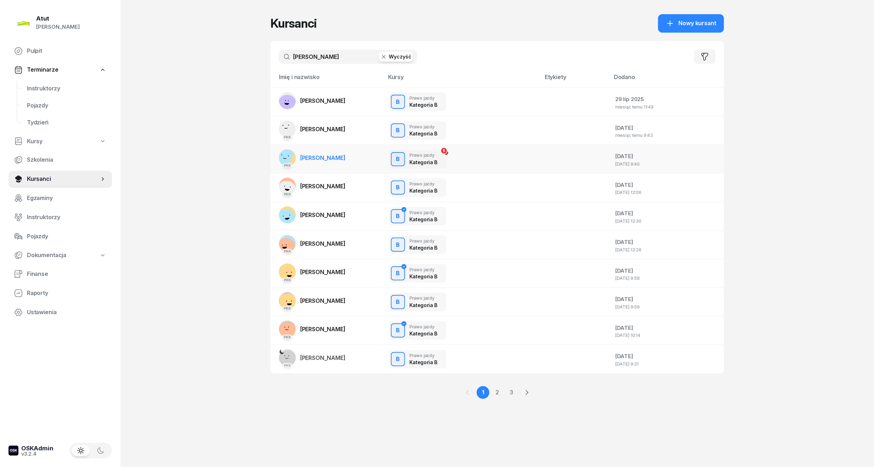
type input "maria"
click at [323, 154] on span "Maria Darmonos" at bounding box center [322, 157] width 45 height 7
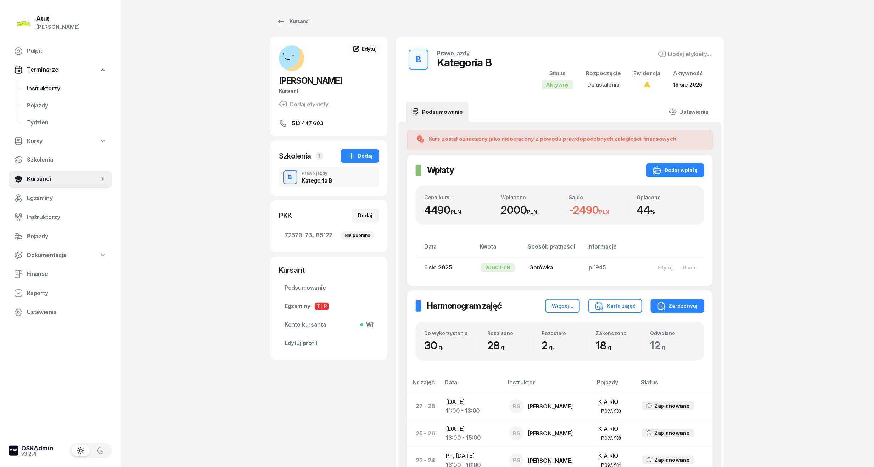
click at [49, 87] on span "Instruktorzy" at bounding box center [66, 88] width 79 height 9
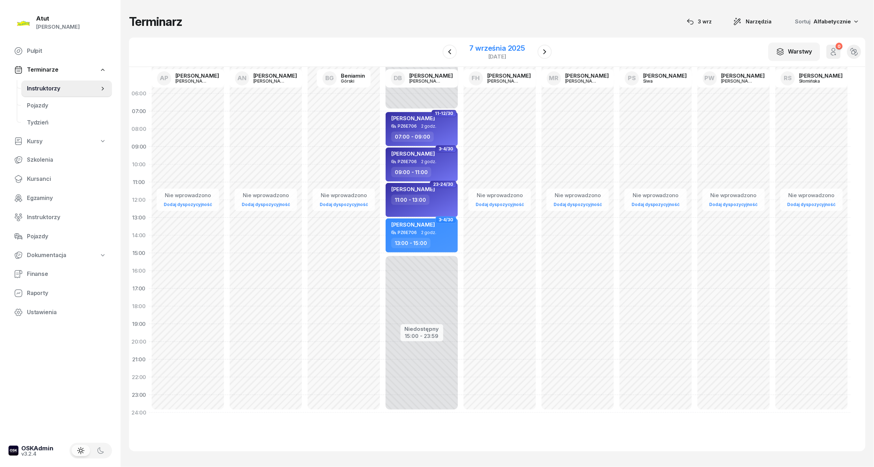
click at [505, 46] on div "7 września 2025" at bounding box center [497, 48] width 56 height 7
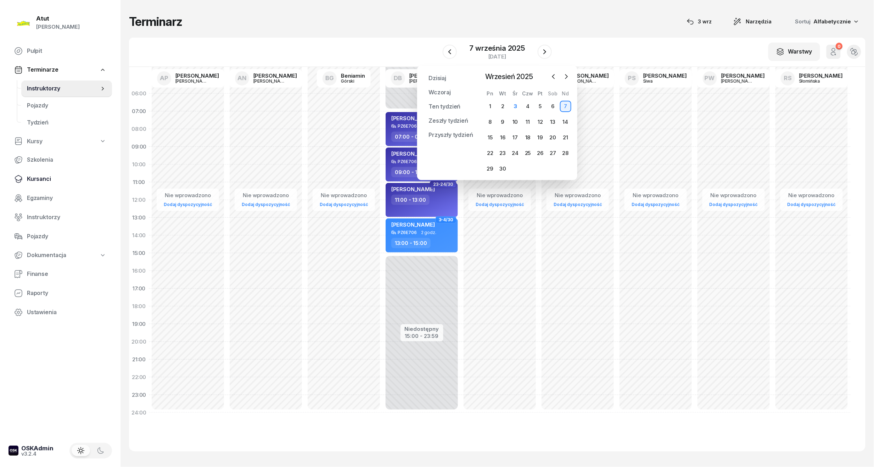
click at [33, 177] on span "Kursanci" at bounding box center [66, 178] width 79 height 9
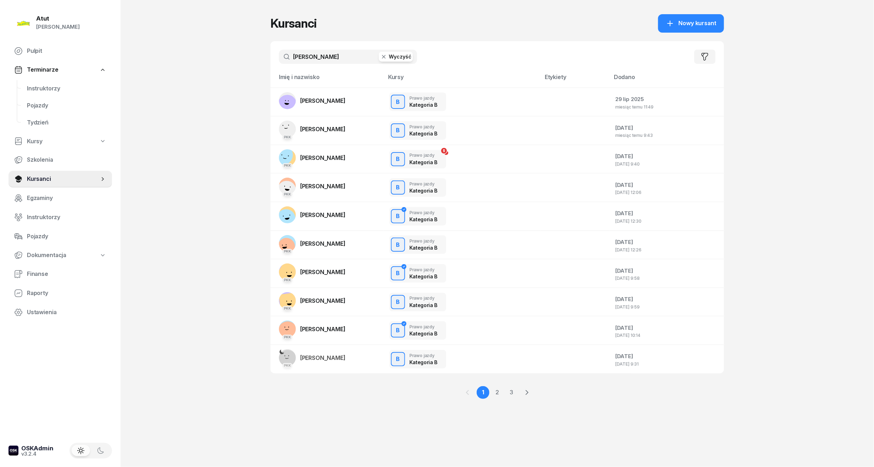
drag, startPoint x: 271, startPoint y: 67, endPoint x: -24, endPoint y: 104, distance: 297.7
click at [0, 104] on html "Paulina Atut Paulina Lis Pulpit Terminarze Instruktorzy Pojazdy Tydzień Kursy S…" at bounding box center [437, 233] width 874 height 467
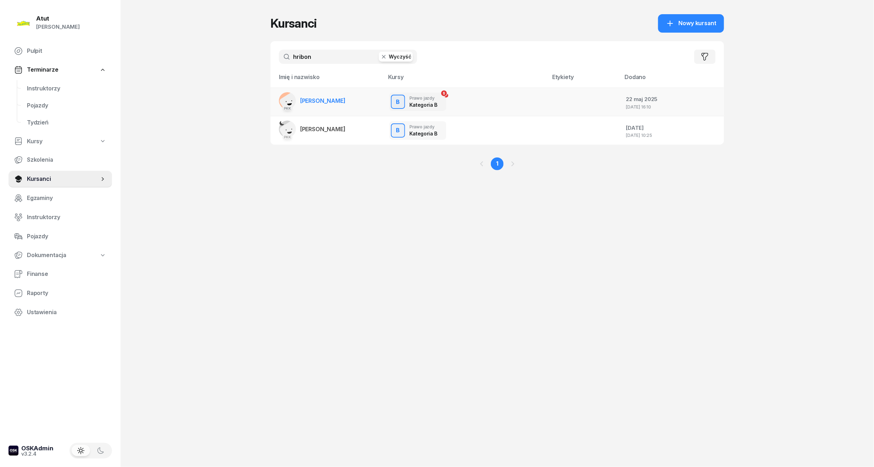
type input "hribon"
click at [320, 99] on span "Vitalii Hribonkin" at bounding box center [322, 100] width 45 height 7
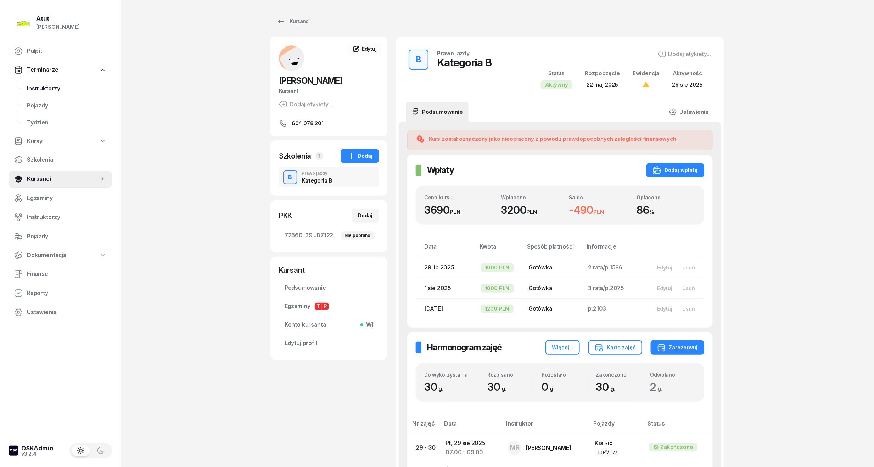
click at [54, 86] on span "Instruktorzy" at bounding box center [66, 88] width 79 height 9
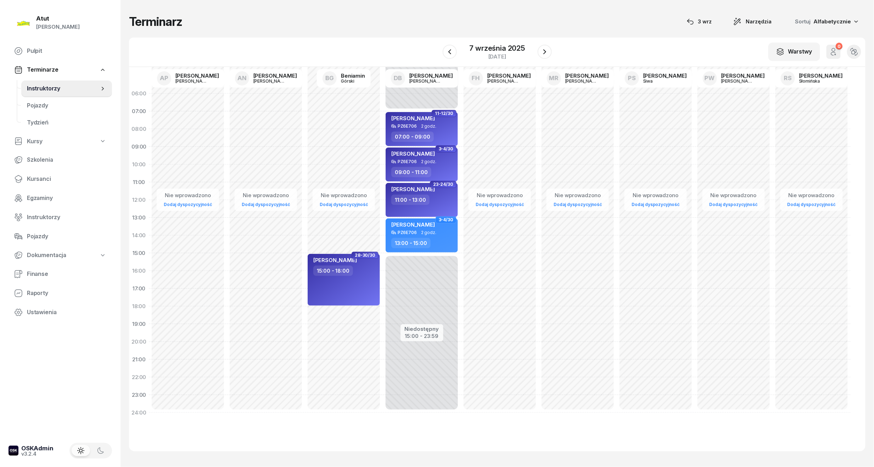
click at [345, 173] on div "Nie wprowadzono Dodaj dyspozycyjność 28-30/30 Wiktoria Spławska 15:00 - 18:00" at bounding box center [344, 253] width 78 height 337
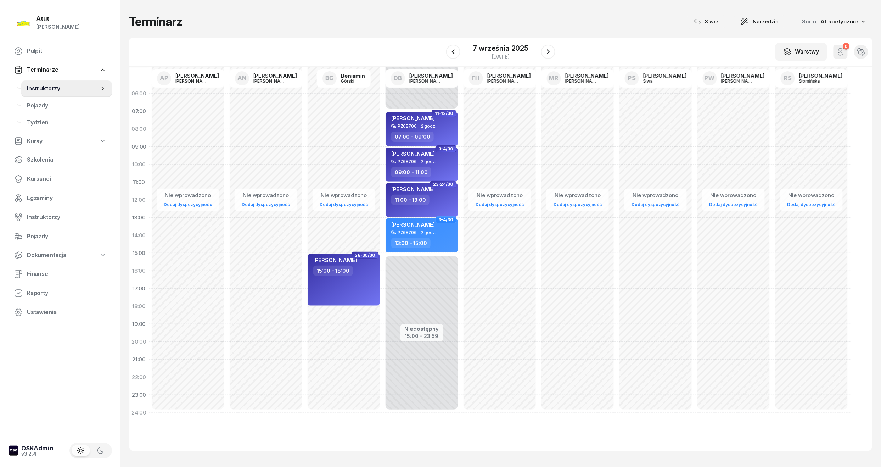
select select "10"
select select "12"
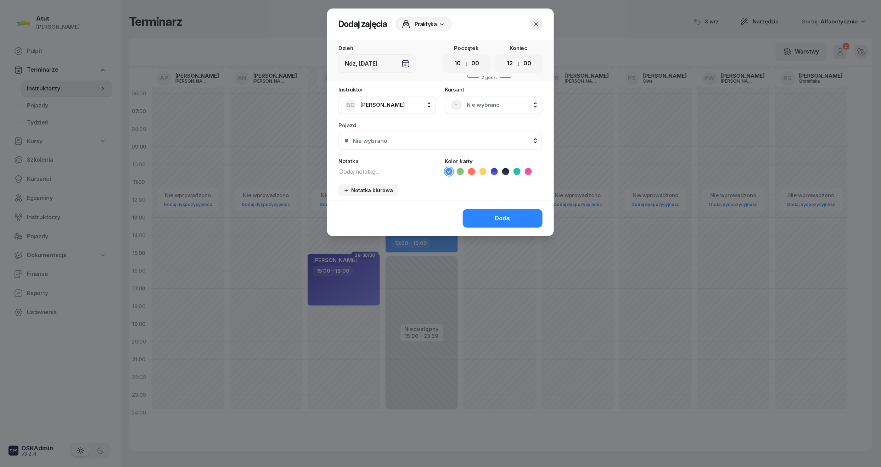
drag, startPoint x: 462, startPoint y: 62, endPoint x: 473, endPoint y: 91, distance: 31.1
click at [462, 62] on select "00 01 02 03 04 05 06 07 08 09 10 11 12 13 14 15 16 17 18 19 20 21 22 23" at bounding box center [457, 63] width 13 height 15
select select "11"
click at [451, 56] on select "00 01 02 03 04 05 06 07 08 09 10 11 12 13 14 15 16 17 18 19 20 21 22 23" at bounding box center [457, 63] width 13 height 15
click at [511, 63] on select "00 01 02 03 04 05 06 07 08 09 10 11 12 13 14 15 16 17 18 19 20 21 22 23" at bounding box center [509, 63] width 13 height 15
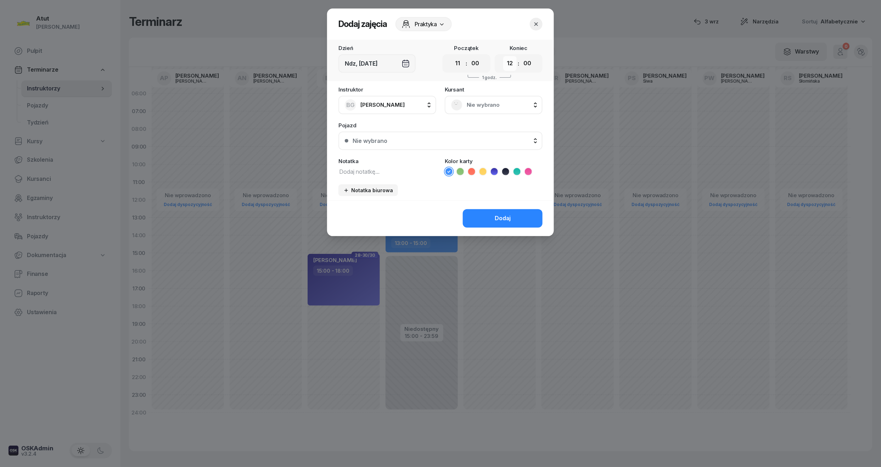
select select "13"
click at [503, 56] on select "00 01 02 03 04 05 06 07 08 09 10 11 12 13 14 15 16 17 18 19 20 21 22 23" at bounding box center [509, 63] width 13 height 15
click at [468, 97] on div "Nie wybrano" at bounding box center [494, 105] width 98 height 18
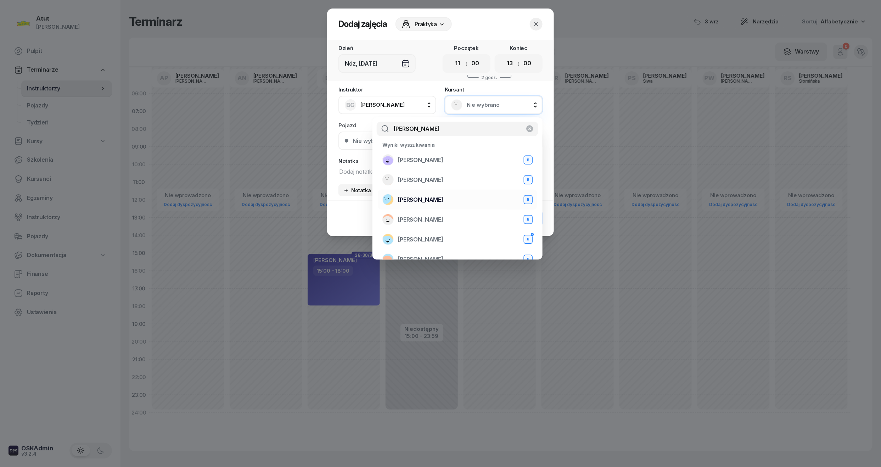
type input "maria"
click at [440, 203] on span "Maria Darmonos" at bounding box center [420, 199] width 45 height 9
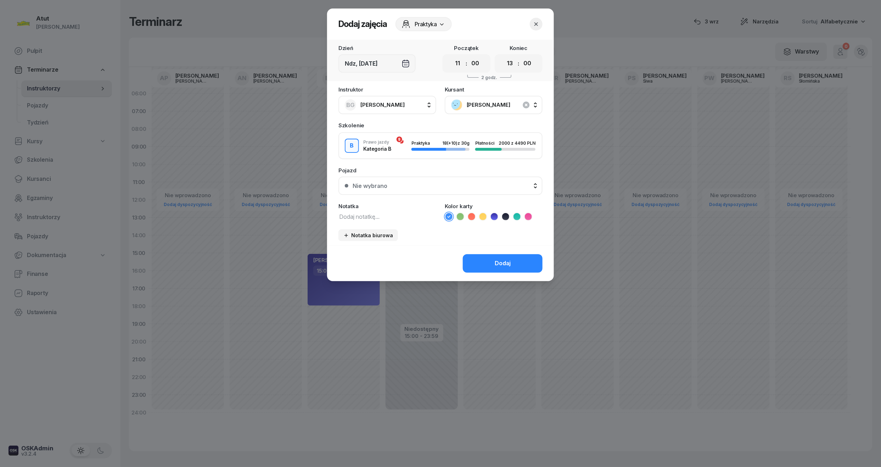
click at [493, 214] on icon at bounding box center [494, 216] width 7 height 7
click at [376, 186] on div "Nie wybrano" at bounding box center [369, 186] width 35 height 6
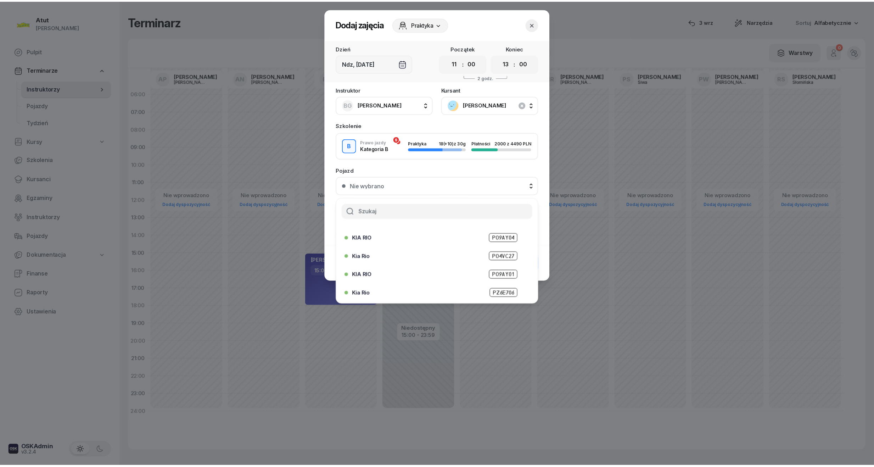
scroll to position [88, 0]
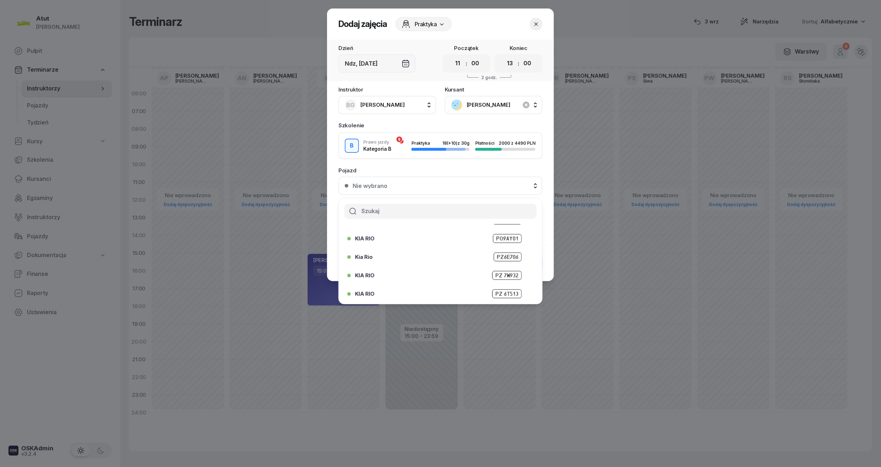
click at [505, 270] on div "KIA RIO PZ 7W932" at bounding box center [438, 275] width 182 height 11
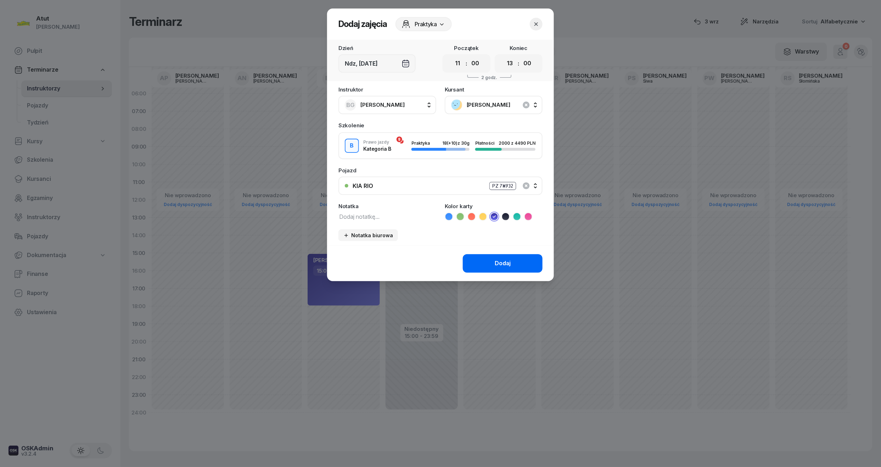
click at [499, 259] on div "Dodaj" at bounding box center [503, 263] width 16 height 9
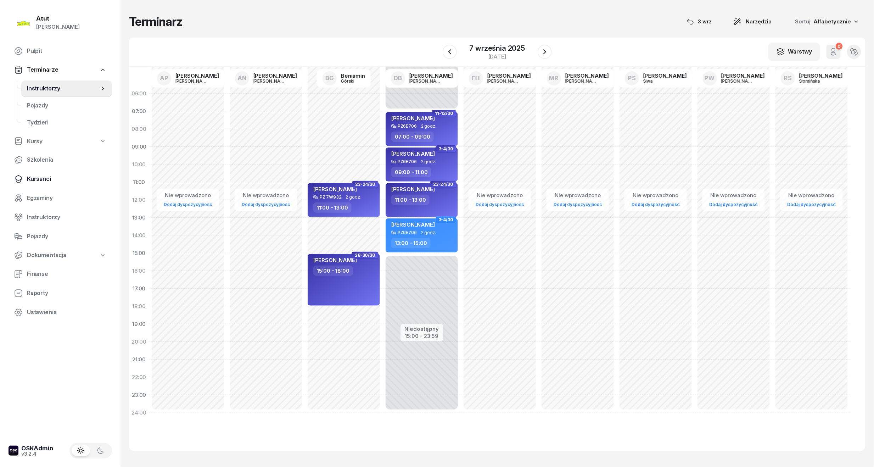
click at [33, 176] on span "Kursanci" at bounding box center [66, 178] width 79 height 9
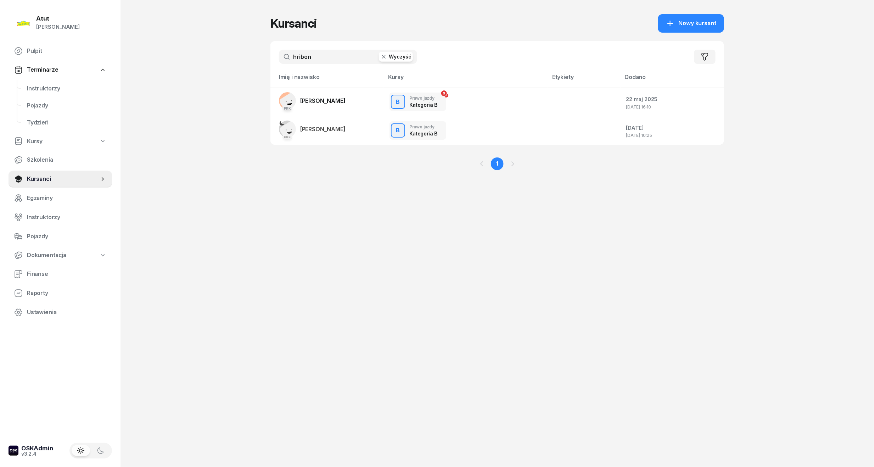
drag, startPoint x: 315, startPoint y: 56, endPoint x: 160, endPoint y: 77, distance: 156.2
click at [160, 77] on div "Atut Paulina Lis Pulpit Terminarze Instruktorzy Pojazdy Tydzień Kursy Szkolenia…" at bounding box center [437, 233] width 874 height 467
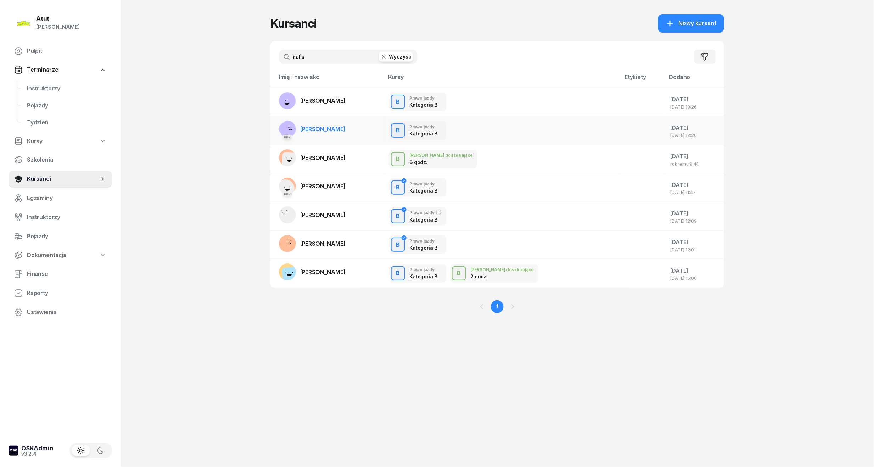
type input "rafa"
click at [313, 128] on span "Rafa Ahmed" at bounding box center [322, 128] width 45 height 7
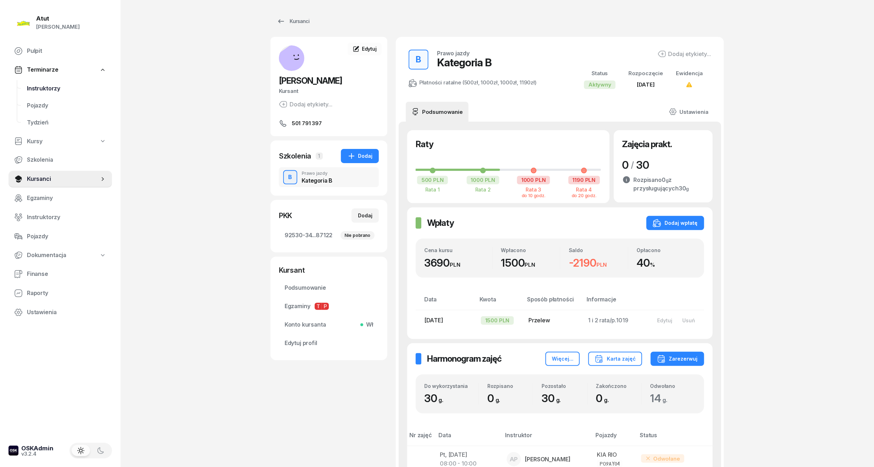
click at [39, 84] on span "Instruktorzy" at bounding box center [66, 88] width 79 height 9
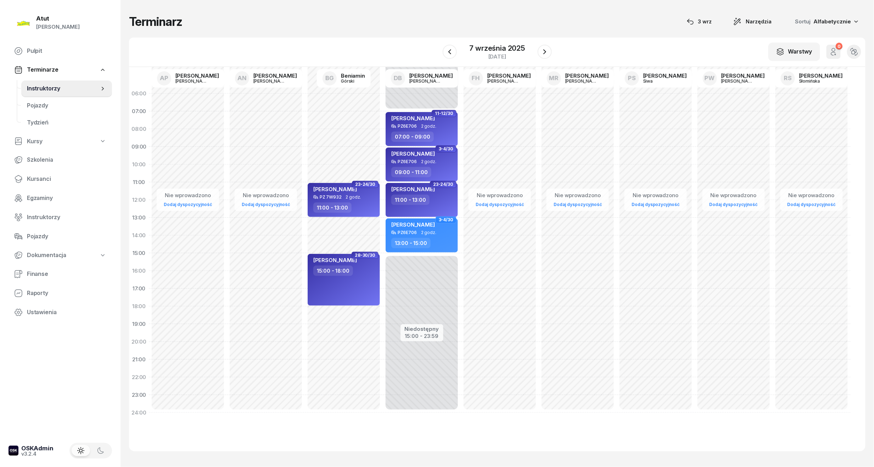
click at [495, 39] on div "W Wybierz AP Adam Pytlak AN Artur Nowakowski BG Beniamin Górski DB Dariusz Bańk…" at bounding box center [497, 52] width 736 height 29
click at [499, 47] on div "7 września 2025" at bounding box center [497, 48] width 56 height 7
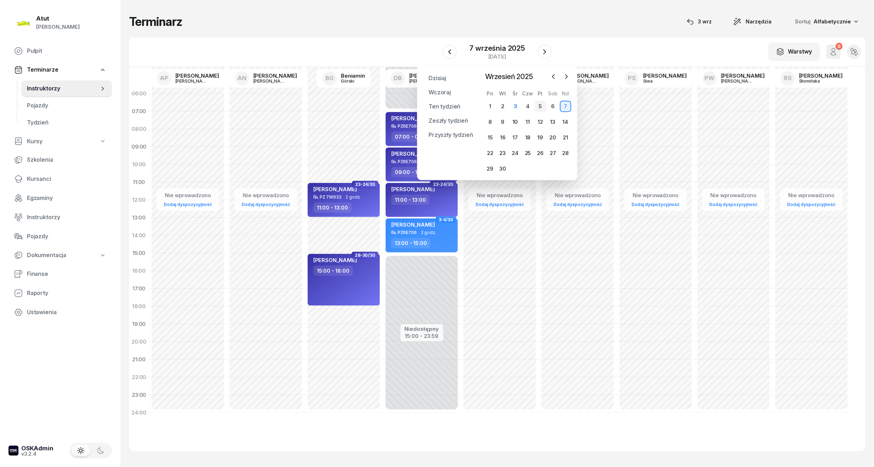
click at [541, 107] on div "5" at bounding box center [540, 106] width 11 height 11
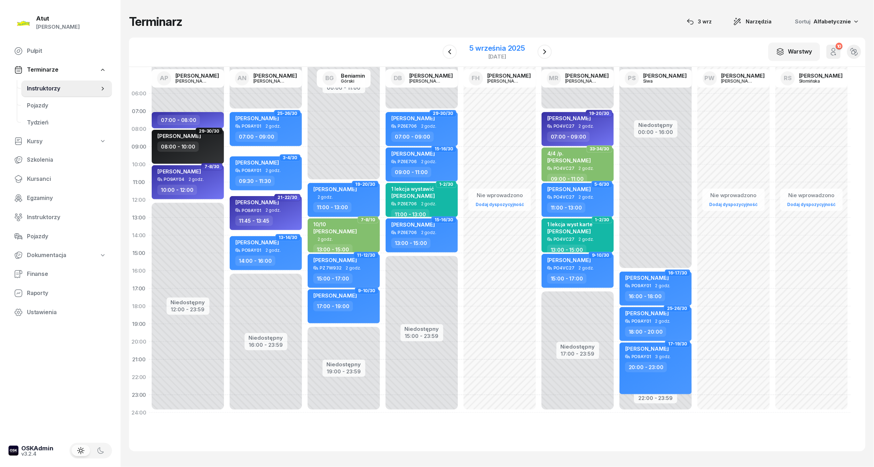
drag, startPoint x: 502, startPoint y: 49, endPoint x: 504, endPoint y: 54, distance: 5.7
click at [502, 49] on div "5 września 2025" at bounding box center [497, 48] width 56 height 7
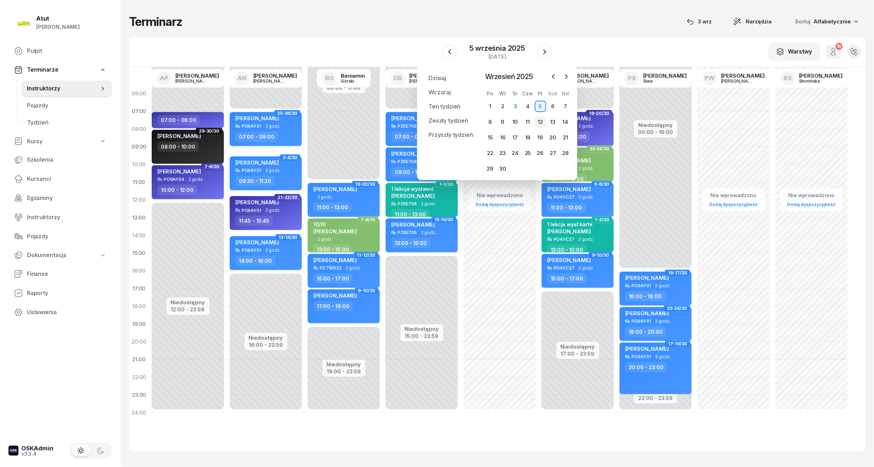
click at [539, 120] on div "12" at bounding box center [540, 121] width 11 height 11
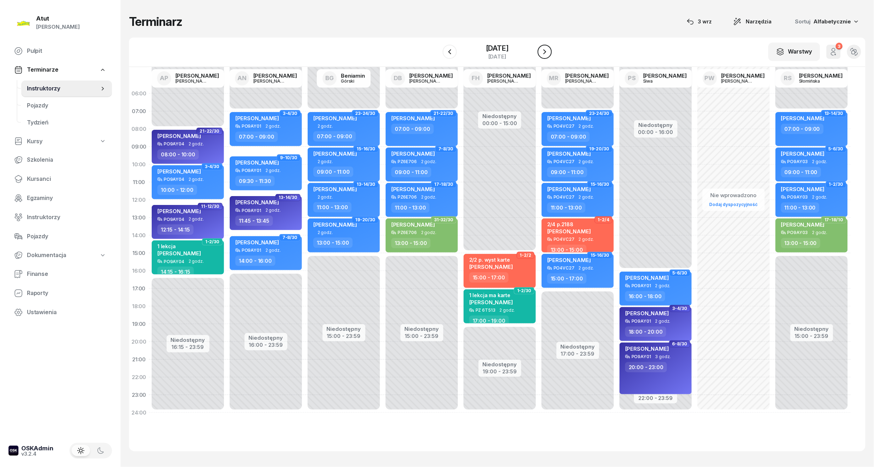
click at [550, 48] on button "button" at bounding box center [544, 52] width 14 height 14
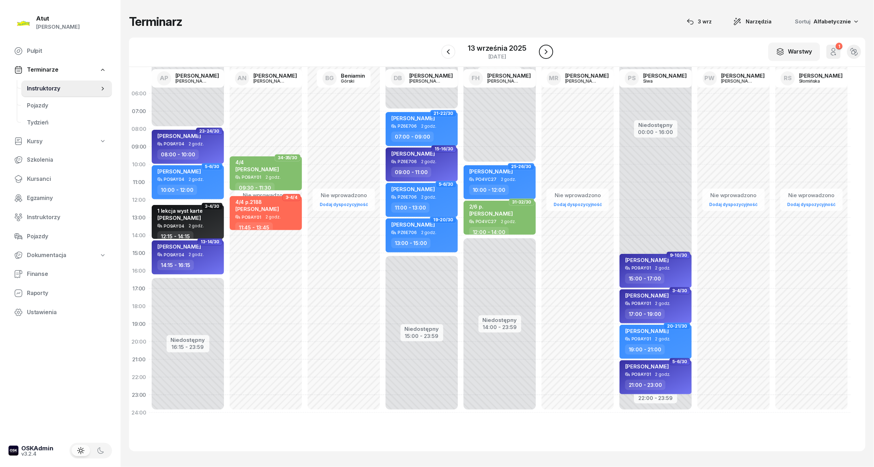
click at [550, 48] on button "button" at bounding box center [546, 52] width 14 height 14
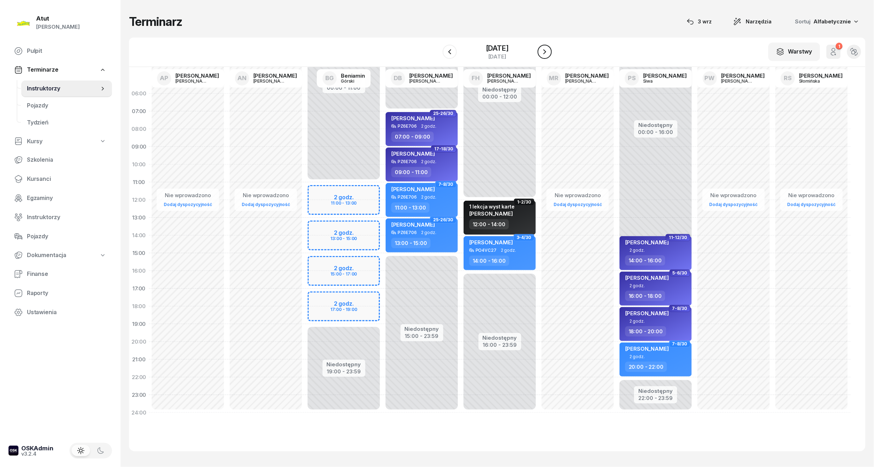
click at [550, 48] on button "button" at bounding box center [544, 52] width 14 height 14
click at [502, 48] on div "15 września 2025" at bounding box center [497, 48] width 34 height 7
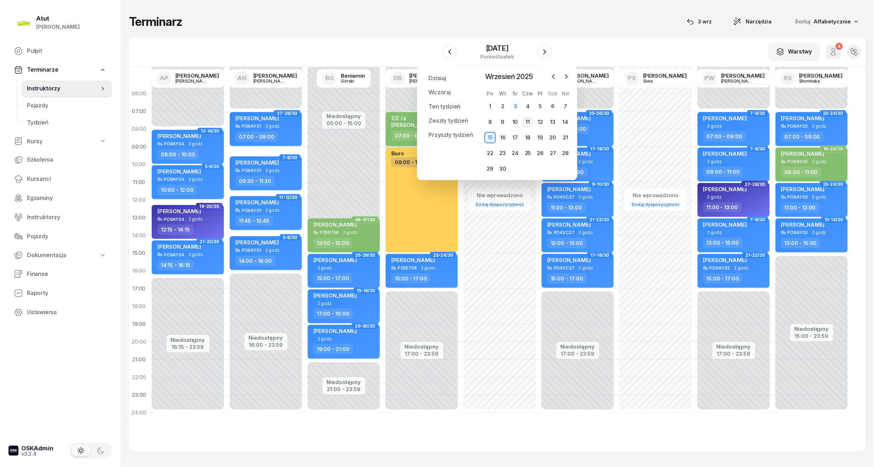
click at [529, 123] on div "11" at bounding box center [527, 121] width 11 height 11
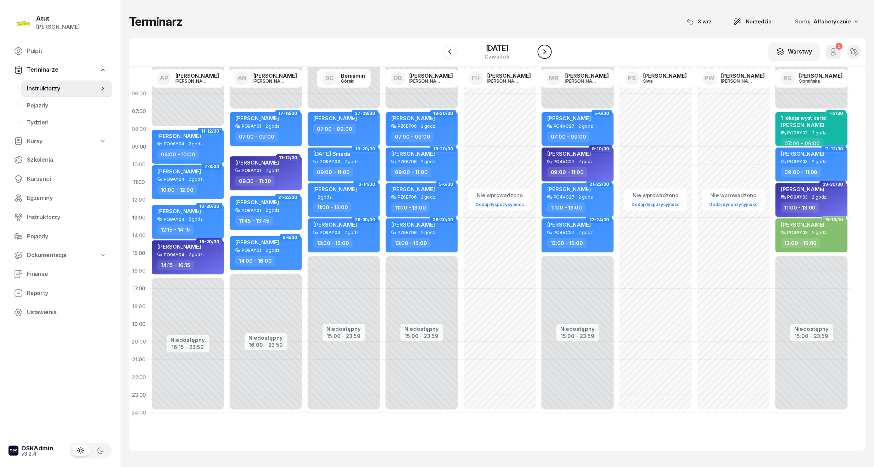
click at [543, 47] on button "button" at bounding box center [544, 52] width 14 height 14
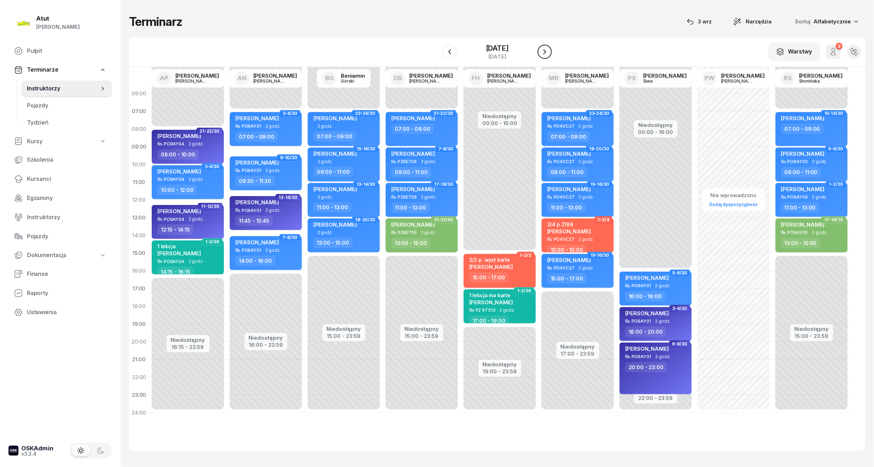
click at [543, 47] on button "button" at bounding box center [544, 52] width 14 height 14
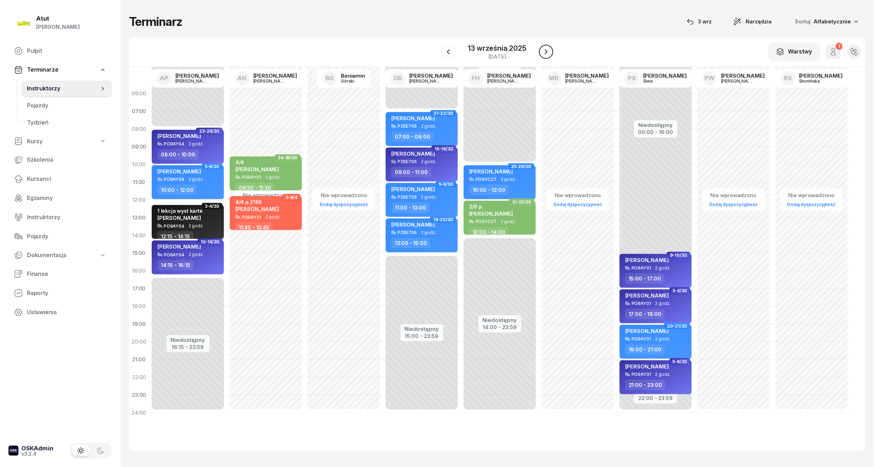
click at [543, 47] on button "button" at bounding box center [546, 52] width 14 height 14
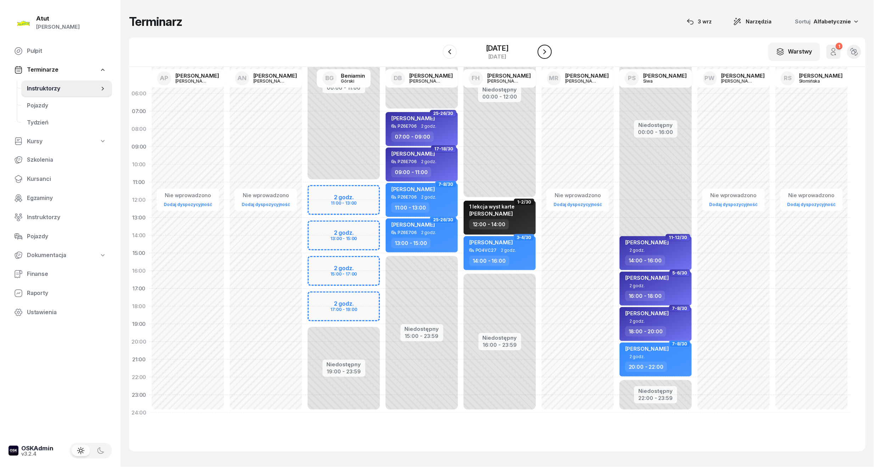
click at [543, 47] on button "button" at bounding box center [544, 52] width 14 height 14
click at [504, 46] on div "15 września 2025" at bounding box center [497, 48] width 34 height 7
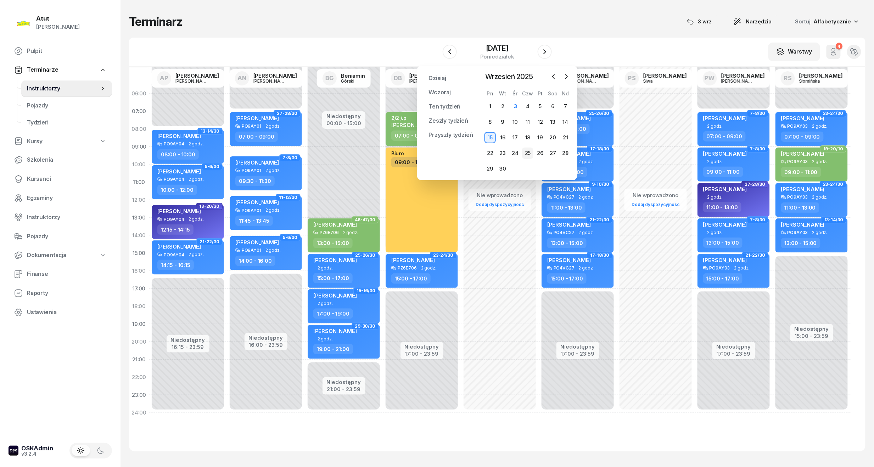
click at [532, 155] on div "25" at bounding box center [527, 152] width 11 height 11
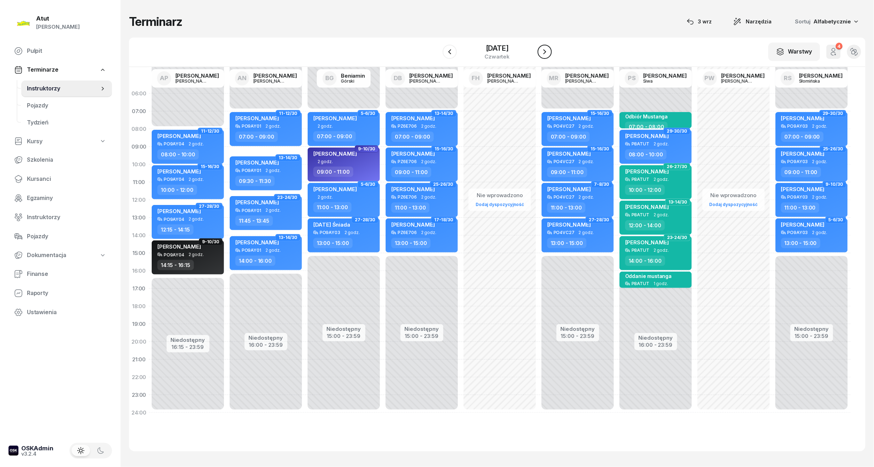
click at [546, 50] on icon "button" at bounding box center [544, 51] width 3 height 5
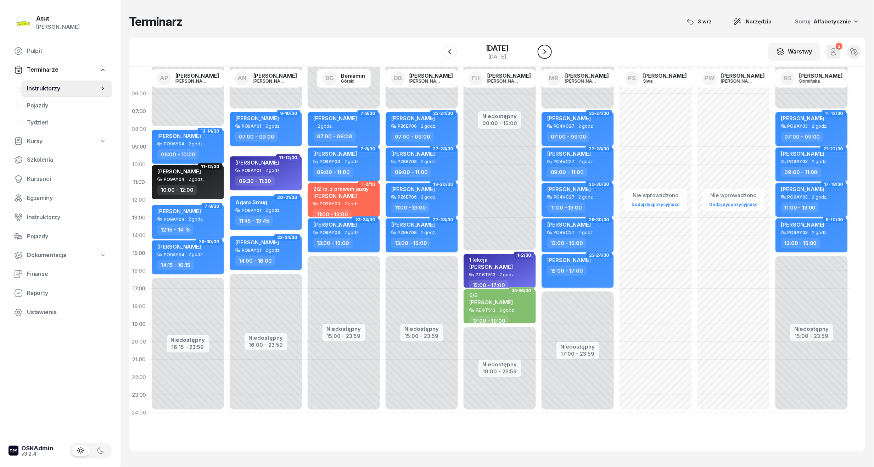
click at [546, 50] on icon "button" at bounding box center [544, 51] width 3 height 5
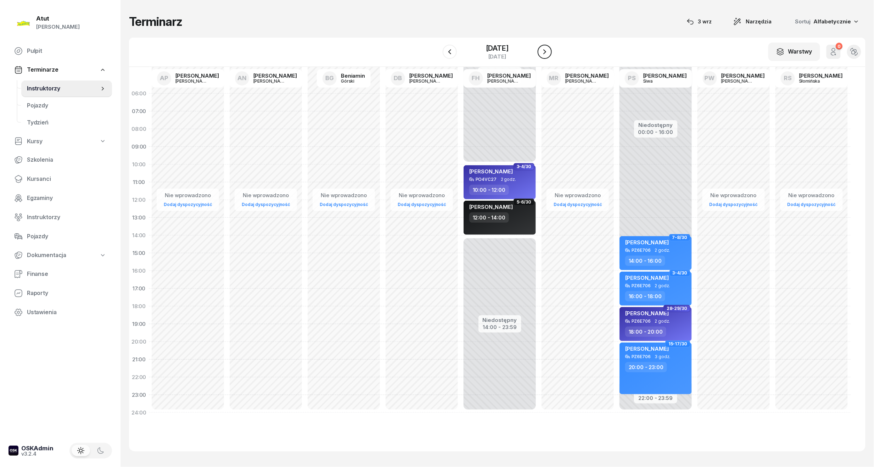
click at [546, 50] on icon "button" at bounding box center [544, 51] width 3 height 5
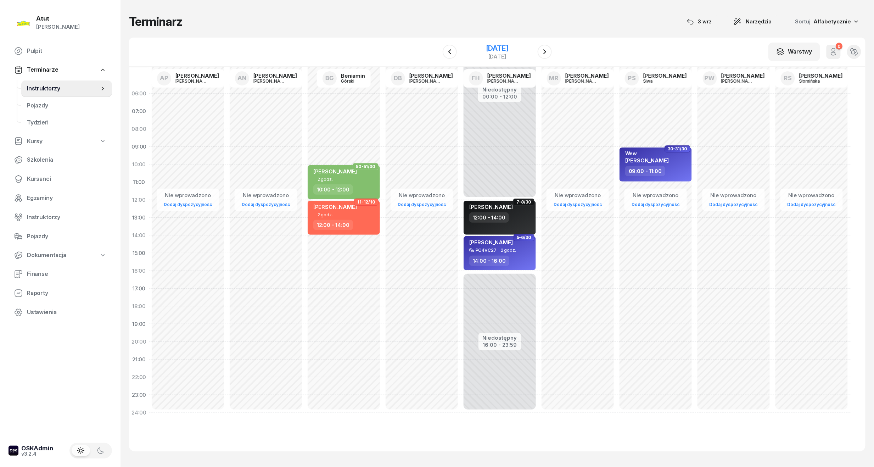
click at [508, 50] on div "28 września 2025" at bounding box center [497, 48] width 23 height 7
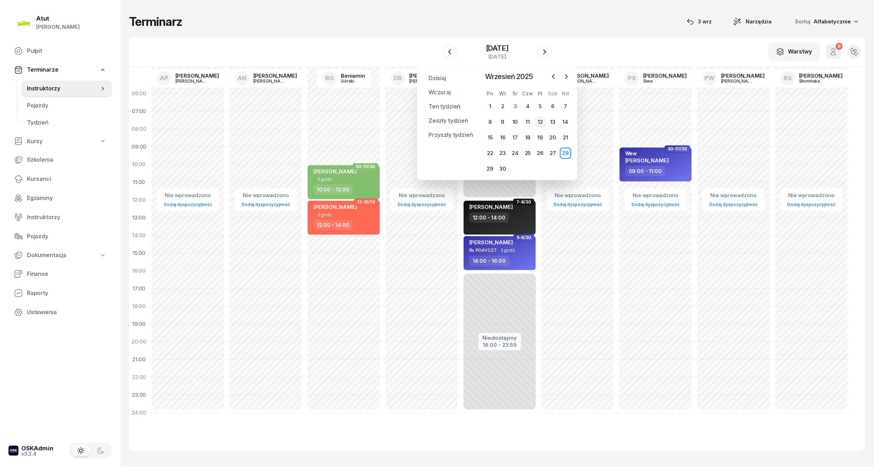
click at [537, 120] on div "12" at bounding box center [540, 121] width 11 height 11
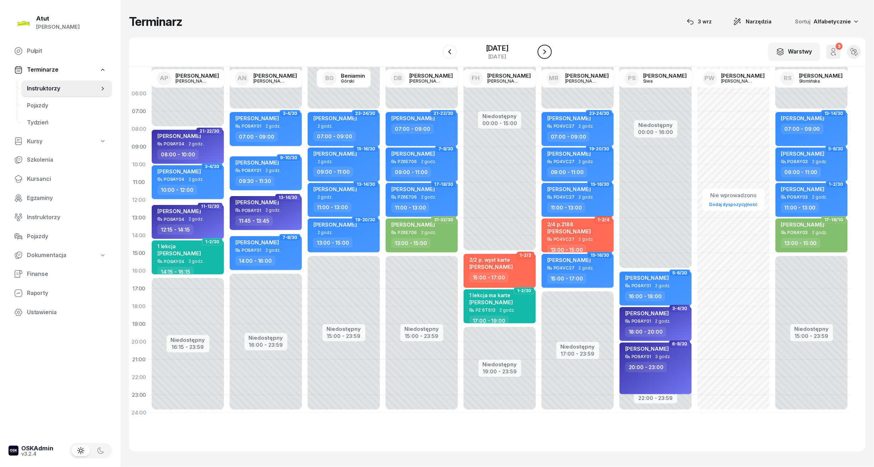
click at [542, 50] on icon "button" at bounding box center [544, 51] width 9 height 9
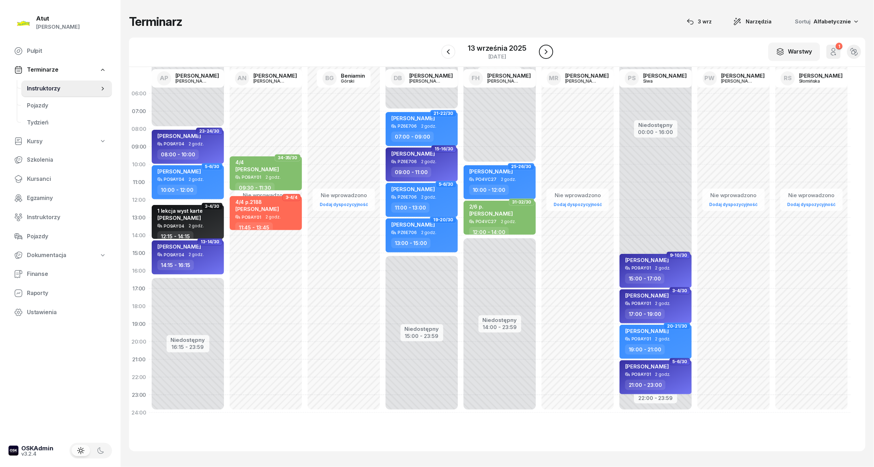
click at [542, 50] on icon "button" at bounding box center [546, 51] width 9 height 9
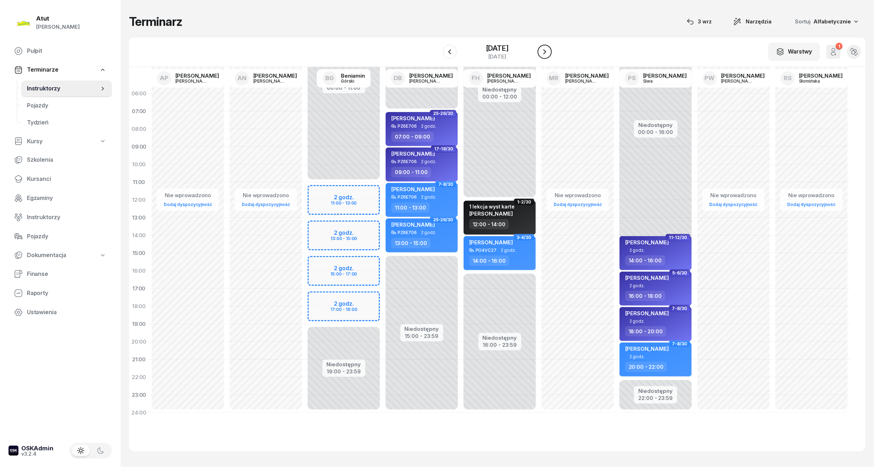
click at [542, 50] on icon "button" at bounding box center [544, 51] width 9 height 9
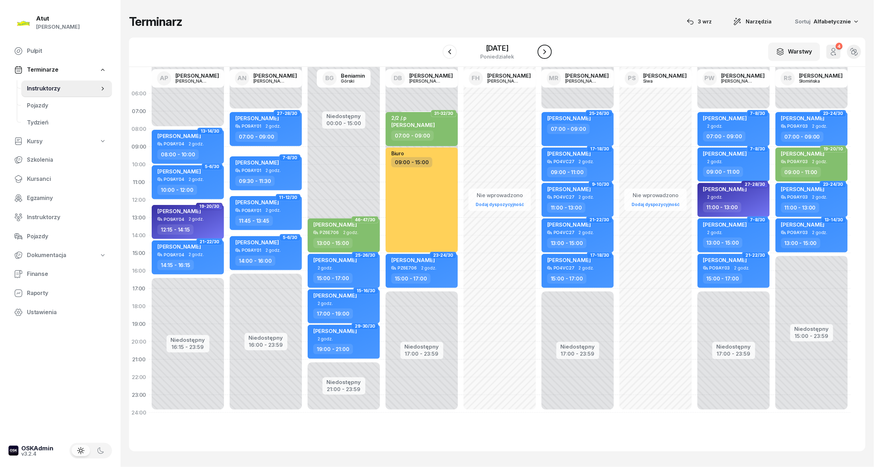
click at [542, 50] on icon "button" at bounding box center [544, 51] width 9 height 9
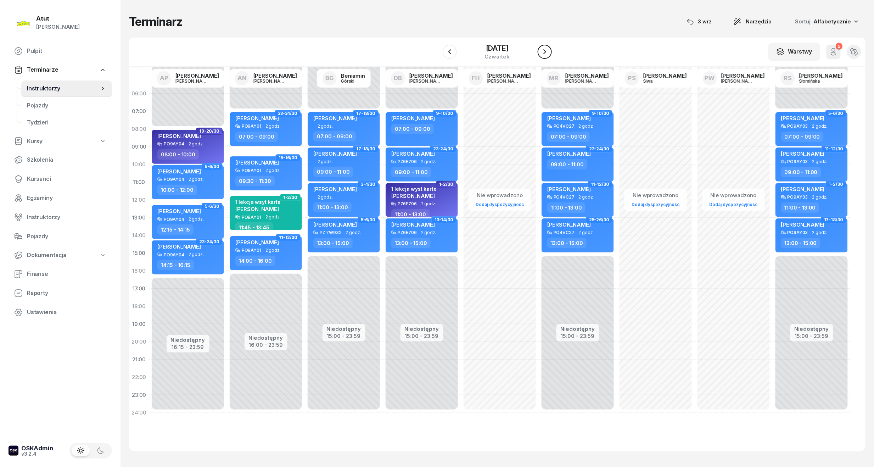
click at [550, 52] on button "button" at bounding box center [544, 52] width 14 height 14
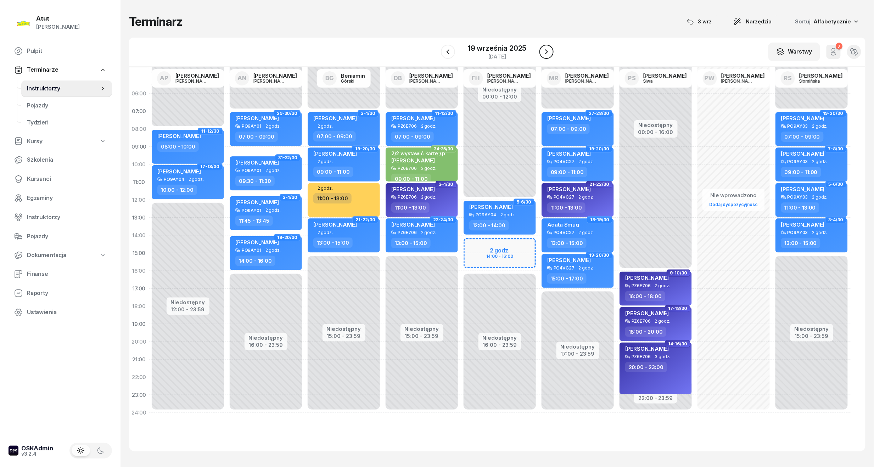
click at [546, 52] on icon "button" at bounding box center [546, 51] width 3 height 5
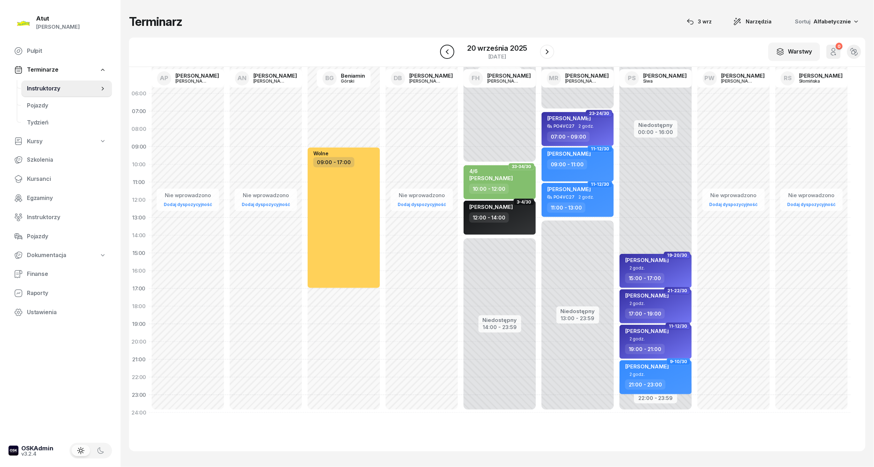
click at [450, 54] on icon "button" at bounding box center [447, 51] width 9 height 9
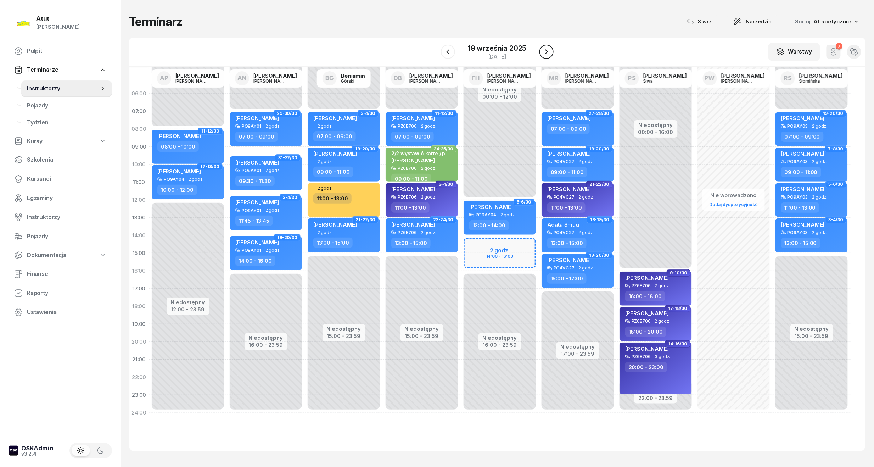
click at [543, 47] on icon "button" at bounding box center [546, 51] width 9 height 9
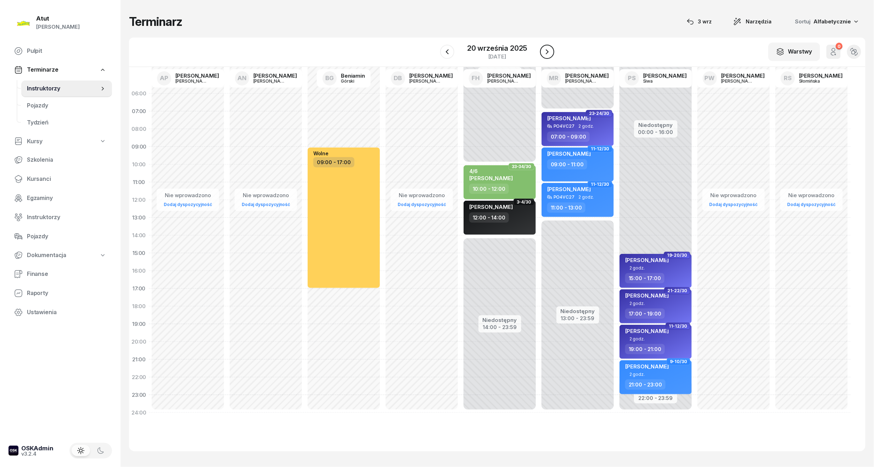
click at [543, 48] on icon "button" at bounding box center [547, 51] width 9 height 9
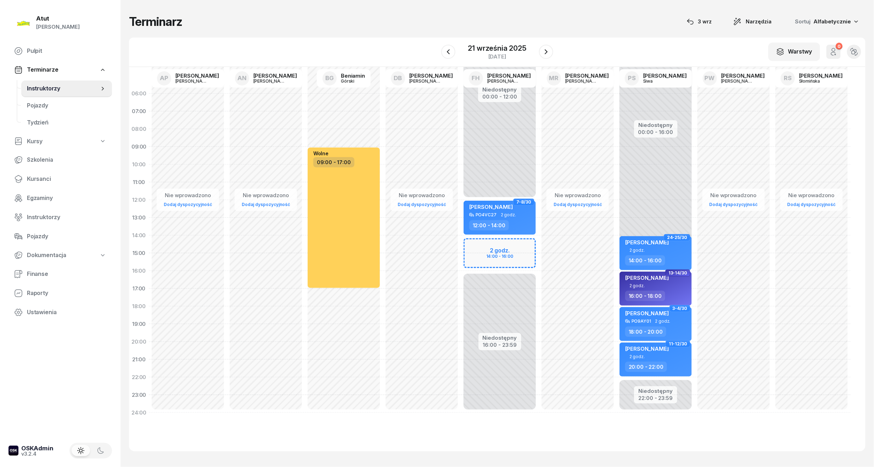
click at [492, 244] on div "Niedostępny 00:00 - 12:00 Niedostępny 16:00 - 23:59 2 godz. 14:00 - 16:00 7-8/3…" at bounding box center [499, 253] width 78 height 337
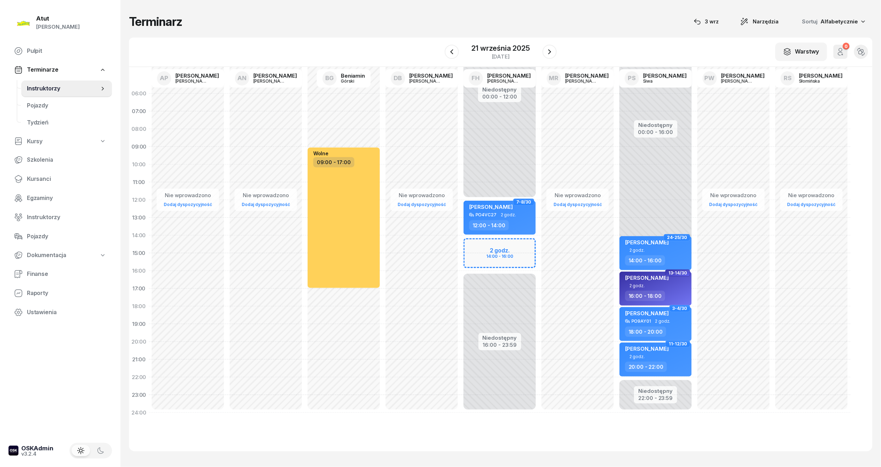
select select "14"
select select "16"
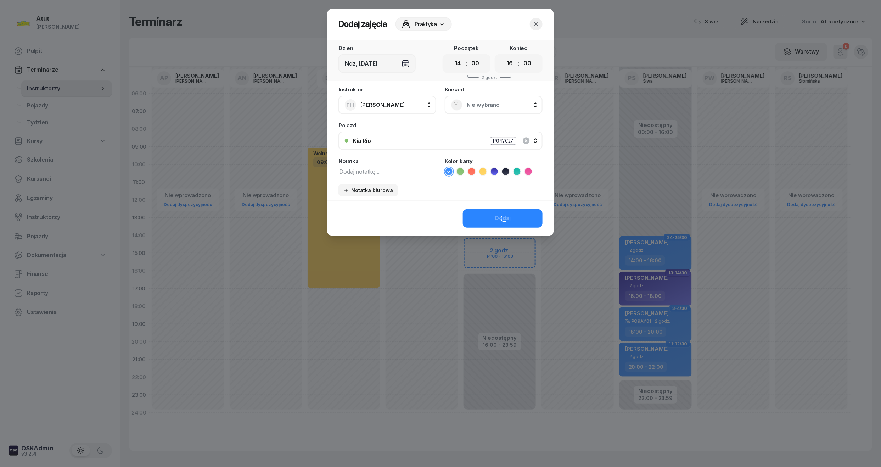
click at [487, 105] on span "Nie wybrano" at bounding box center [501, 104] width 69 height 9
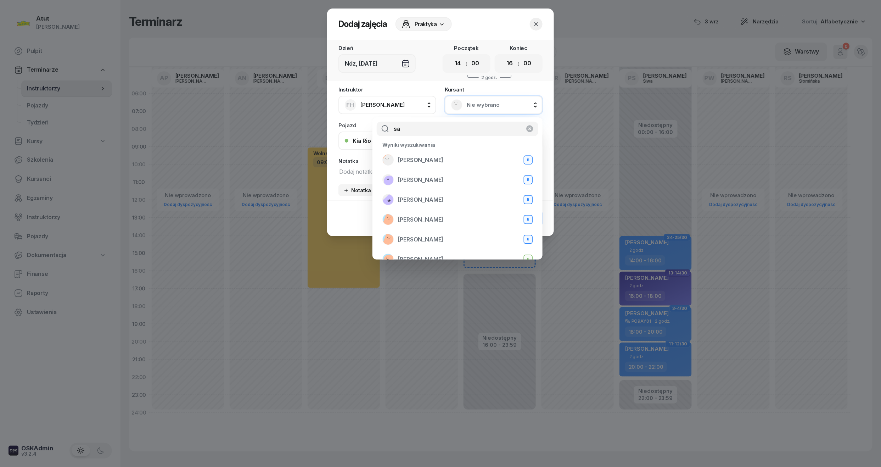
type input "s"
type input "rafa"
click at [413, 181] on span "Rafa Ahmed" at bounding box center [420, 179] width 45 height 9
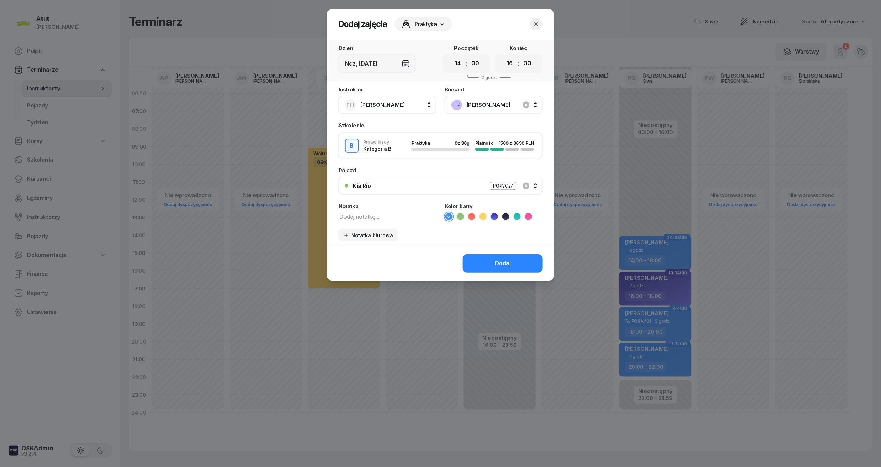
click at [505, 210] on div "Kolor karty" at bounding box center [494, 211] width 98 height 17
click at [505, 217] on icon at bounding box center [505, 216] width 7 height 7
click at [347, 215] on textarea at bounding box center [387, 215] width 98 height 9
type textarea "1 lekcja"
click at [502, 265] on div "Dodaj" at bounding box center [503, 263] width 16 height 9
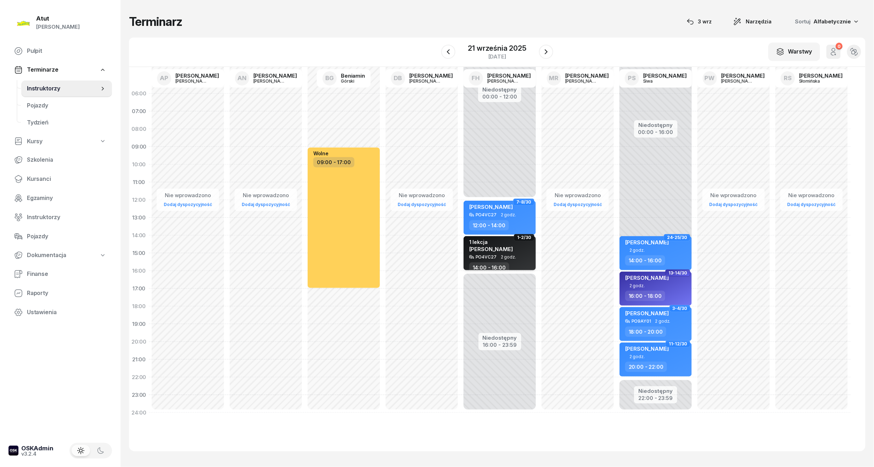
click at [503, 253] on div "1 lekcja Rafa Ahmed" at bounding box center [500, 247] width 62 height 16
select select "14"
select select "16"
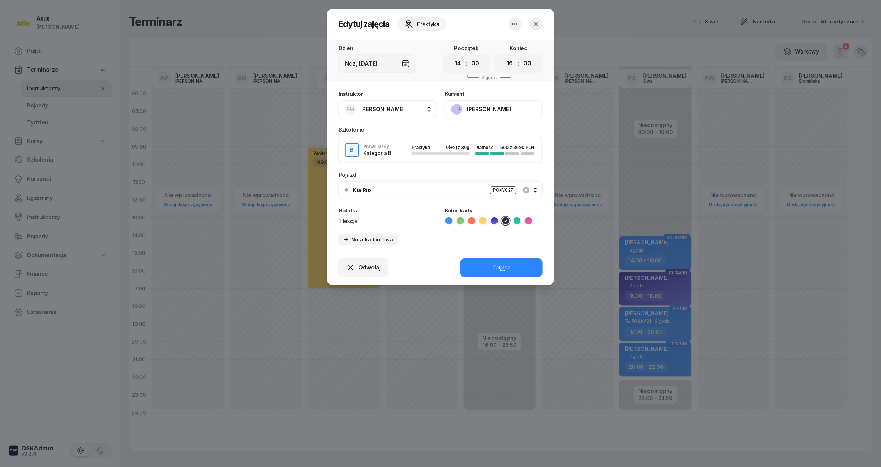
click at [387, 218] on textarea "1 lekcja" at bounding box center [387, 220] width 98 height 9
type textarea "1 lekcja wyst karte"
click at [526, 262] on button "Zapisz" at bounding box center [501, 267] width 82 height 18
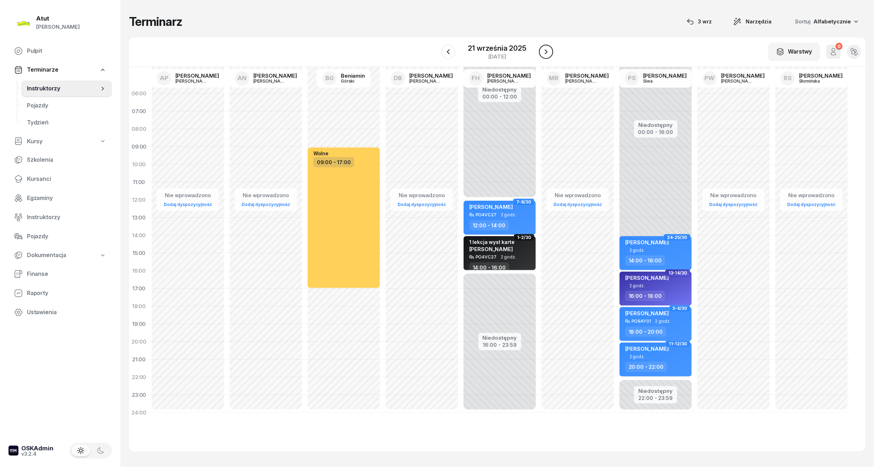
click at [547, 47] on button "button" at bounding box center [546, 52] width 14 height 14
click at [509, 47] on div "22 września 2025" at bounding box center [497, 48] width 34 height 7
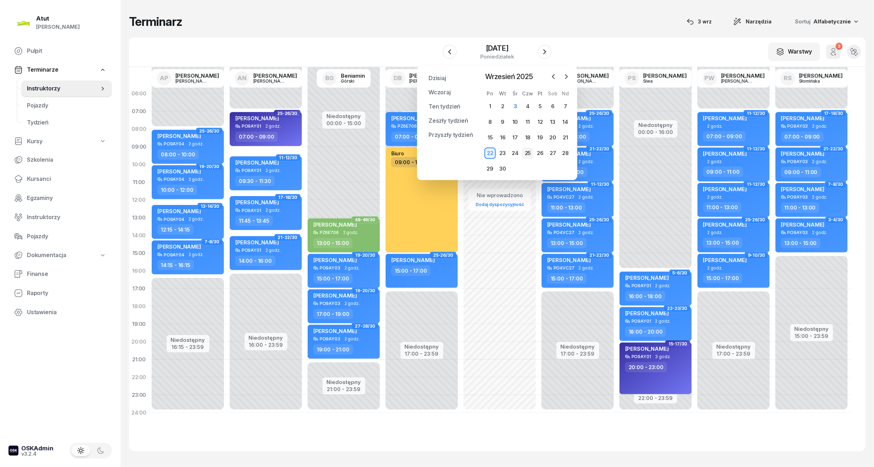
click at [526, 153] on div "25" at bounding box center [527, 152] width 11 height 11
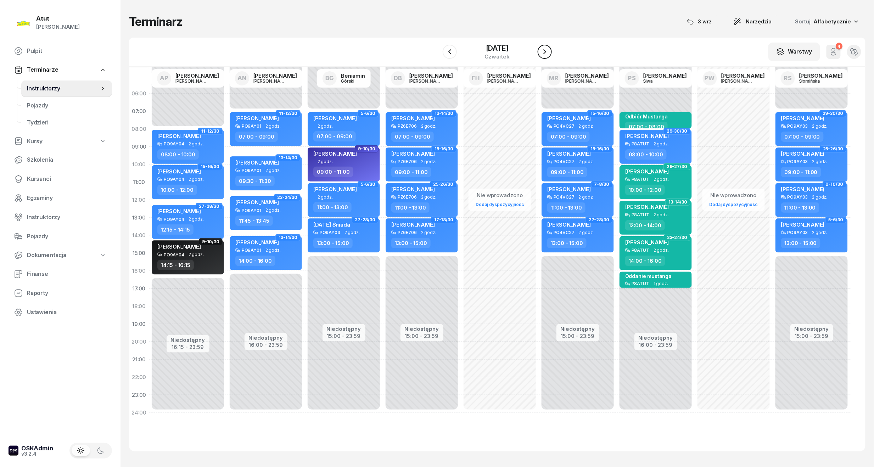
click at [545, 52] on icon "button" at bounding box center [544, 51] width 9 height 9
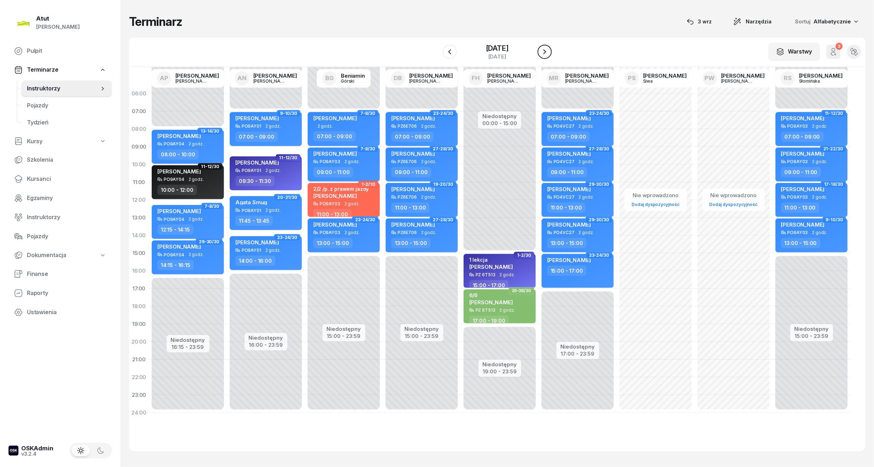
click at [545, 52] on icon "button" at bounding box center [544, 51] width 9 height 9
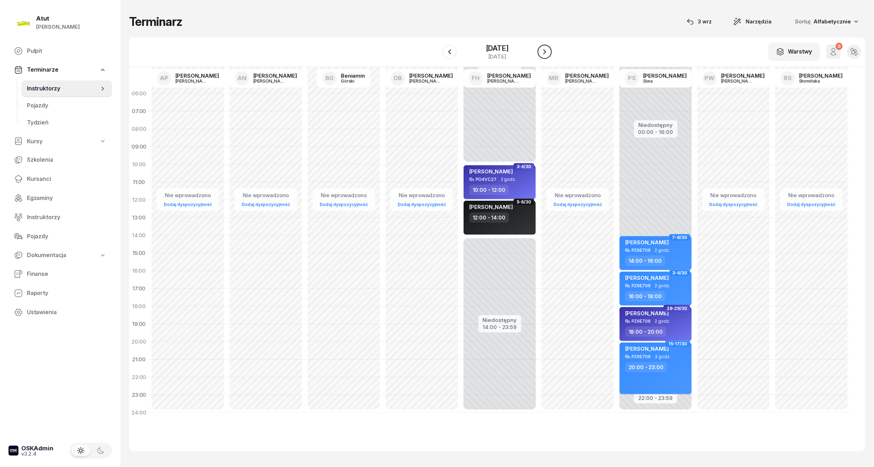
click at [545, 52] on icon "button" at bounding box center [544, 51] width 9 height 9
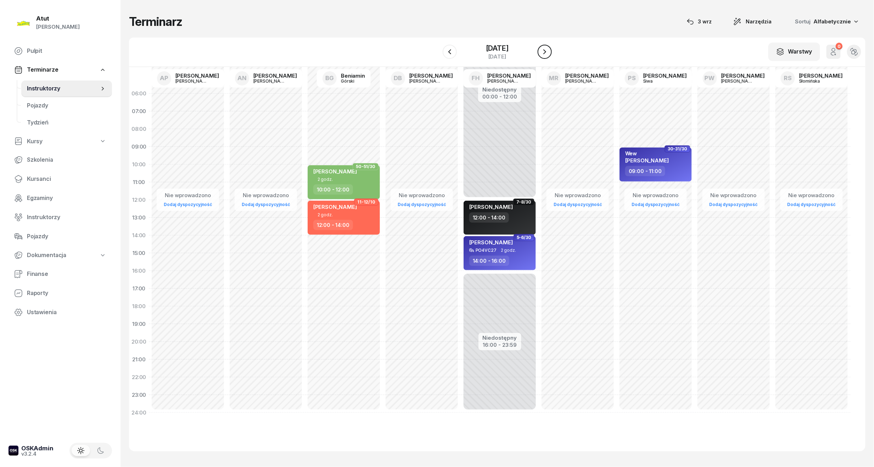
click at [545, 52] on icon "button" at bounding box center [544, 51] width 9 height 9
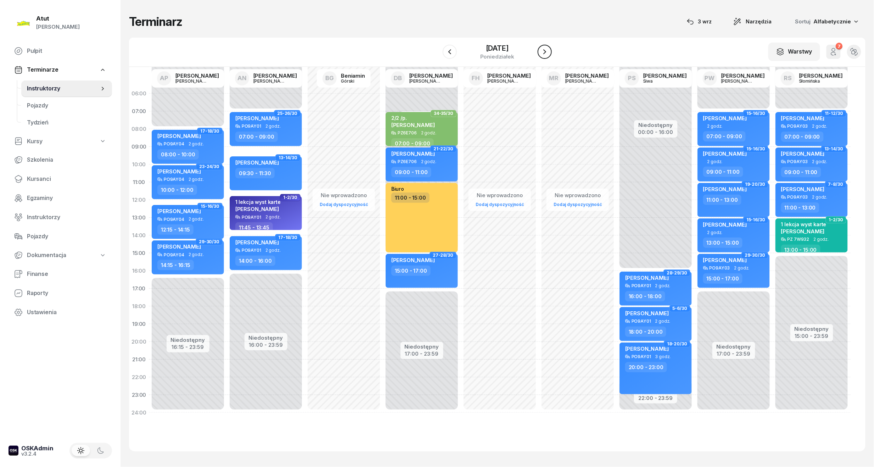
click at [545, 52] on icon "button" at bounding box center [544, 51] width 9 height 9
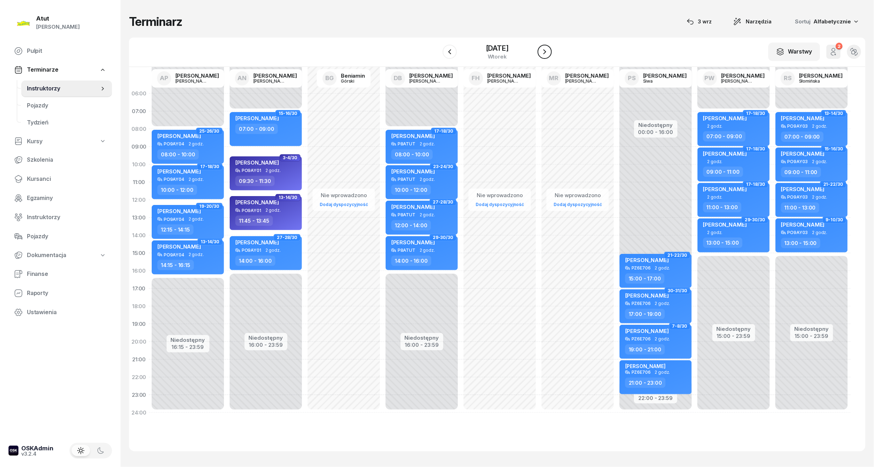
click at [545, 52] on icon "button" at bounding box center [544, 51] width 9 height 9
